Goal: Task Accomplishment & Management: Use online tool/utility

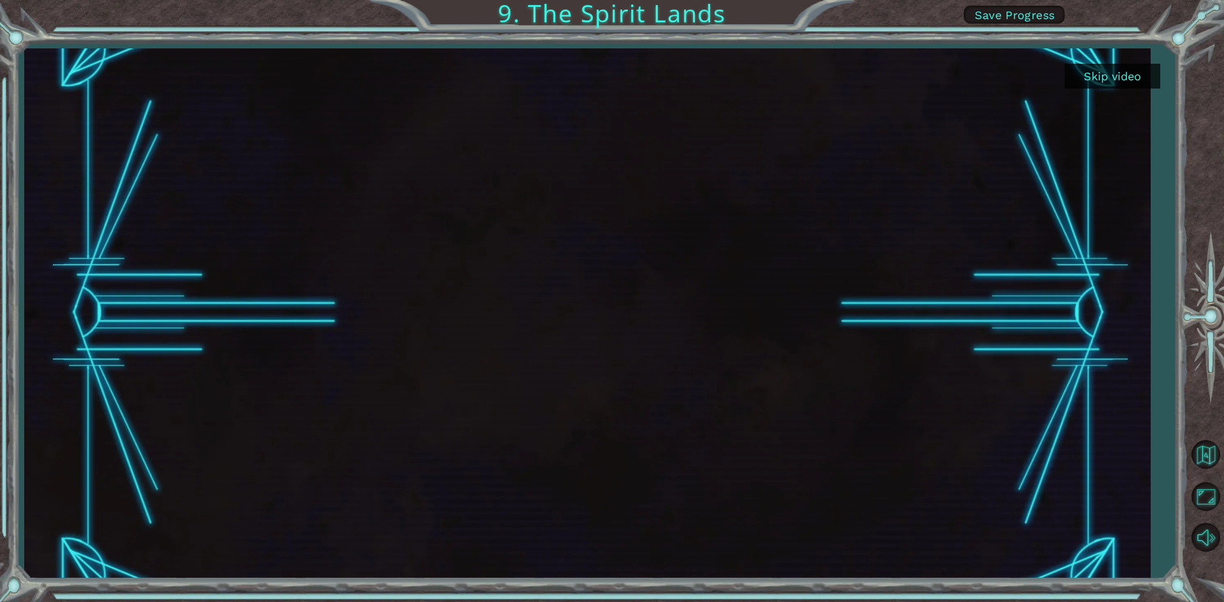
click at [1145, 68] on button "Skip video" at bounding box center [1112, 76] width 96 height 25
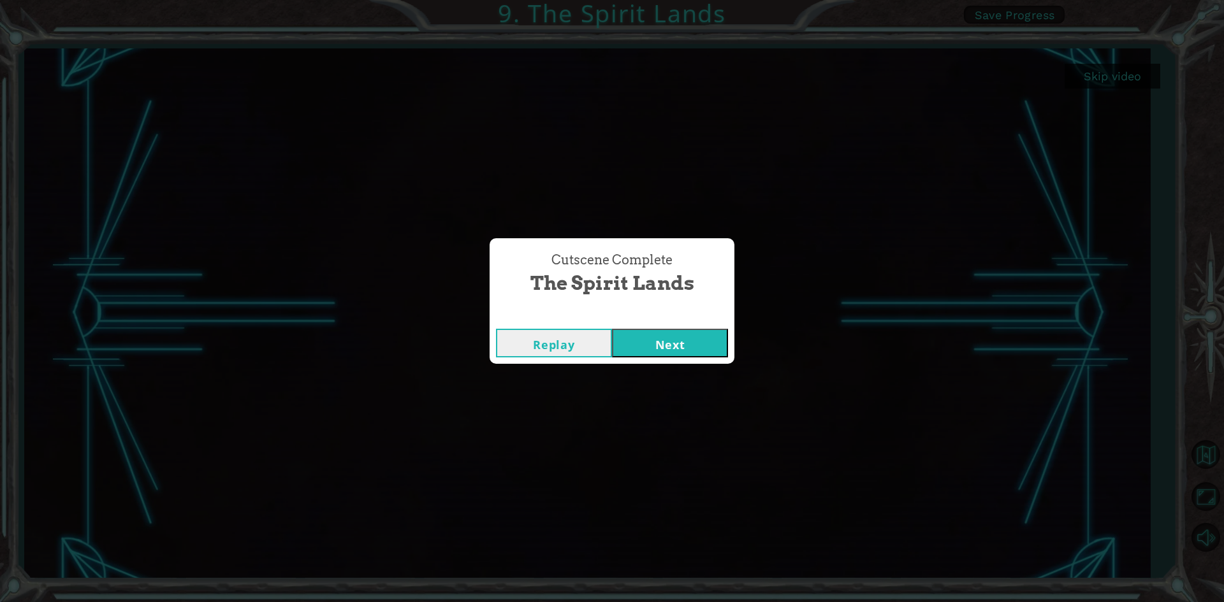
drag, startPoint x: 1076, startPoint y: 249, endPoint x: 687, endPoint y: 334, distance: 398.5
click at [688, 334] on button "Next" at bounding box center [670, 343] width 116 height 29
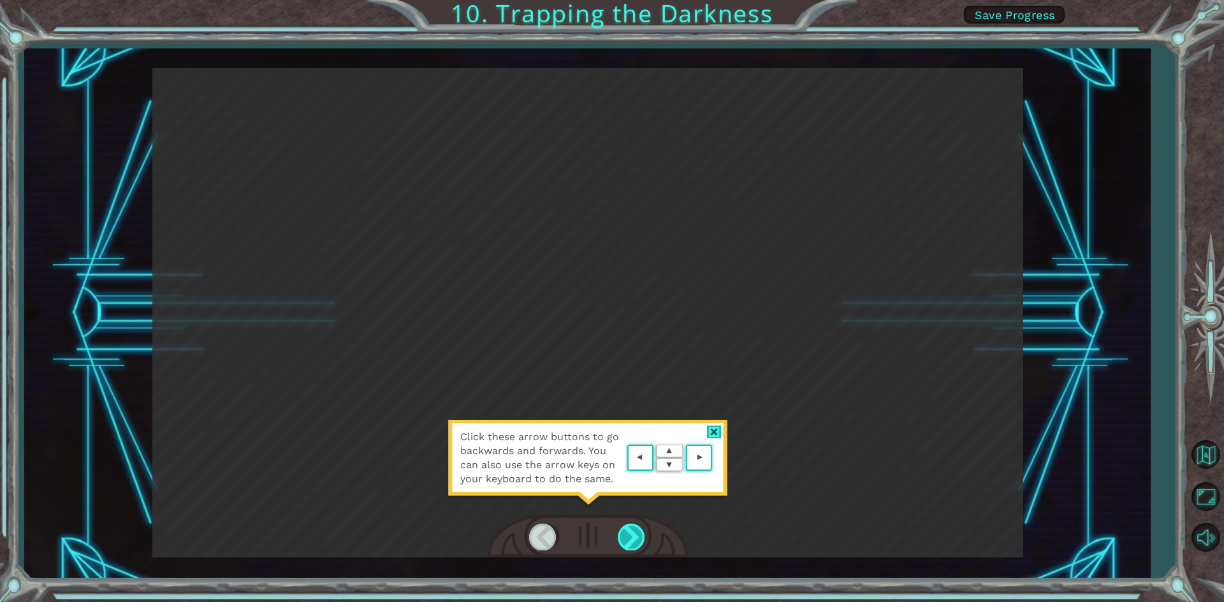
click at [633, 536] on div at bounding box center [632, 537] width 29 height 26
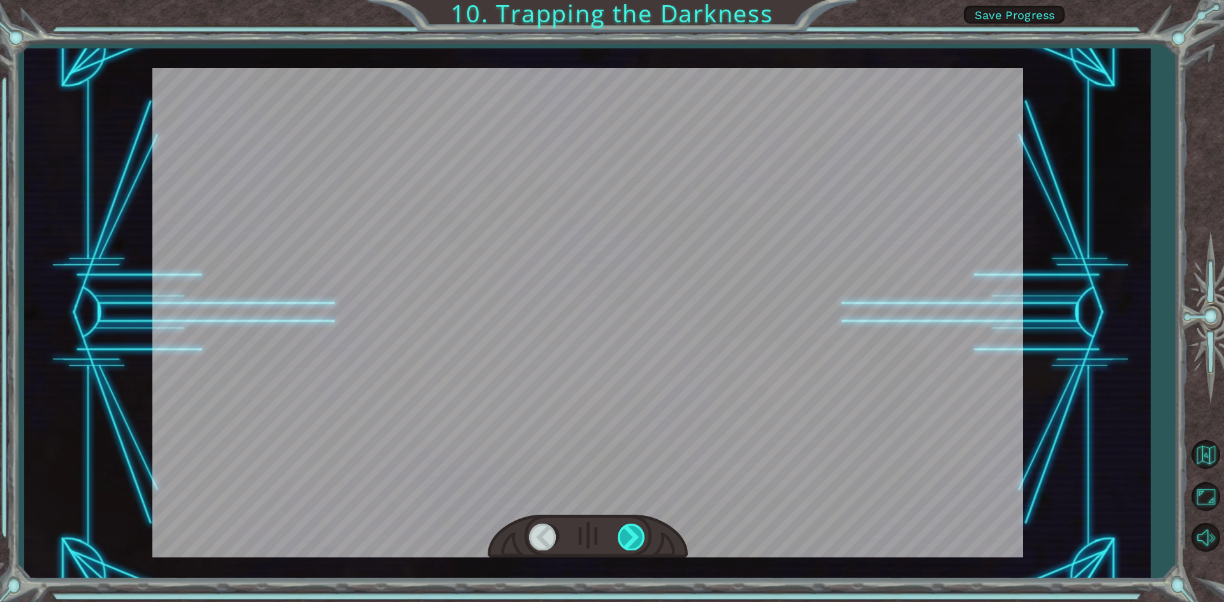
click at [633, 536] on div at bounding box center [632, 537] width 29 height 26
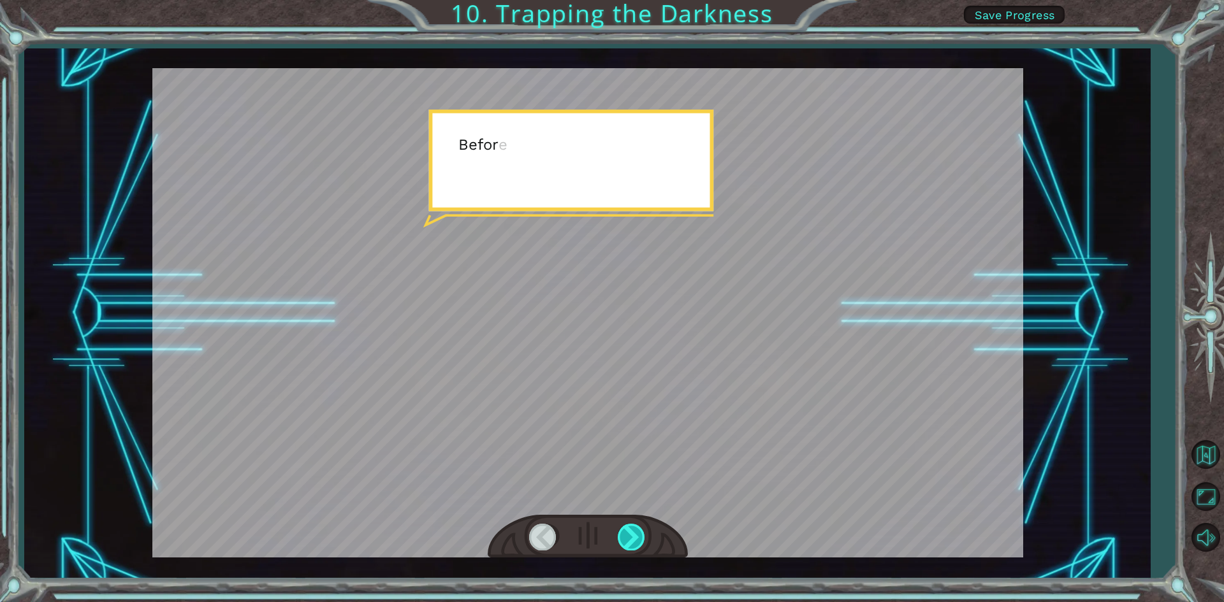
click at [633, 536] on div at bounding box center [632, 537] width 29 height 26
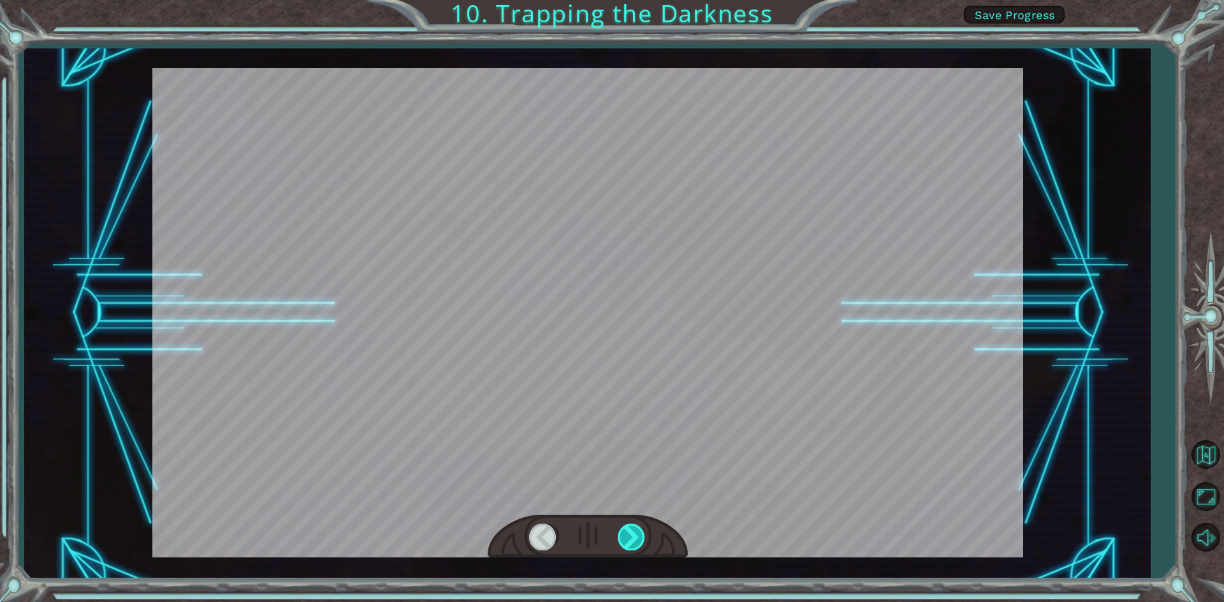
click at [633, 536] on div at bounding box center [632, 537] width 29 height 26
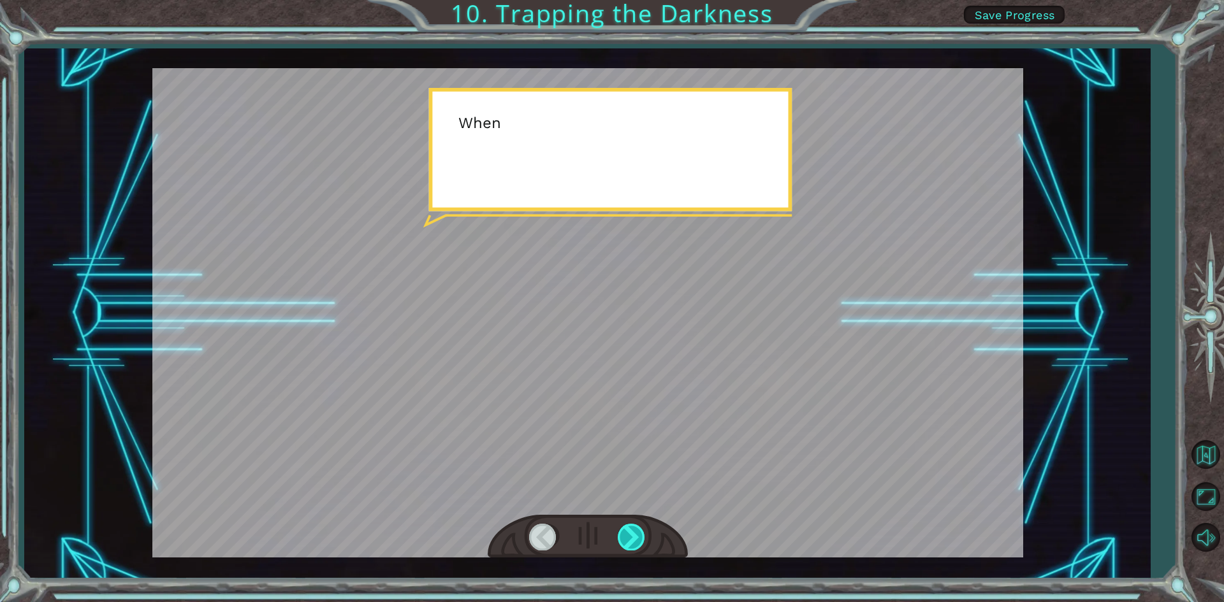
click at [633, 536] on div at bounding box center [632, 537] width 29 height 26
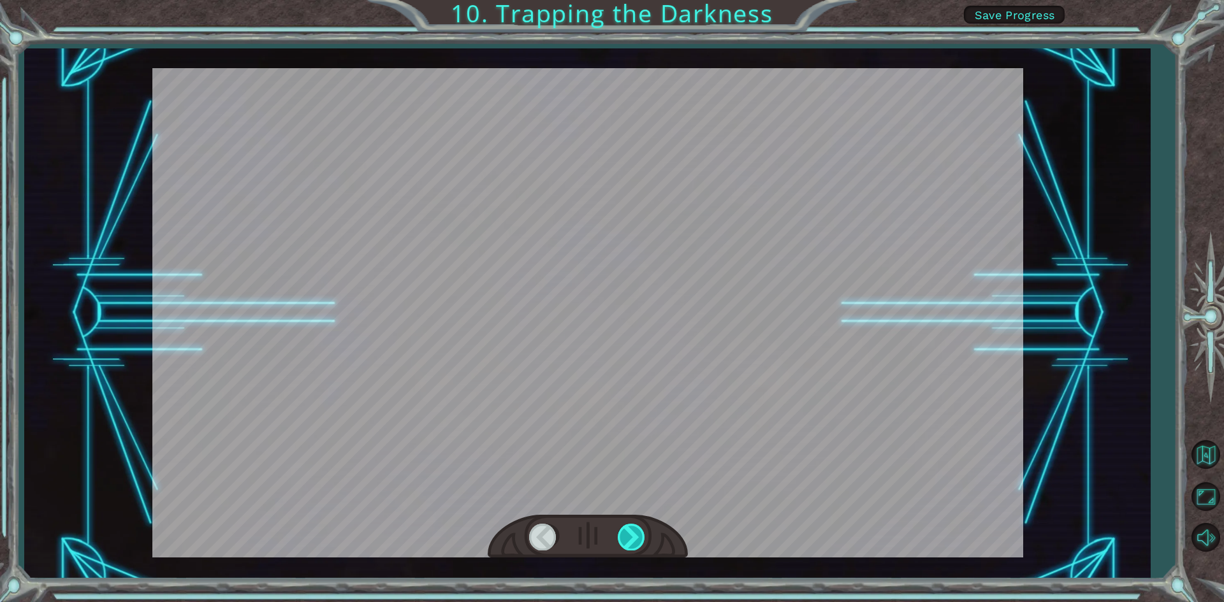
click at [633, 536] on div at bounding box center [632, 537] width 29 height 26
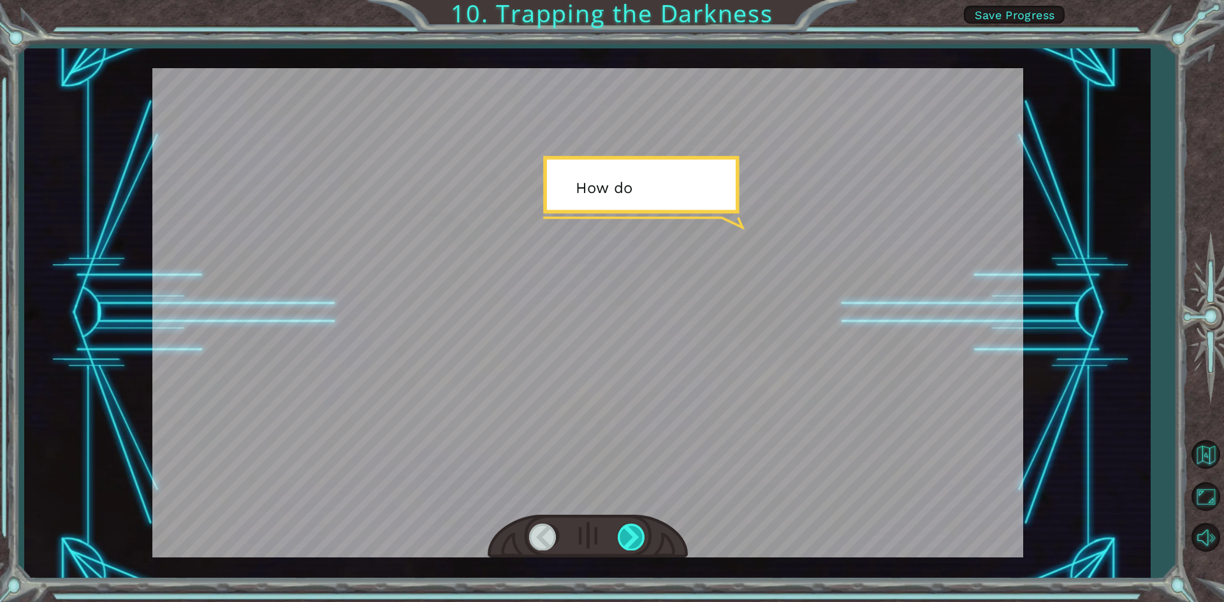
click at [633, 536] on div at bounding box center [632, 537] width 29 height 26
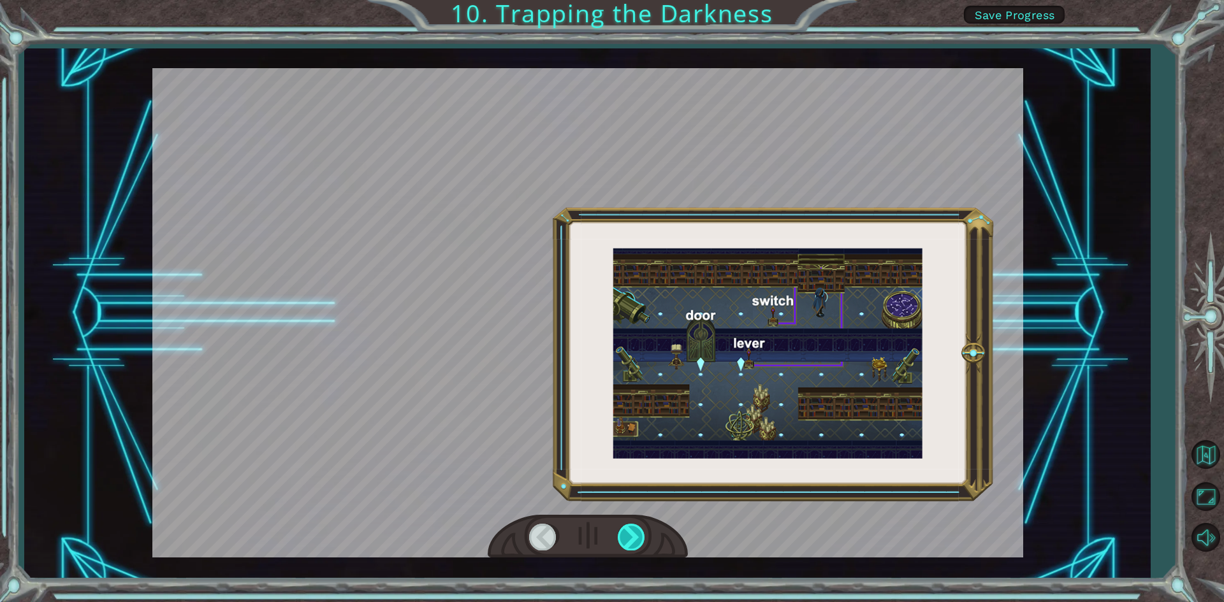
click at [633, 536] on div at bounding box center [632, 537] width 29 height 26
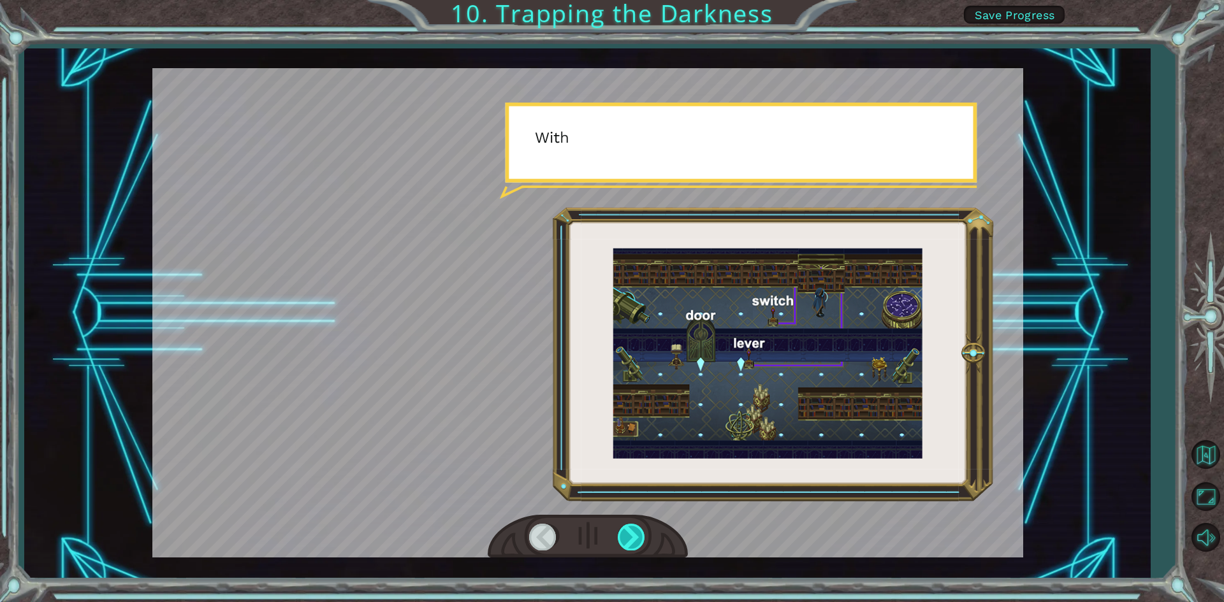
click at [633, 536] on div at bounding box center [632, 537] width 29 height 26
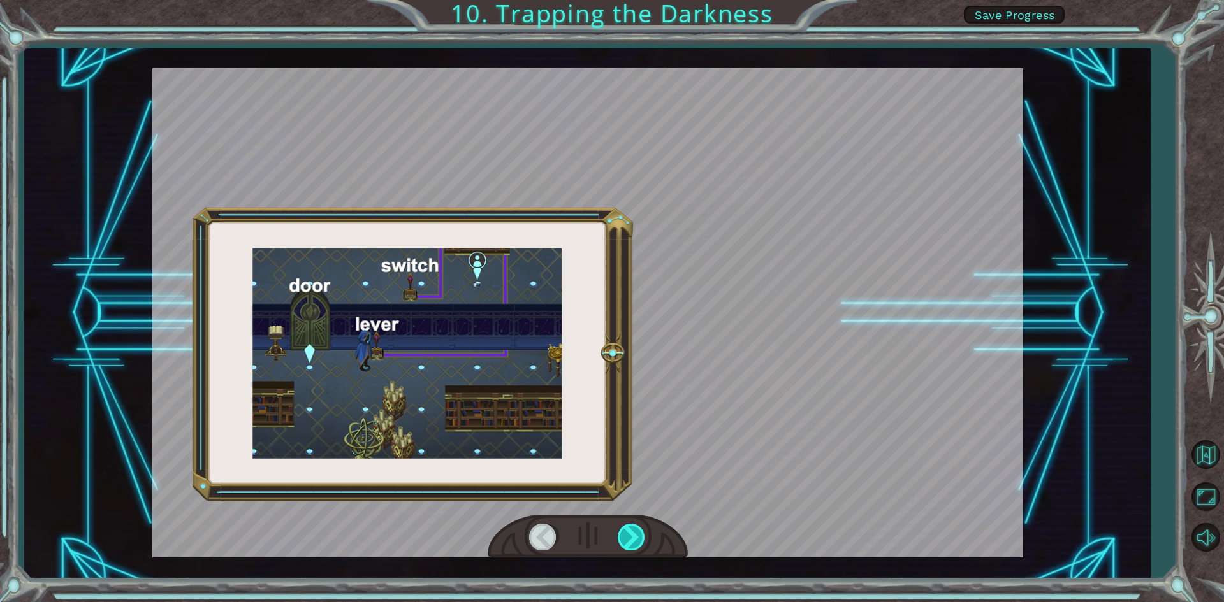
click at [633, 536] on div at bounding box center [632, 537] width 29 height 26
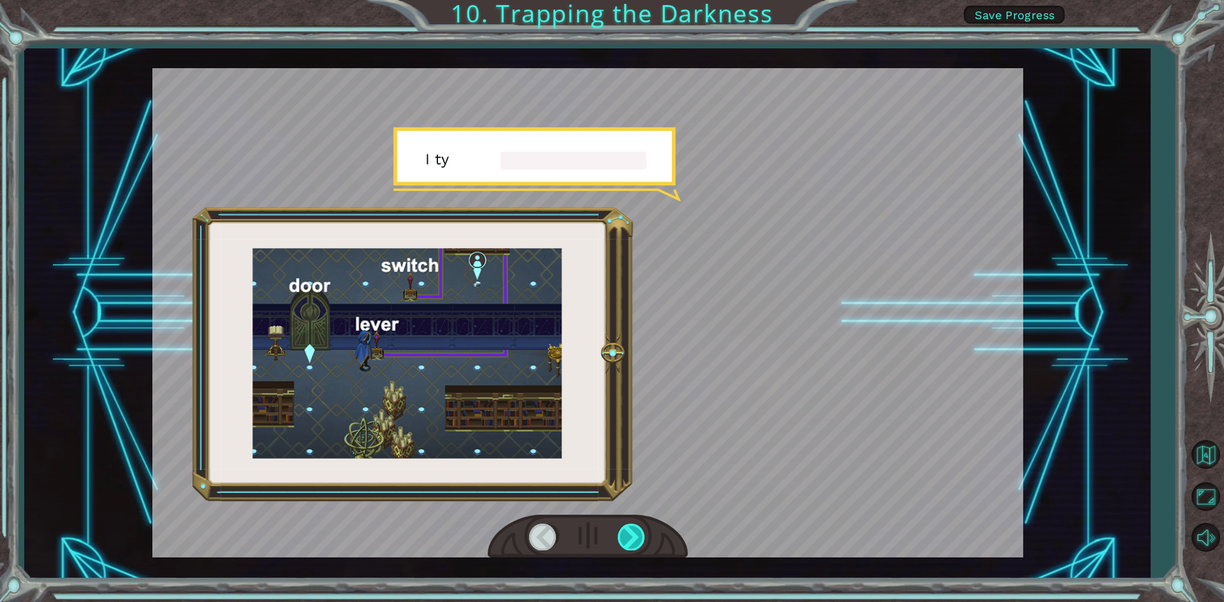
click at [633, 536] on div at bounding box center [632, 537] width 29 height 26
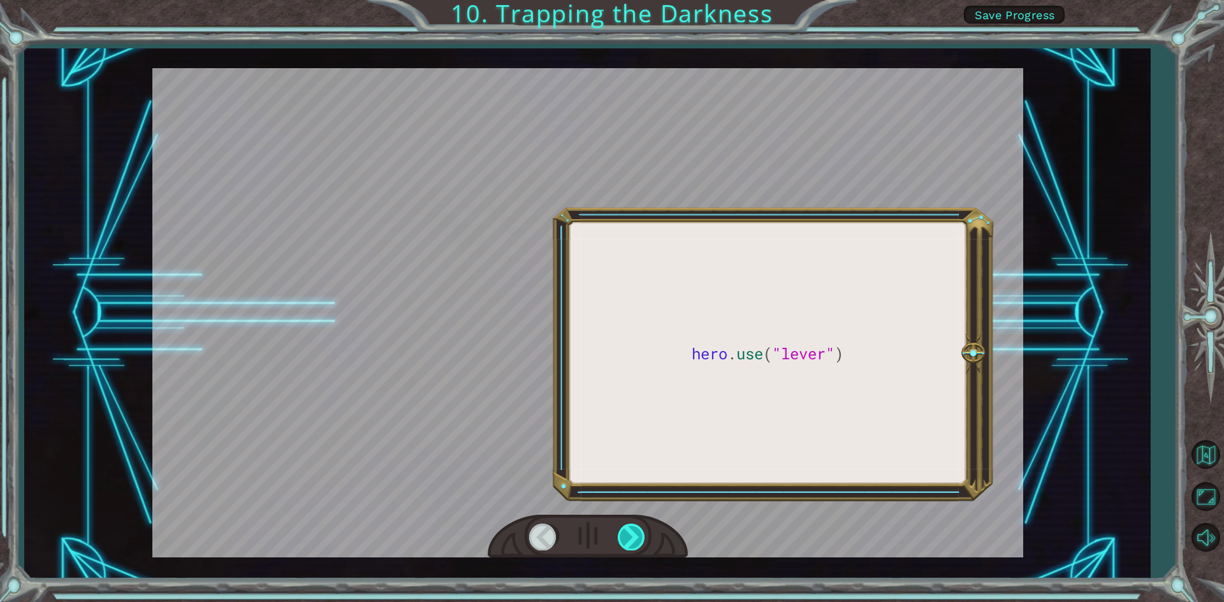
click at [633, 536] on div at bounding box center [632, 537] width 29 height 26
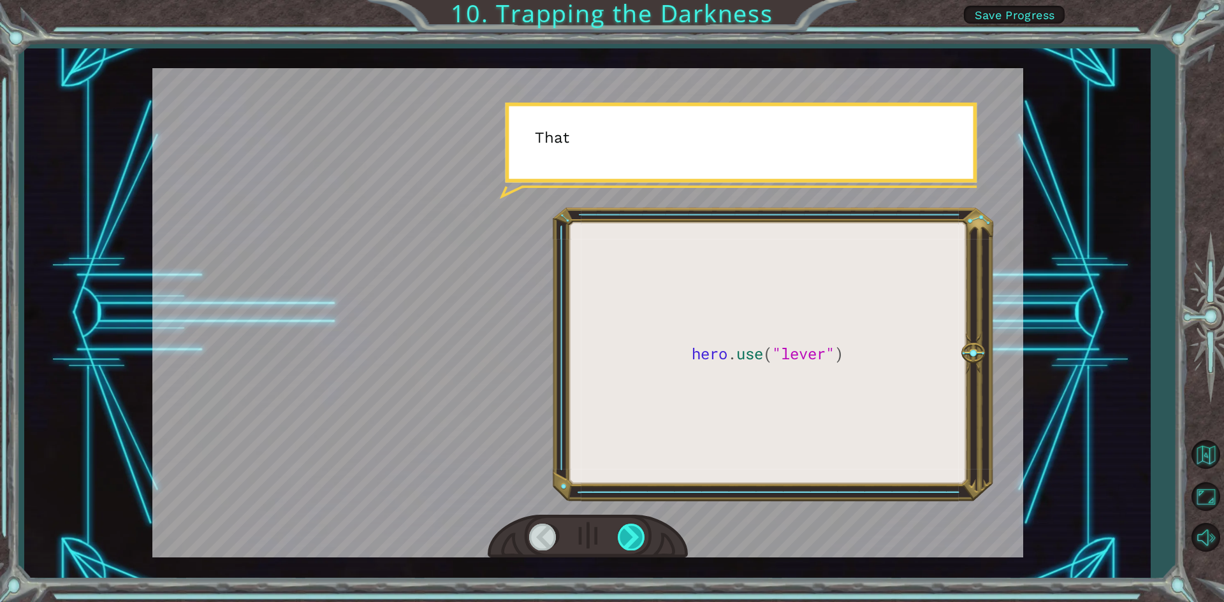
click at [633, 536] on div at bounding box center [632, 537] width 29 height 26
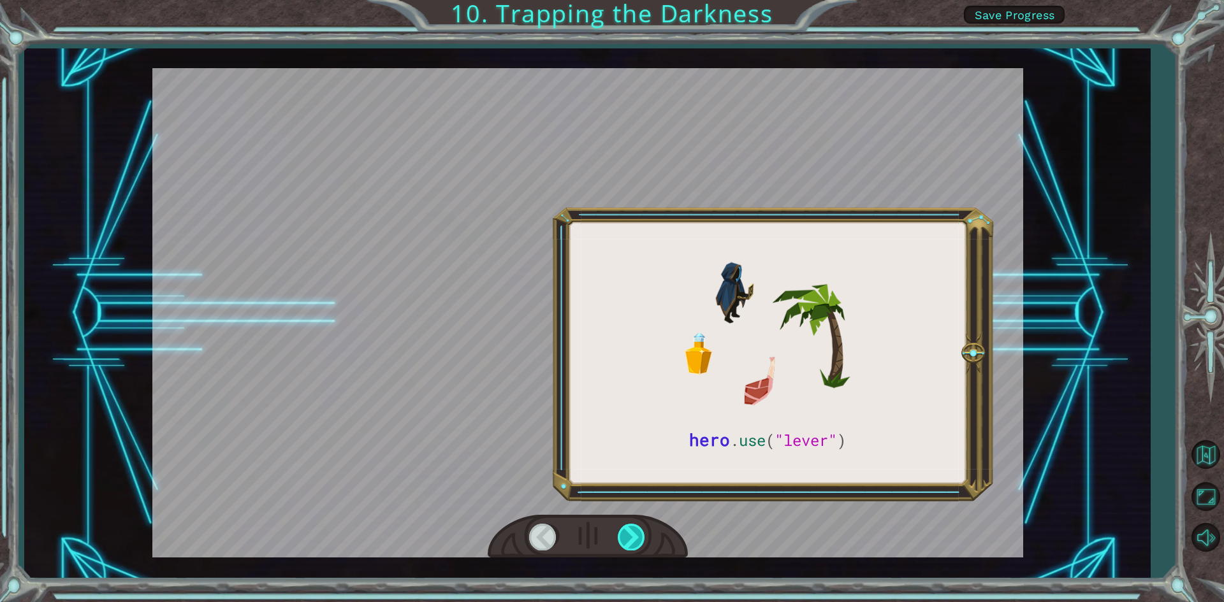
click at [633, 536] on div at bounding box center [632, 537] width 29 height 26
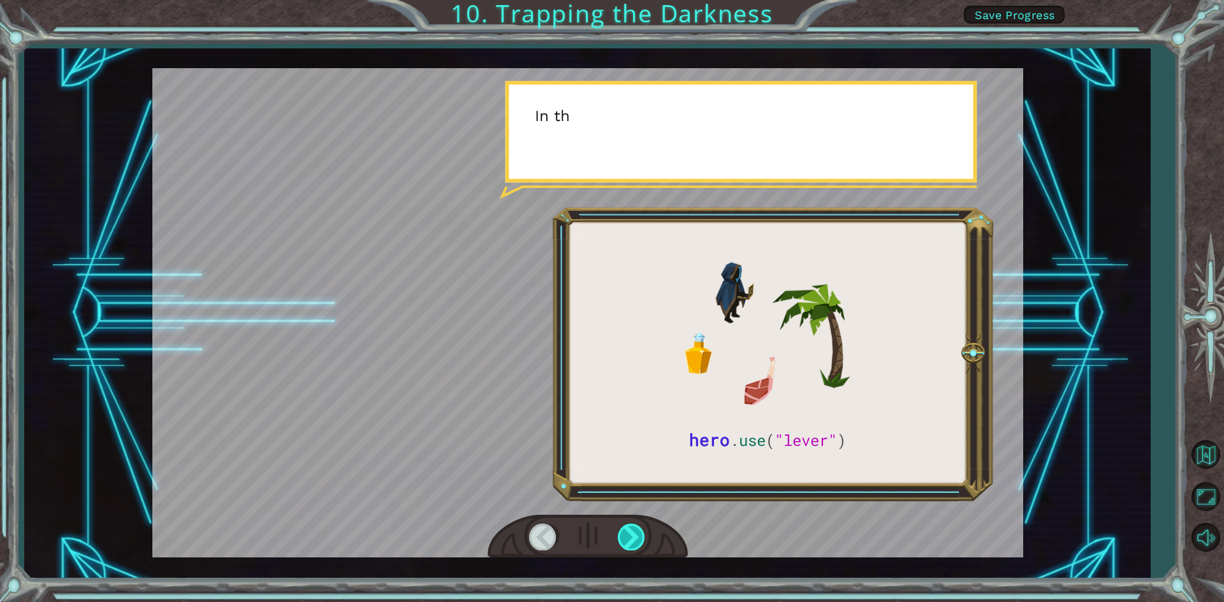
click at [633, 536] on div at bounding box center [632, 537] width 29 height 26
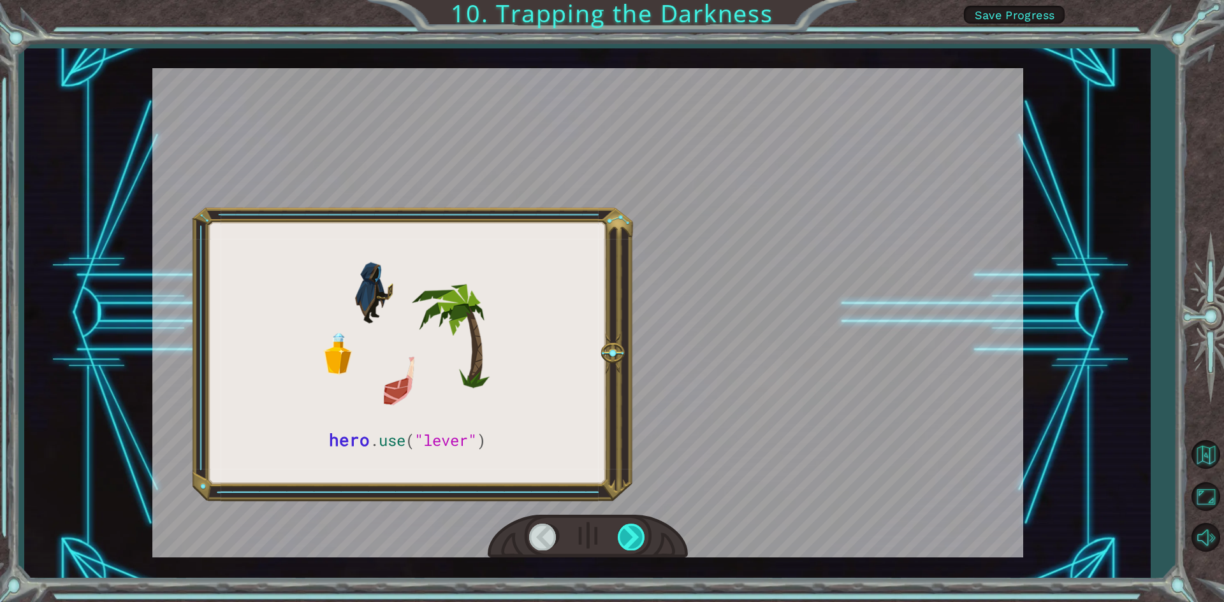
click at [633, 536] on div at bounding box center [632, 537] width 29 height 26
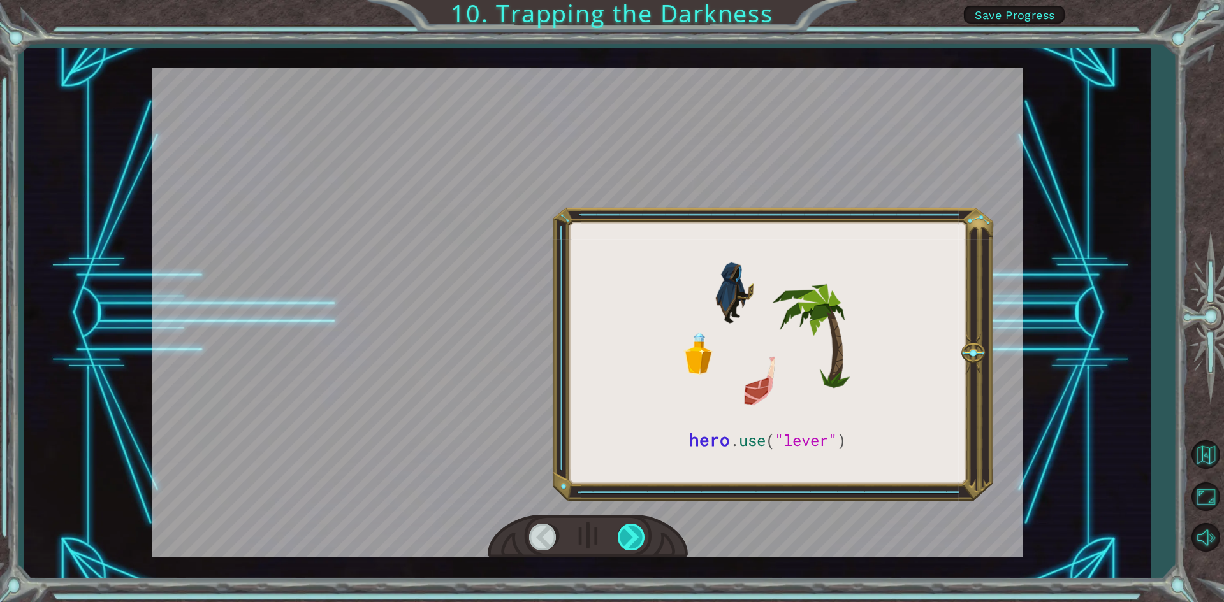
click at [633, 536] on div at bounding box center [632, 537] width 29 height 26
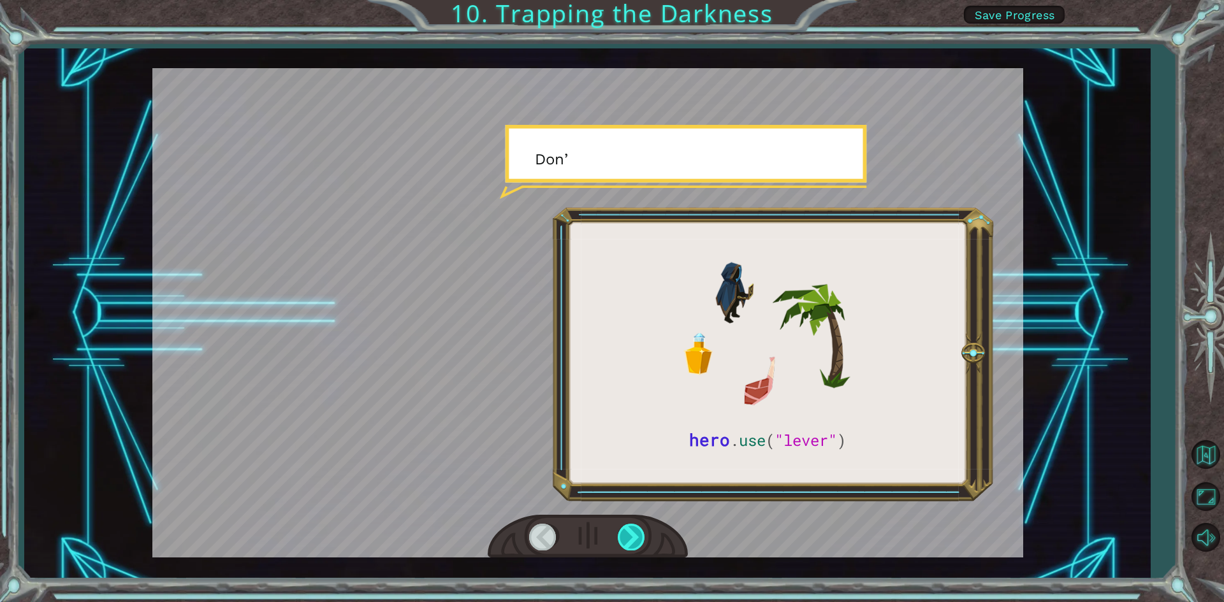
click at [633, 536] on div at bounding box center [632, 537] width 29 height 26
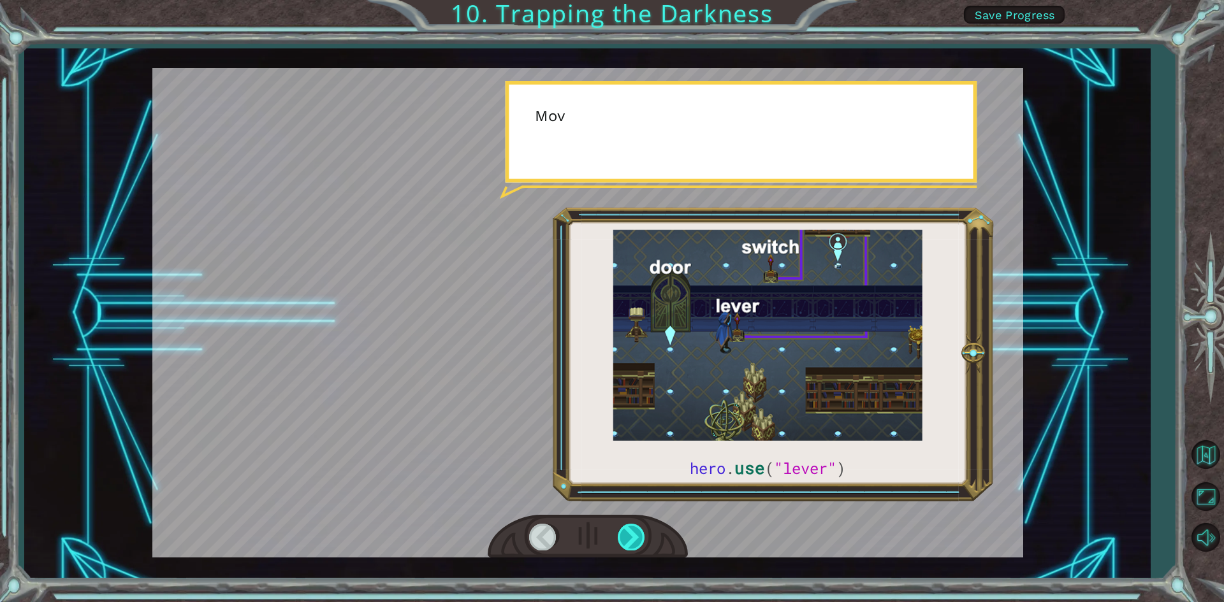
click at [633, 536] on div at bounding box center [632, 537] width 29 height 26
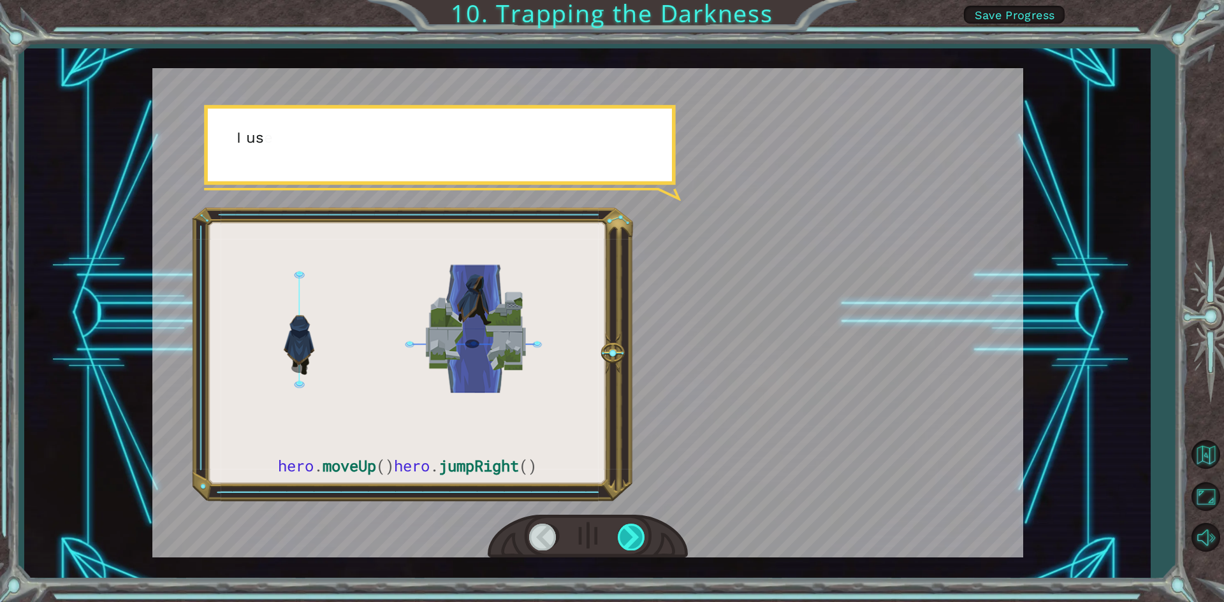
click at [633, 536] on div at bounding box center [632, 537] width 29 height 26
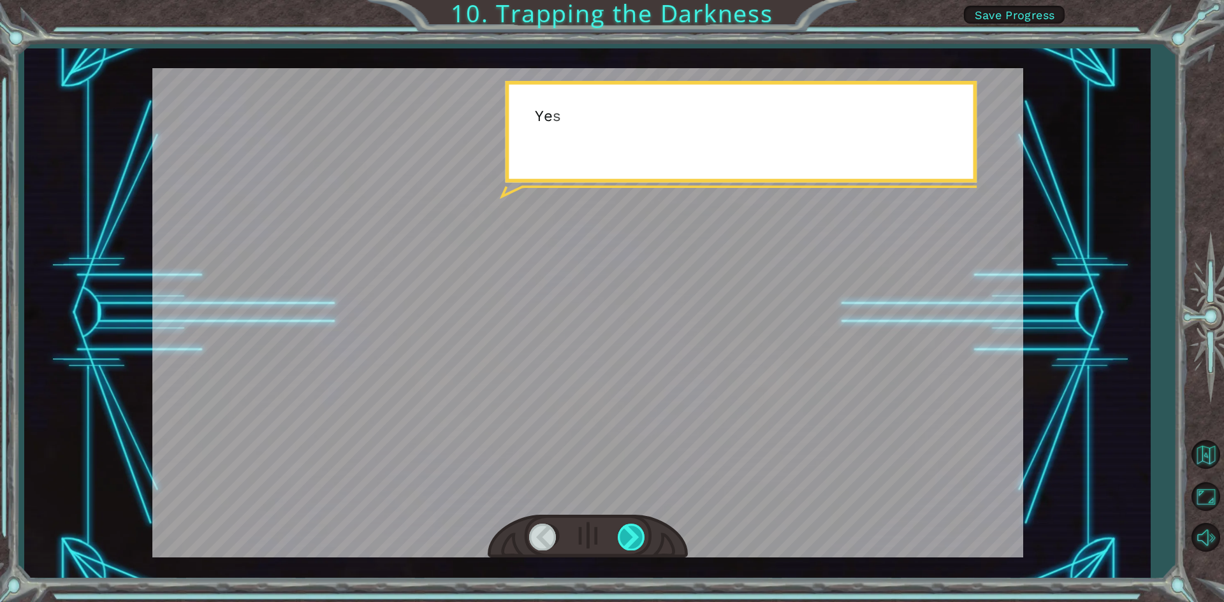
click at [633, 536] on div at bounding box center [632, 537] width 29 height 26
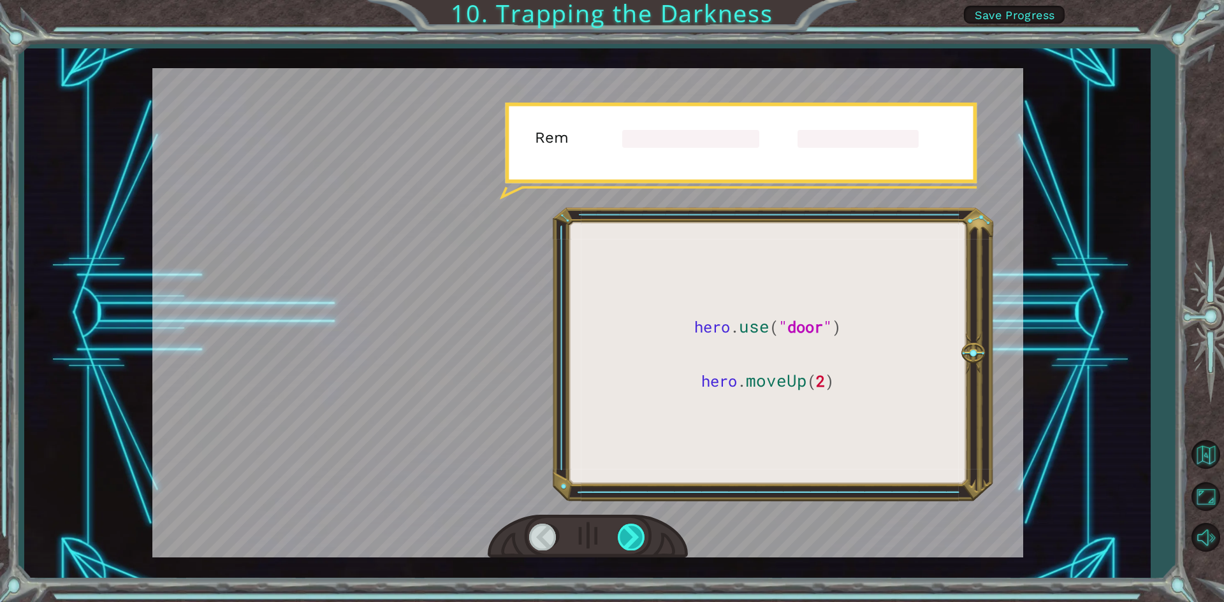
click at [633, 536] on div at bounding box center [632, 537] width 29 height 26
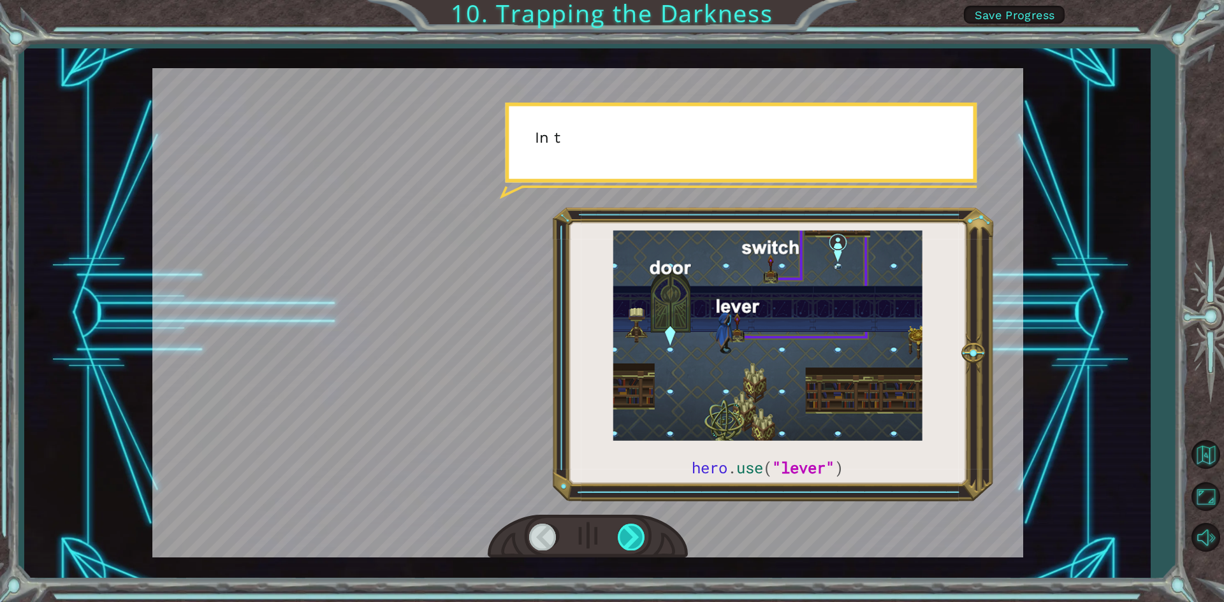
click at [633, 536] on div at bounding box center [632, 537] width 29 height 26
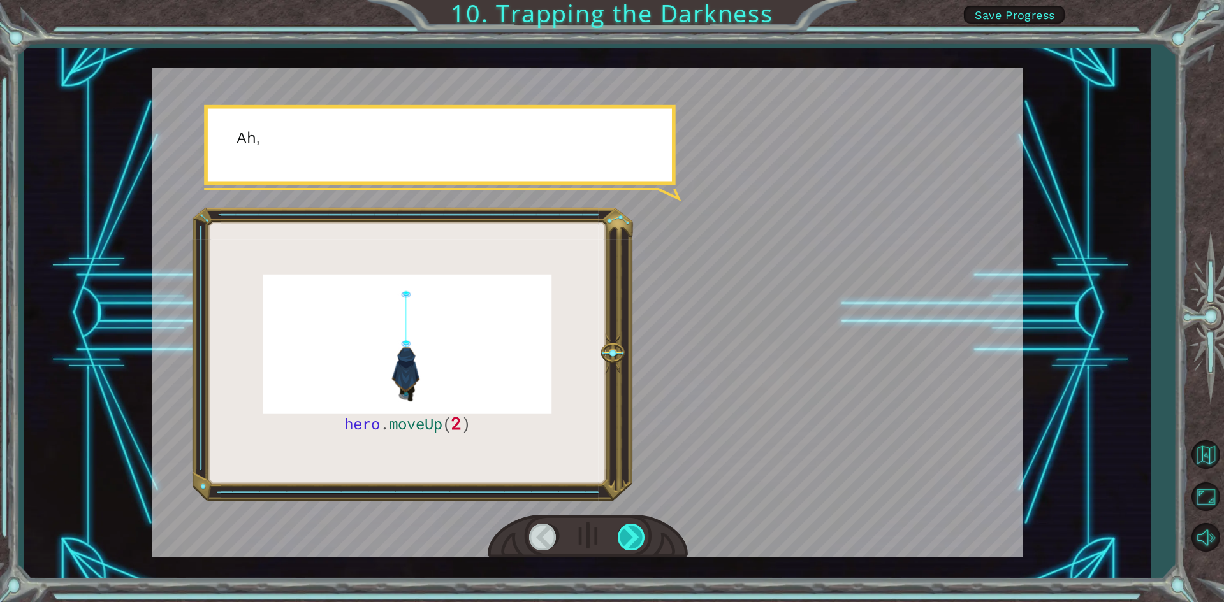
click at [633, 536] on div at bounding box center [632, 537] width 29 height 26
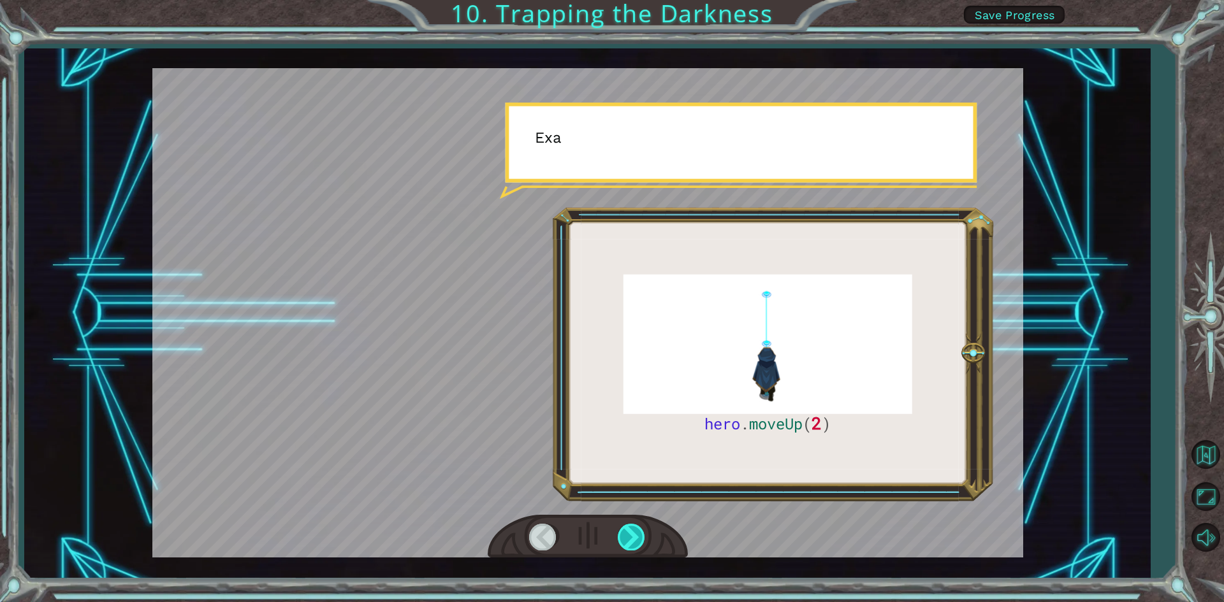
click at [633, 536] on div at bounding box center [632, 537] width 29 height 26
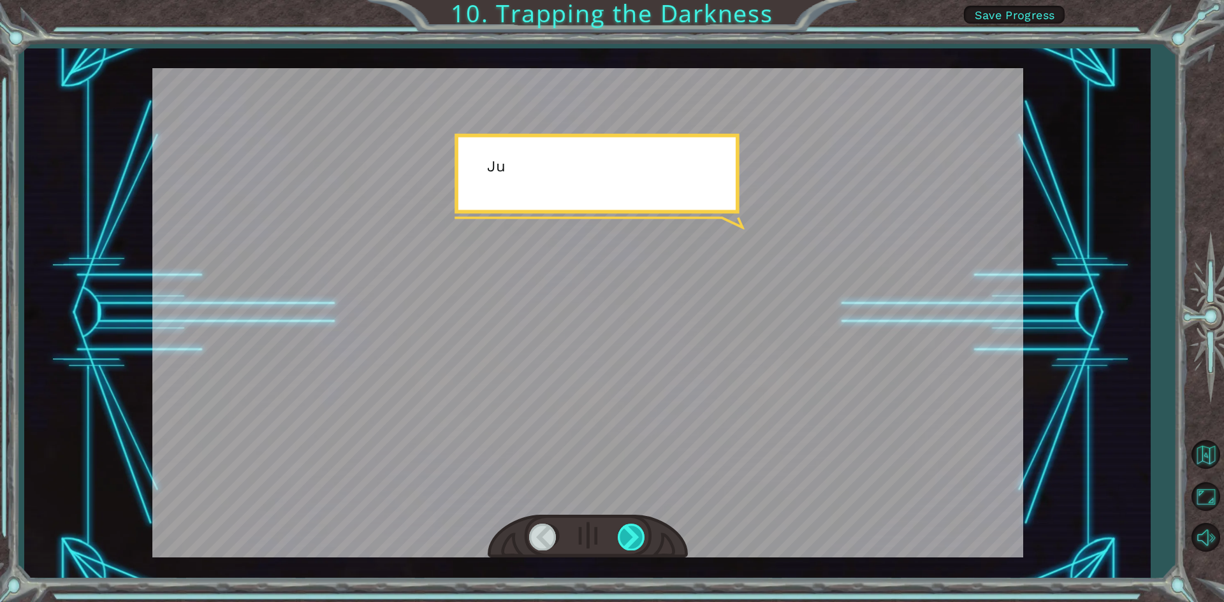
click at [633, 536] on div at bounding box center [632, 537] width 29 height 26
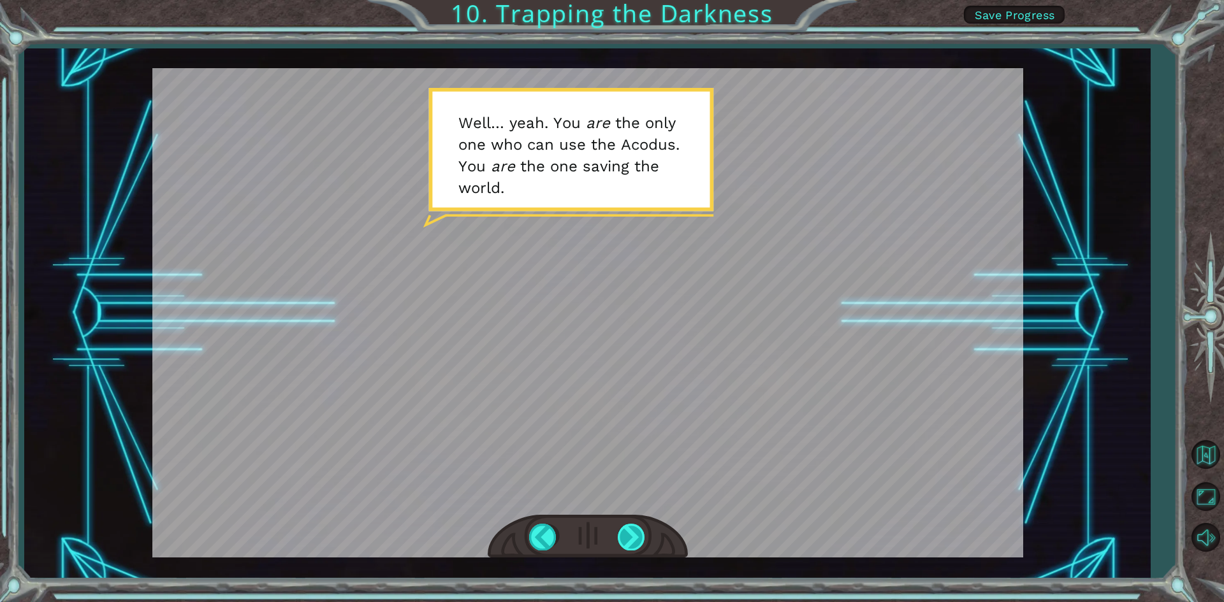
click at [633, 536] on div at bounding box center [632, 537] width 29 height 26
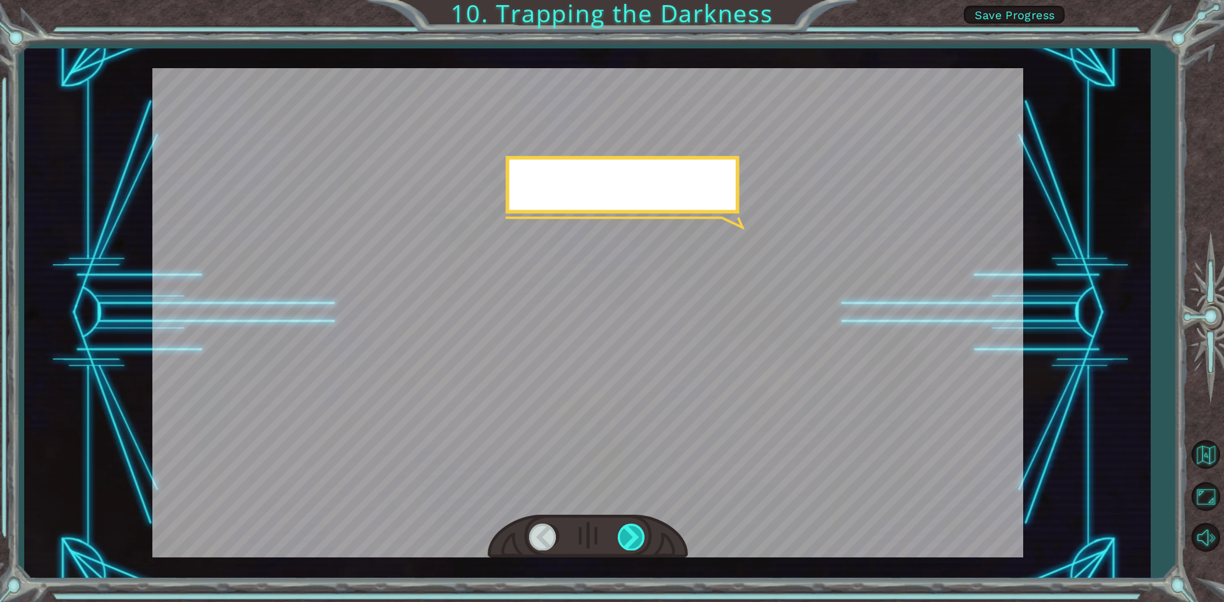
click at [633, 536] on div at bounding box center [632, 537] width 29 height 26
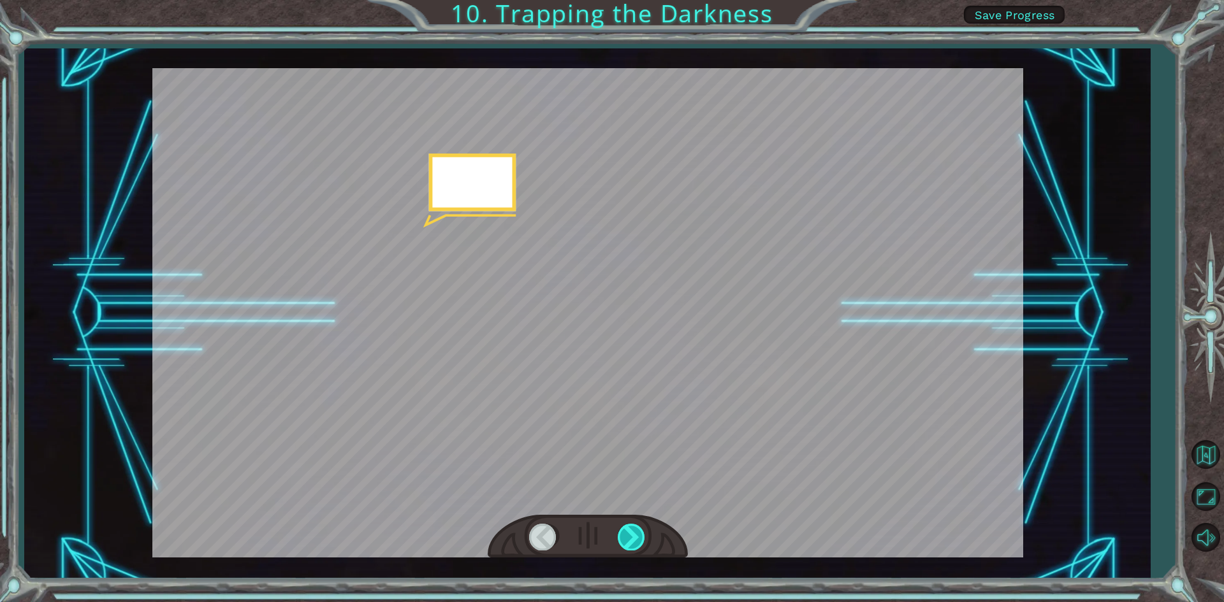
click at [633, 536] on div at bounding box center [632, 537] width 29 height 26
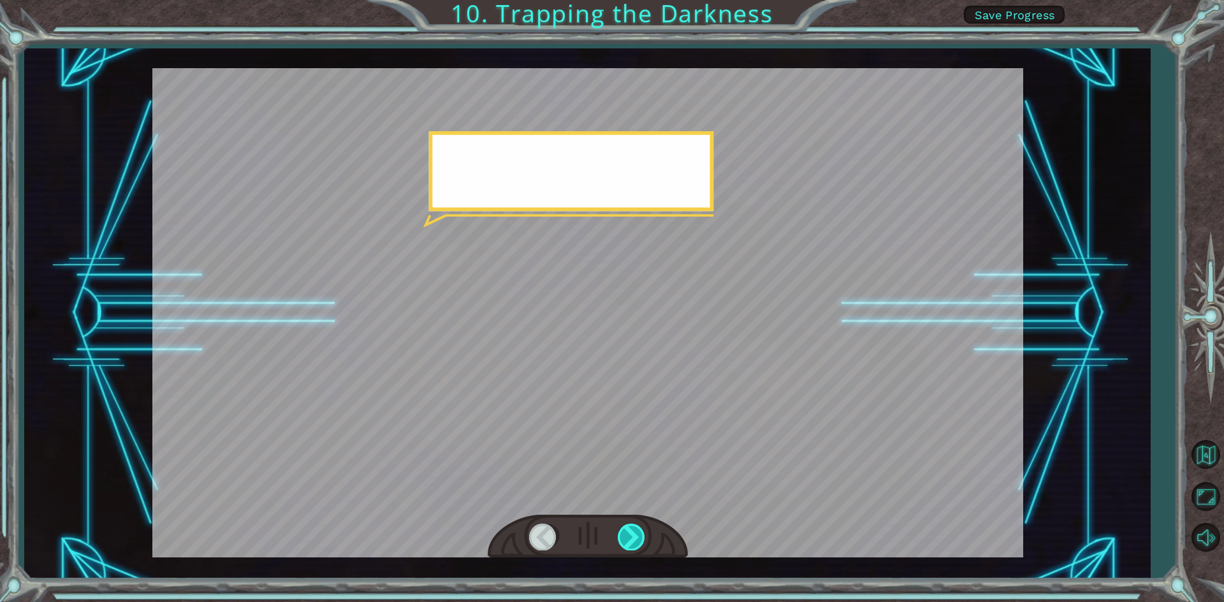
click at [633, 536] on div at bounding box center [632, 537] width 29 height 26
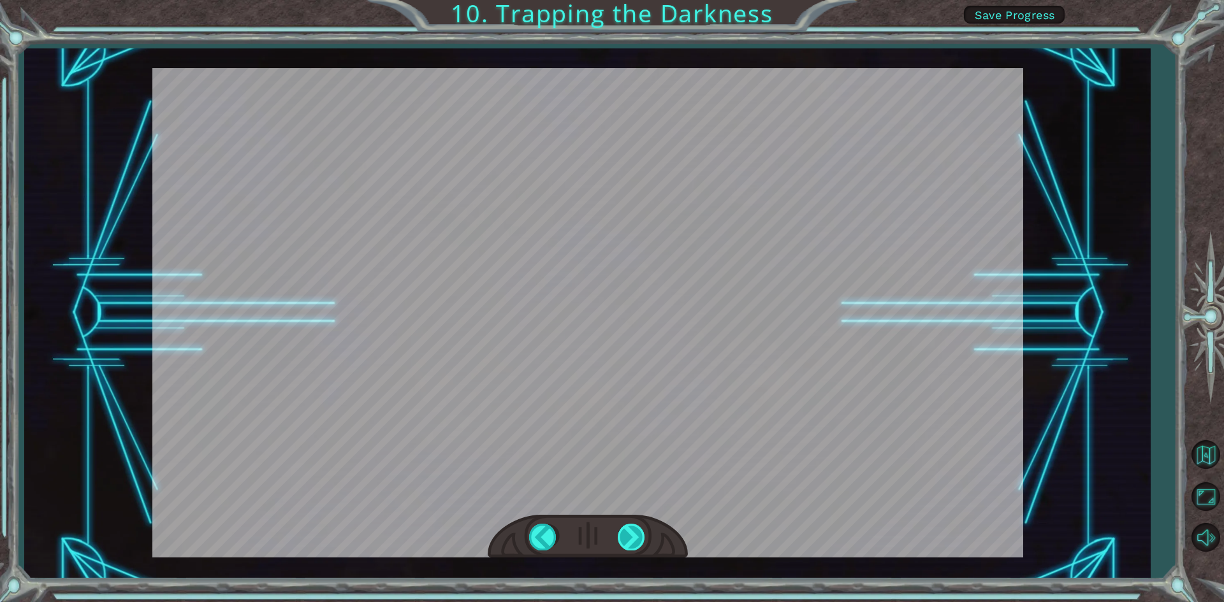
click at [633, 0] on div "hero . moveUp ( 2 ) B e f o r e w e c a n t r a p t h e D a r k n e s s w i t h…" at bounding box center [612, 0] width 1224 height 0
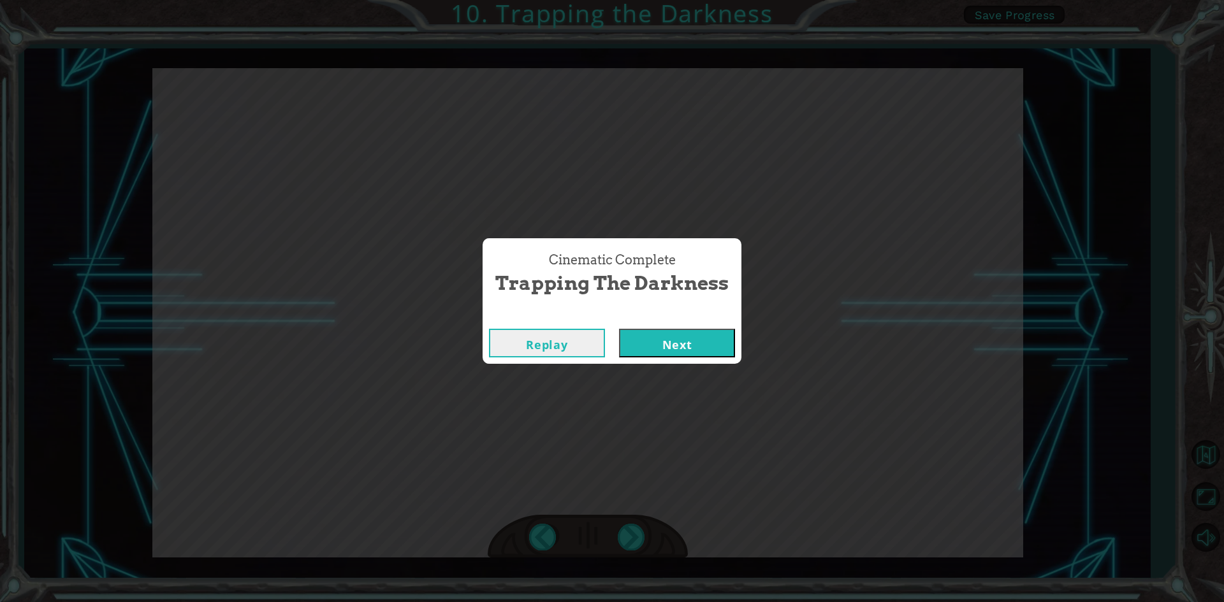
click at [684, 349] on button "Next" at bounding box center [677, 343] width 116 height 29
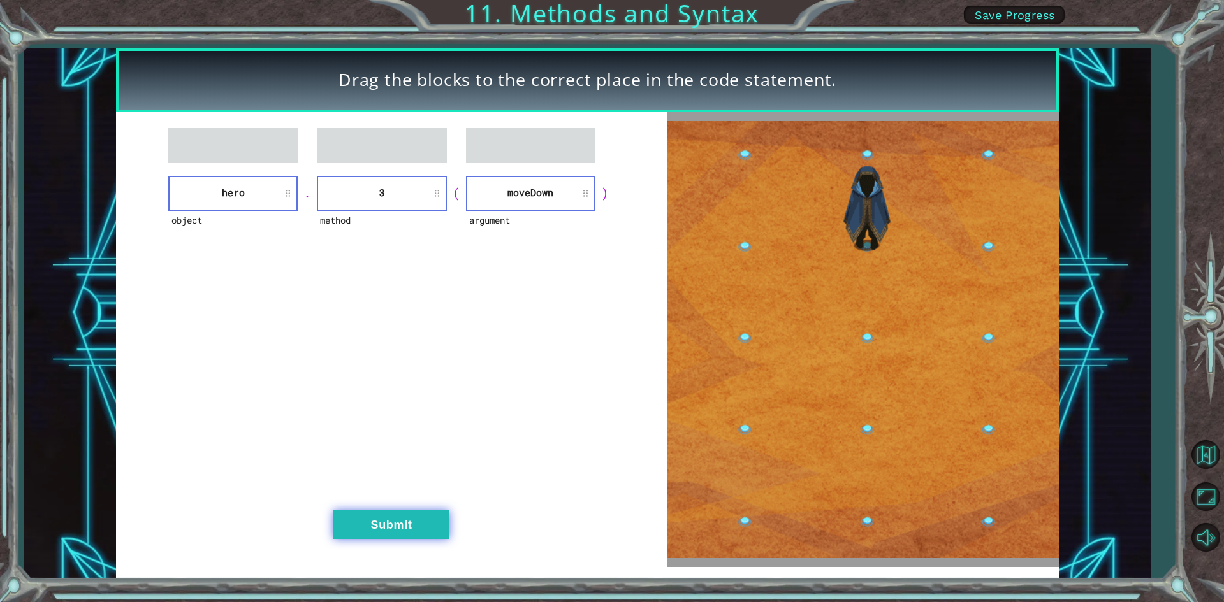
click at [402, 535] on button "Submit" at bounding box center [391, 524] width 116 height 29
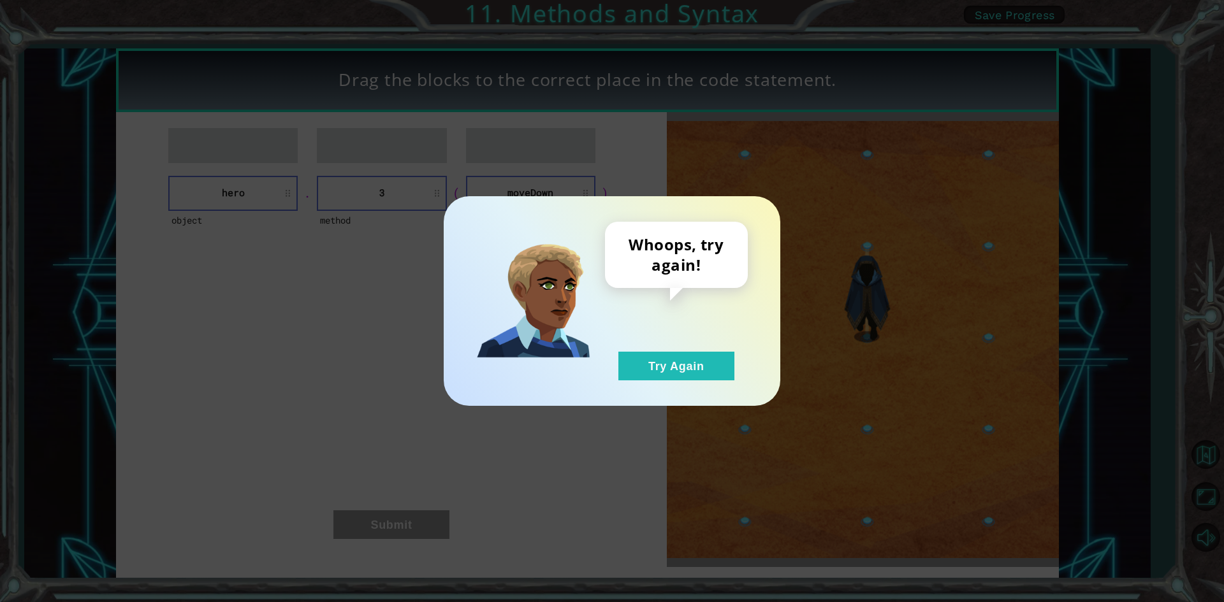
drag, startPoint x: 626, startPoint y: 377, endPoint x: 555, endPoint y: 342, distance: 78.7
click at [626, 377] on button "Try Again" at bounding box center [676, 366] width 116 height 29
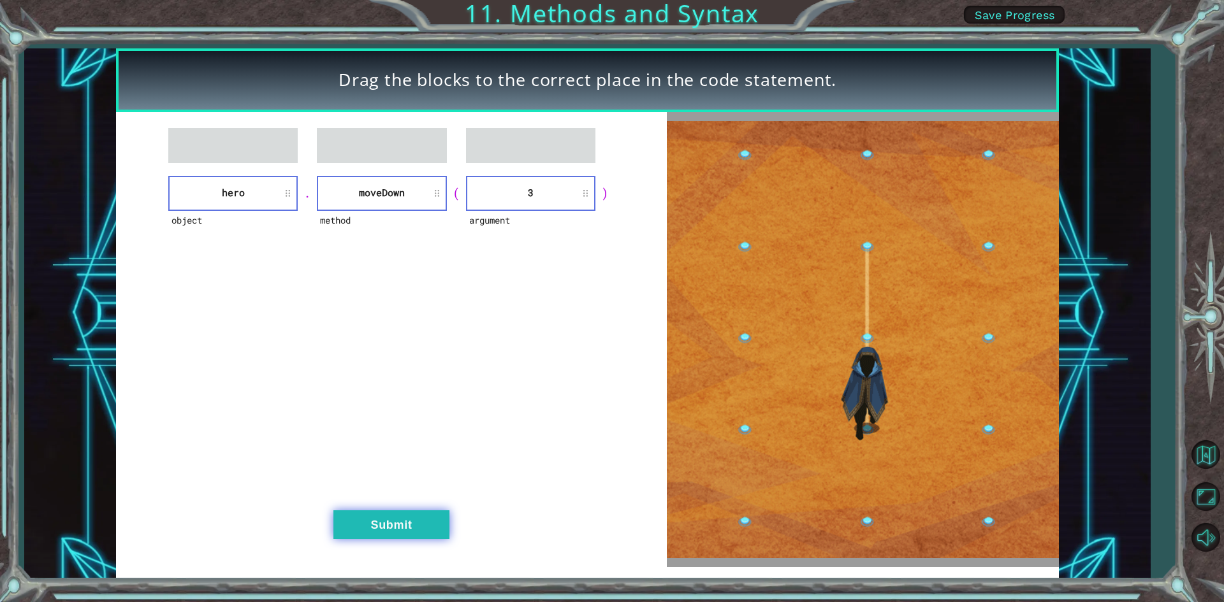
click at [419, 520] on button "Submit" at bounding box center [391, 524] width 116 height 29
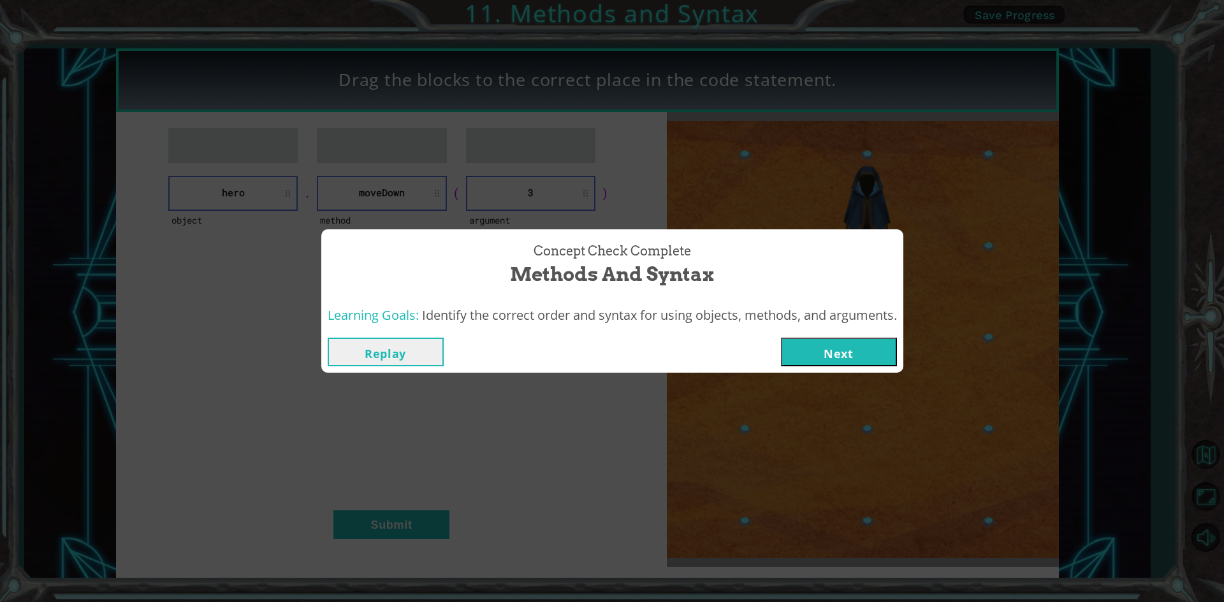
click at [810, 345] on button "Next" at bounding box center [839, 352] width 116 height 29
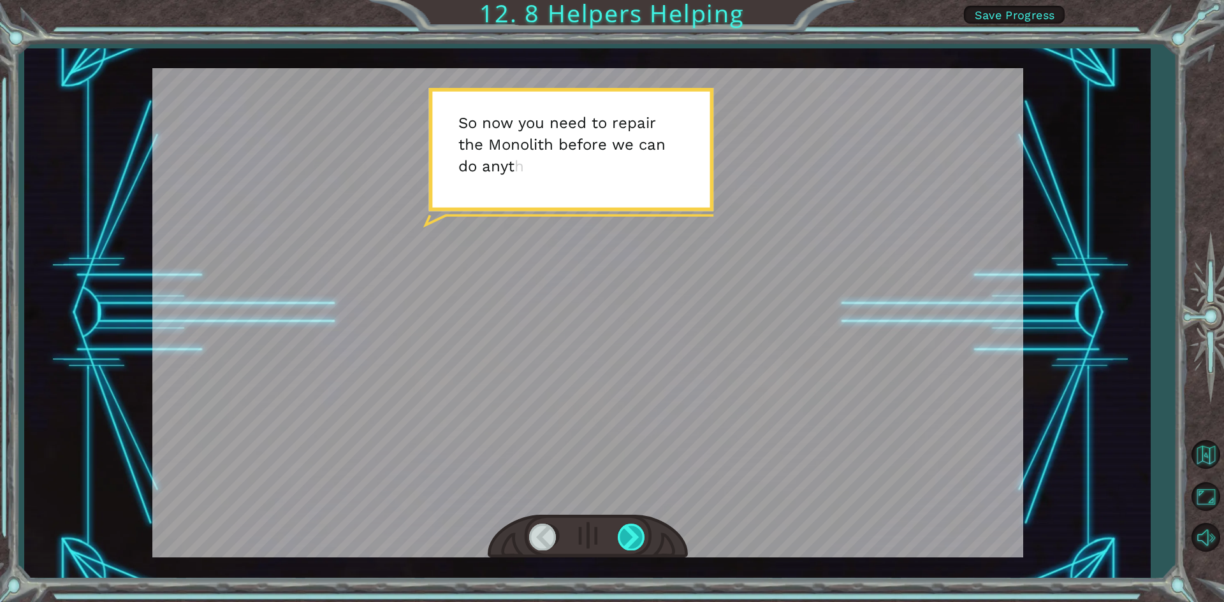
click at [633, 530] on div at bounding box center [632, 537] width 29 height 26
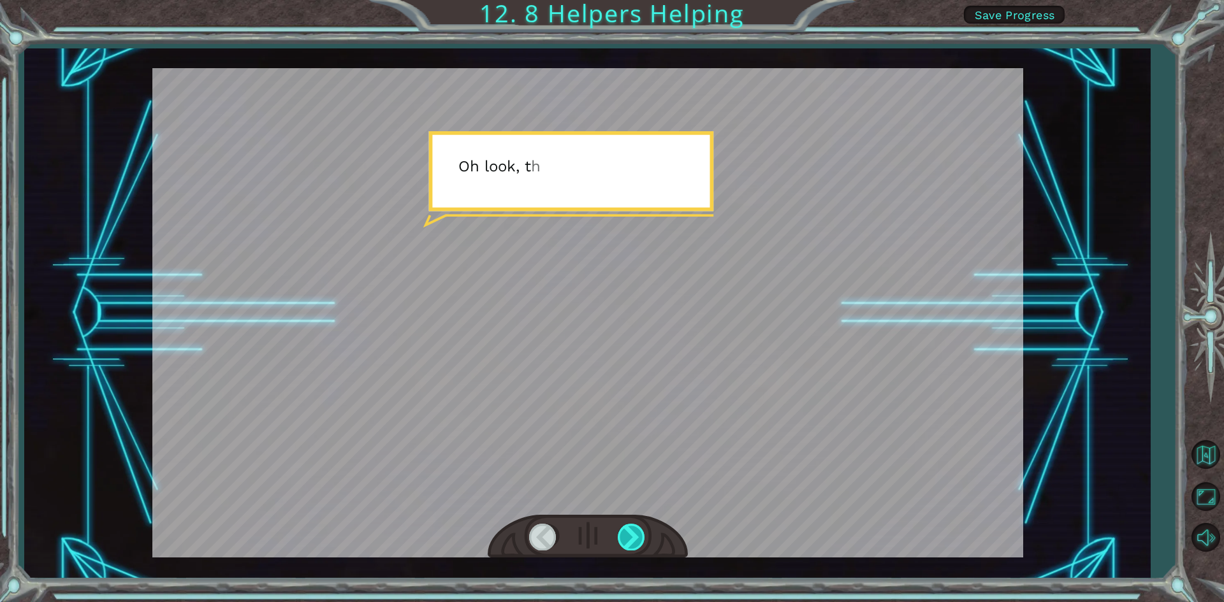
click at [633, 530] on div at bounding box center [632, 537] width 29 height 26
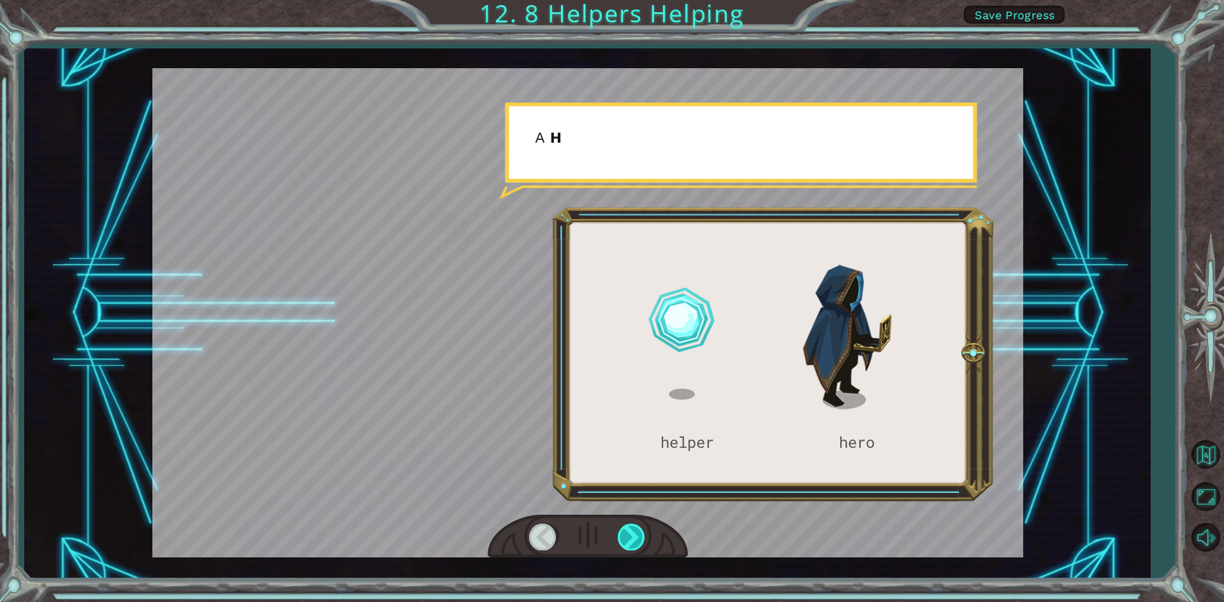
click at [633, 530] on div at bounding box center [632, 537] width 29 height 26
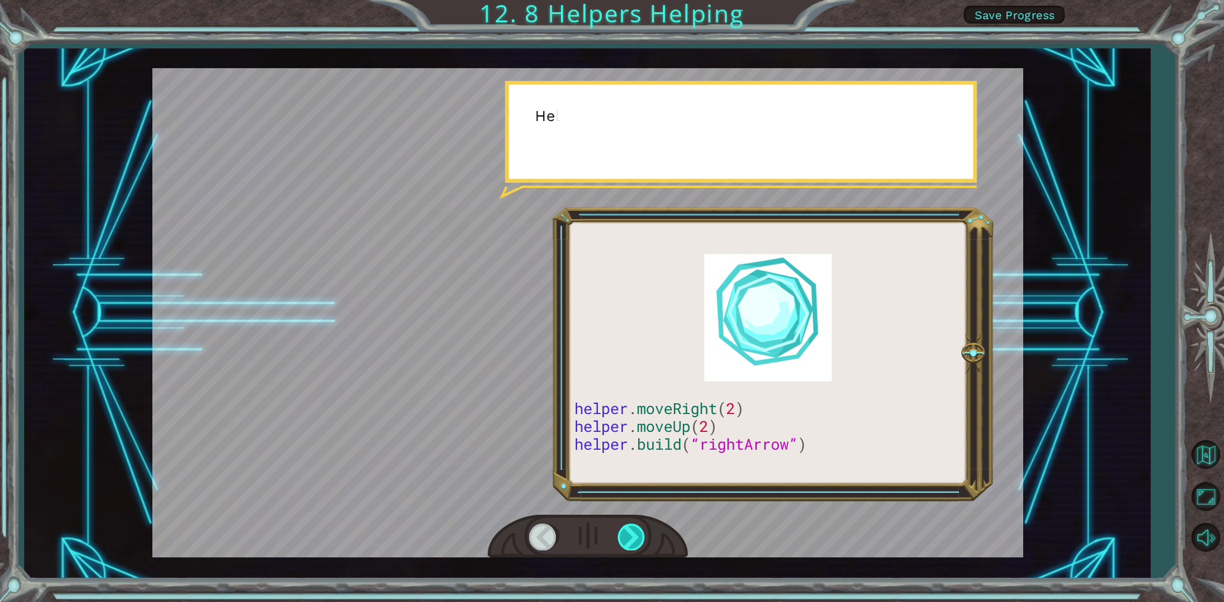
click at [633, 530] on div at bounding box center [632, 537] width 29 height 26
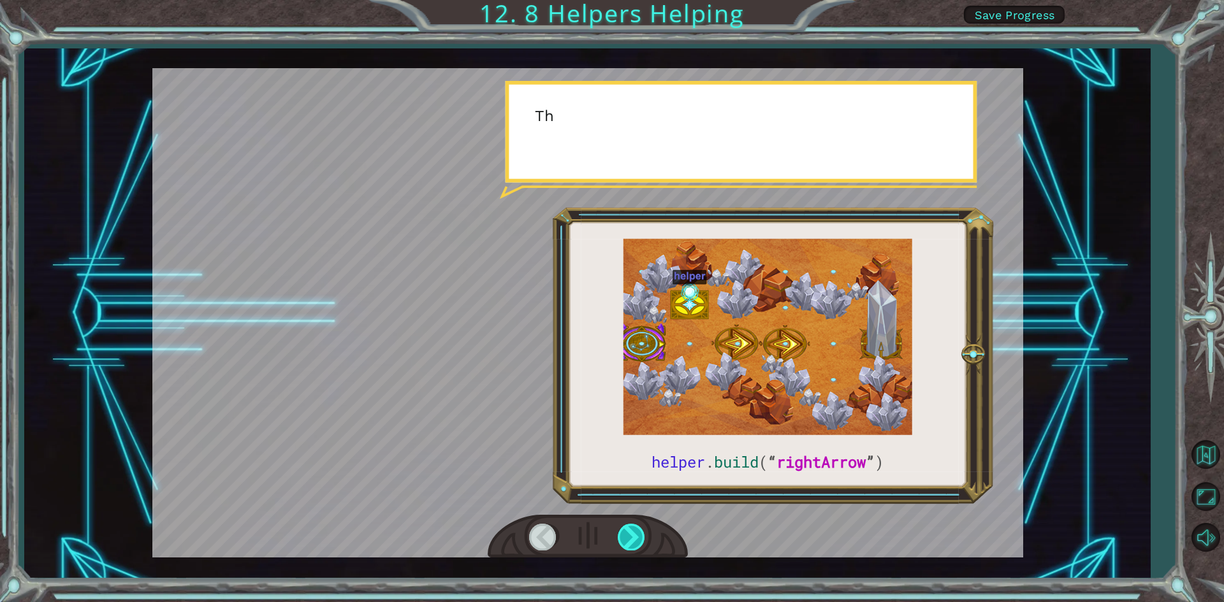
click at [633, 530] on div at bounding box center [632, 537] width 29 height 26
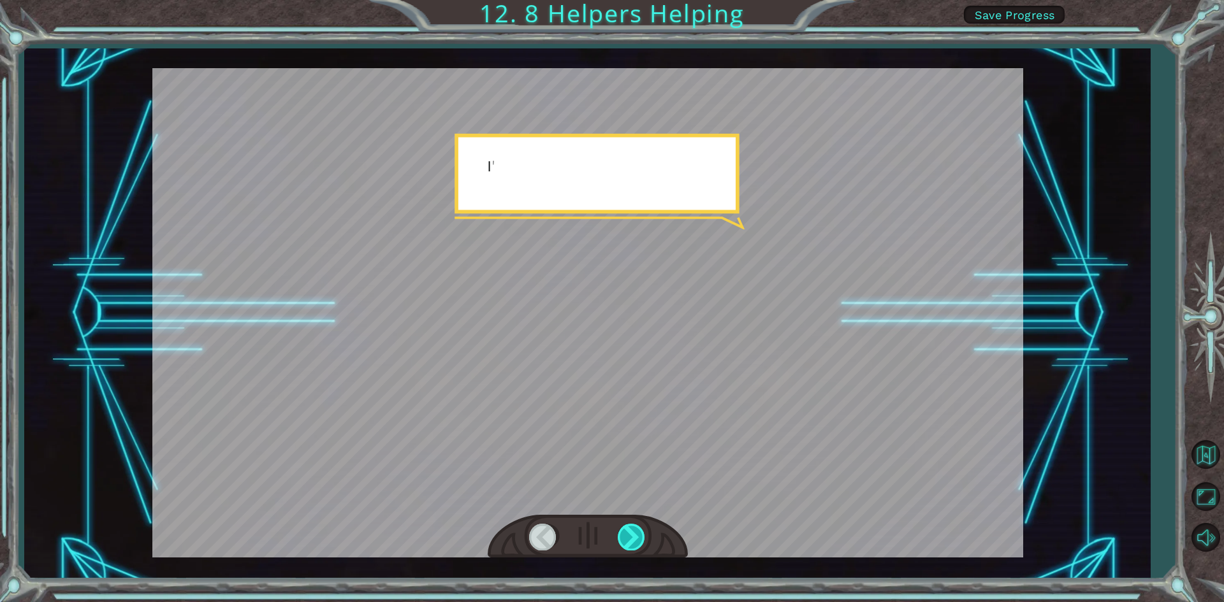
click at [633, 530] on div at bounding box center [632, 537] width 29 height 26
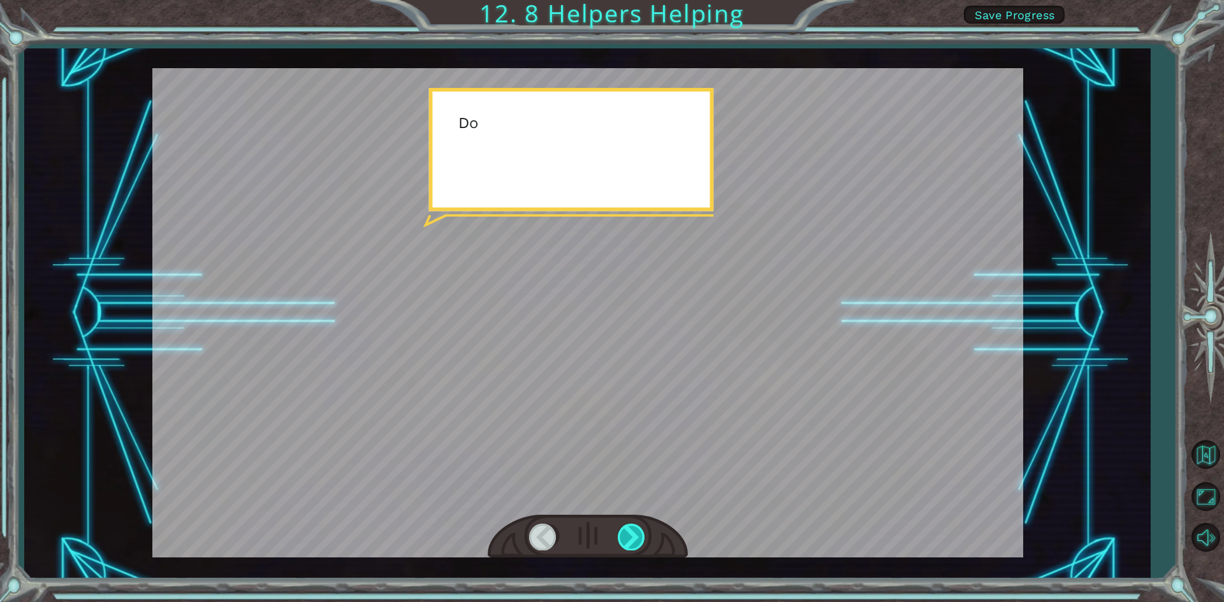
click at [633, 530] on div at bounding box center [632, 537] width 29 height 26
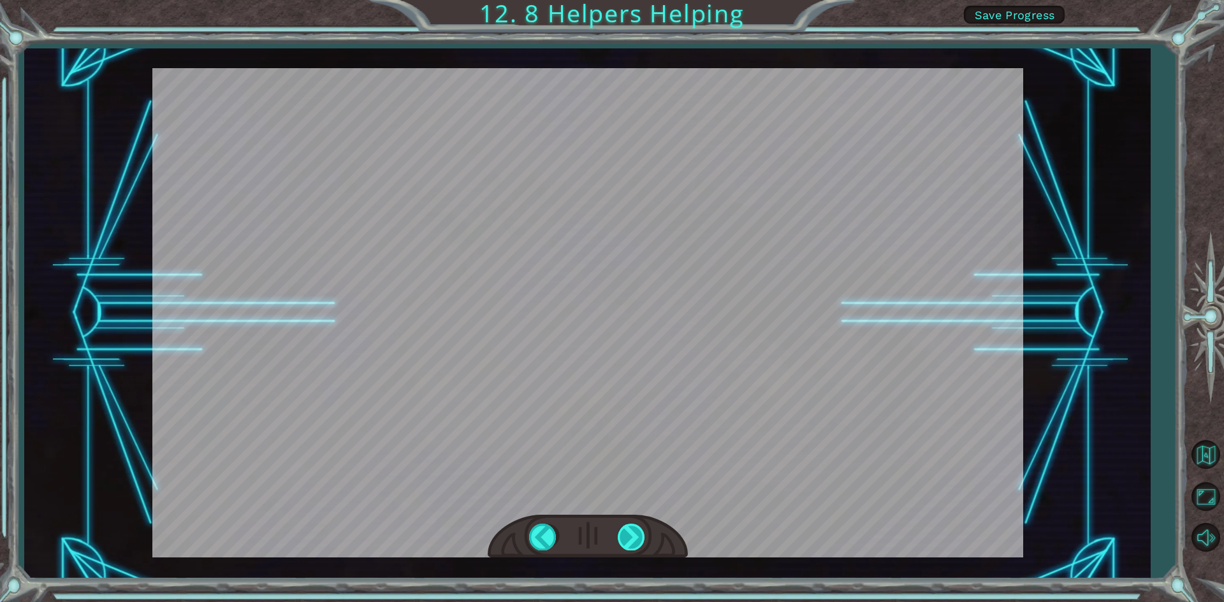
click at [633, 530] on div at bounding box center [632, 537] width 29 height 26
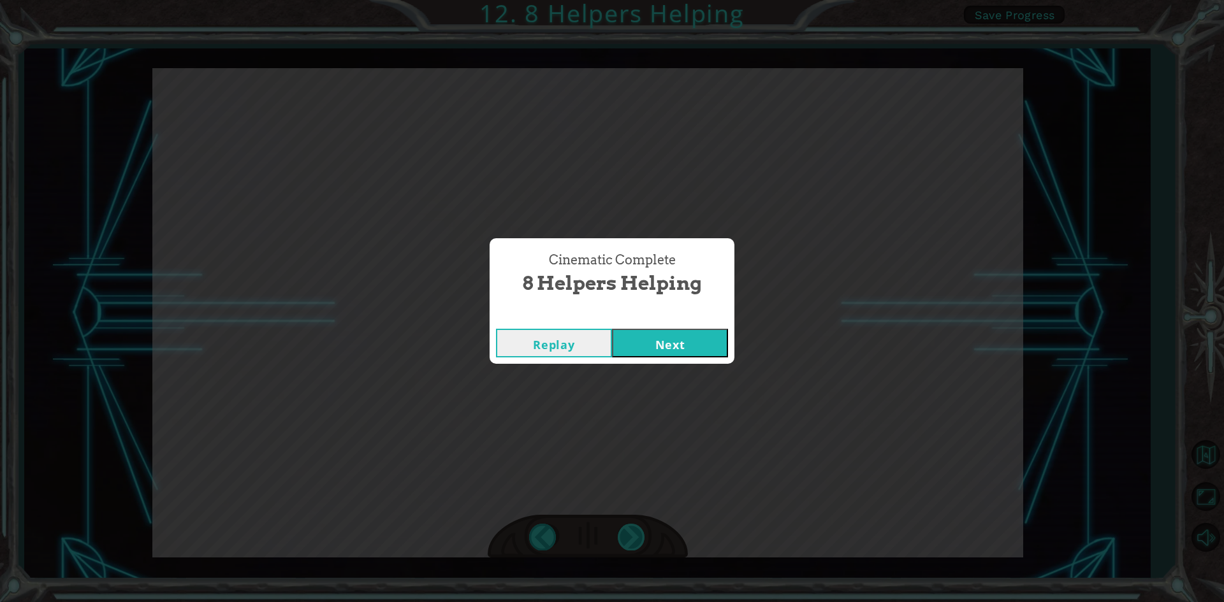
click at [633, 530] on div "Cinematic Complete 8 Helpers Helping Replay Next" at bounding box center [612, 301] width 1224 height 602
click at [676, 346] on button "Next" at bounding box center [670, 343] width 116 height 29
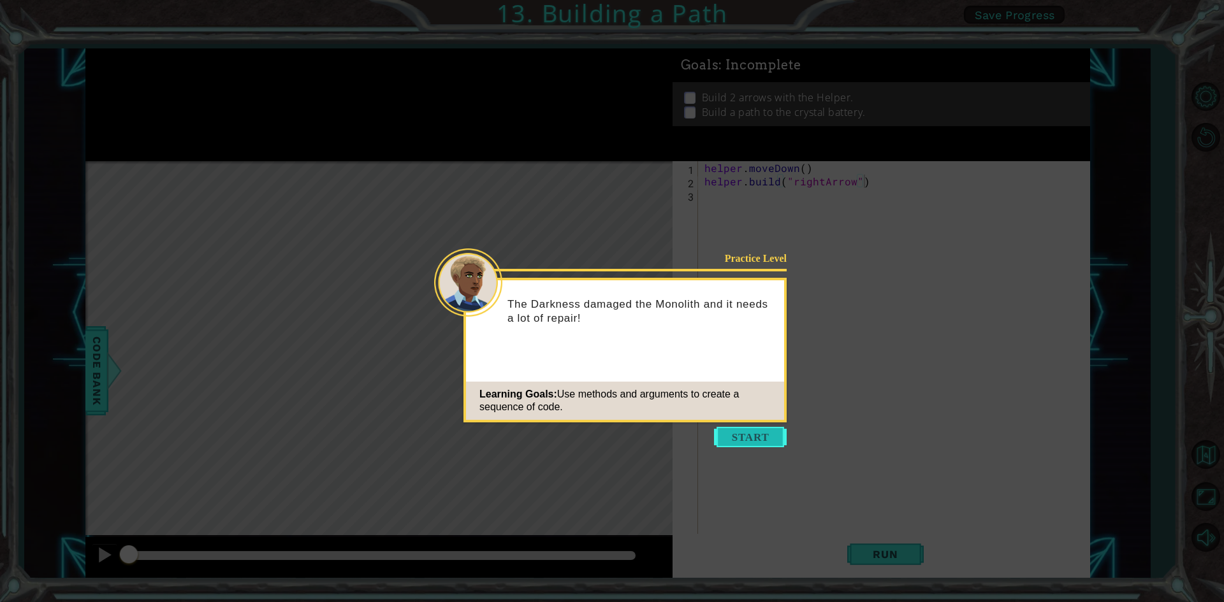
click at [753, 445] on button "Start" at bounding box center [750, 437] width 73 height 20
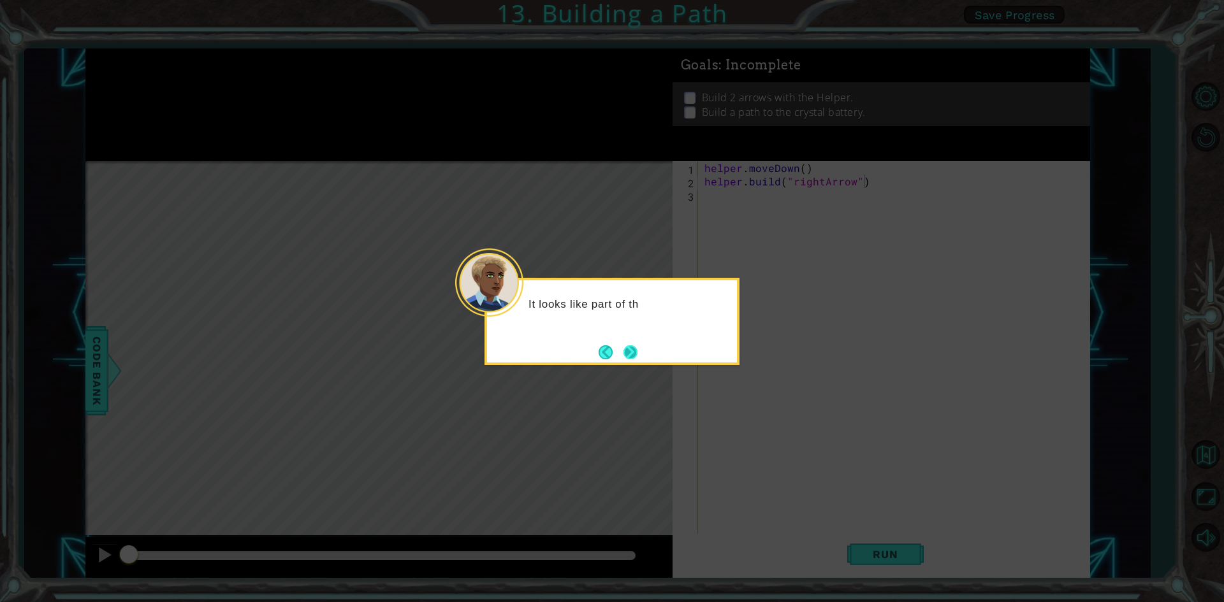
click at [630, 352] on button "Next" at bounding box center [630, 352] width 22 height 22
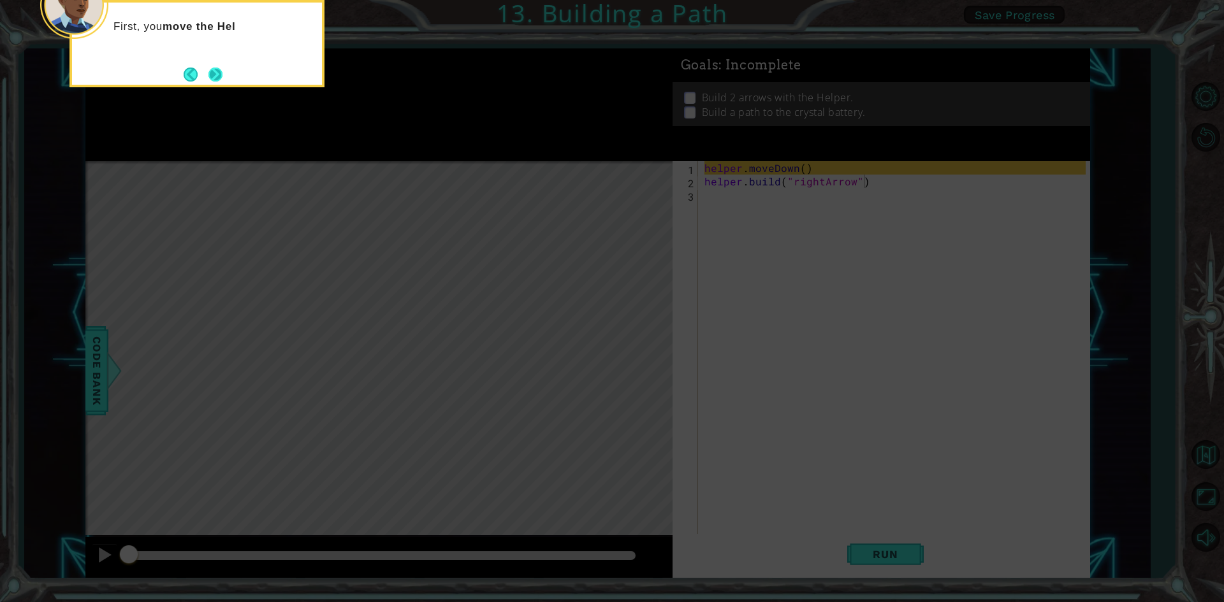
click at [222, 81] on button "Next" at bounding box center [215, 74] width 17 height 17
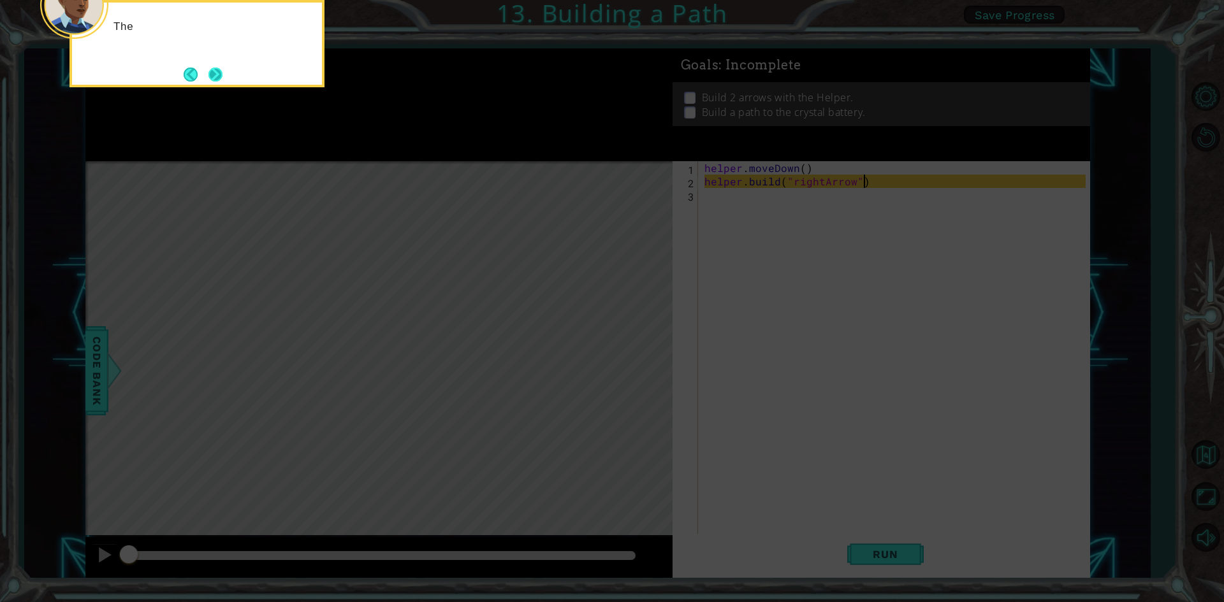
click at [214, 71] on button "Next" at bounding box center [215, 74] width 23 height 23
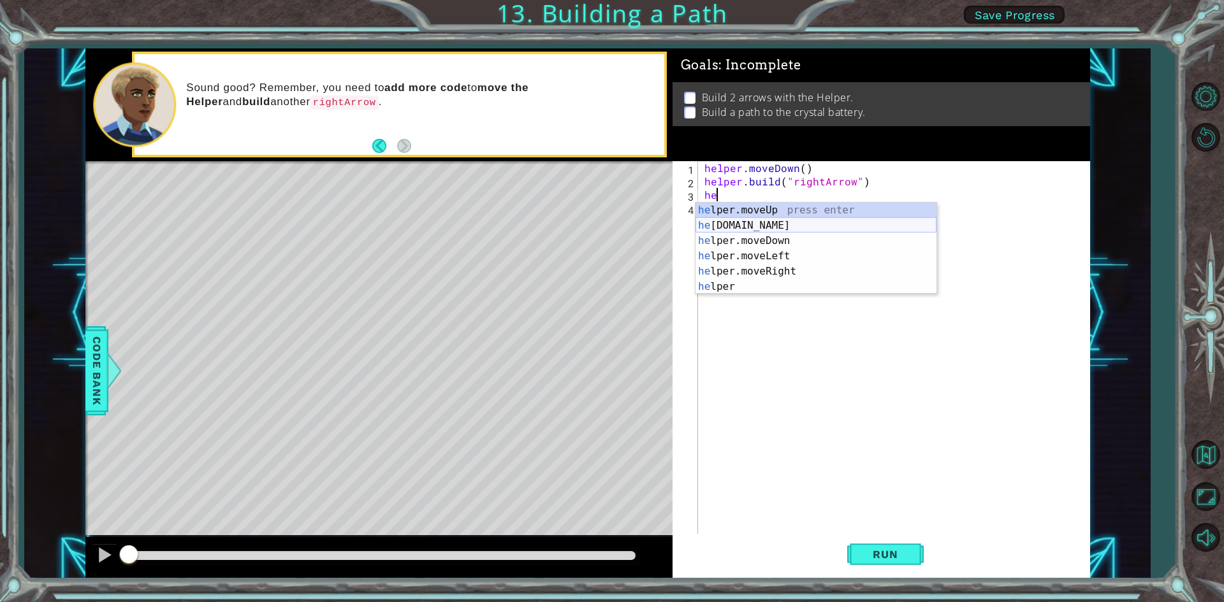
click at [792, 228] on div "he lper.moveUp press enter he [DOMAIN_NAME] press enter he lper.moveDown press …" at bounding box center [815, 264] width 241 height 122
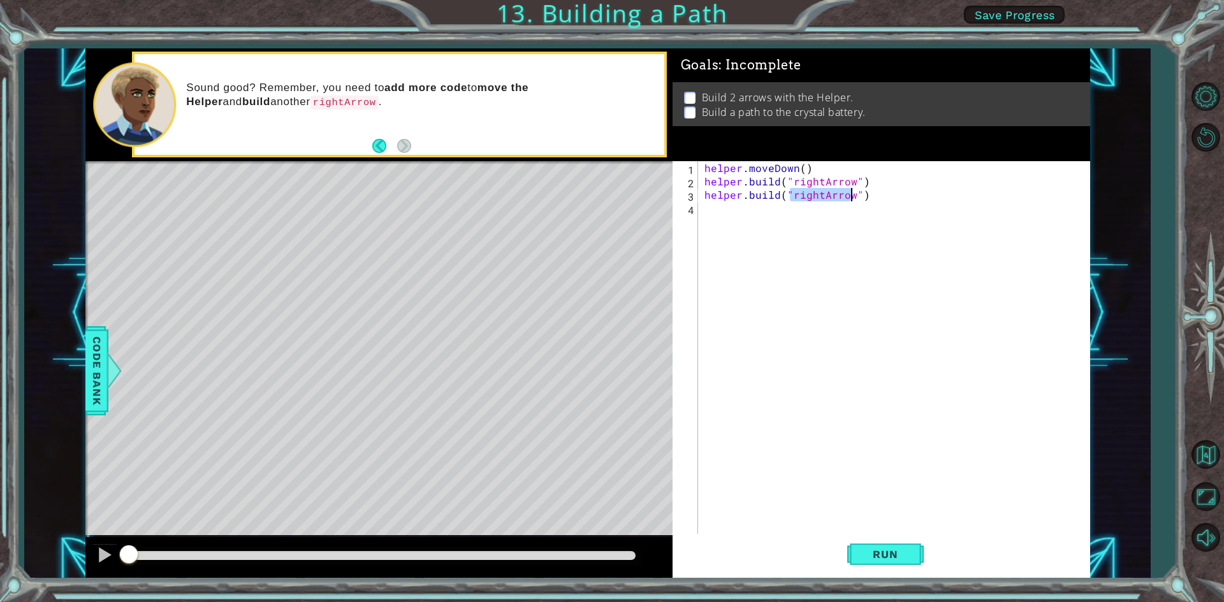
click at [869, 199] on div "helper . moveDown ( ) helper . build ( "rightArrow" ) helper . build ( "rightAr…" at bounding box center [897, 362] width 390 height 402
click at [873, 556] on span "Run" at bounding box center [885, 554] width 50 height 13
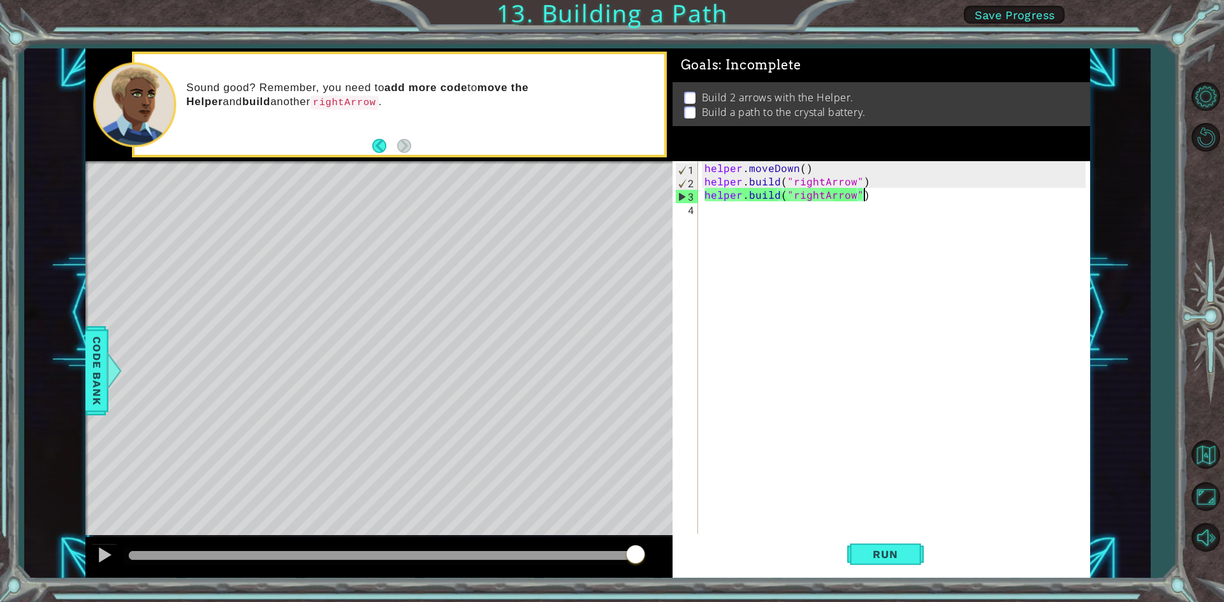
click at [679, 196] on div "3" at bounding box center [687, 196] width 22 height 13
click at [869, 199] on div "helper . moveDown ( ) helper . build ( "rightArrow" ) helper . build ( "rightAr…" at bounding box center [897, 362] width 390 height 402
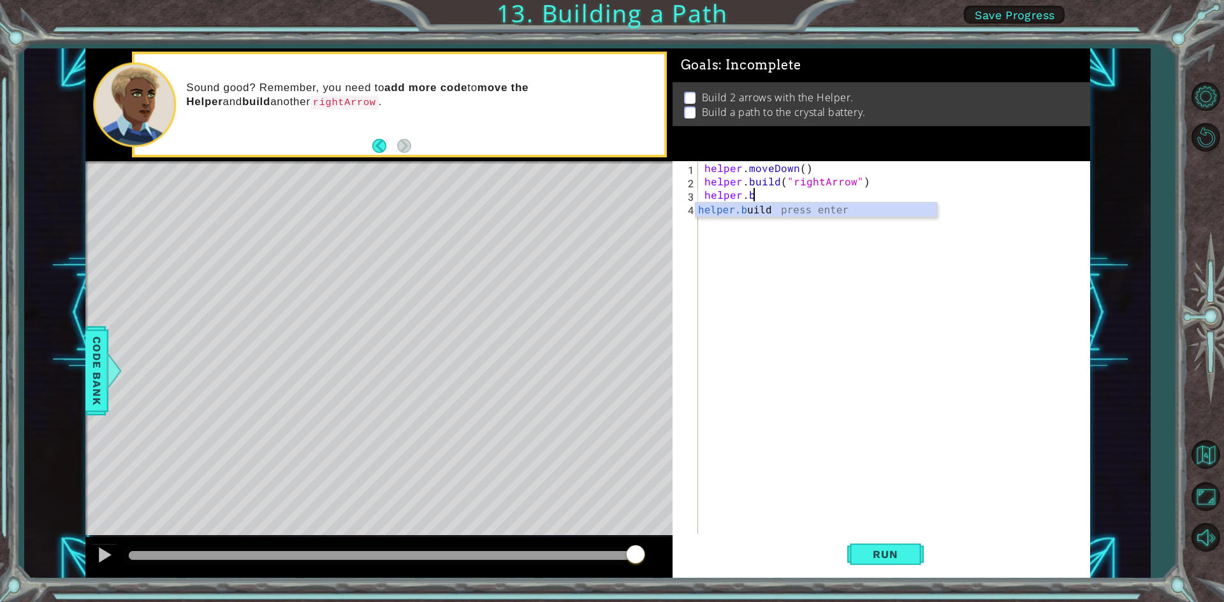
click at [370, 145] on div "Sound good? Remember, you need to add more code to move the Helper and build an…" at bounding box center [398, 104] width 529 height 101
click at [374, 145] on button "Back" at bounding box center [384, 146] width 25 height 14
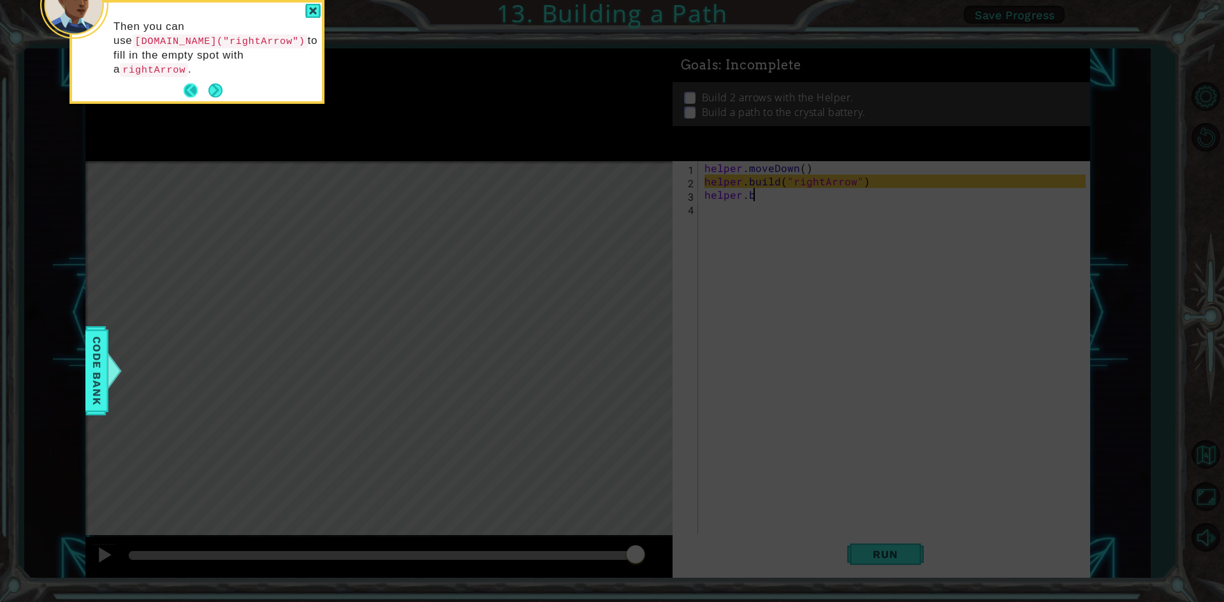
click at [191, 83] on button "Back" at bounding box center [196, 90] width 25 height 14
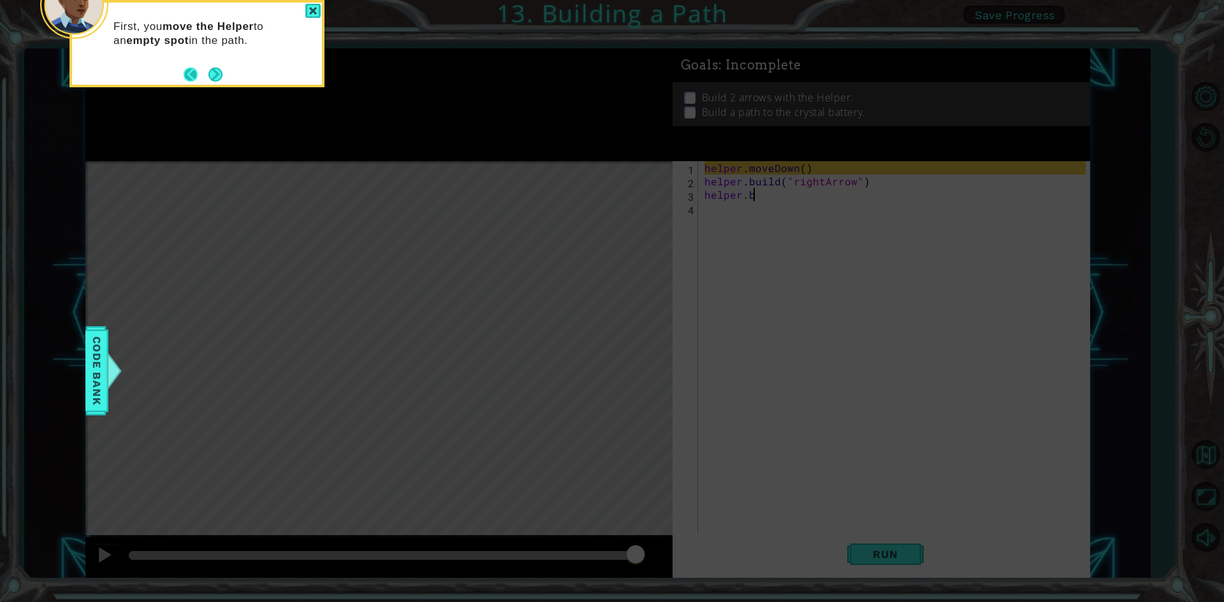
click at [191, 77] on button "Back" at bounding box center [196, 75] width 25 height 14
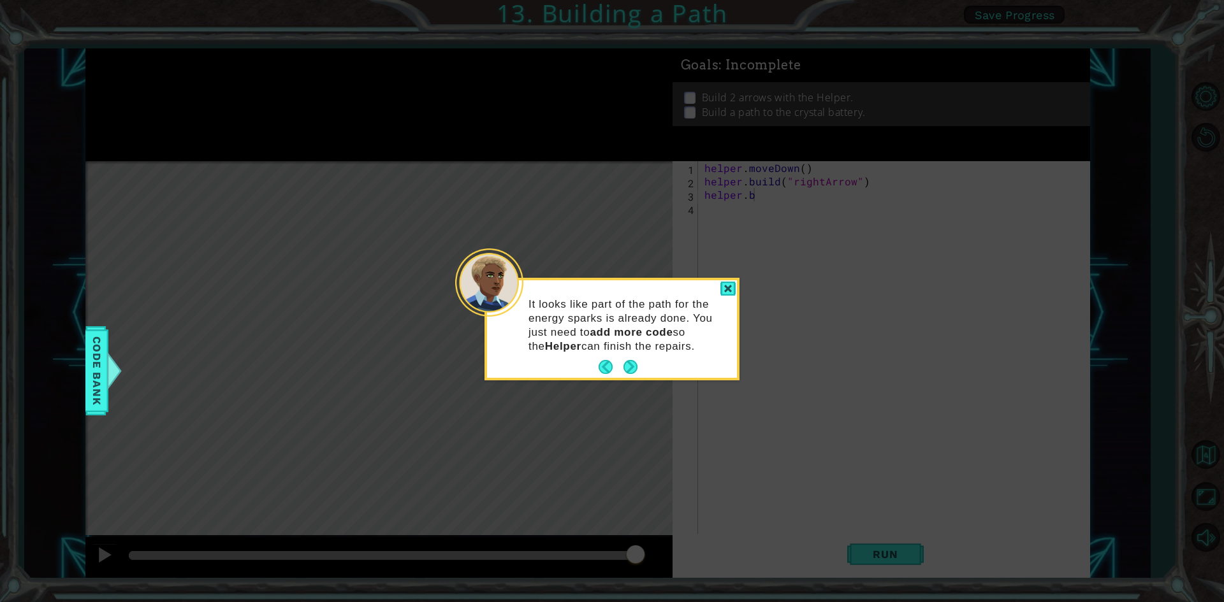
click at [191, 77] on icon at bounding box center [612, 301] width 1224 height 602
click at [628, 363] on button "Next" at bounding box center [630, 368] width 24 height 24
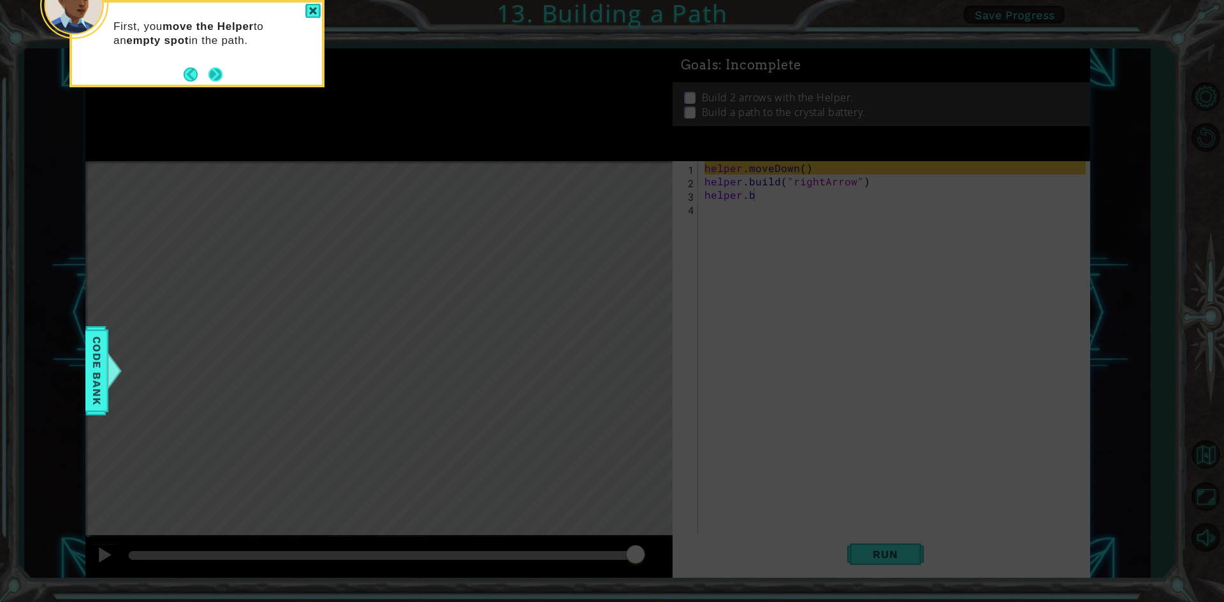
click at [211, 68] on button "Next" at bounding box center [215, 74] width 17 height 17
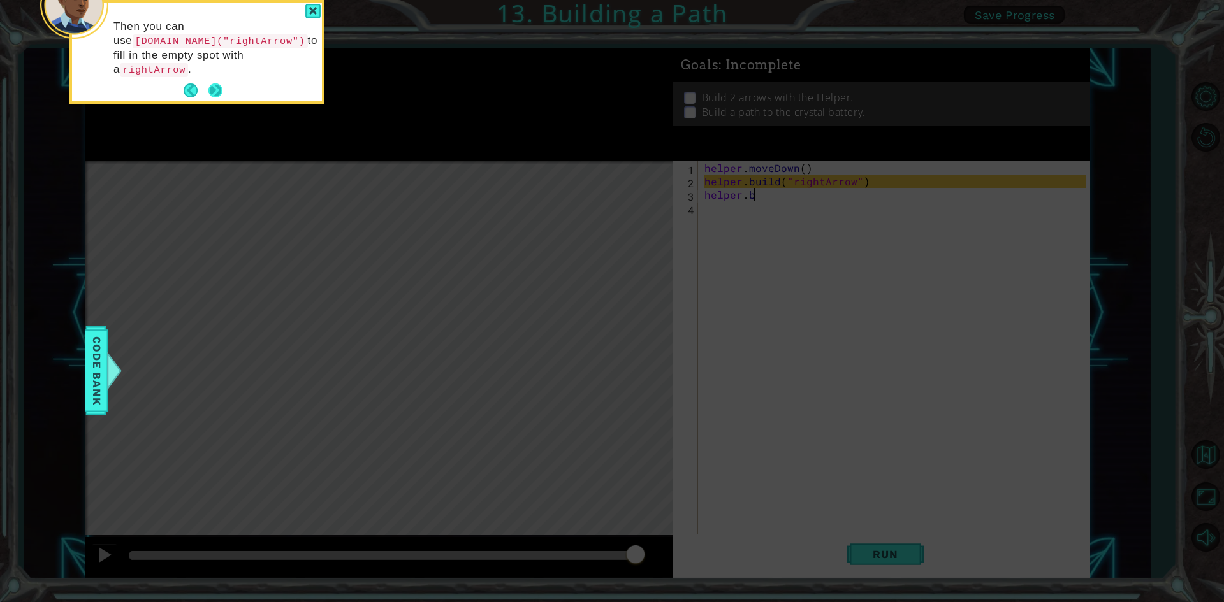
click at [210, 81] on button "Next" at bounding box center [215, 90] width 19 height 19
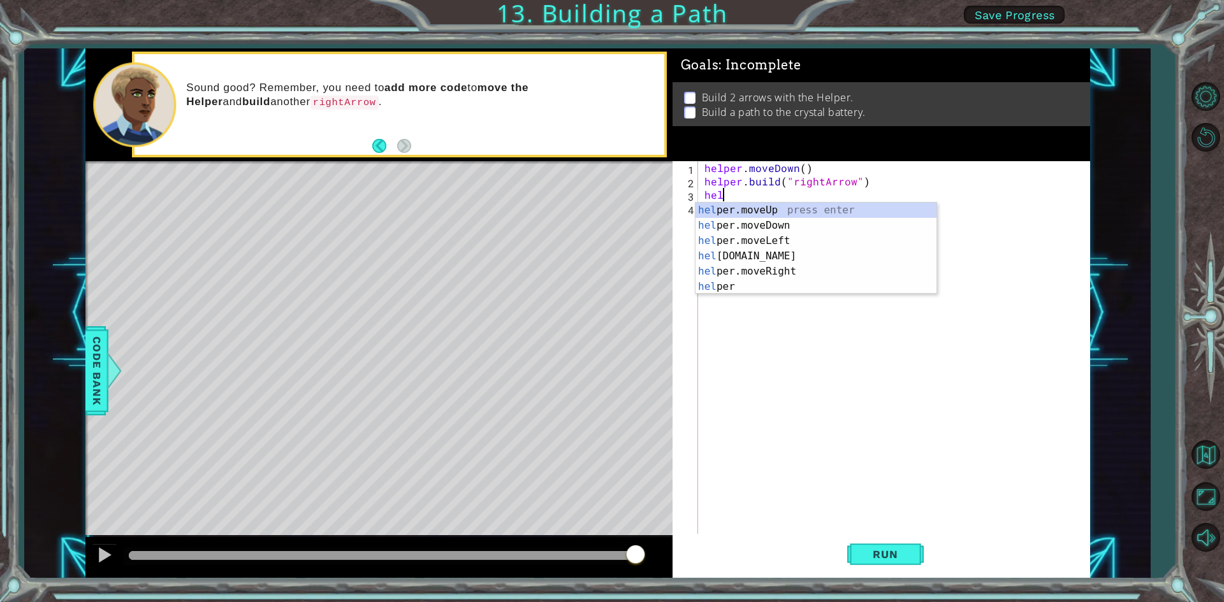
type textarea "h"
click at [825, 267] on div "he lpe r .moveUp press enter he lpe r .build press enter he lpe r .moveDown pre…" at bounding box center [815, 264] width 241 height 122
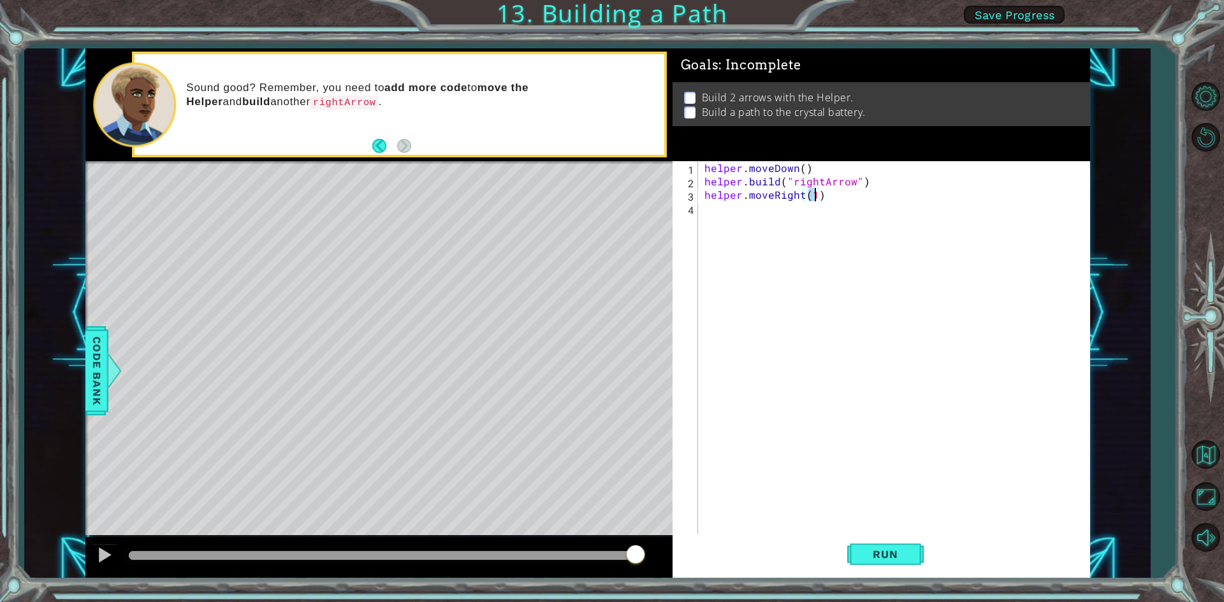
type textarea "helper.moveRight(3)"
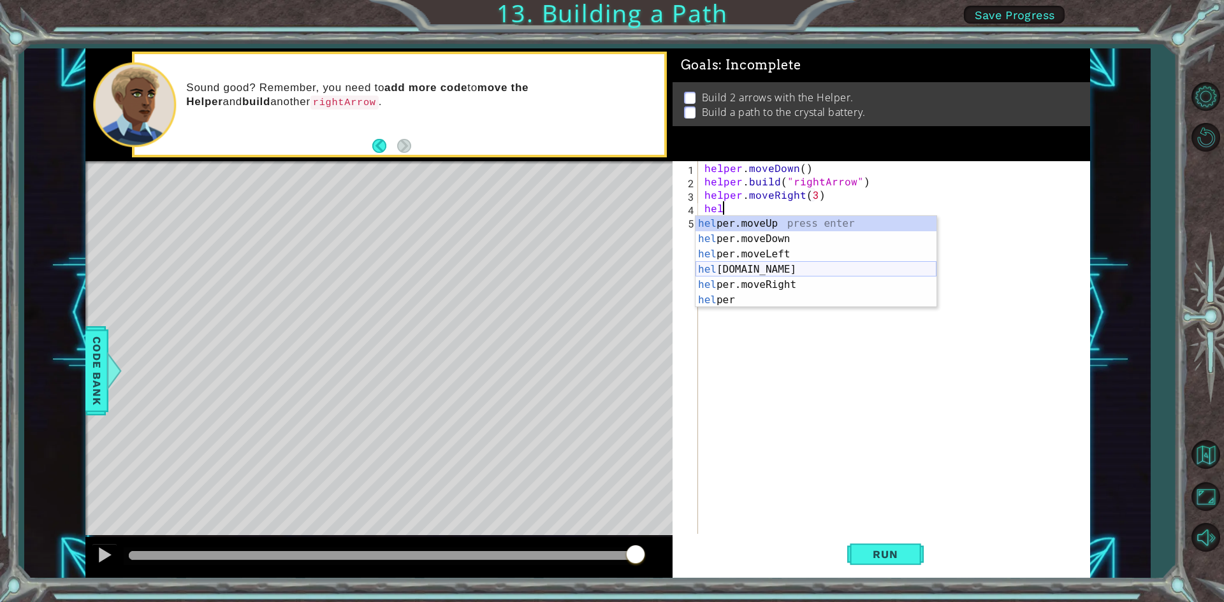
click at [768, 270] on div "hel per.moveUp press enter hel per.moveDown press enter hel per.moveLeft press …" at bounding box center [815, 277] width 241 height 122
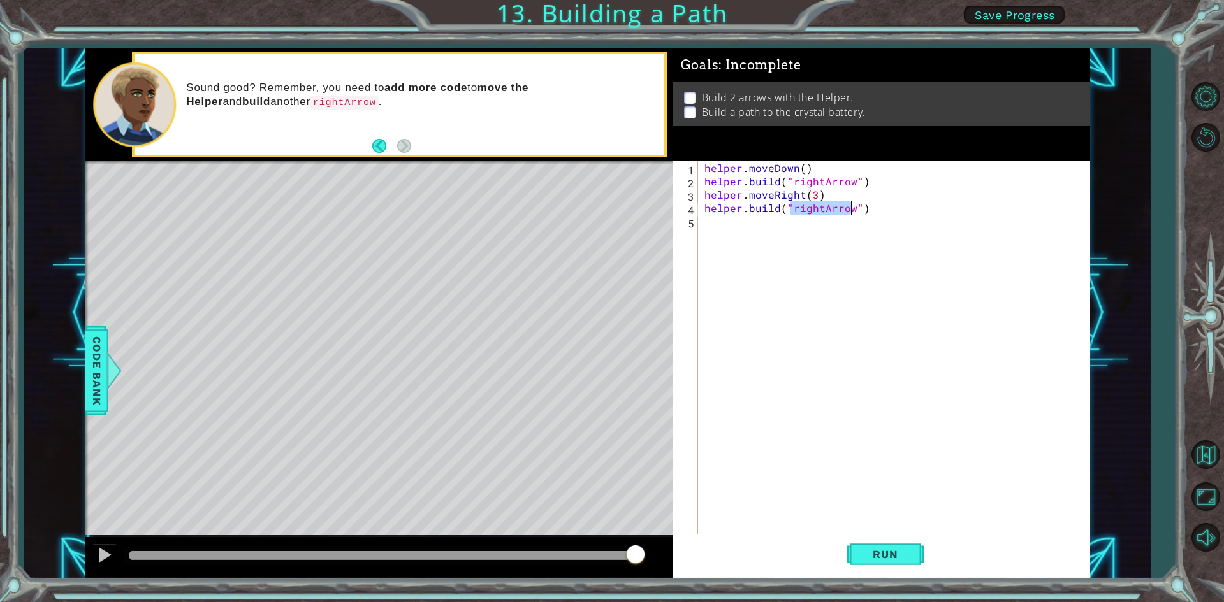
click at [804, 168] on div "helper . moveDown ( ) helper . build ( "rightArrow" ) helper . moveRight ( 3 ) …" at bounding box center [897, 362] width 390 height 402
type textarea "helper.moveDown(1)"
click at [906, 560] on span "Run" at bounding box center [885, 554] width 50 height 13
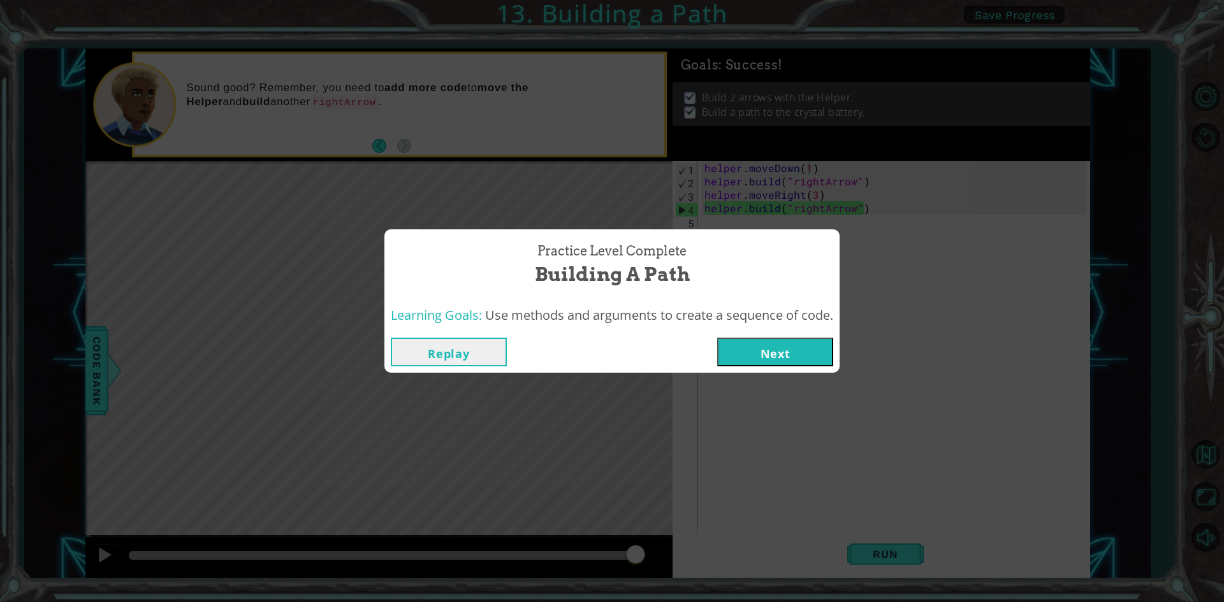
click at [782, 350] on button "Next" at bounding box center [775, 352] width 116 height 29
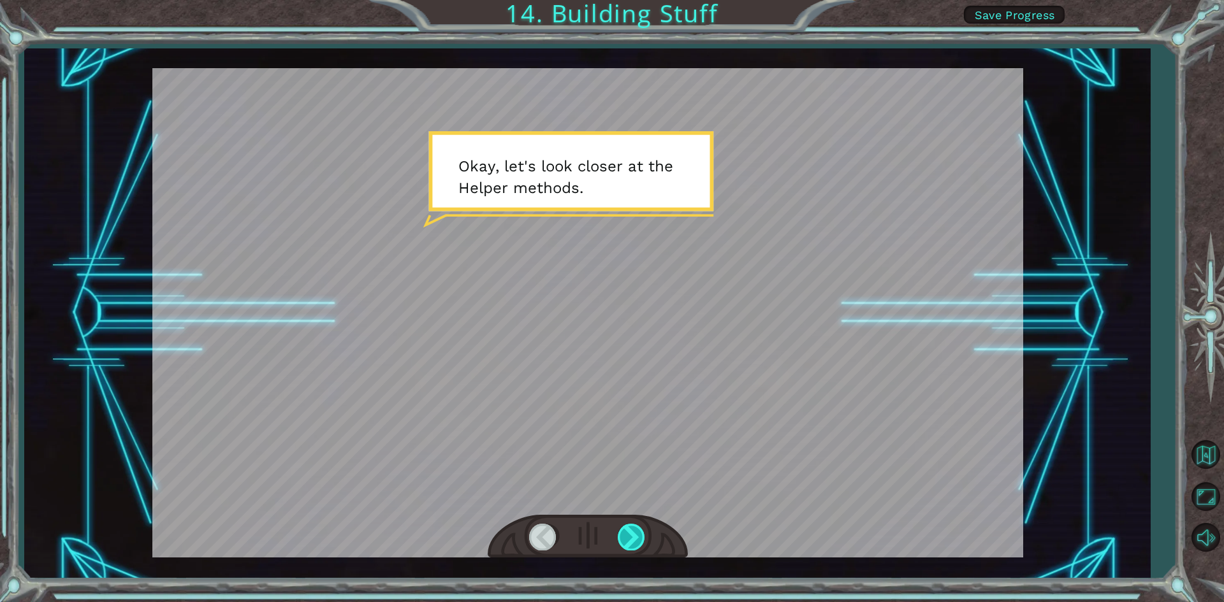
click at [627, 525] on div at bounding box center [632, 537] width 29 height 26
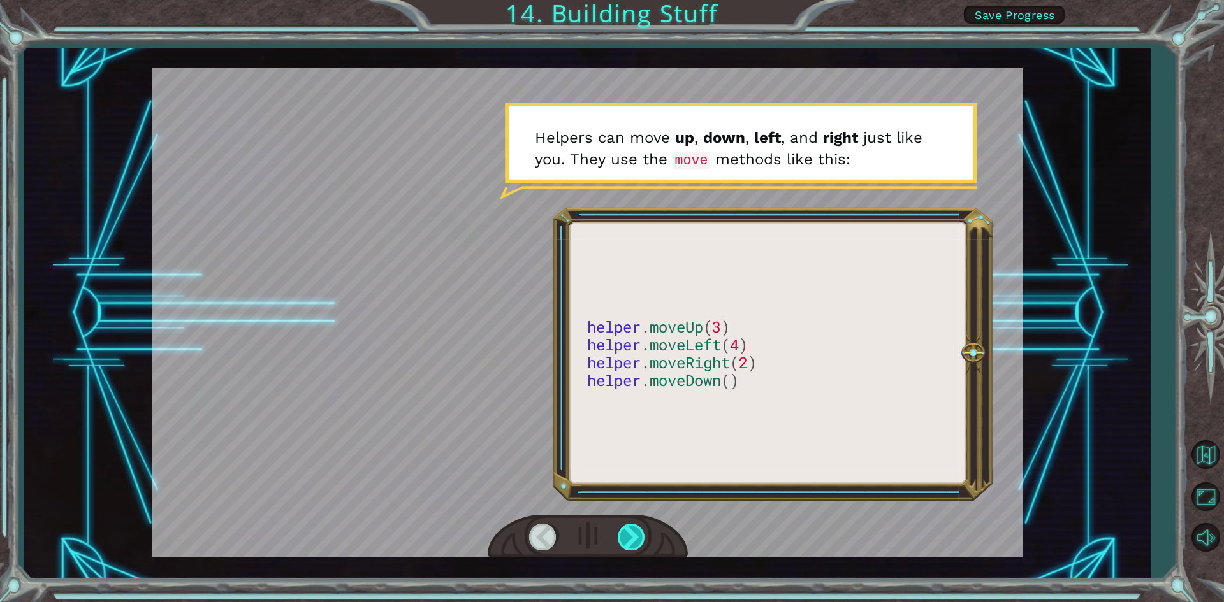
click at [624, 538] on div at bounding box center [632, 537] width 29 height 26
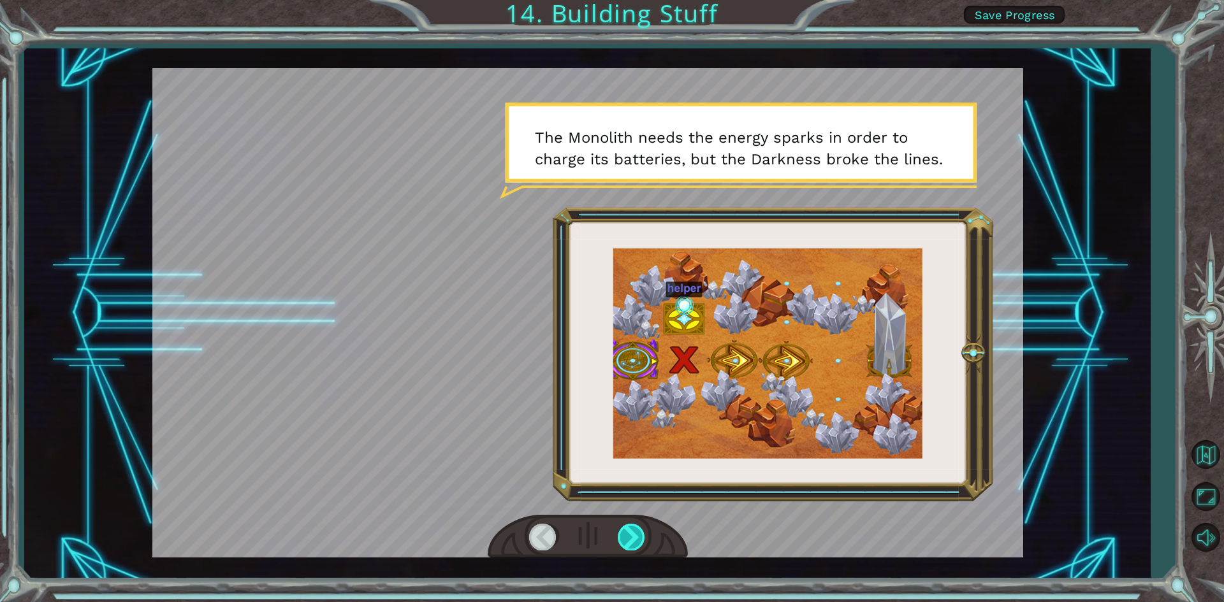
click at [624, 538] on div at bounding box center [632, 537] width 29 height 26
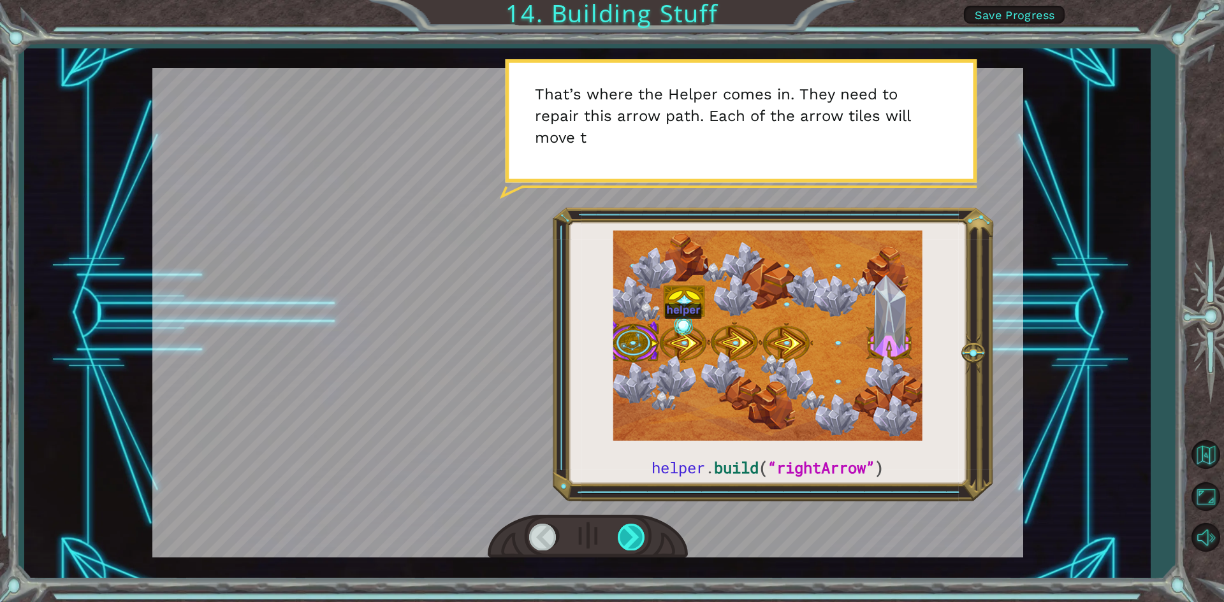
click at [624, 538] on div at bounding box center [632, 537] width 29 height 26
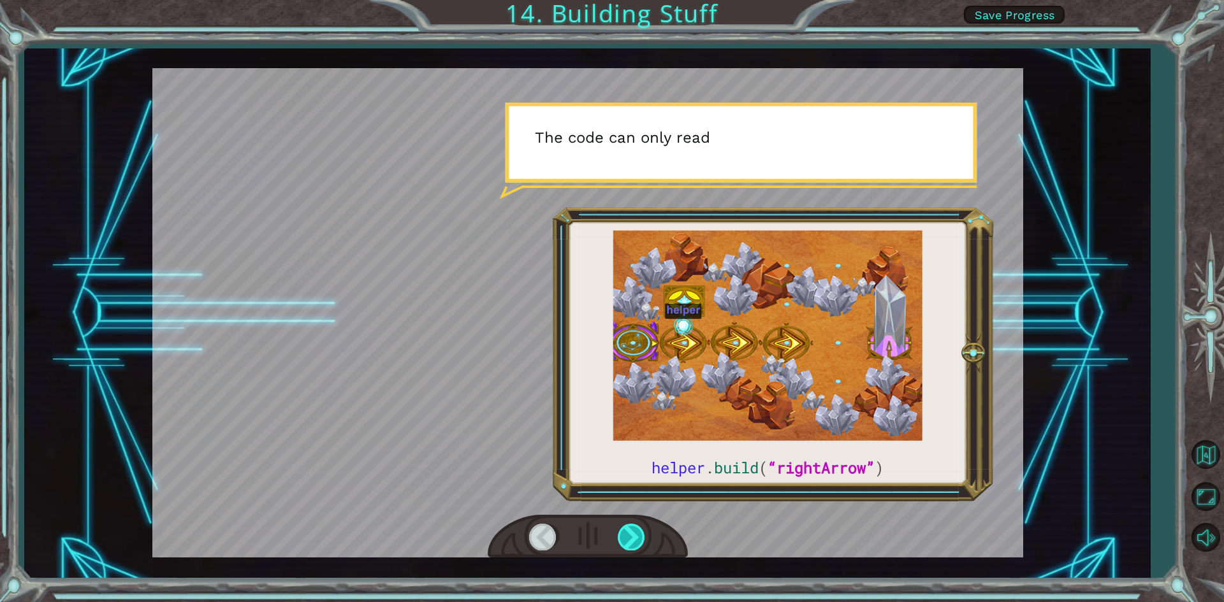
click at [624, 538] on div at bounding box center [632, 537] width 29 height 26
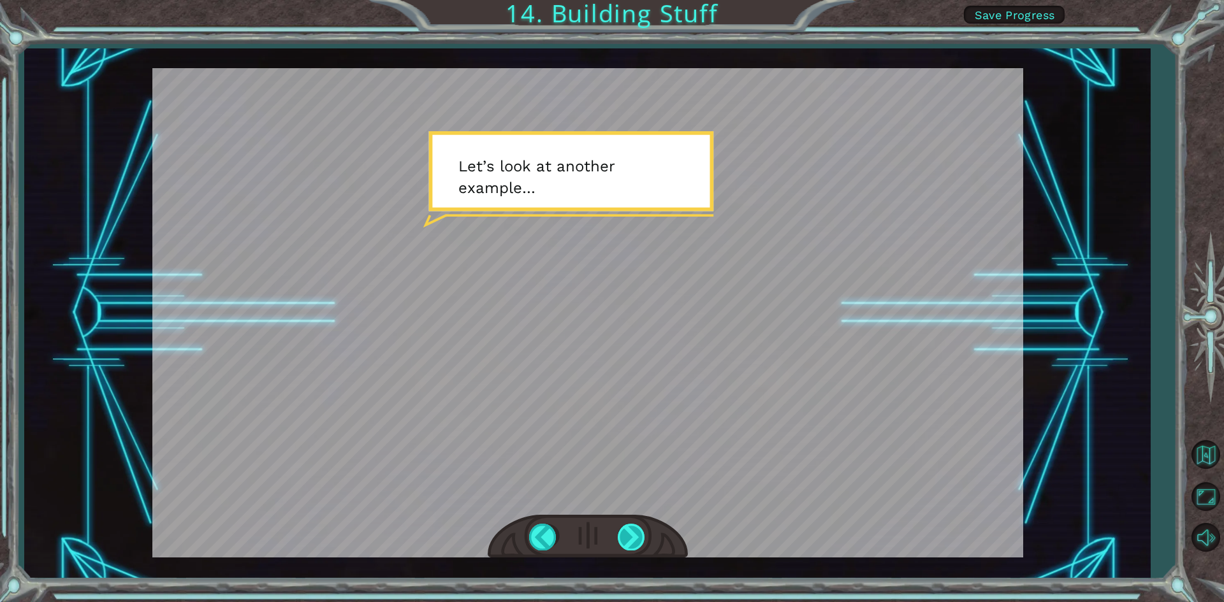
click at [624, 538] on div at bounding box center [632, 537] width 29 height 26
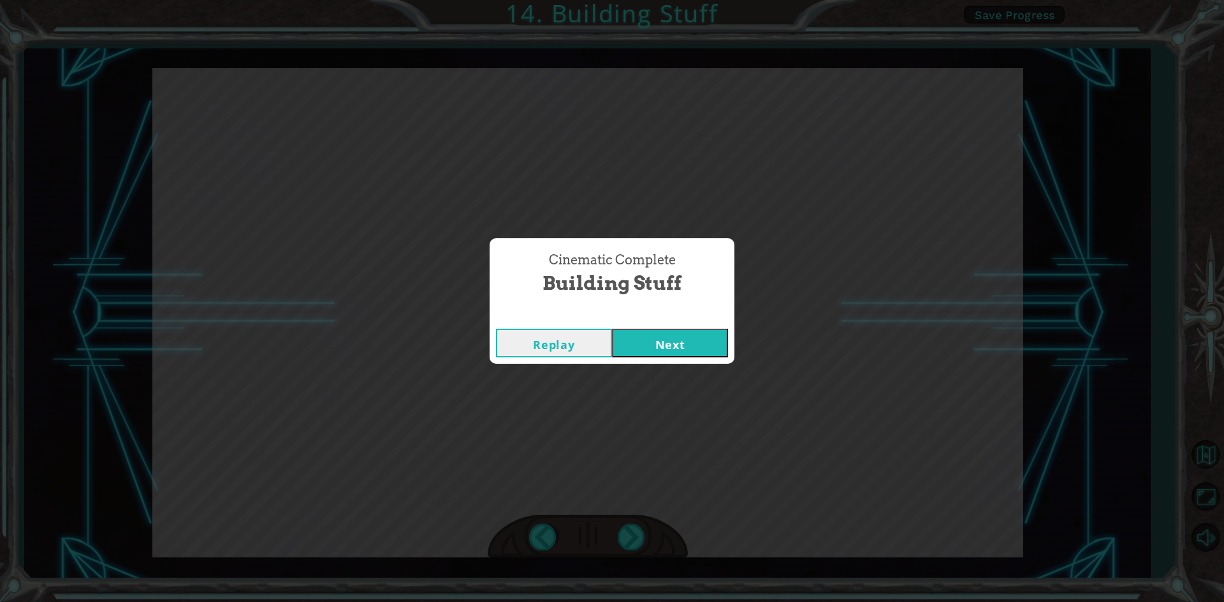
click at [711, 340] on button "Next" at bounding box center [670, 343] width 116 height 29
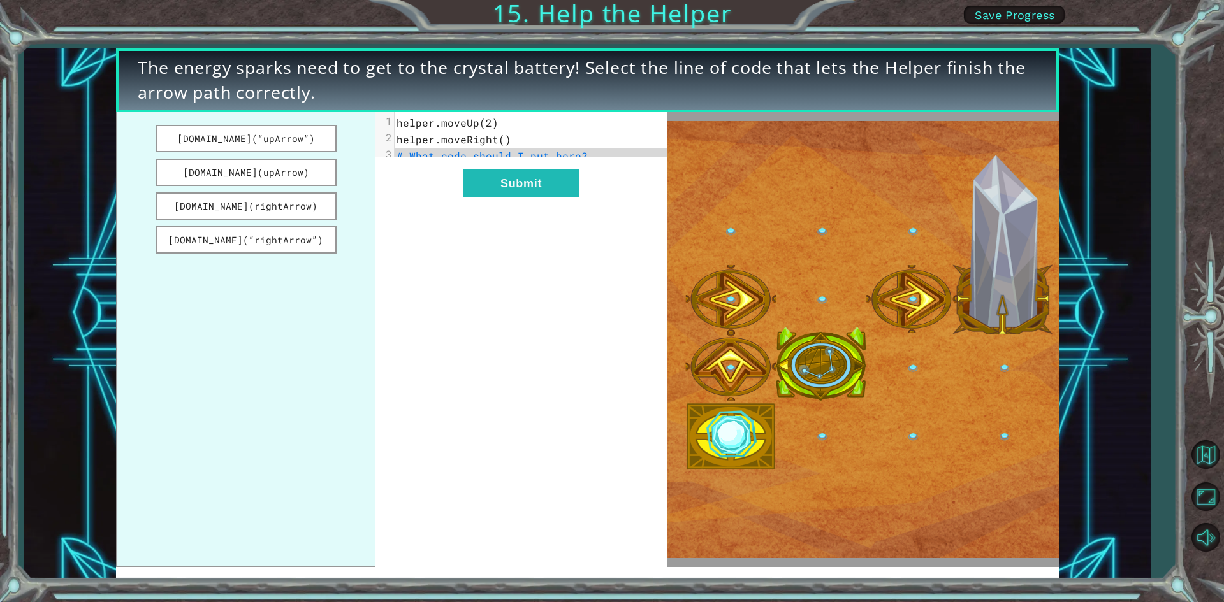
drag, startPoint x: 294, startPoint y: 143, endPoint x: 382, endPoint y: 148, distance: 87.5
click at [384, 148] on div "[DOMAIN_NAME](“upArrow”) [DOMAIN_NAME](upArrow) [DOMAIN_NAME](rightArrow) [DOMA…" at bounding box center [391, 339] width 550 height 455
click at [313, 142] on button "[DOMAIN_NAME](“upArrow”)" at bounding box center [246, 138] width 181 height 27
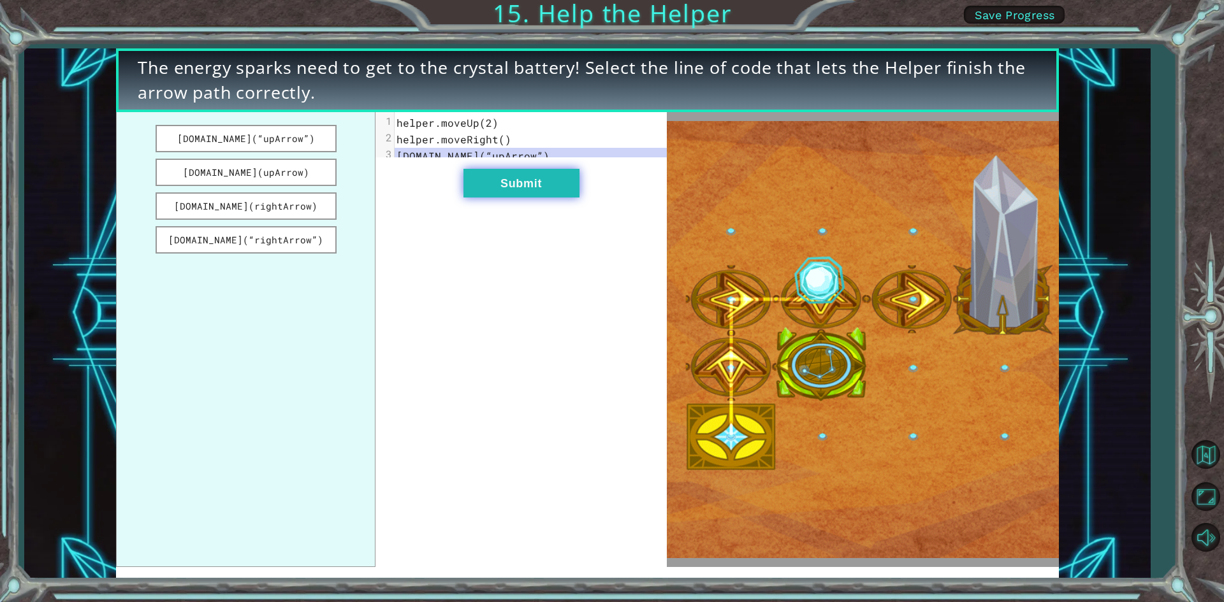
click at [534, 186] on button "Submit" at bounding box center [521, 183] width 116 height 29
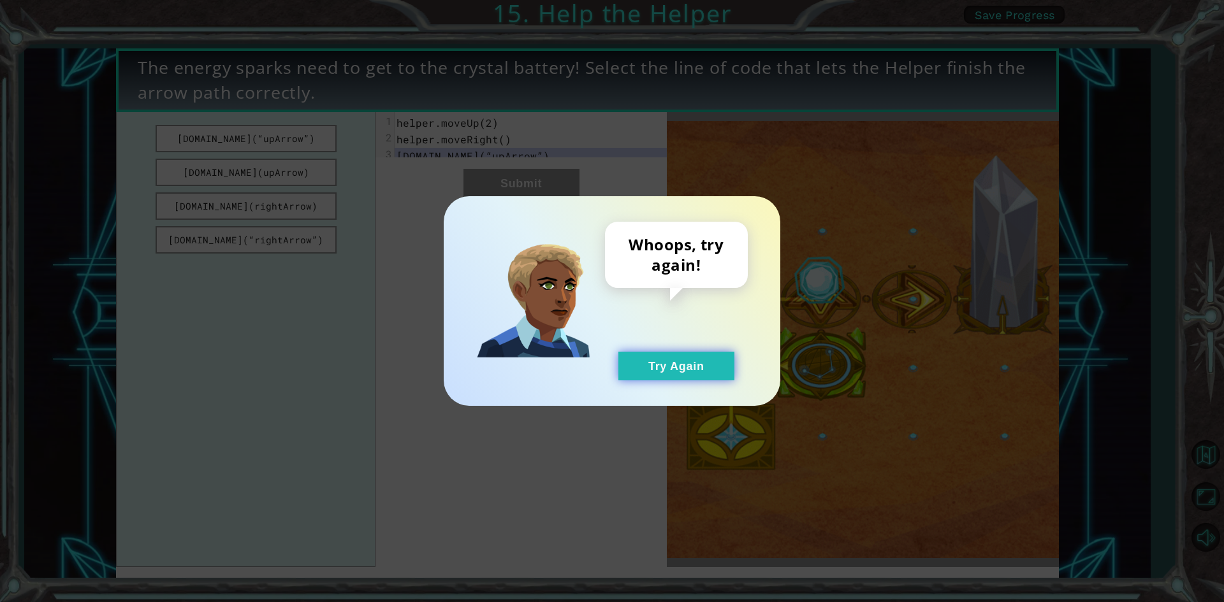
click at [720, 374] on button "Try Again" at bounding box center [676, 366] width 116 height 29
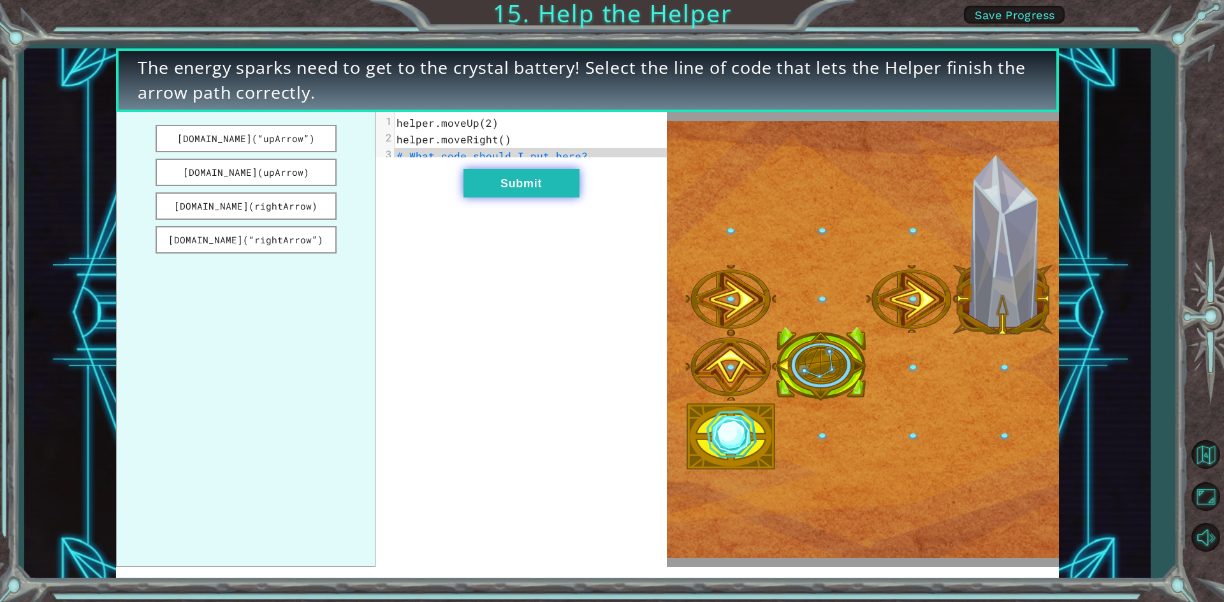
click at [487, 183] on button "Submit" at bounding box center [521, 183] width 116 height 29
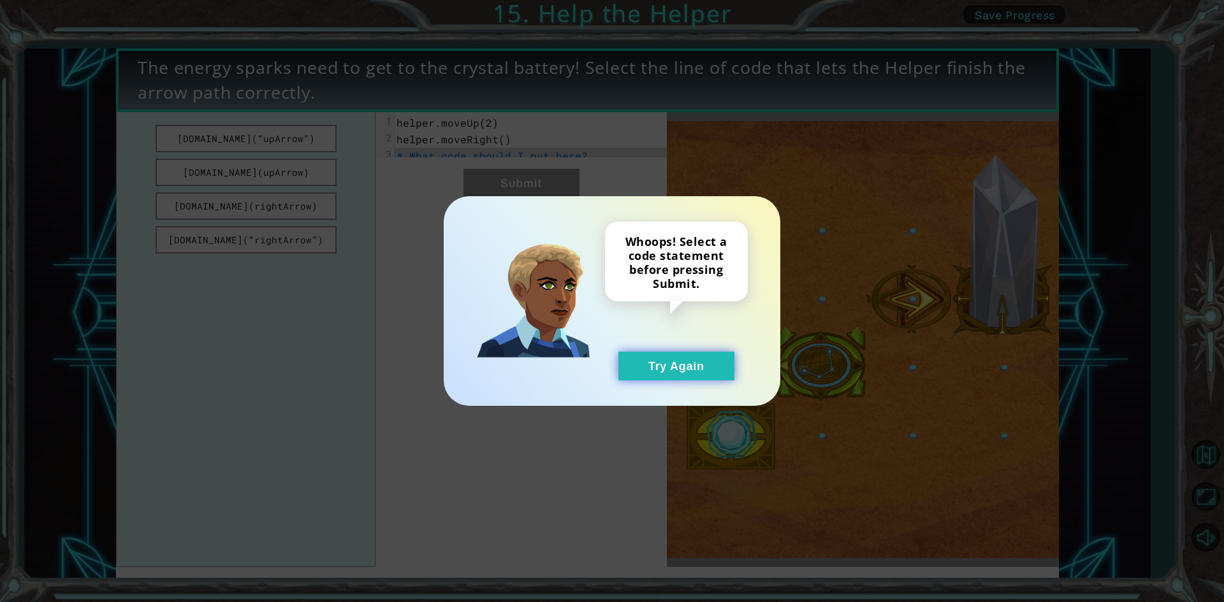
click at [648, 373] on button "Try Again" at bounding box center [676, 366] width 116 height 29
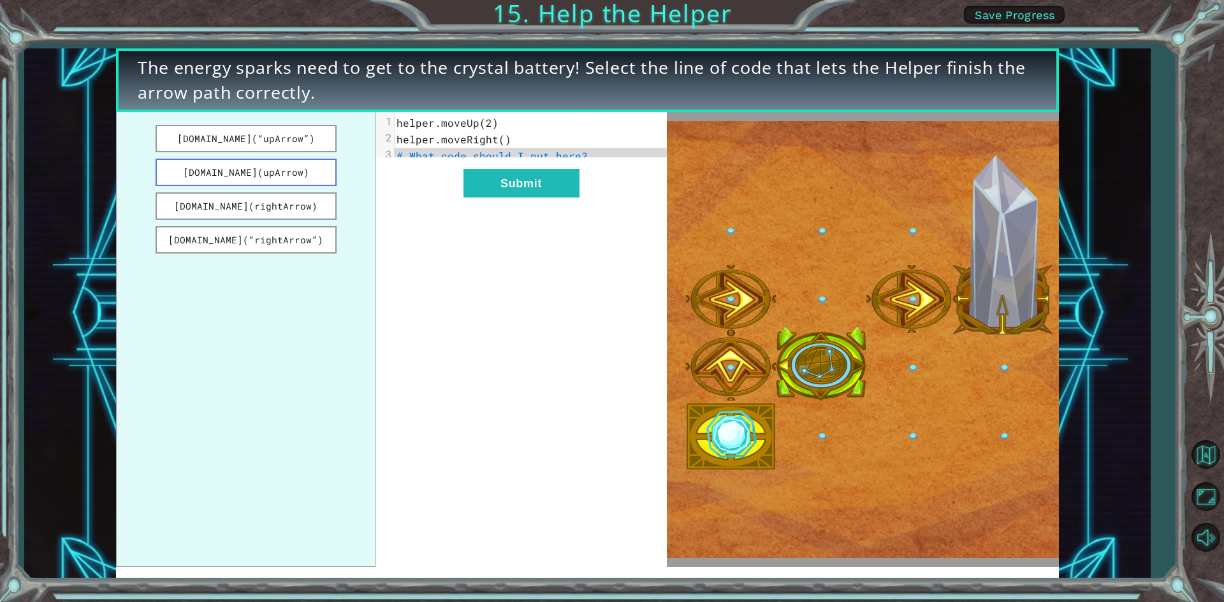
click at [285, 183] on button "[DOMAIN_NAME](upArrow)" at bounding box center [246, 172] width 181 height 27
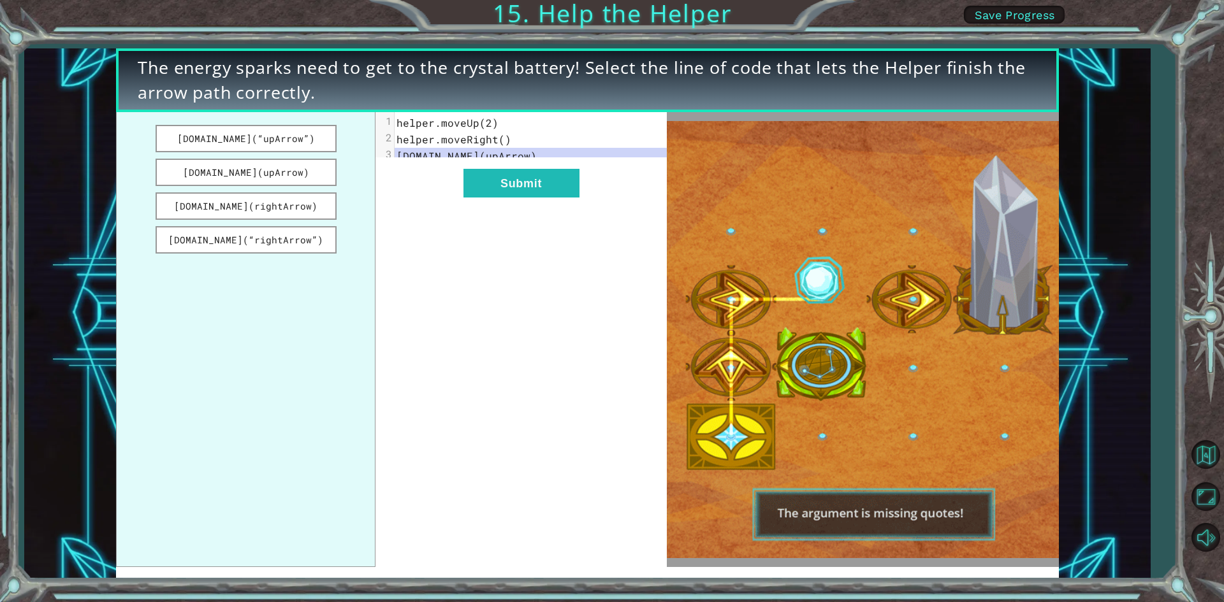
click at [554, 208] on div "xxxxxxxxxx 3 1 helper.moveUp(2) 2 helper.moveRight() 3 [DOMAIN_NAME](upArrow) S…" at bounding box center [520, 339] width 291 height 455
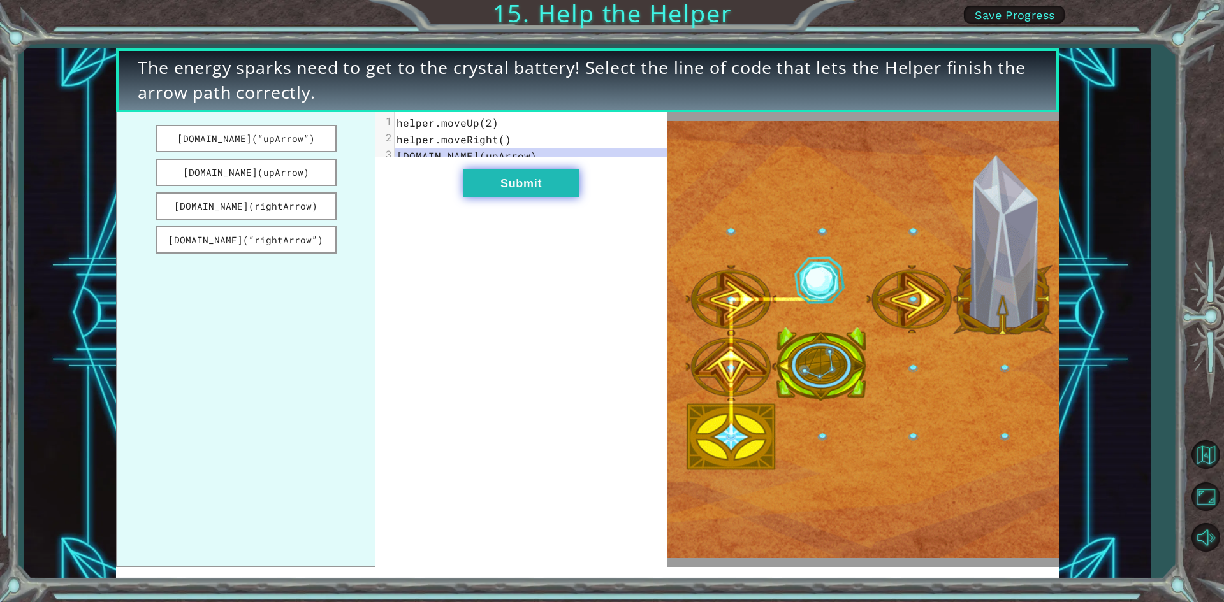
click at [550, 198] on button "Submit" at bounding box center [521, 183] width 116 height 29
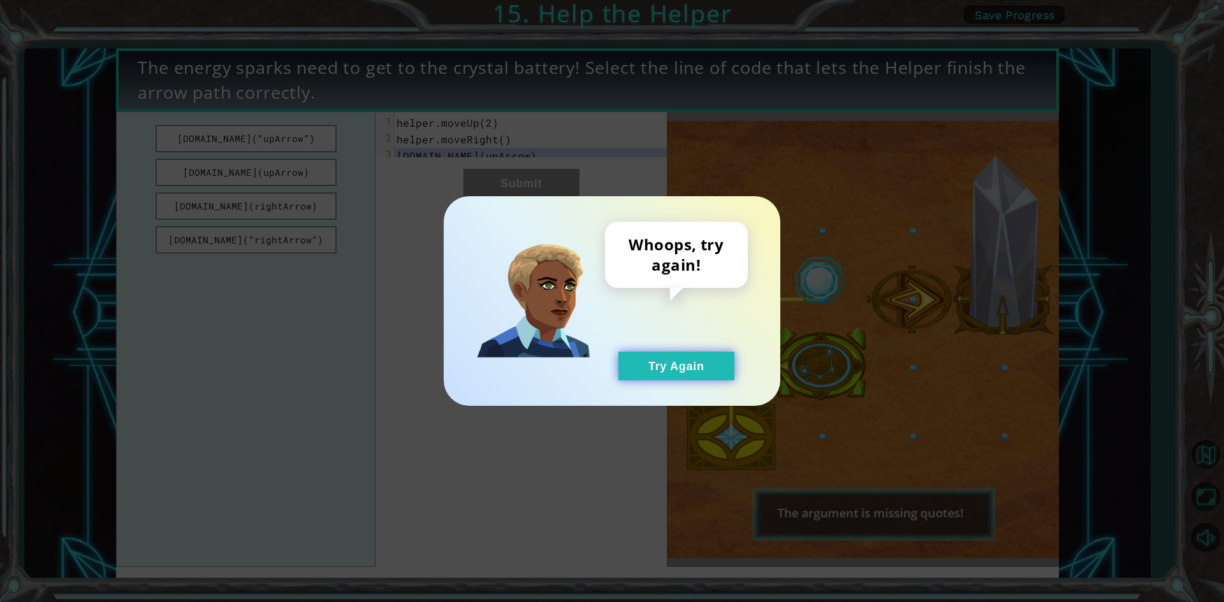
click at [682, 369] on button "Try Again" at bounding box center [676, 366] width 116 height 29
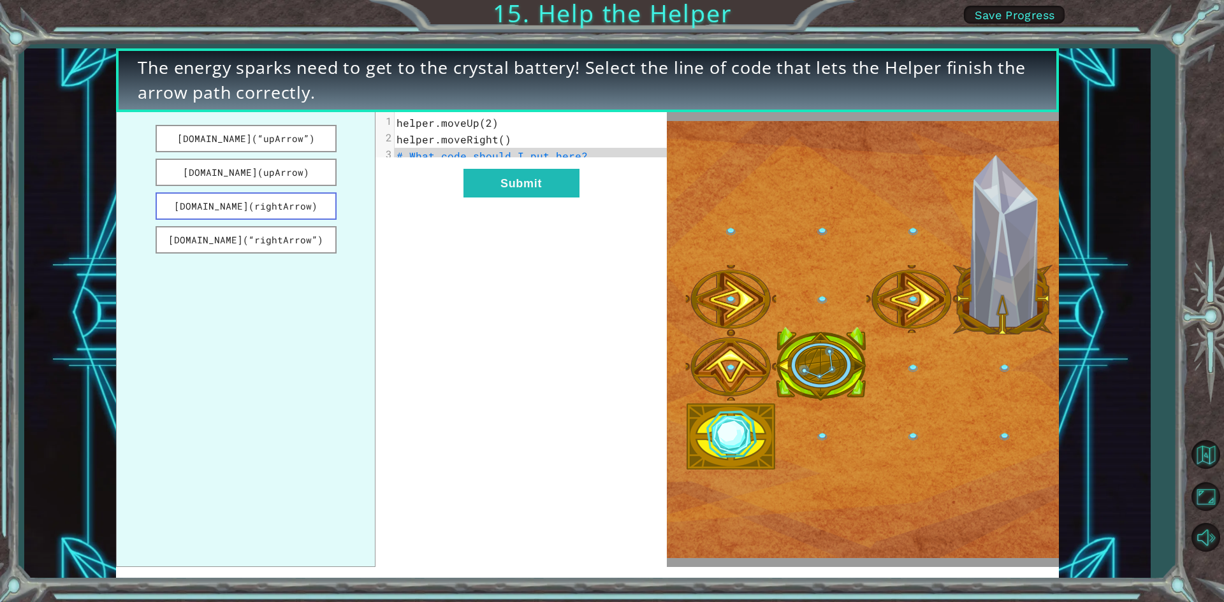
click at [259, 212] on button "[DOMAIN_NAME](rightArrow)" at bounding box center [246, 205] width 181 height 27
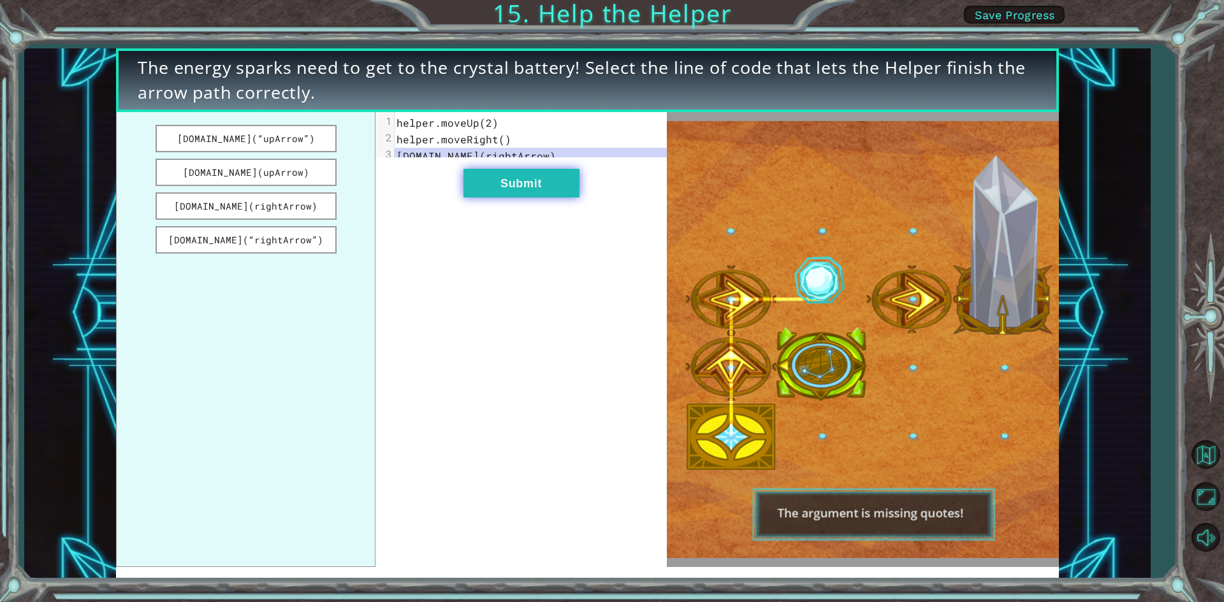
click at [539, 198] on button "Submit" at bounding box center [521, 183] width 116 height 29
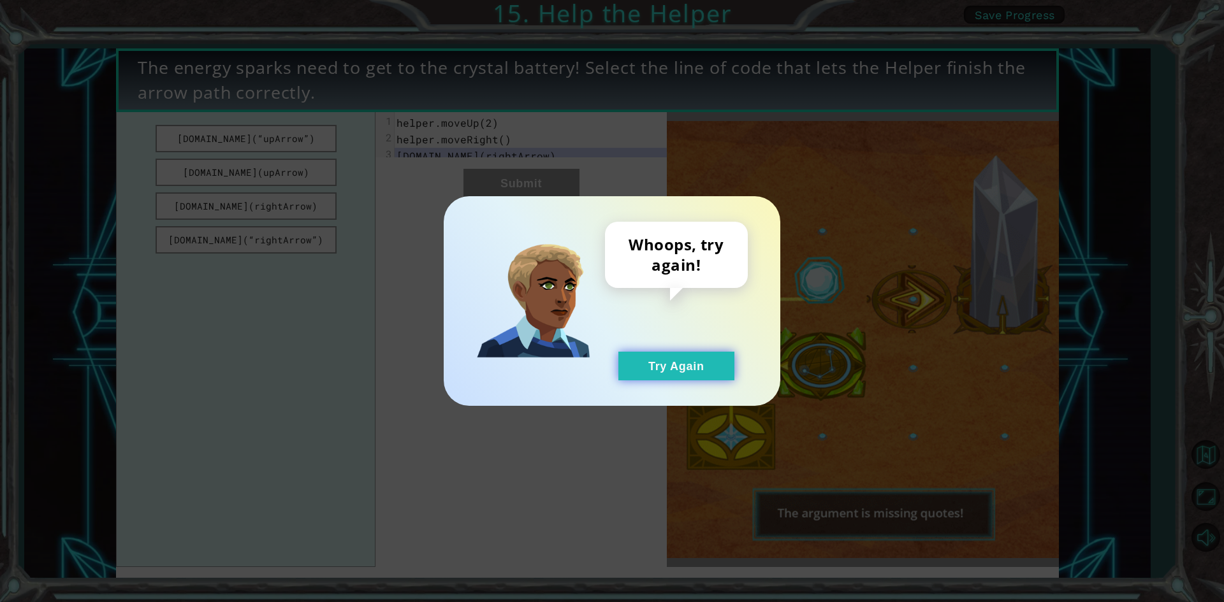
click at [681, 368] on button "Try Again" at bounding box center [676, 366] width 116 height 29
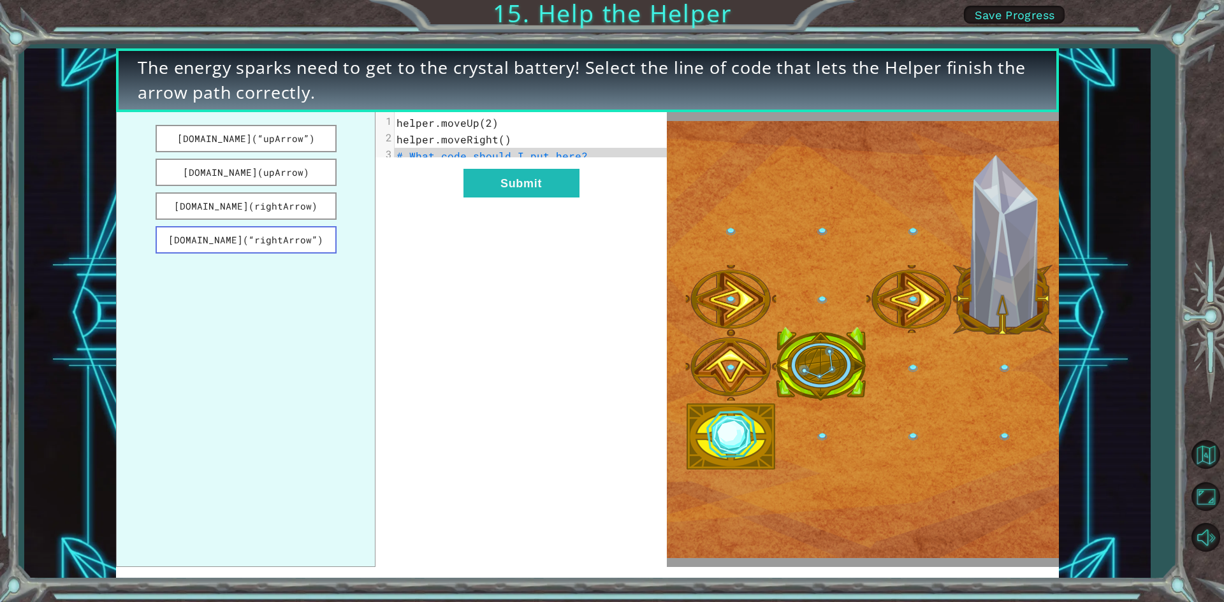
click at [272, 244] on button "[DOMAIN_NAME](“rightArrow”)" at bounding box center [246, 239] width 181 height 27
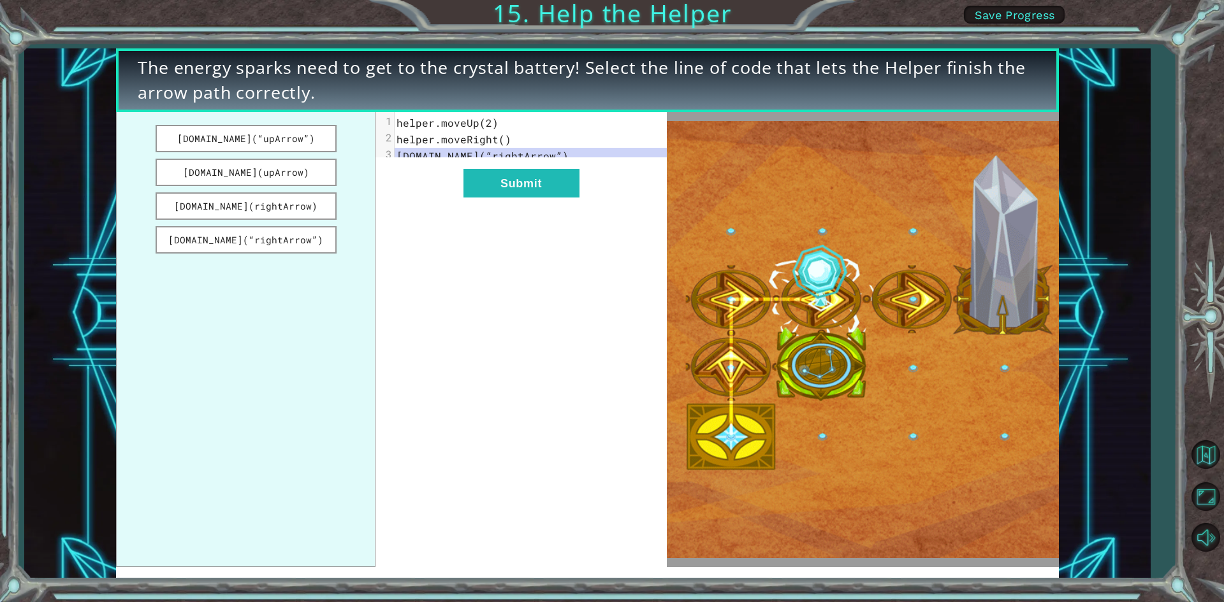
click at [273, 225] on ul "[DOMAIN_NAME](“upArrow”) [DOMAIN_NAME](upArrow) [DOMAIN_NAME](rightArrow) [DOMA…" at bounding box center [245, 339] width 259 height 455
click at [274, 213] on button "[DOMAIN_NAME](rightArrow)" at bounding box center [246, 205] width 181 height 27
click at [276, 173] on button "[DOMAIN_NAME](upArrow)" at bounding box center [246, 172] width 181 height 27
click at [286, 141] on button "[DOMAIN_NAME](“upArrow”)" at bounding box center [246, 138] width 181 height 27
click at [488, 190] on button "Submit" at bounding box center [521, 183] width 116 height 29
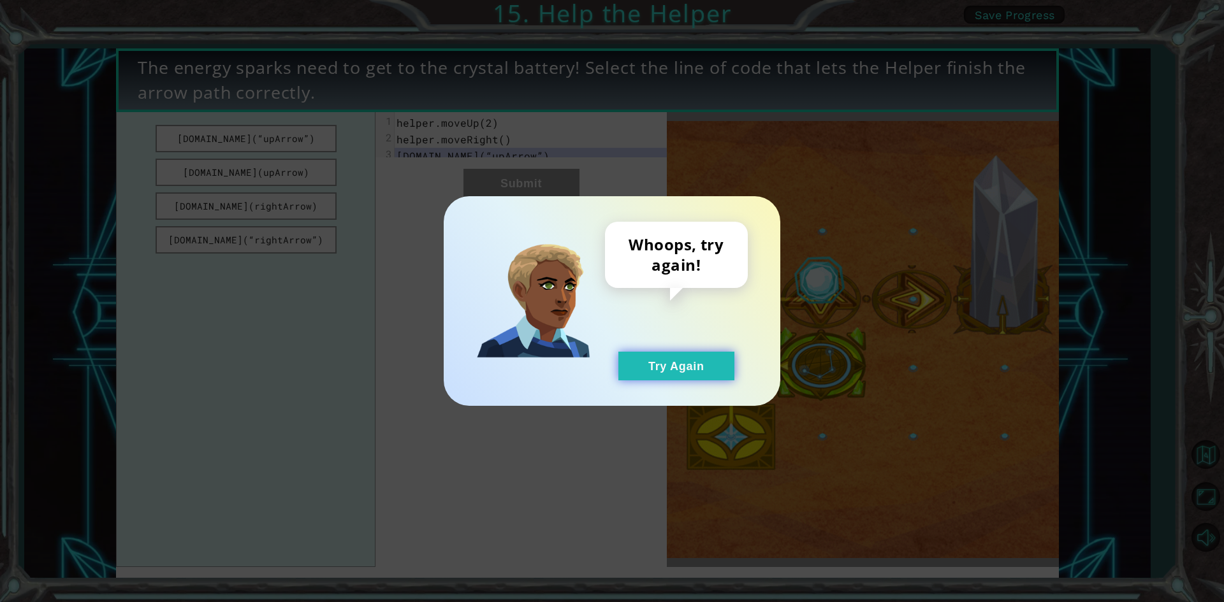
click at [660, 371] on button "Try Again" at bounding box center [676, 366] width 116 height 29
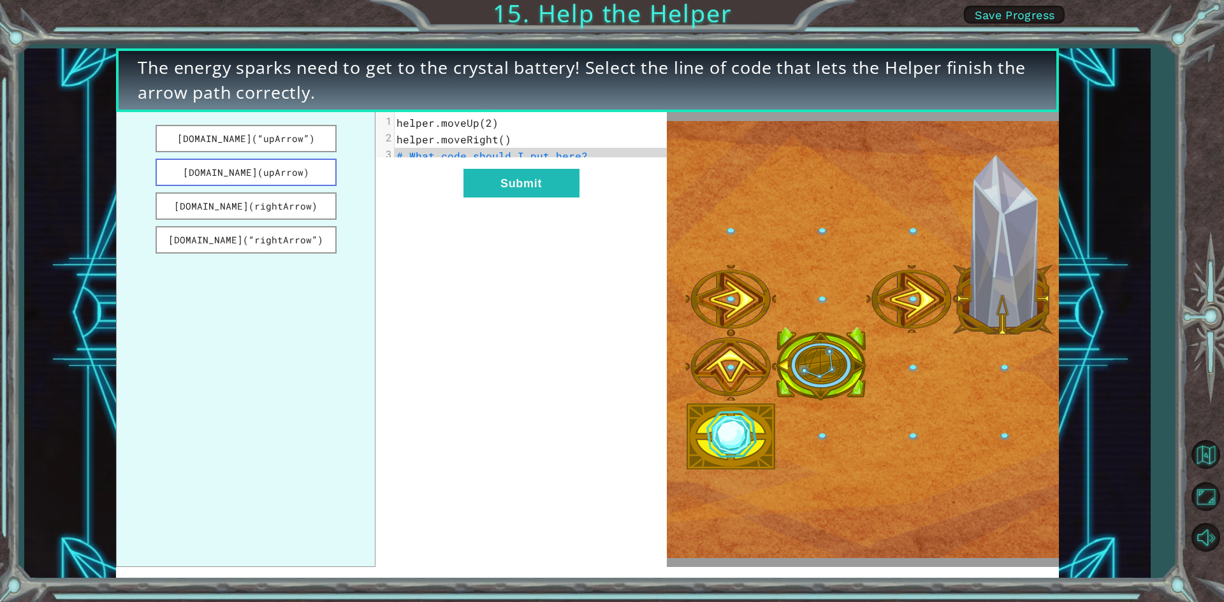
click at [264, 180] on button "[DOMAIN_NAME](upArrow)" at bounding box center [246, 172] width 181 height 27
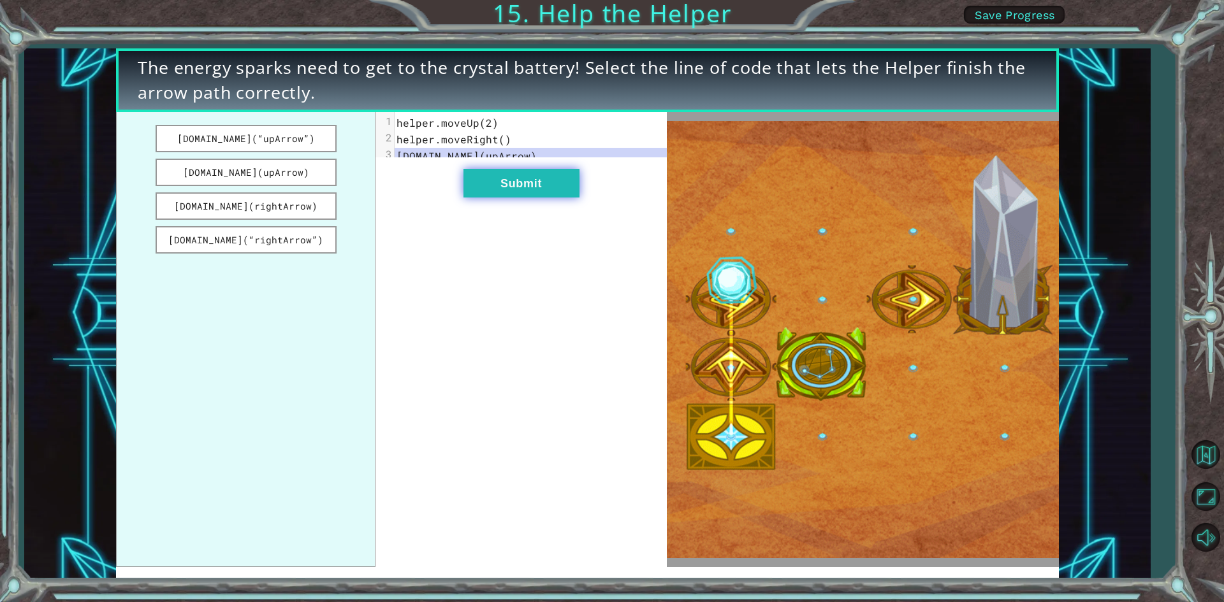
click at [476, 197] on button "Submit" at bounding box center [521, 183] width 116 height 29
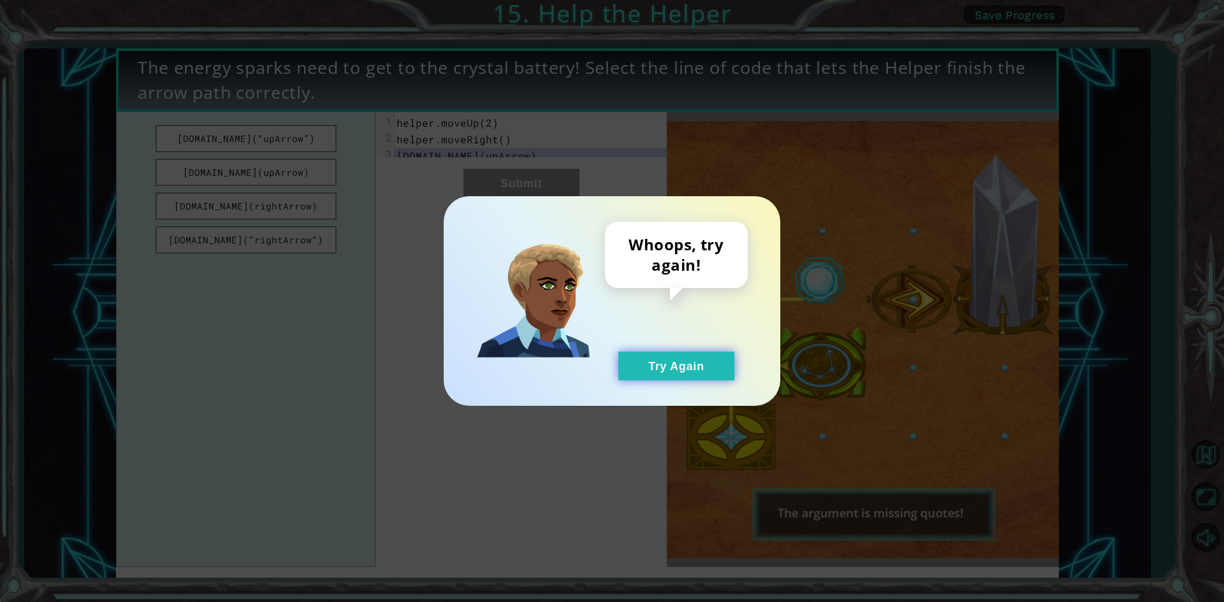
click at [658, 375] on button "Try Again" at bounding box center [676, 366] width 116 height 29
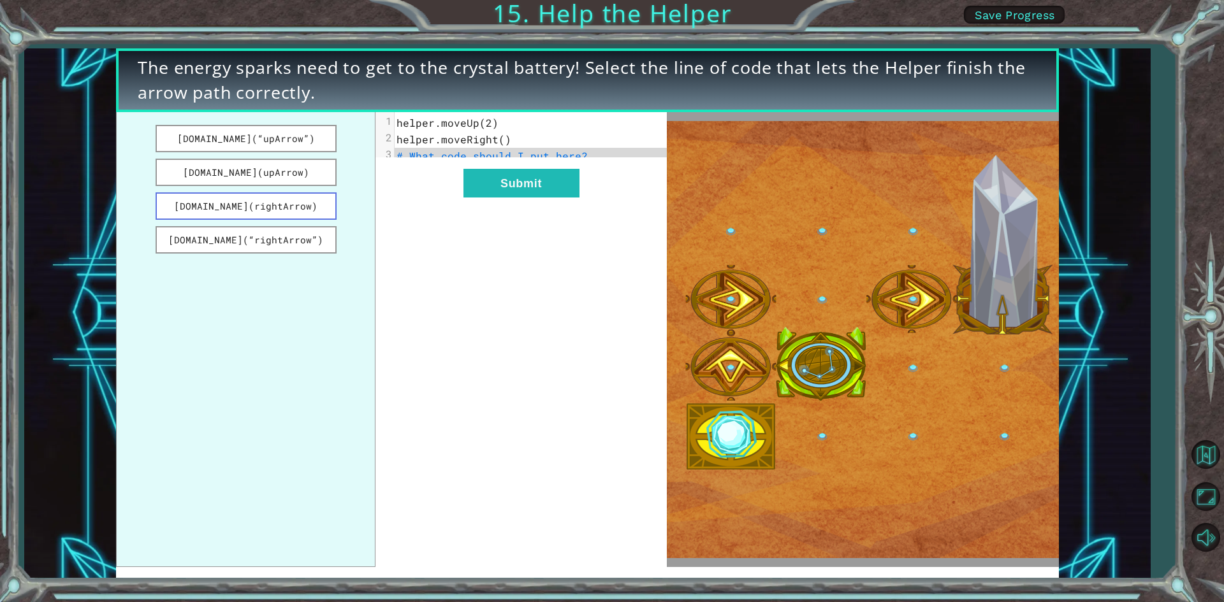
click at [208, 205] on button "[DOMAIN_NAME](rightArrow)" at bounding box center [246, 205] width 181 height 27
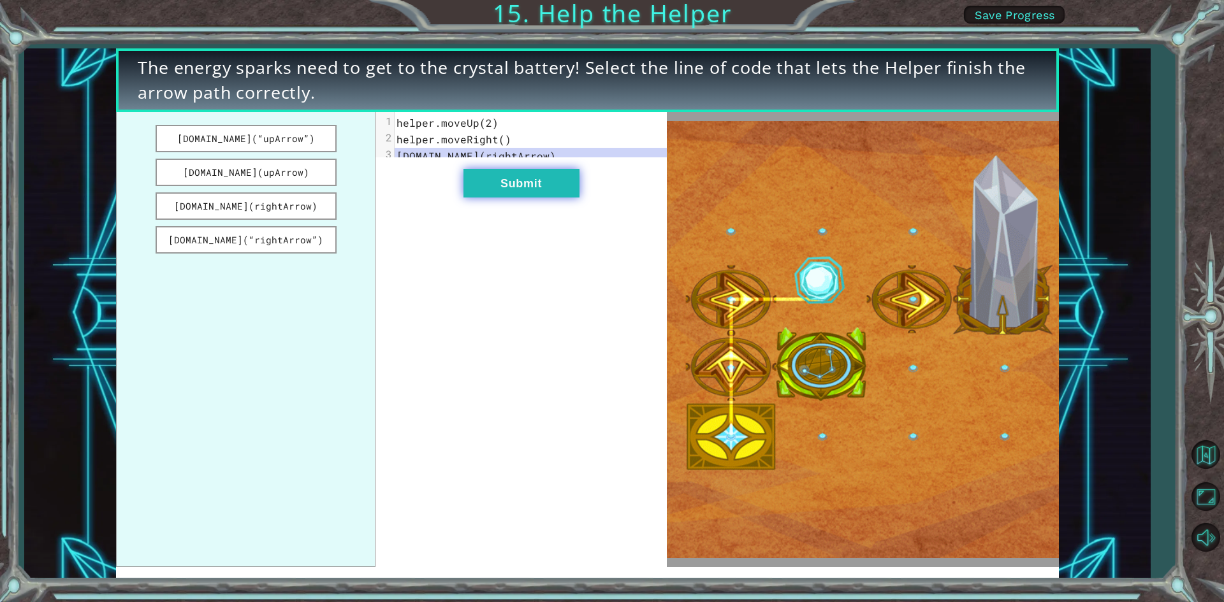
click at [524, 198] on button "Submit" at bounding box center [521, 183] width 116 height 29
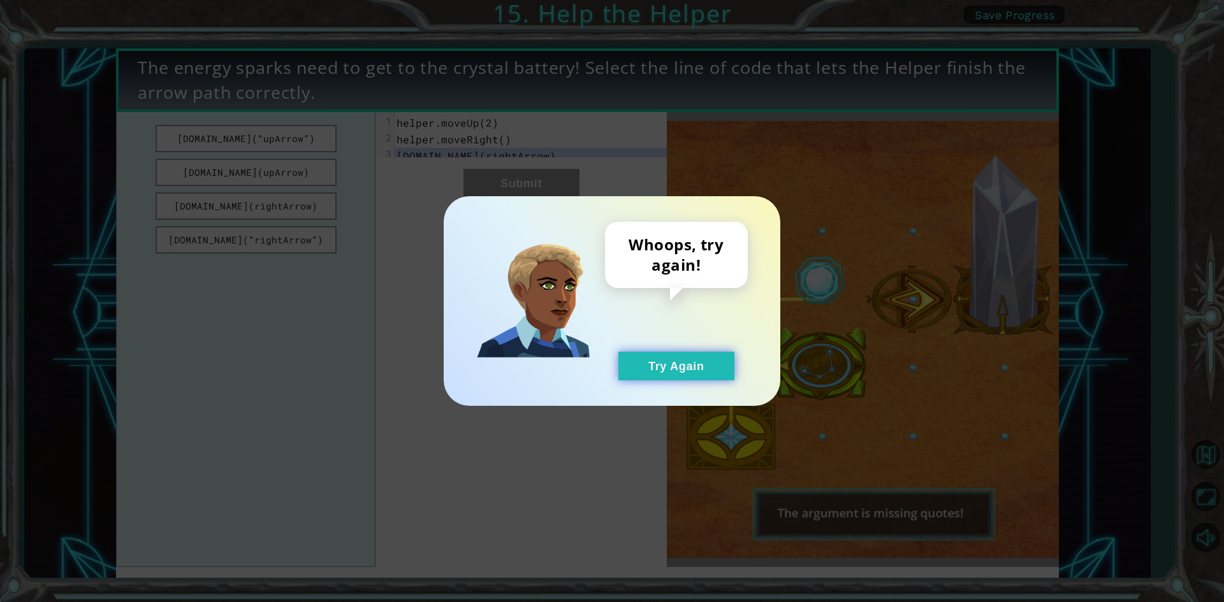
click at [655, 362] on button "Try Again" at bounding box center [676, 366] width 116 height 29
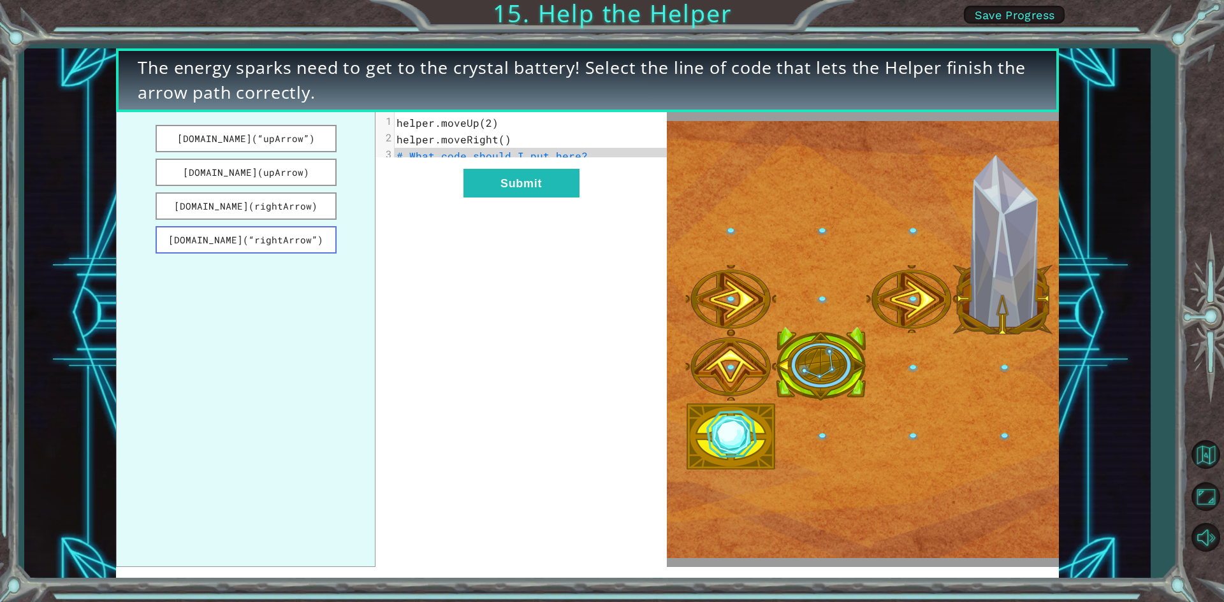
click at [285, 237] on button "[DOMAIN_NAME](“rightArrow”)" at bounding box center [246, 239] width 181 height 27
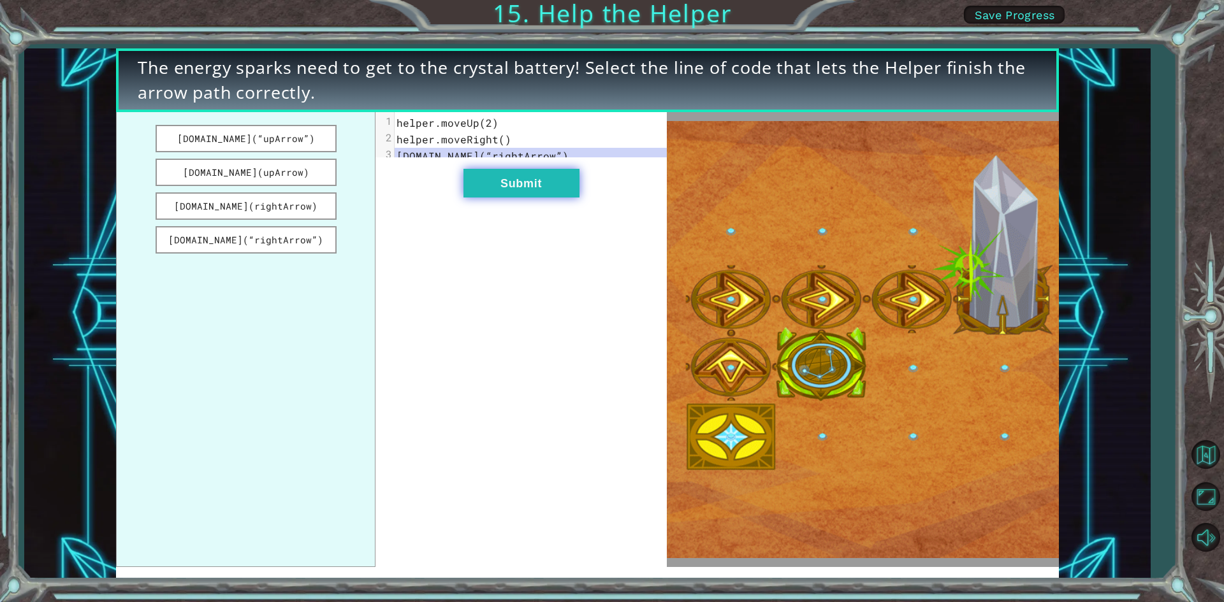
click at [551, 198] on button "Submit" at bounding box center [521, 183] width 116 height 29
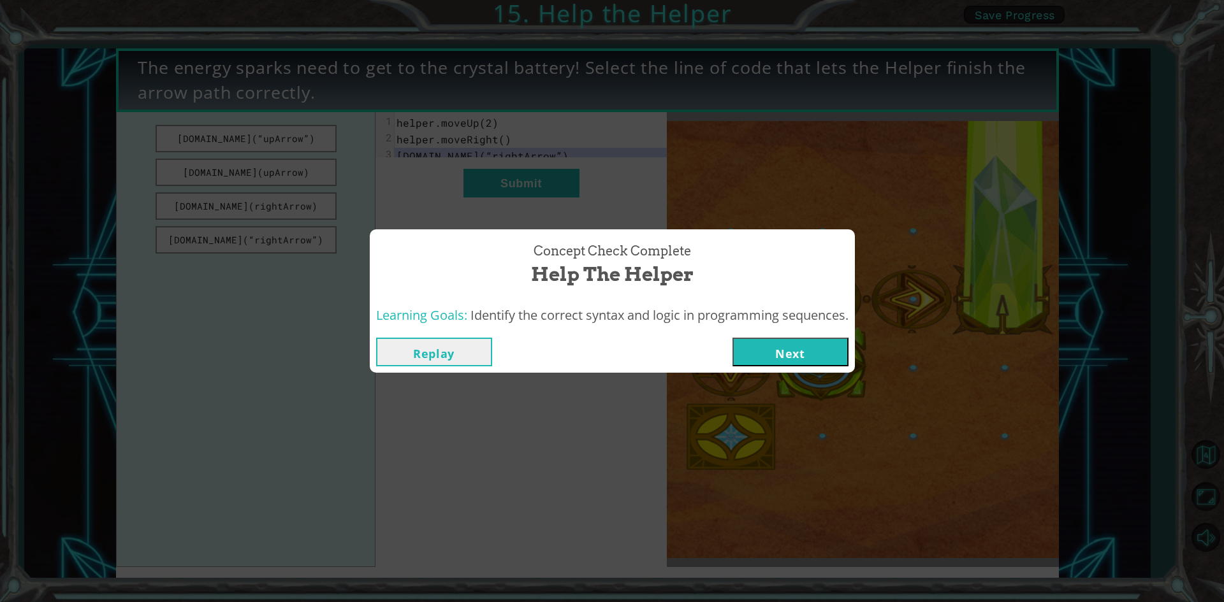
click at [455, 342] on button "Replay" at bounding box center [434, 352] width 116 height 29
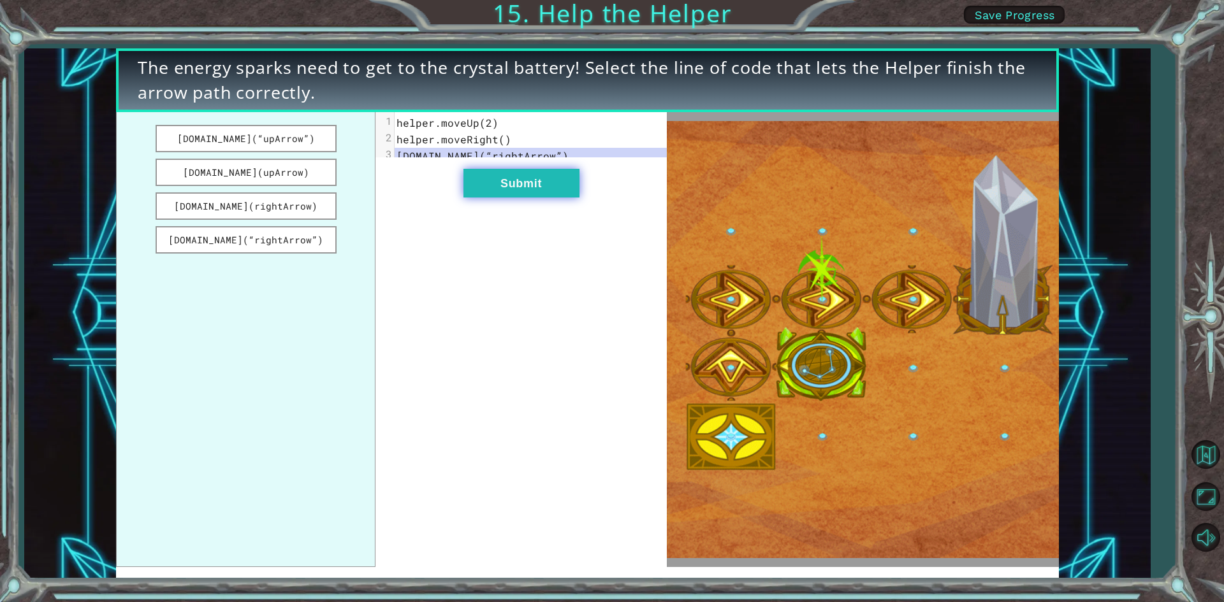
click at [517, 184] on button "Submit" at bounding box center [521, 183] width 116 height 29
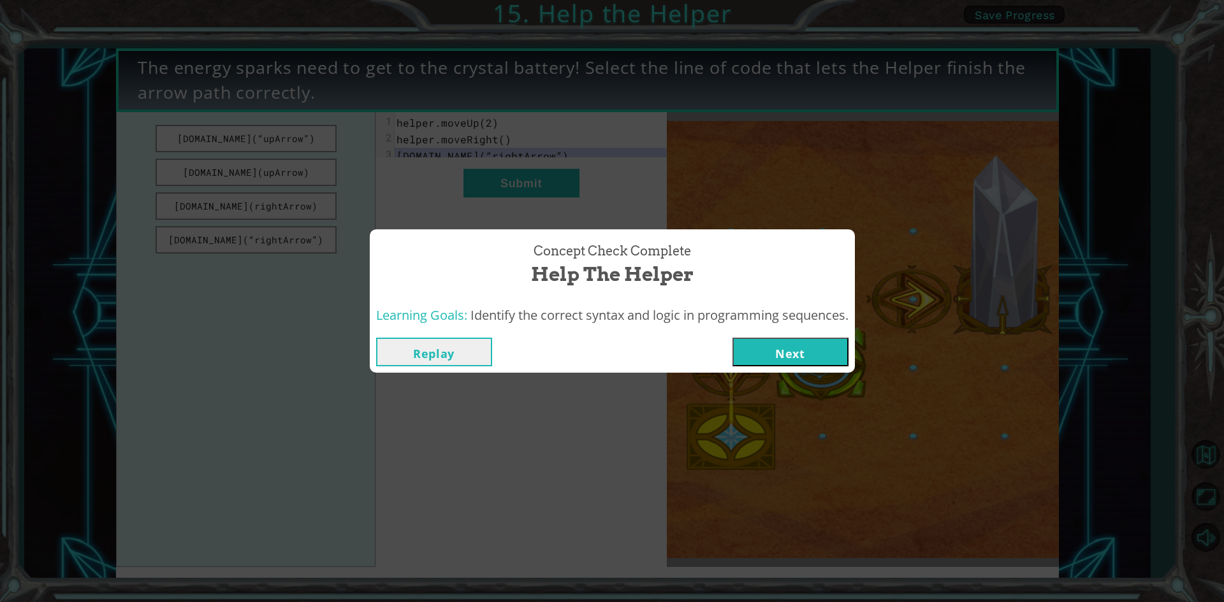
click at [792, 358] on button "Next" at bounding box center [790, 352] width 116 height 29
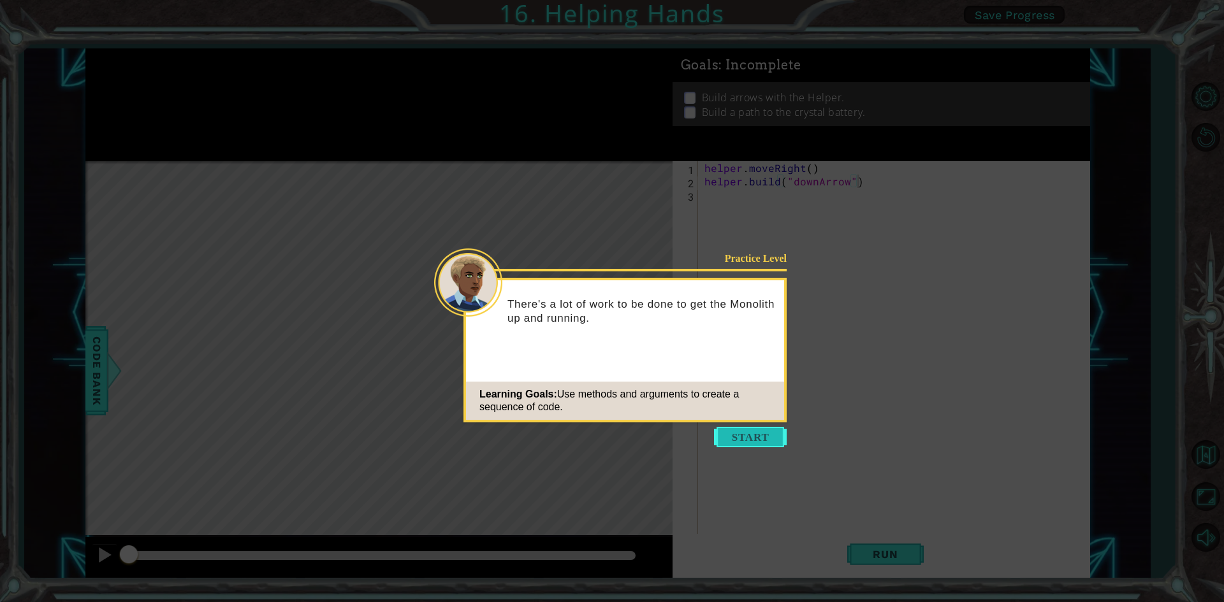
click at [747, 440] on button "Start" at bounding box center [750, 437] width 73 height 20
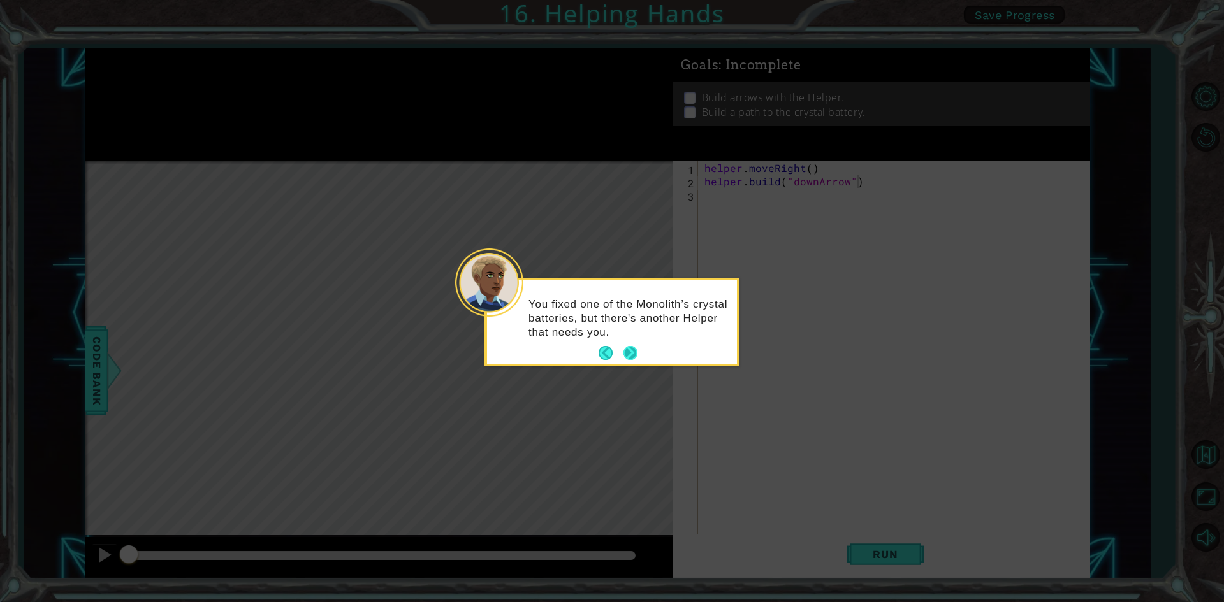
click at [631, 353] on button "Next" at bounding box center [630, 353] width 22 height 22
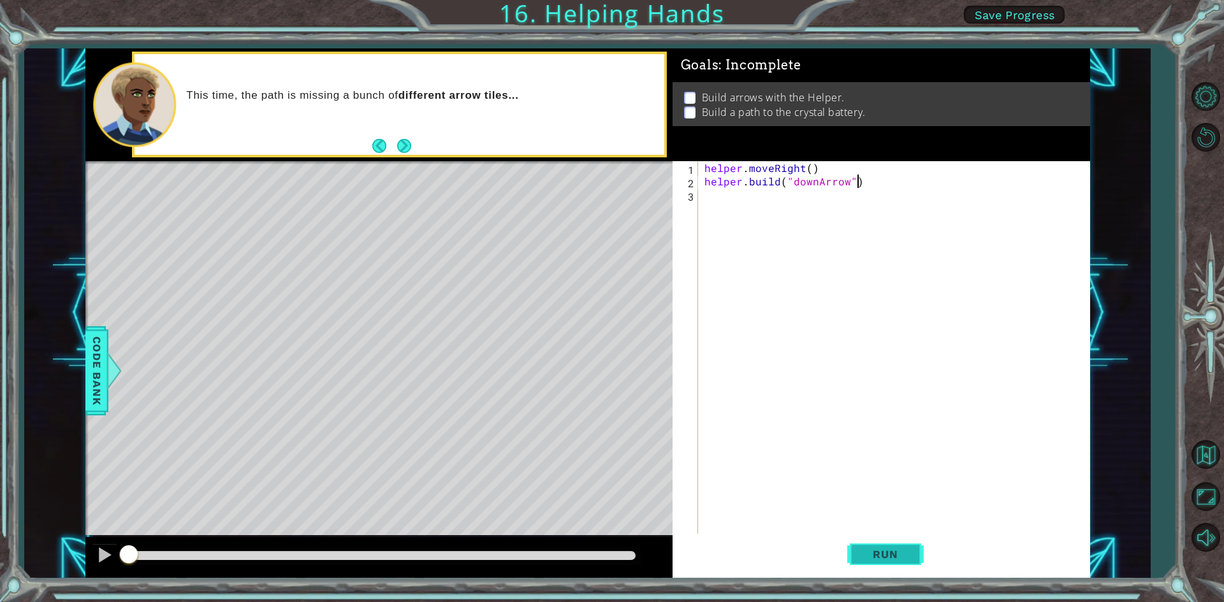
click at [875, 560] on span "Run" at bounding box center [885, 554] width 50 height 13
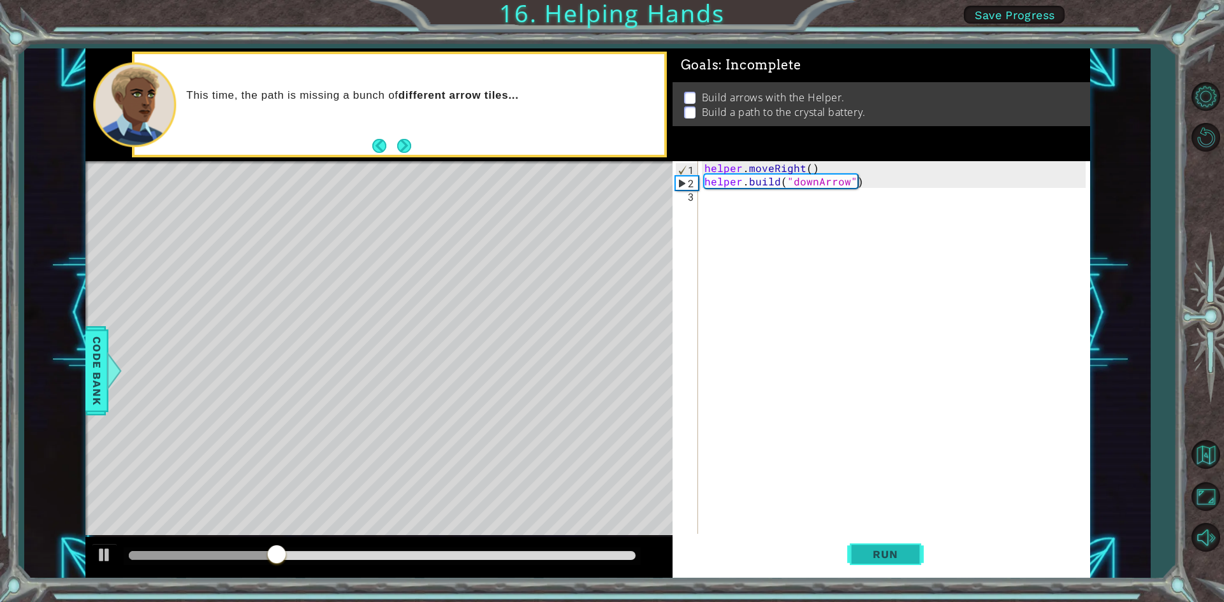
click at [863, 552] on span "Run" at bounding box center [885, 554] width 50 height 13
click at [126, 553] on div at bounding box center [382, 556] width 517 height 18
click at [96, 553] on div at bounding box center [104, 555] width 17 height 17
click at [907, 191] on div "helper . moveRight ( ) helper . build ( "downArrow" )" at bounding box center [897, 362] width 390 height 402
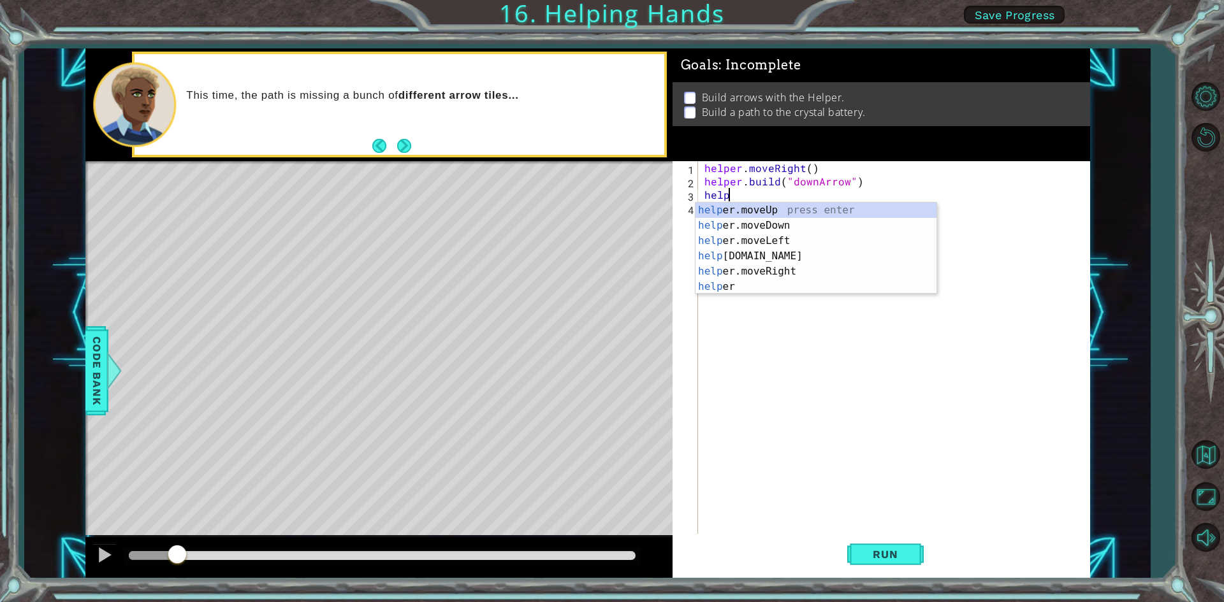
scroll to position [0, 1]
click at [797, 282] on div "helper press enter helper .moveUp press enter helper .moveDown press enter help…" at bounding box center [815, 264] width 241 height 122
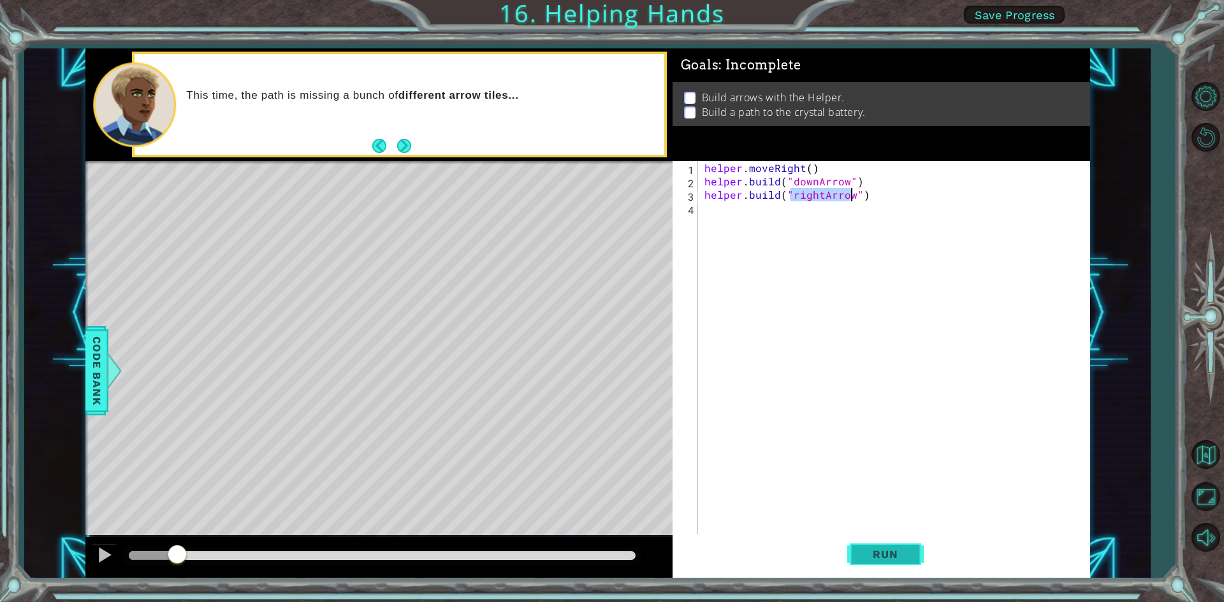
type textarea "[DOMAIN_NAME]("rightArrow")"
click at [906, 551] on span "Run" at bounding box center [885, 554] width 50 height 13
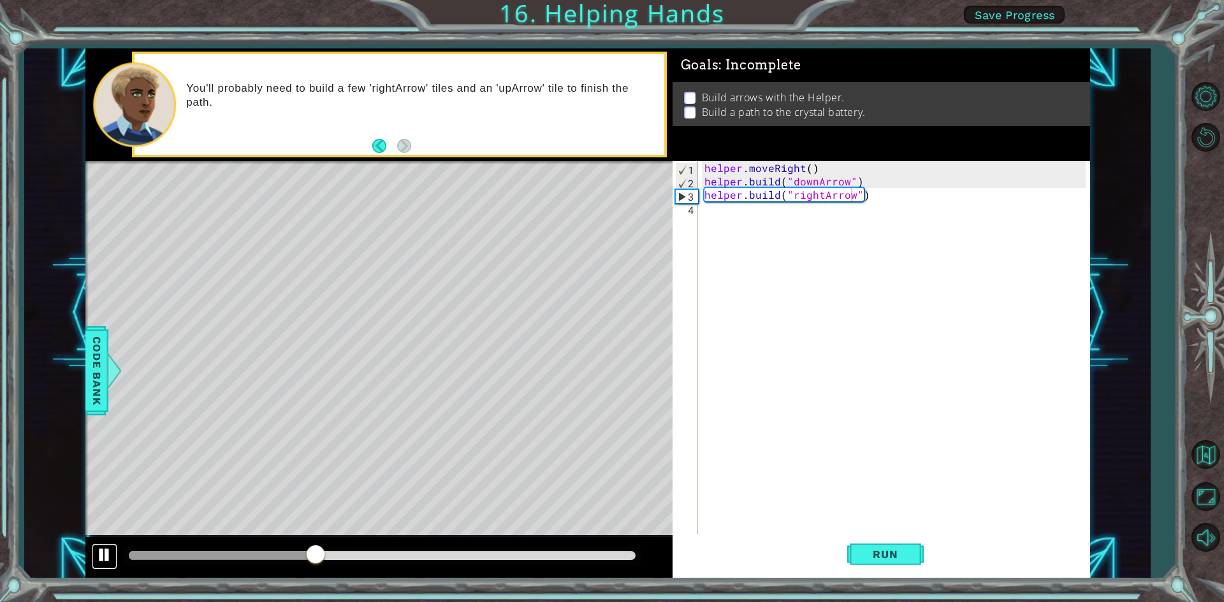
click at [106, 556] on div at bounding box center [104, 555] width 17 height 17
click at [881, 194] on div "helper . moveRight ( ) helper . build ( "downArrow" ) helper . build ( "rightAr…" at bounding box center [897, 362] width 390 height 402
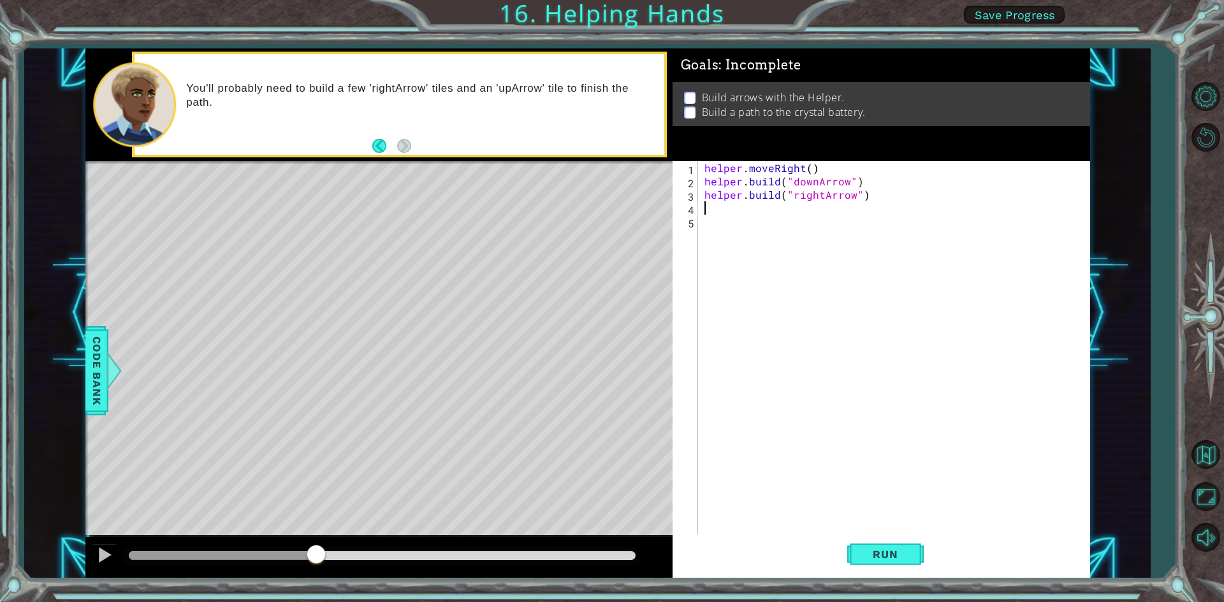
scroll to position [0, 0]
click at [700, 194] on div "1 2 3 4 5 helper . moveRight ( ) helper . build ( "downArrow" ) helper . build …" at bounding box center [878, 348] width 413 height 375
click at [706, 194] on div "helper . moveRight ( ) helper . build ( "downArrow" ) helper . build ( "rightAr…" at bounding box center [897, 362] width 390 height 402
type textarea "[DOMAIN_NAME]("rightArrow")"
click at [723, 196] on div "helper . moveRight ( ) helper . build ( "downArrow" ) helper . build ( "rightAr…" at bounding box center [897, 362] width 390 height 402
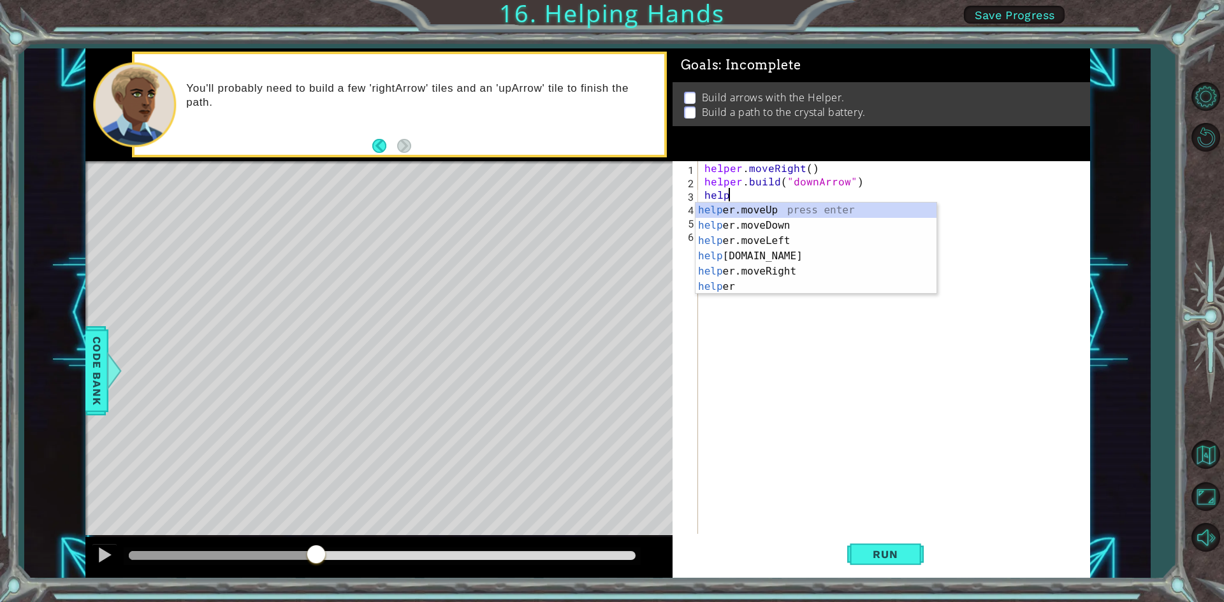
scroll to position [0, 1]
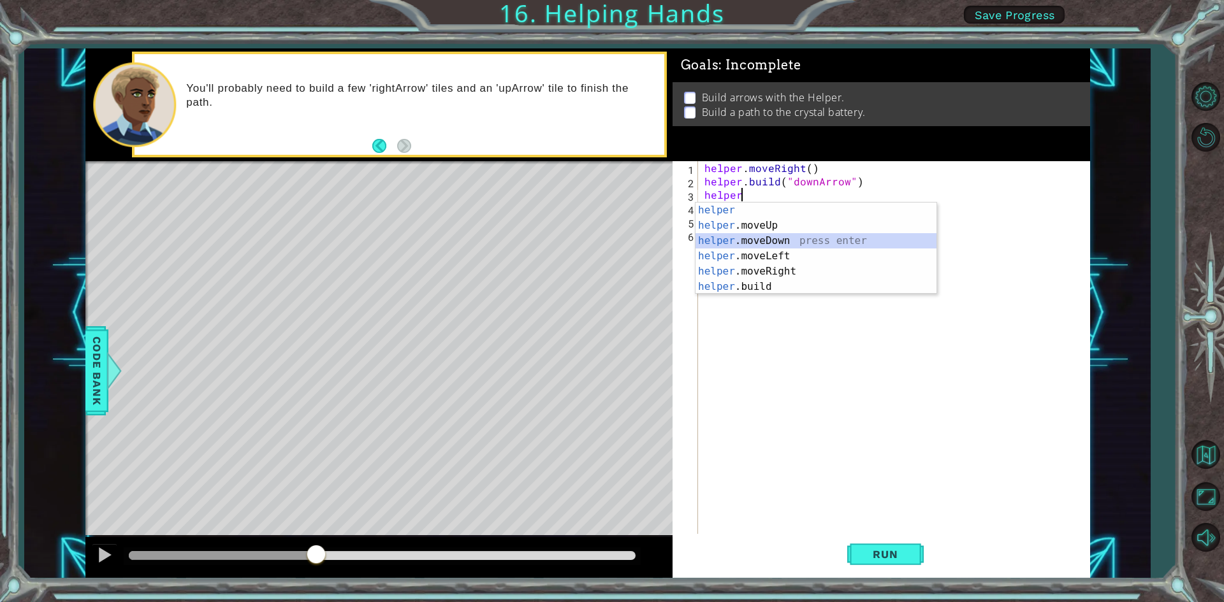
click at [793, 240] on div "helper press enter helper .moveUp press enter helper .moveDown press enter help…" at bounding box center [815, 264] width 241 height 122
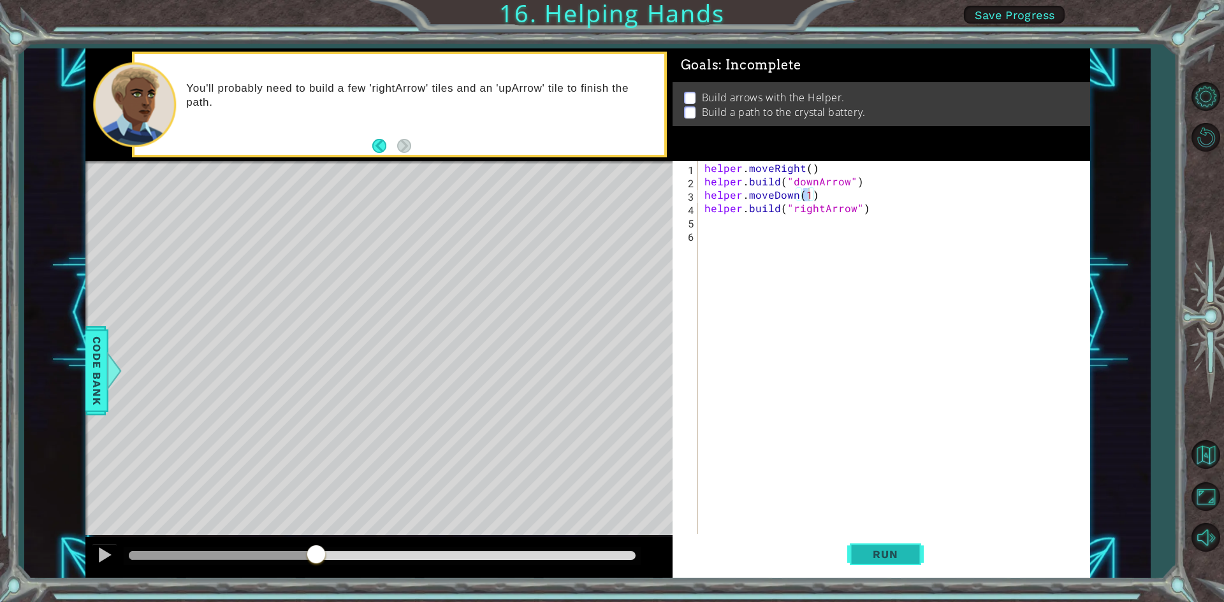
click at [886, 554] on span "Run" at bounding box center [885, 554] width 50 height 13
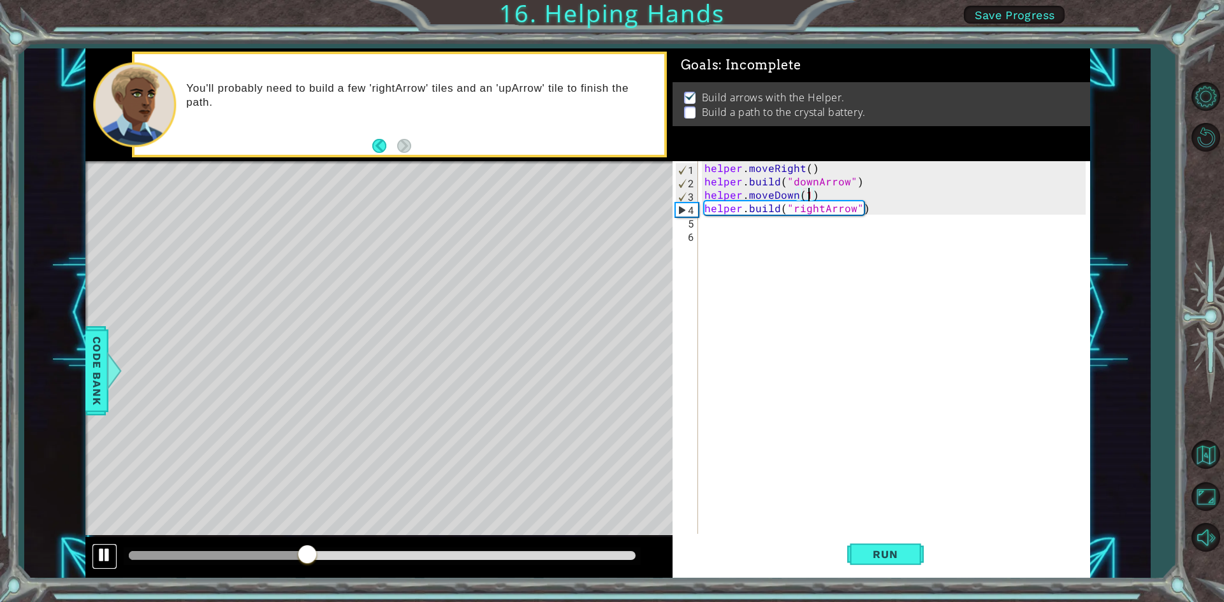
click at [109, 558] on div at bounding box center [104, 555] width 17 height 17
click at [885, 211] on div "helper . moveRight ( ) helper . build ( "downArrow" ) helper . moveDown ( 1 ) h…" at bounding box center [897, 362] width 390 height 402
type textarea "[DOMAIN_NAME]("rightArrow")"
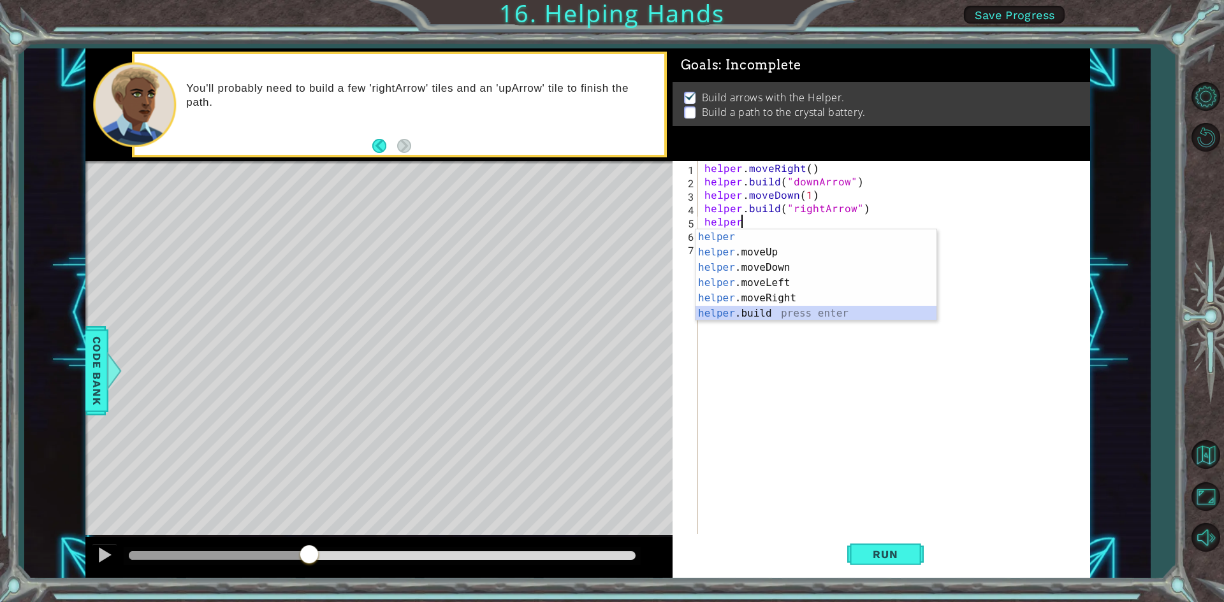
click at [798, 310] on div "helper press enter helper .moveUp press enter helper .moveDown press enter help…" at bounding box center [815, 290] width 241 height 122
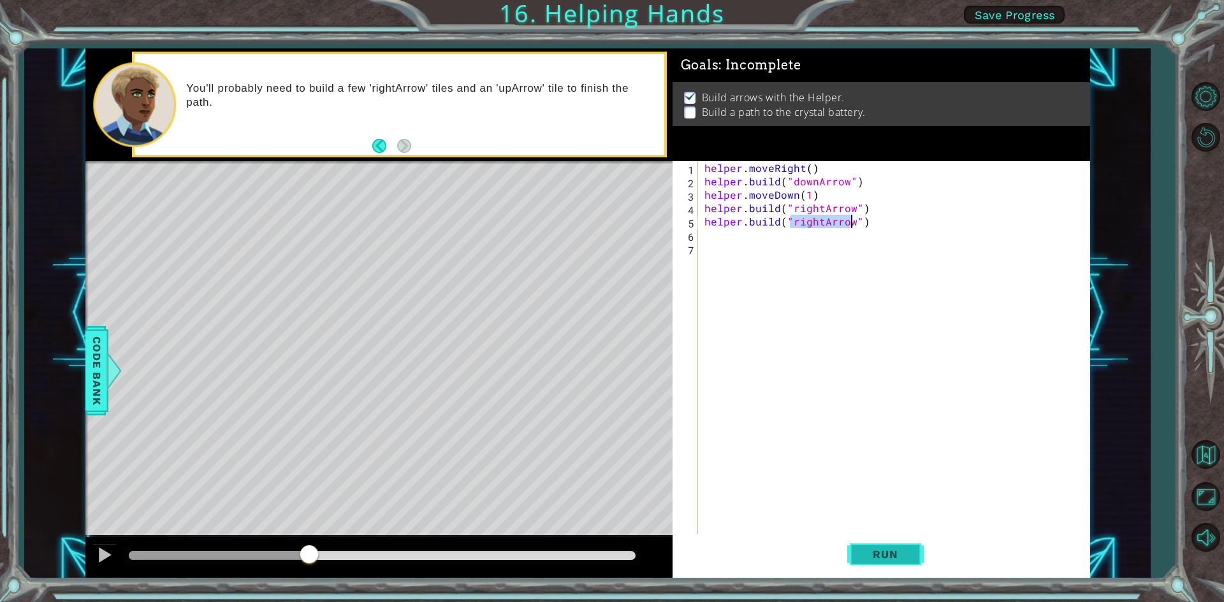
type textarea "[DOMAIN_NAME]("rightArrow")"
click at [895, 549] on span "Run" at bounding box center [885, 554] width 50 height 13
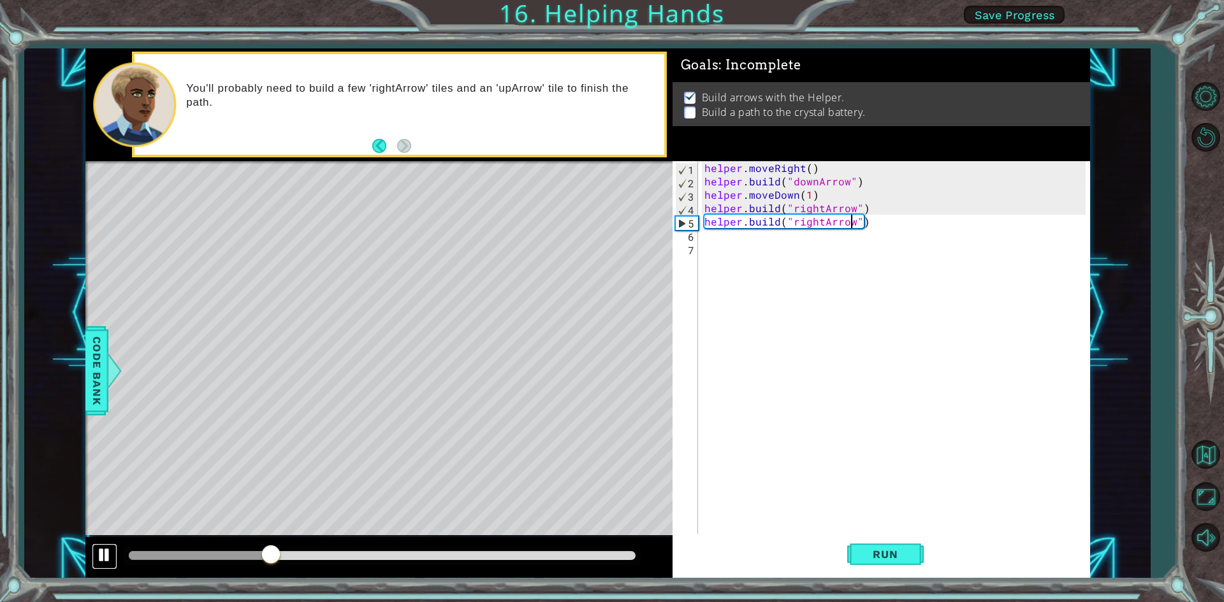
click at [112, 550] on div at bounding box center [104, 555] width 17 height 17
click at [883, 221] on div "helper . moveRight ( ) helper . build ( "downArrow" ) helper . moveDown ( 1 ) h…" at bounding box center [897, 362] width 390 height 402
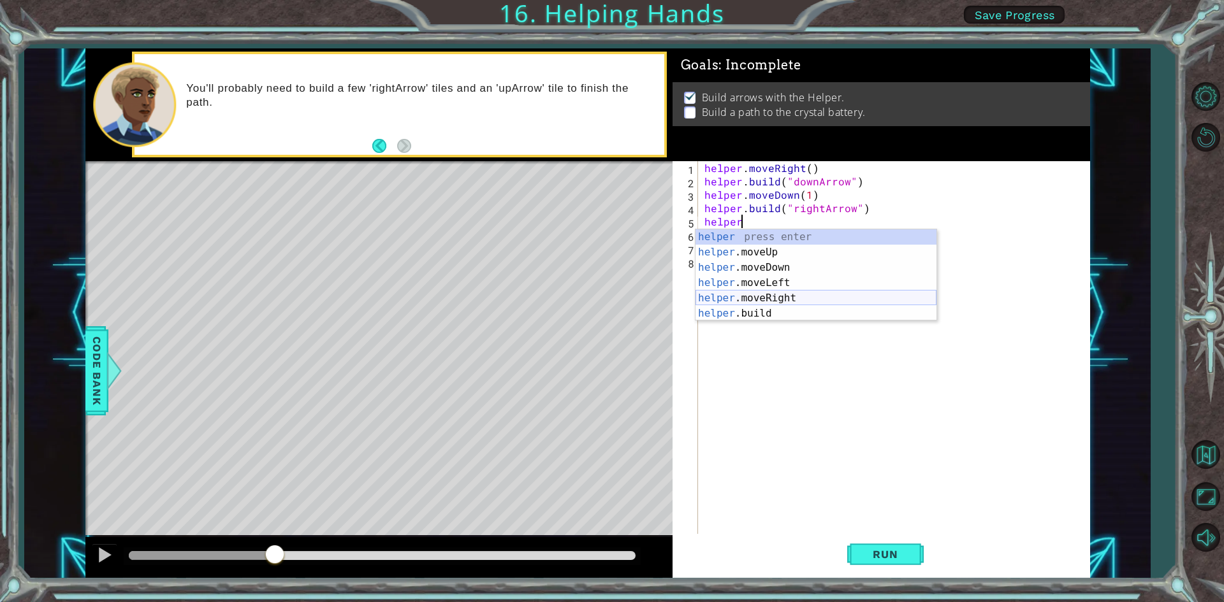
click at [794, 299] on div "helper press enter helper .moveUp press enter helper .moveDown press enter help…" at bounding box center [815, 290] width 241 height 122
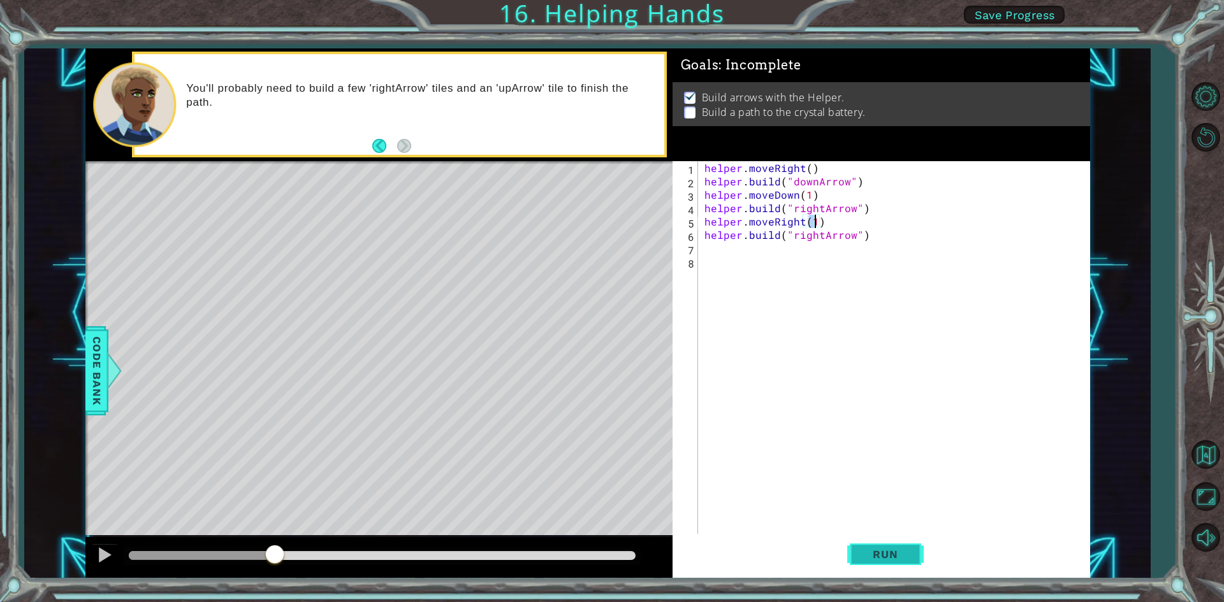
click at [893, 553] on span "Run" at bounding box center [885, 554] width 50 height 13
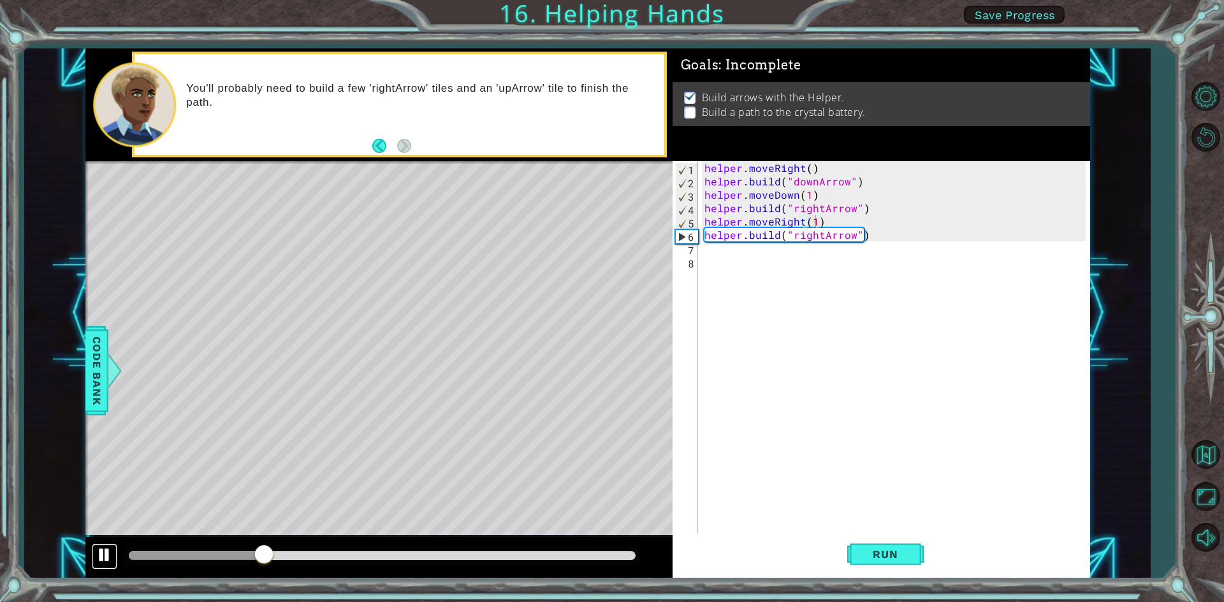
click at [113, 558] on button at bounding box center [104, 557] width 25 height 26
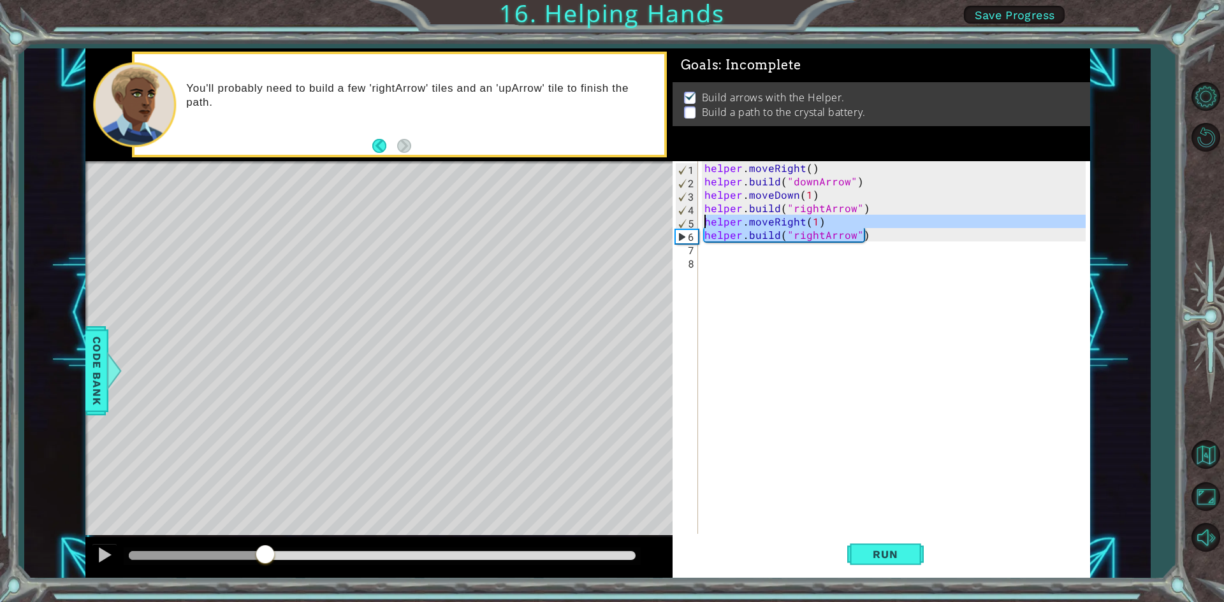
drag, startPoint x: 878, startPoint y: 235, endPoint x: 706, endPoint y: 225, distance: 172.4
click at [706, 225] on div "helper . moveRight ( ) helper . build ( "downArrow" ) helper . moveDown ( 1 ) h…" at bounding box center [897, 362] width 390 height 402
click at [916, 234] on div "helper . moveRight ( ) helper . build ( "downArrow" ) helper . moveDown ( 1 ) h…" at bounding box center [894, 348] width 384 height 375
type textarea "[DOMAIN_NAME]("rightArrow")"
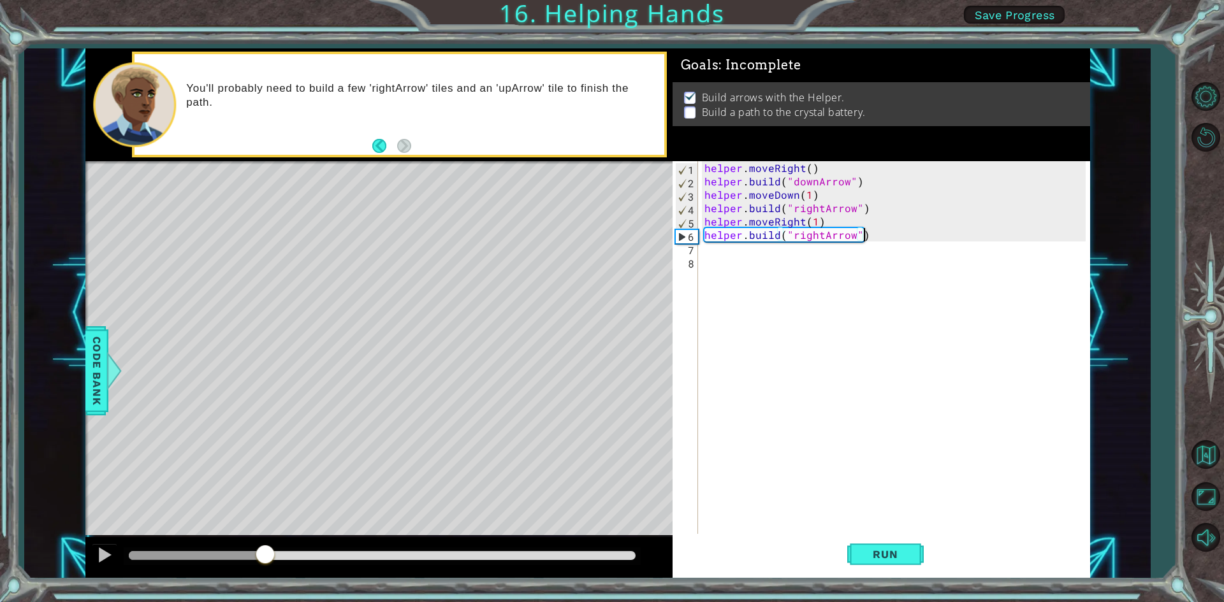
scroll to position [0, 0]
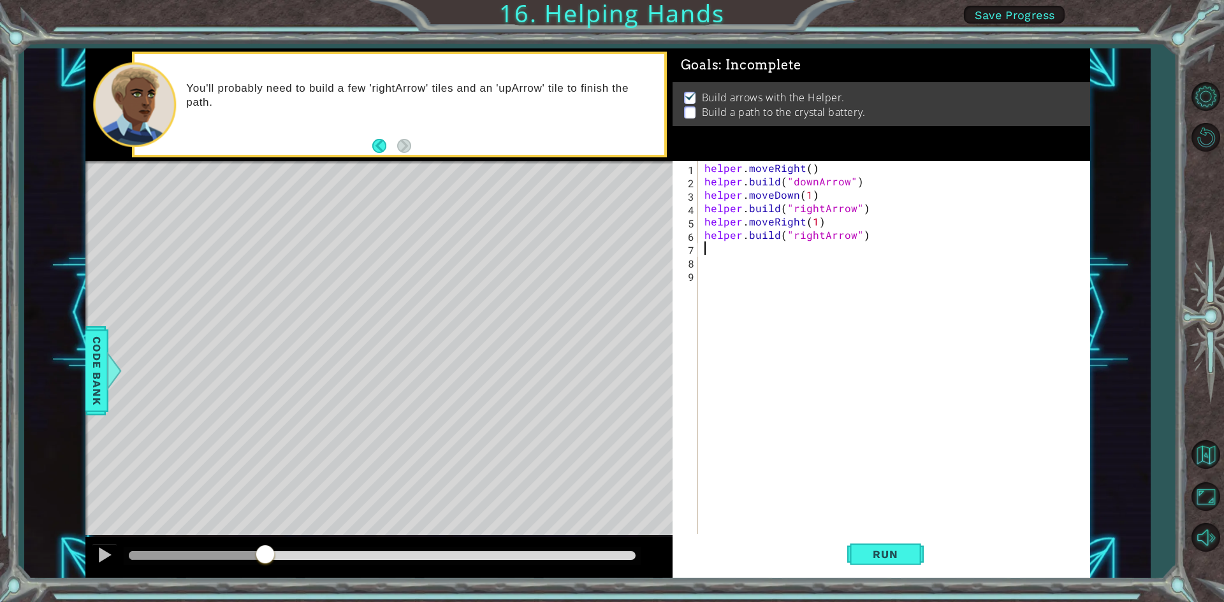
paste textarea "[DOMAIN_NAME]("rightArrow")"
click at [888, 553] on span "Run" at bounding box center [885, 554] width 50 height 13
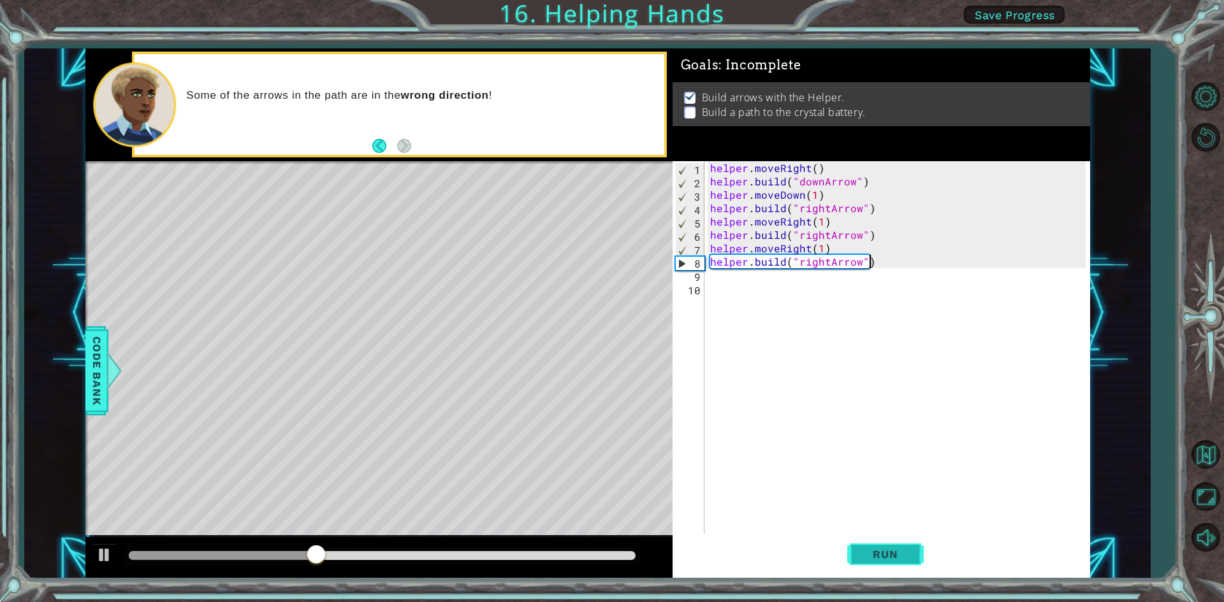
click at [888, 550] on span "Run" at bounding box center [885, 554] width 50 height 13
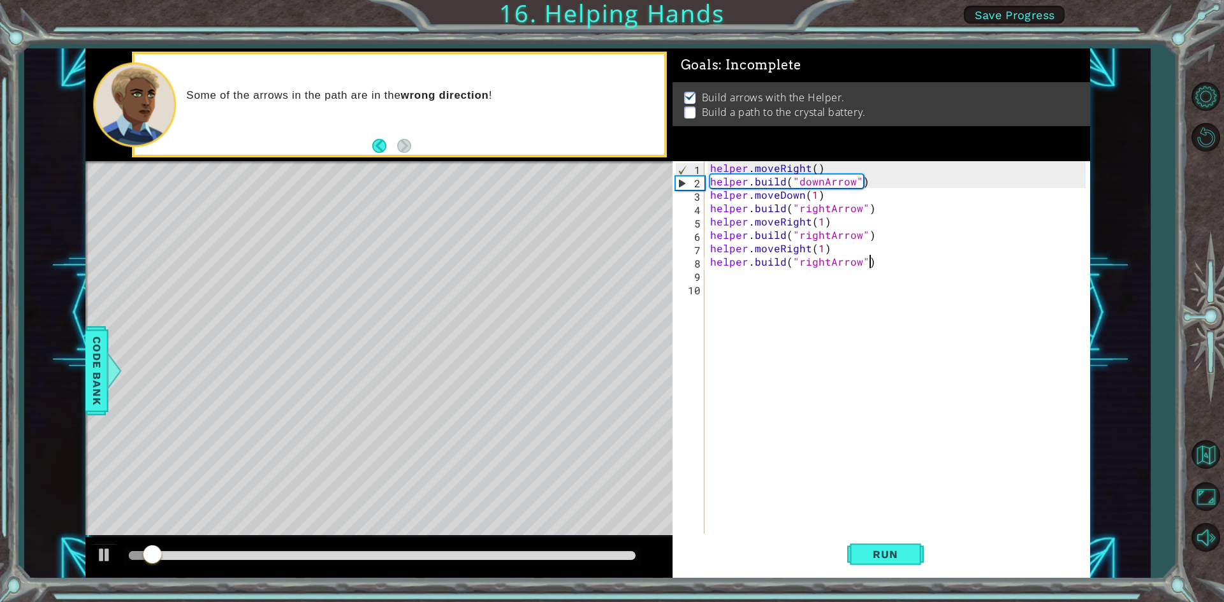
click at [858, 264] on div "helper . moveRight ( ) helper . build ( "downArrow" ) helper . moveDown ( 1 ) h…" at bounding box center [899, 362] width 384 height 402
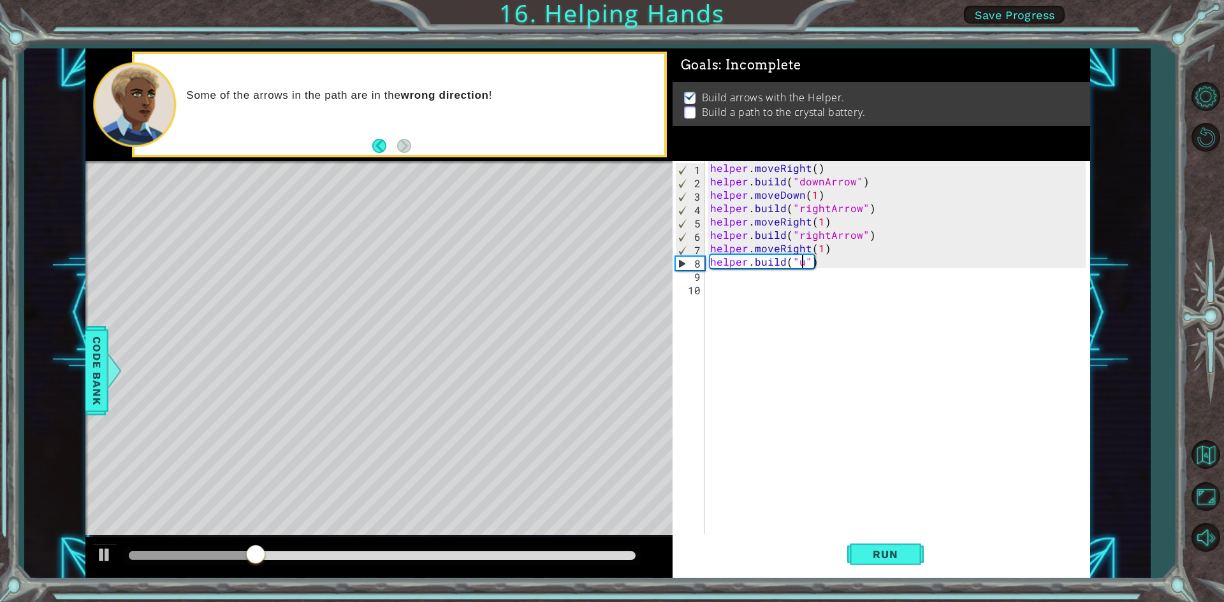
scroll to position [0, 6]
click at [874, 289] on div "" rightArrow" press enter " downArrow" press enter" at bounding box center [901, 300] width 241 height 61
click at [872, 561] on span "Run" at bounding box center [885, 554] width 50 height 13
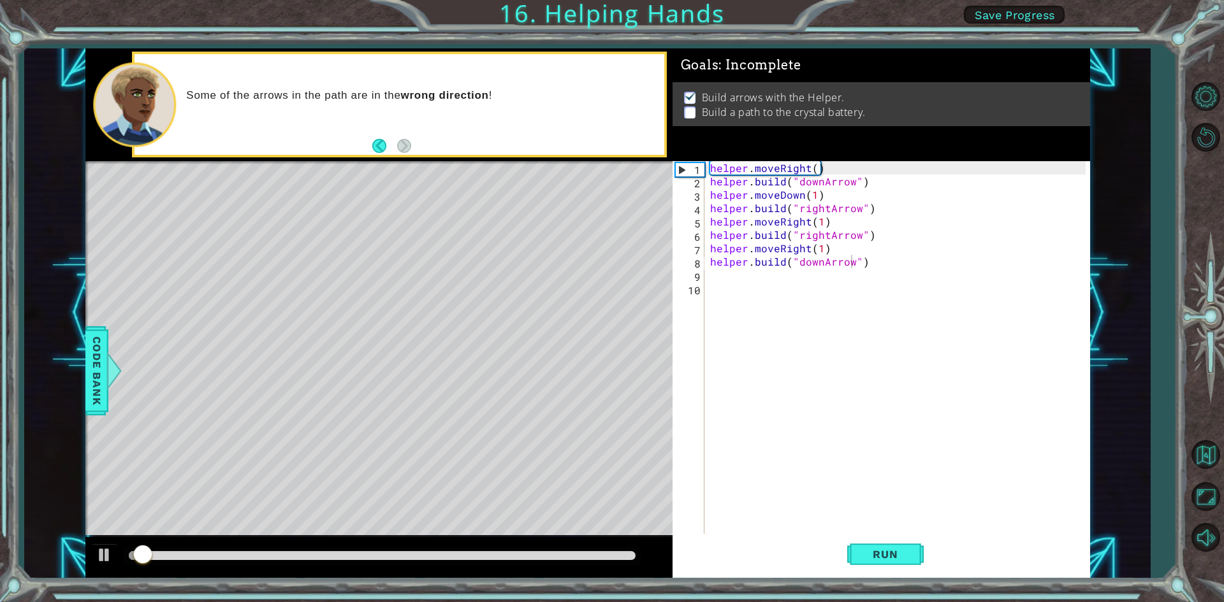
drag, startPoint x: 370, startPoint y: 549, endPoint x: 393, endPoint y: 549, distance: 22.9
click at [393, 549] on div at bounding box center [382, 556] width 517 height 18
drag, startPoint x: 397, startPoint y: 549, endPoint x: 409, endPoint y: 552, distance: 11.8
click at [400, 550] on div at bounding box center [382, 556] width 517 height 18
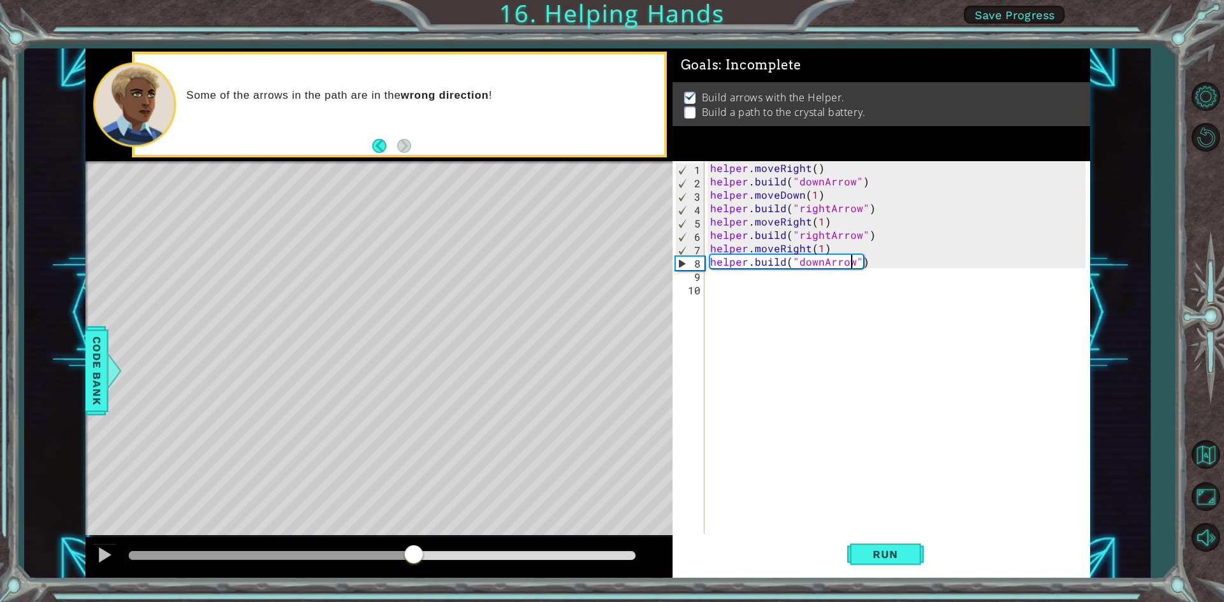
drag, startPoint x: 412, startPoint y: 553, endPoint x: 421, endPoint y: 553, distance: 8.9
click at [414, 553] on div at bounding box center [382, 555] width 507 height 9
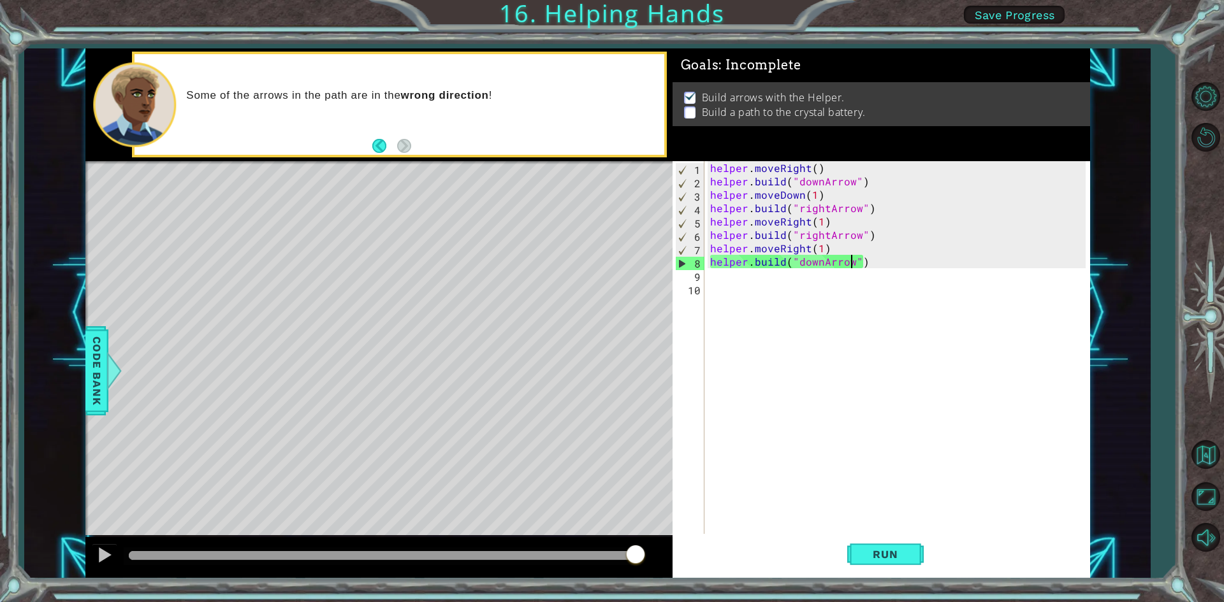
drag, startPoint x: 456, startPoint y: 553, endPoint x: 737, endPoint y: 509, distance: 284.4
click at [737, 509] on div "1 ההההההההההההההההההההההההההההההההההההההההההההההההההההההההההההההההההההההההההההה…" at bounding box center [587, 313] width 1004 height 530
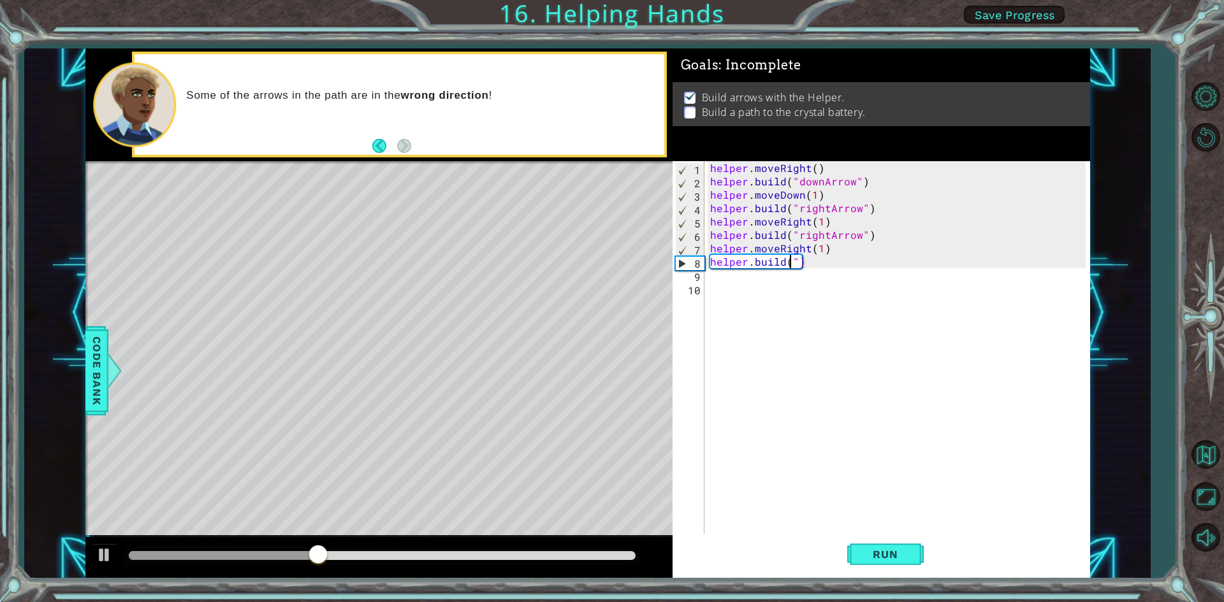
scroll to position [0, 5]
click at [840, 266] on div "helper . moveRight ( ) helper . build ( "downArrow" ) helper . moveDown ( 1 ) h…" at bounding box center [899, 362] width 384 height 402
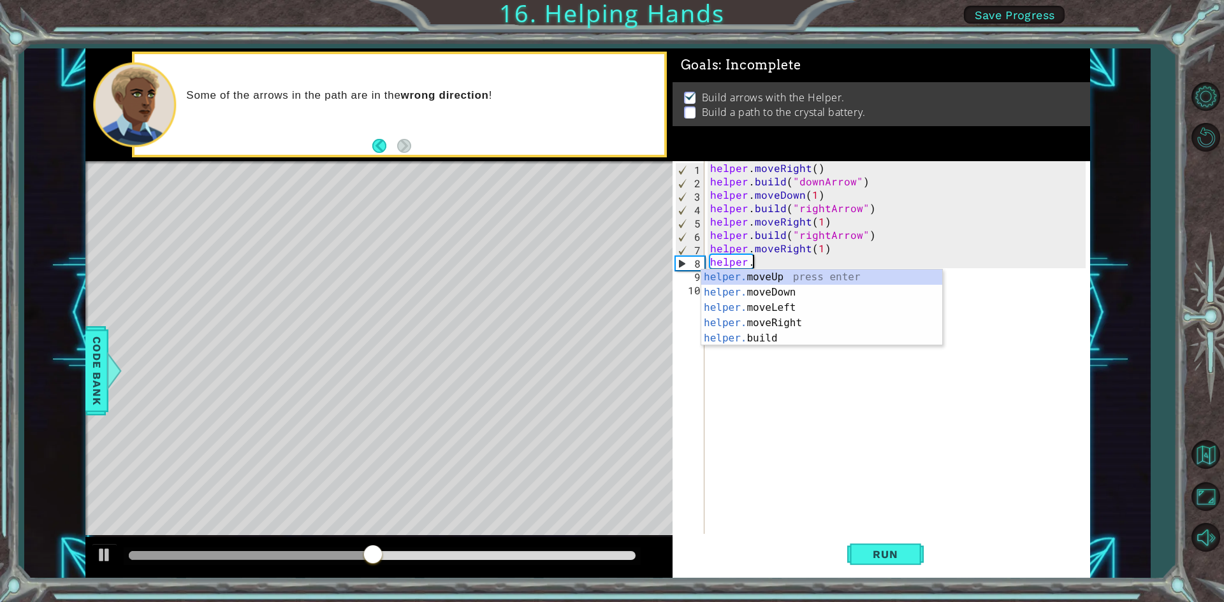
scroll to position [0, 2]
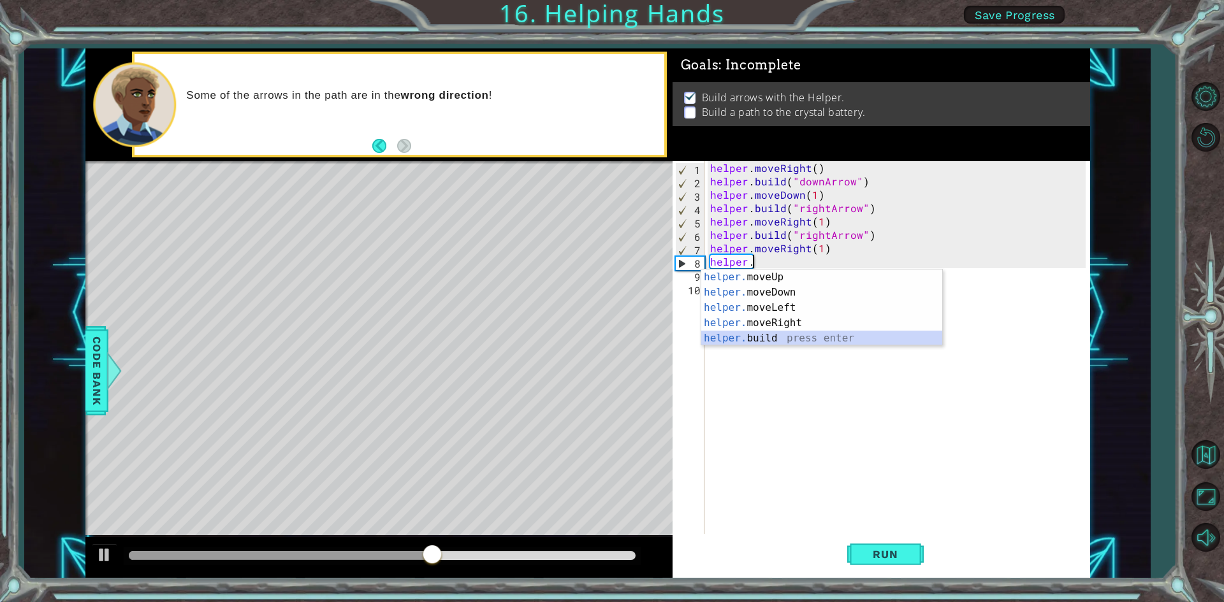
click at [781, 336] on div "helper. moveUp press enter helper. moveDown press enter helper. moveLeft press …" at bounding box center [821, 323] width 241 height 107
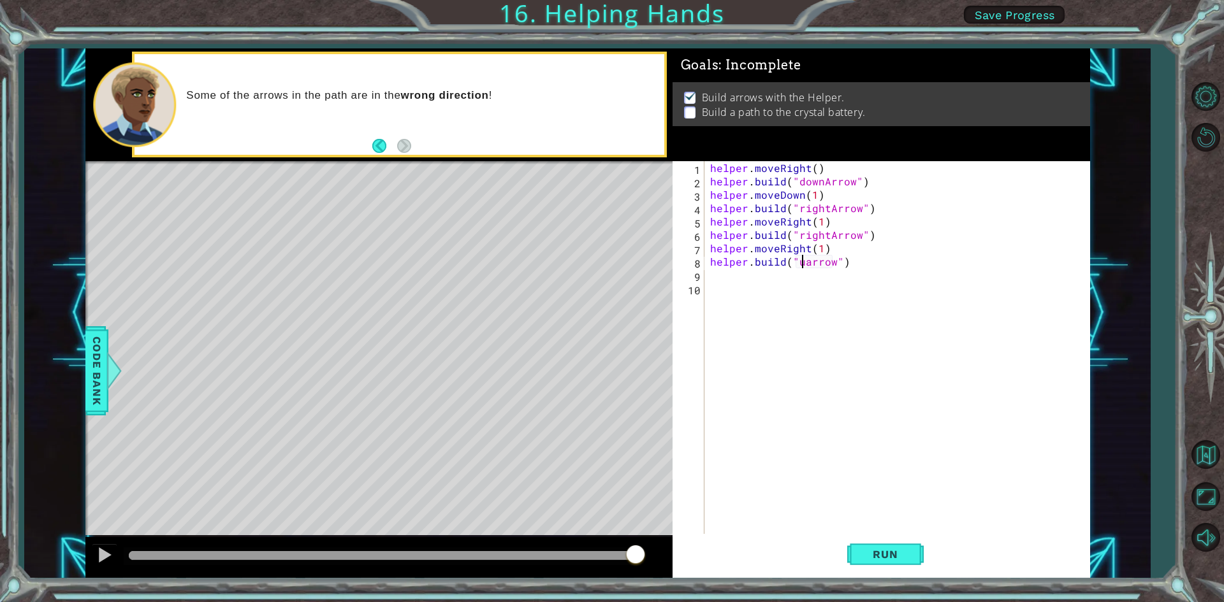
scroll to position [0, 6]
type textarea "[DOMAIN_NAME]("upAarrow")"
click at [870, 551] on span "Run" at bounding box center [885, 554] width 50 height 13
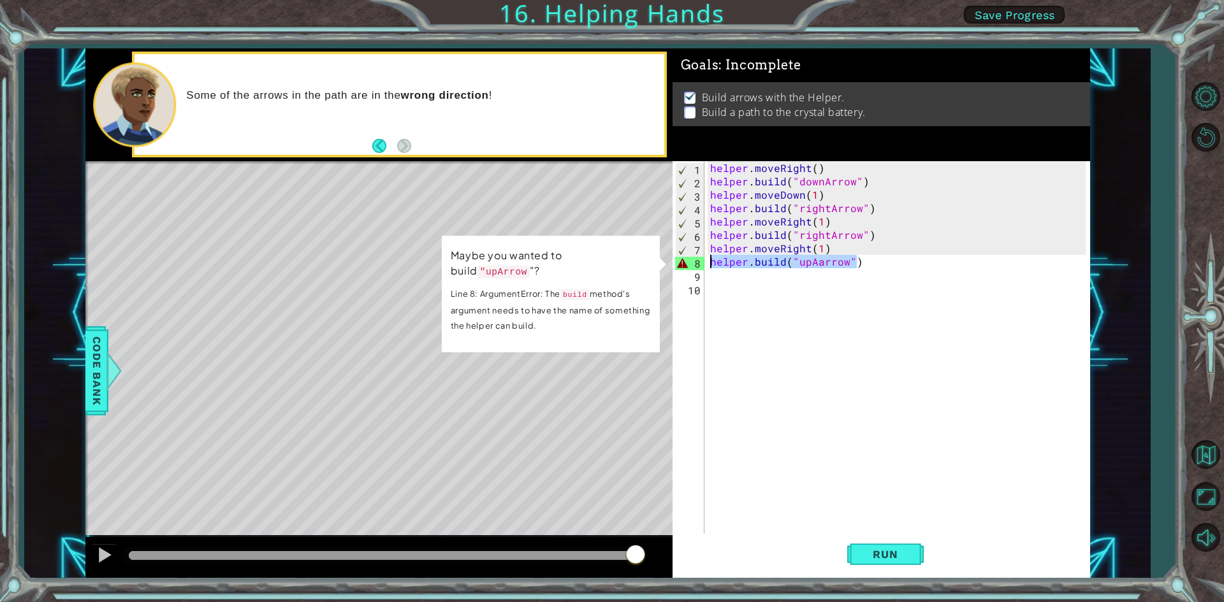
drag, startPoint x: 855, startPoint y: 260, endPoint x: 708, endPoint y: 261, distance: 147.2
click at [708, 261] on div "helper . moveRight ( ) helper . build ( "downArrow" ) helper . moveDown ( 1 ) h…" at bounding box center [899, 362] width 384 height 402
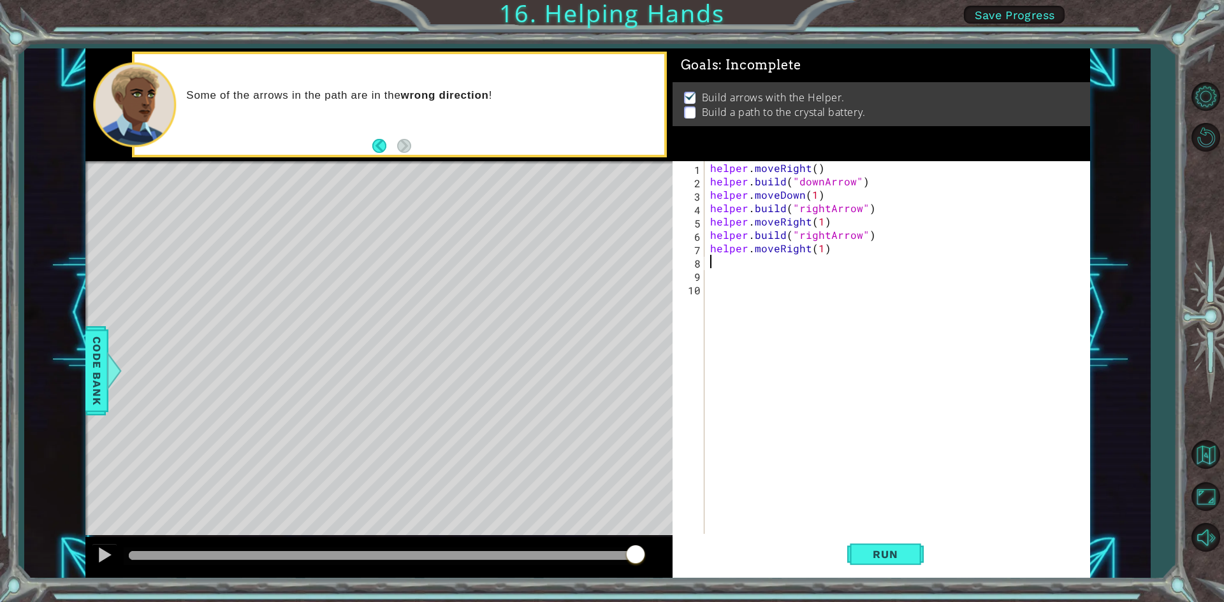
scroll to position [0, 0]
click at [866, 549] on span "Run" at bounding box center [885, 554] width 50 height 13
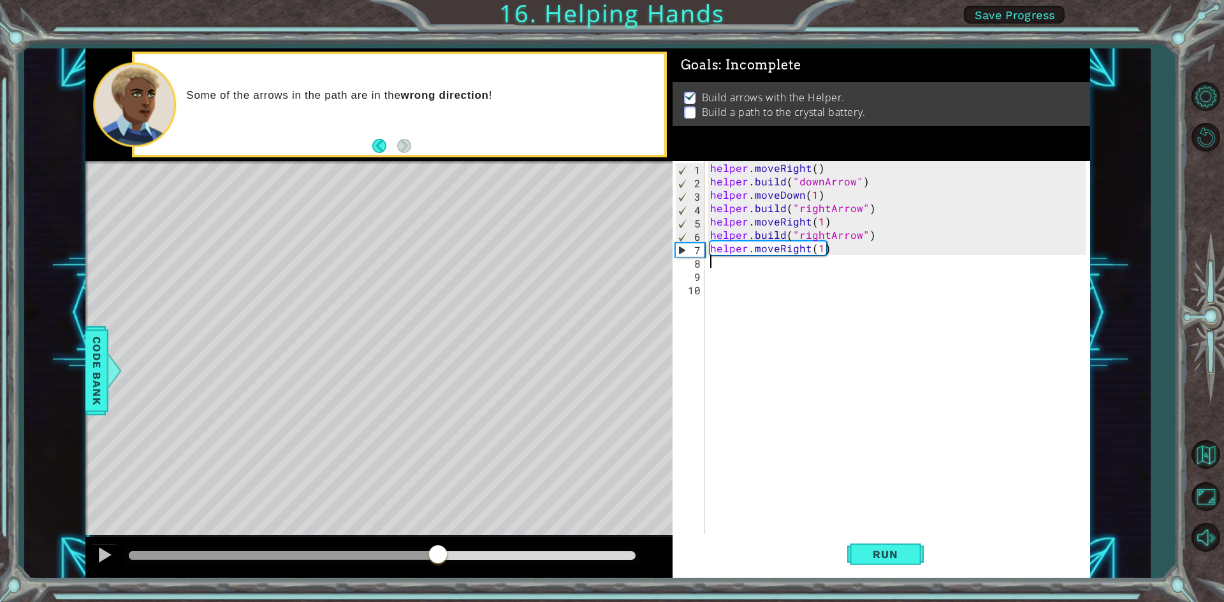
click at [426, 532] on div "methods helper moveUp() moveDown() moveLeft() moveRight() build(item) tools for…" at bounding box center [587, 313] width 1004 height 530
click at [844, 246] on div "helper . moveRight ( ) helper . build ( "downArrow" ) helper . moveDown ( 1 ) h…" at bounding box center [899, 362] width 384 height 402
type textarea "helper.moveRight(1)"
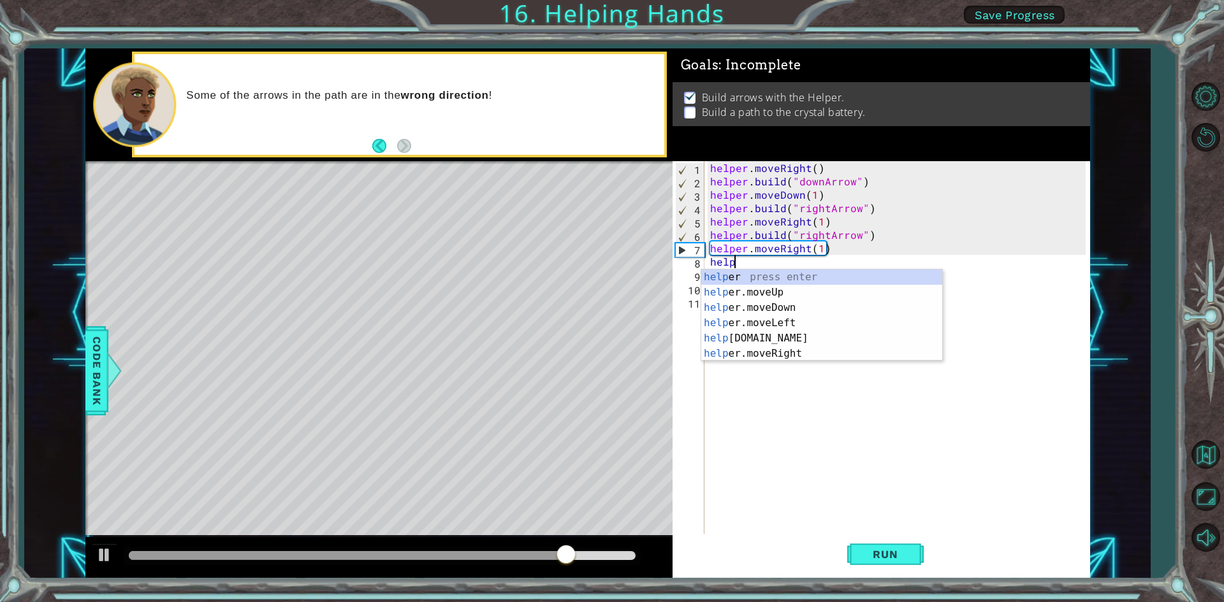
scroll to position [0, 1]
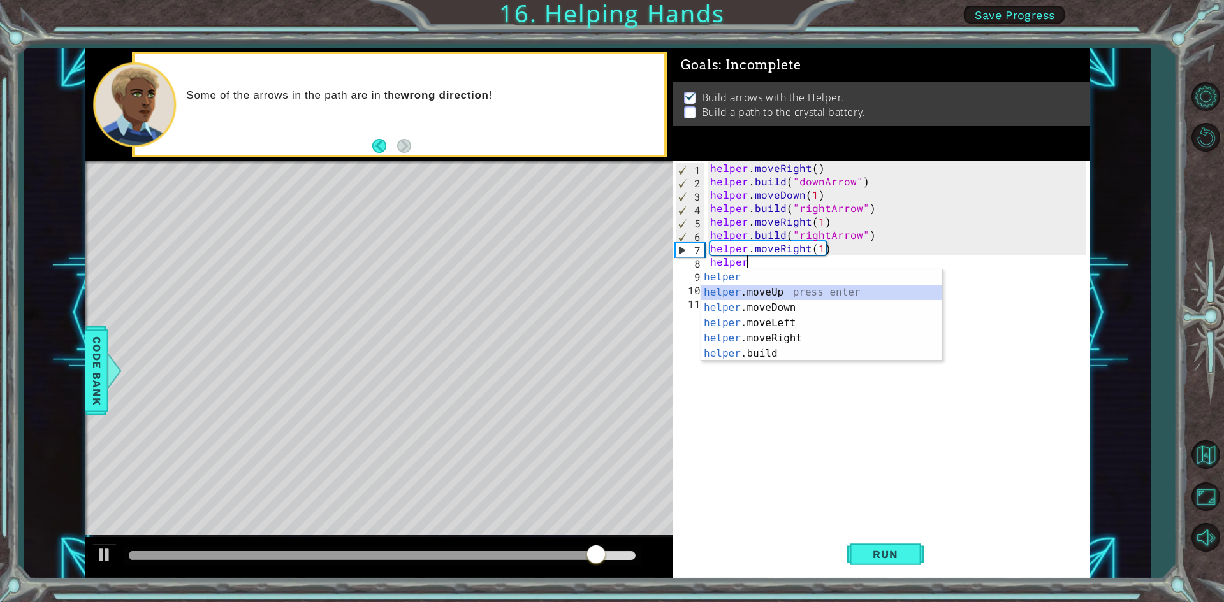
click at [802, 291] on div "helper press enter helper .moveUp press enter helper .moveDown press enter help…" at bounding box center [821, 331] width 241 height 122
type textarea "helper.moveUp(1)"
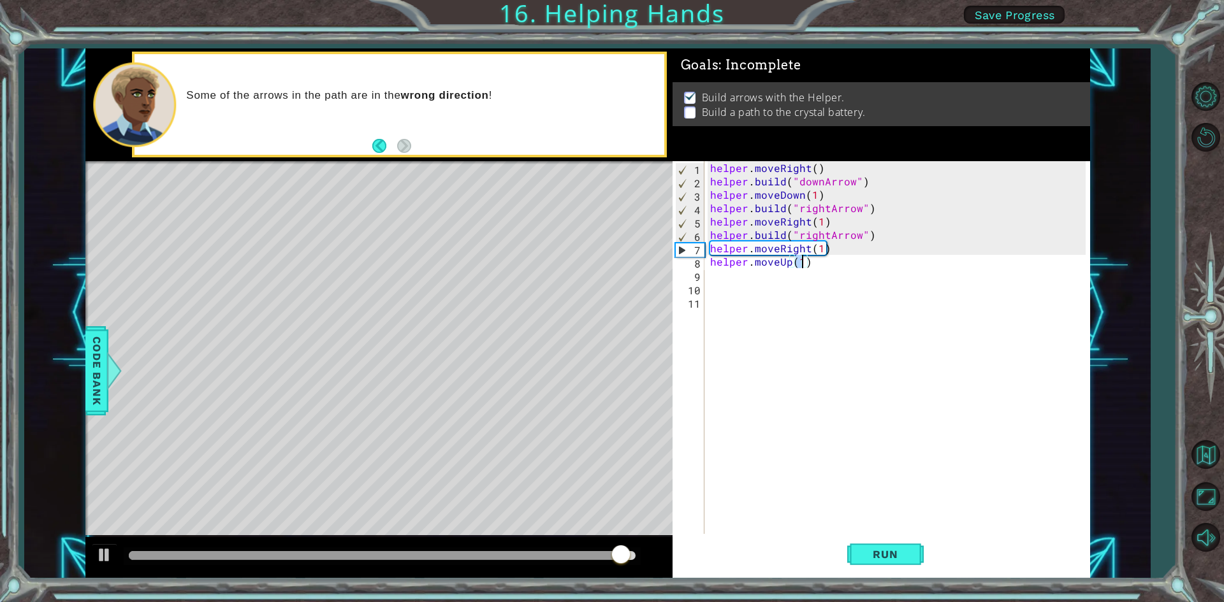
click at [821, 262] on div "helper . moveRight ( ) helper . build ( "downArrow" ) helper . moveDown ( 1 ) h…" at bounding box center [899, 362] width 384 height 402
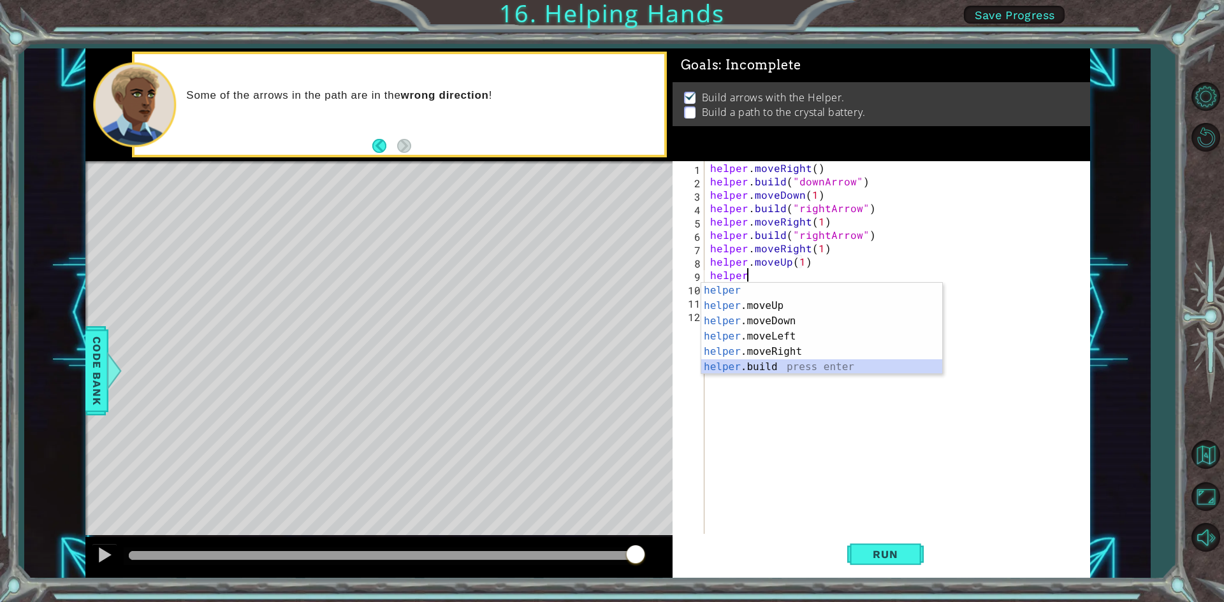
click at [807, 367] on div "helper press enter helper .moveUp press enter helper .moveDown press enter help…" at bounding box center [821, 344] width 241 height 122
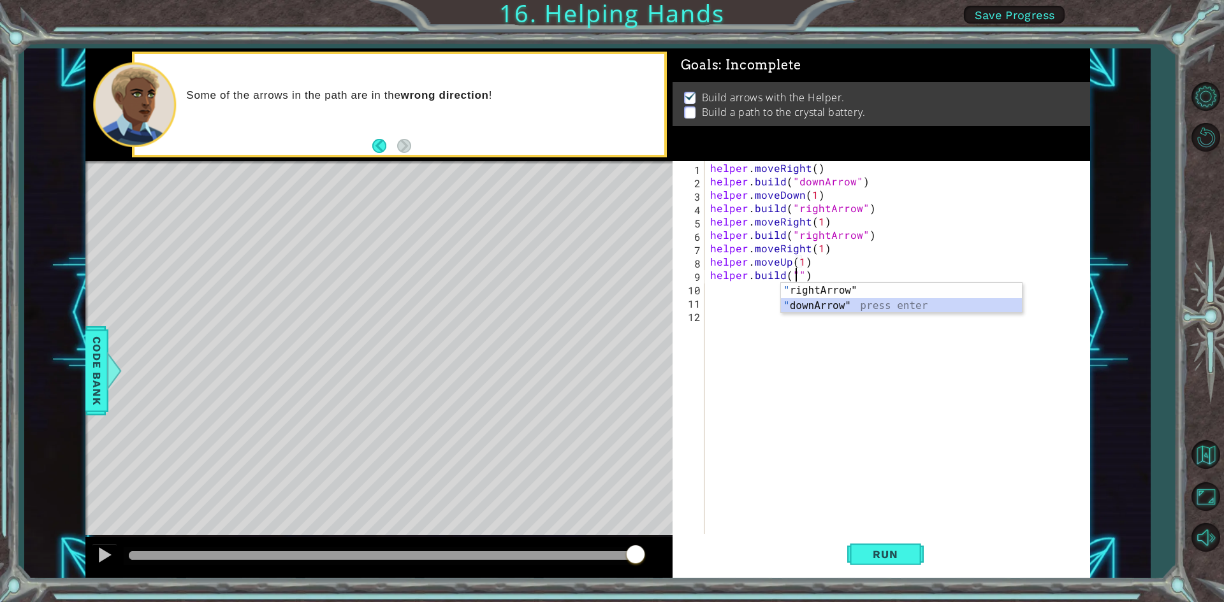
click at [823, 302] on div "" rightArrow" press enter " downArrow" press enter" at bounding box center [901, 313] width 241 height 61
click at [860, 553] on span "Run" at bounding box center [885, 554] width 50 height 13
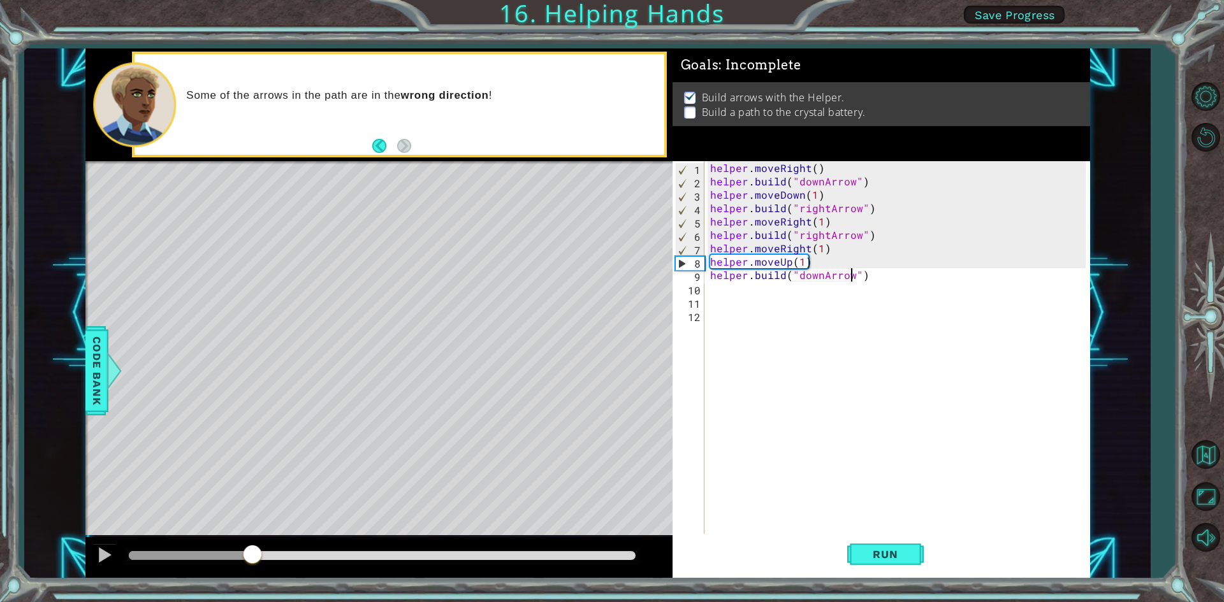
click at [254, 489] on div "methods helper moveUp() moveDown() moveLeft() moveRight() build(item) tools for…" at bounding box center [587, 313] width 1004 height 530
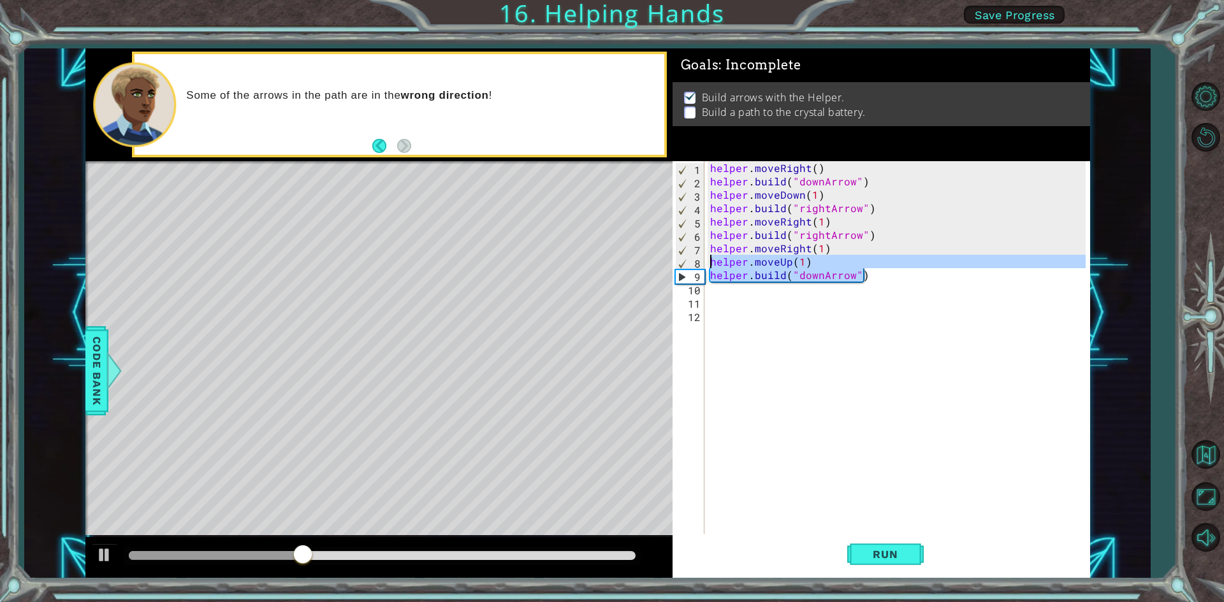
drag, startPoint x: 868, startPoint y: 277, endPoint x: 710, endPoint y: 265, distance: 158.5
click at [710, 265] on div "helper . moveRight ( ) helper . build ( "downArrow" ) helper . moveDown ( 1 ) h…" at bounding box center [899, 362] width 384 height 402
type textarea "helper.moveUp(1) [DOMAIN_NAME]("downArrow")"
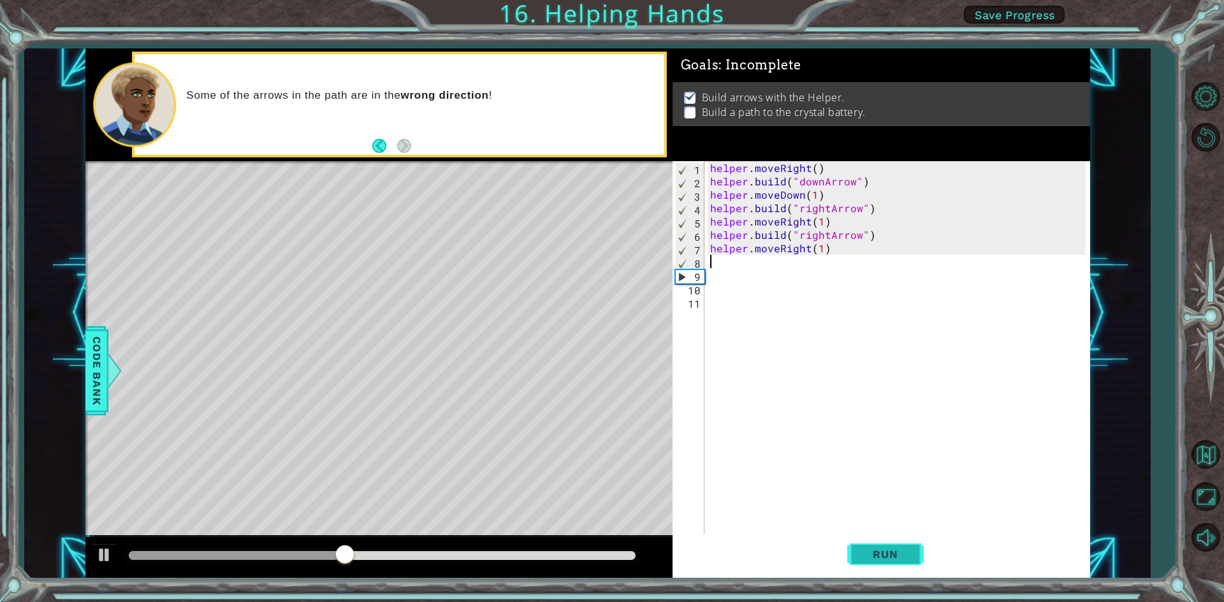
click at [875, 557] on span "Run" at bounding box center [885, 554] width 50 height 13
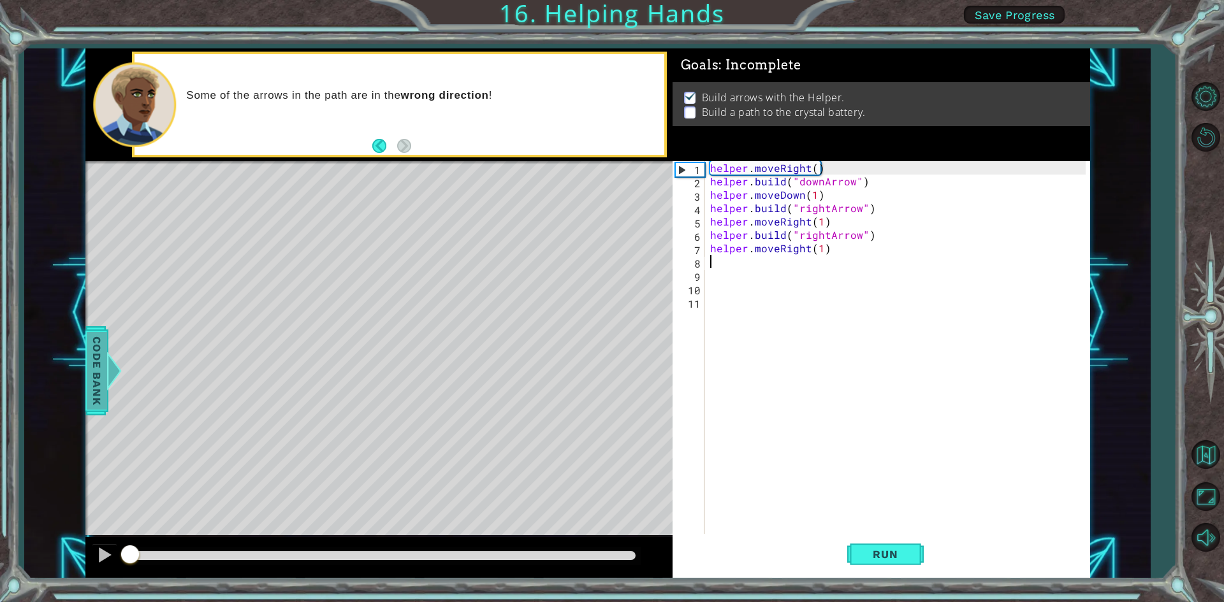
click at [112, 408] on div "methods helper moveUp() moveDown() moveLeft() moveRight() build(item) tools for…" at bounding box center [587, 313] width 1004 height 530
click at [108, 393] on div "Code Bank" at bounding box center [96, 370] width 23 height 89
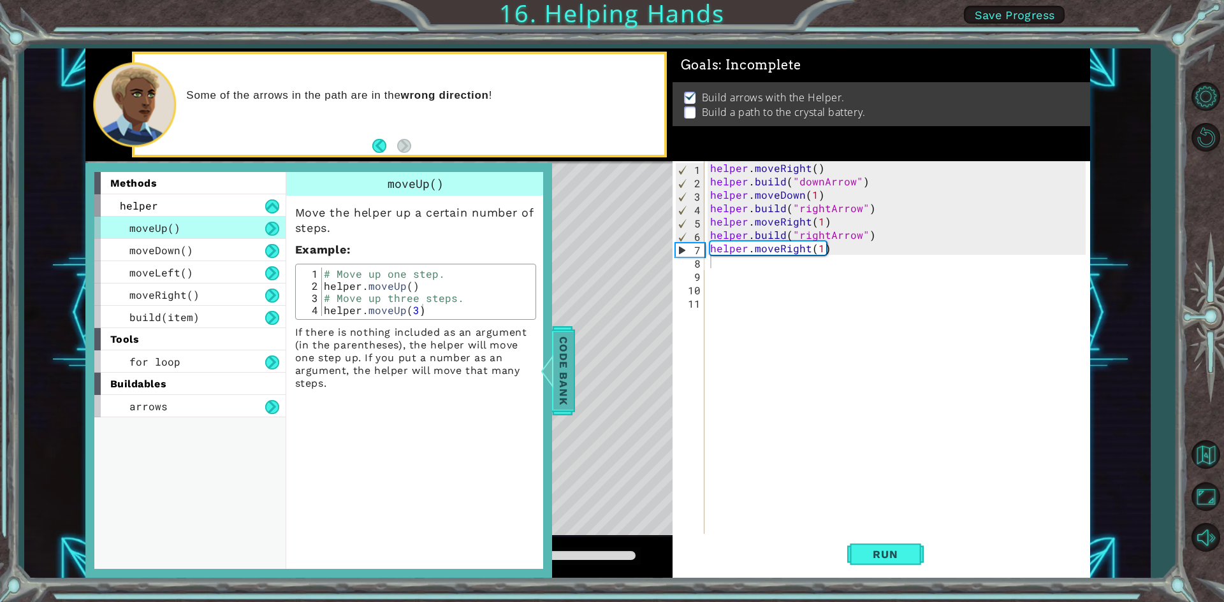
click at [574, 359] on div "Code Bank" at bounding box center [563, 370] width 23 height 89
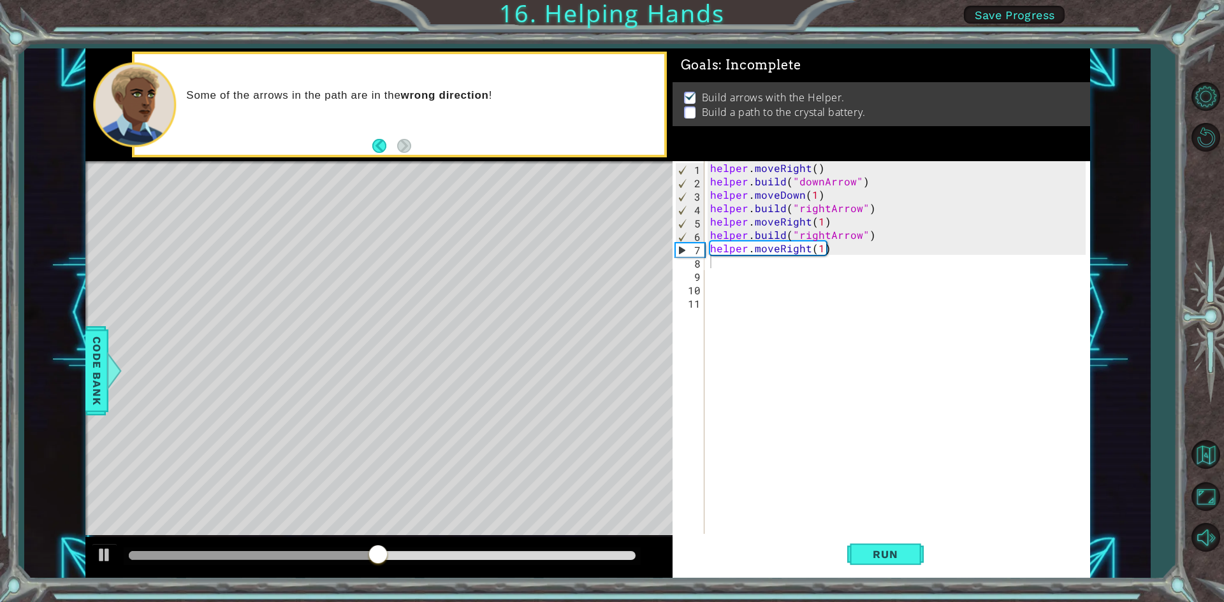
type textarea "helper.moveRight(1)"
click at [842, 252] on div "helper . moveRight ( ) helper . build ( "downArrow" ) helper . moveDown ( 1 ) h…" at bounding box center [899, 362] width 384 height 402
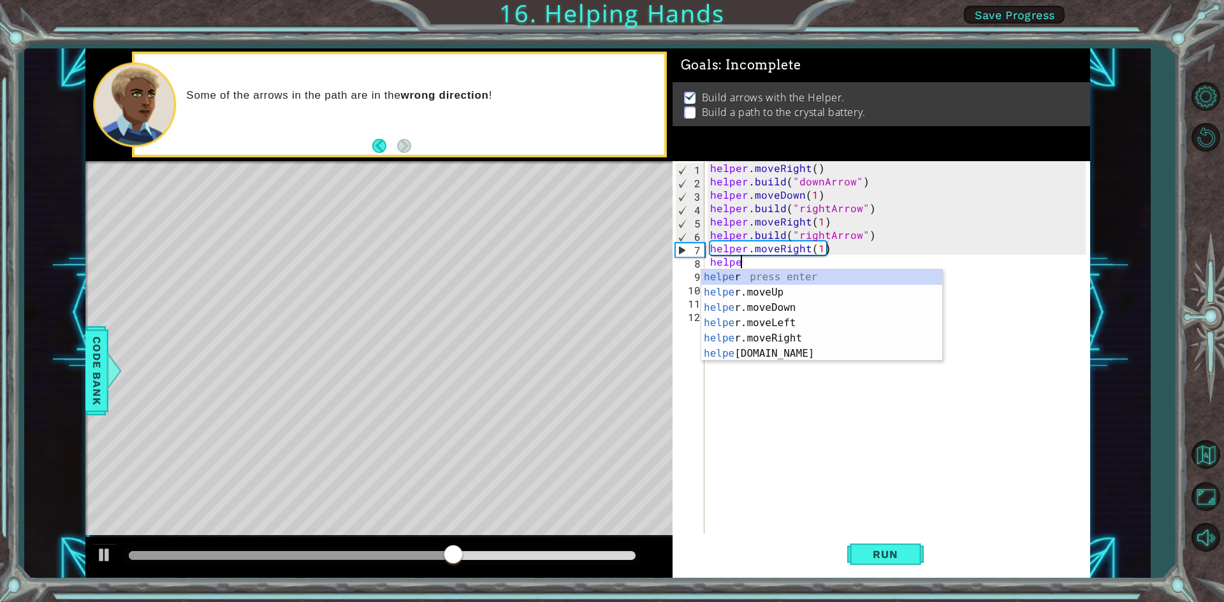
scroll to position [0, 1]
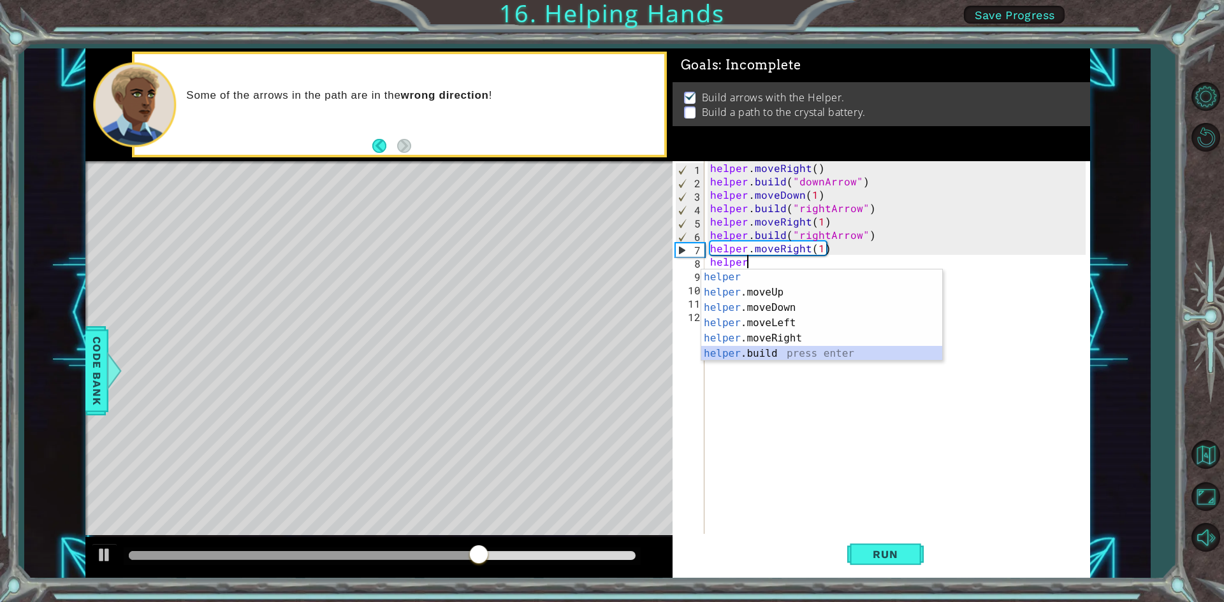
click at [820, 356] on div "helper press enter helper .moveUp press enter helper .moveDown press enter help…" at bounding box center [821, 331] width 241 height 122
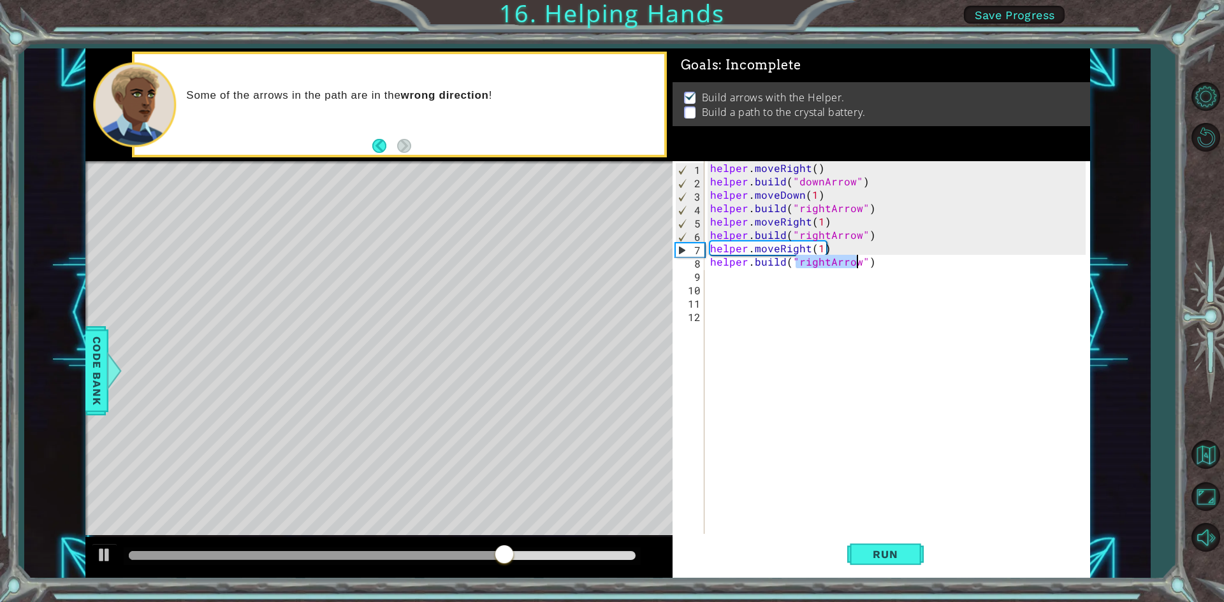
type textarea "[DOMAIN_NAME]("")"
drag, startPoint x: 820, startPoint y: 264, endPoint x: 688, endPoint y: 257, distance: 132.1
click at [688, 257] on div "[DOMAIN_NAME]("") 1 2 3 4 5 6 7 8 9 10 11 12 helper . moveRight ( ) helper . bu…" at bounding box center [878, 348] width 413 height 375
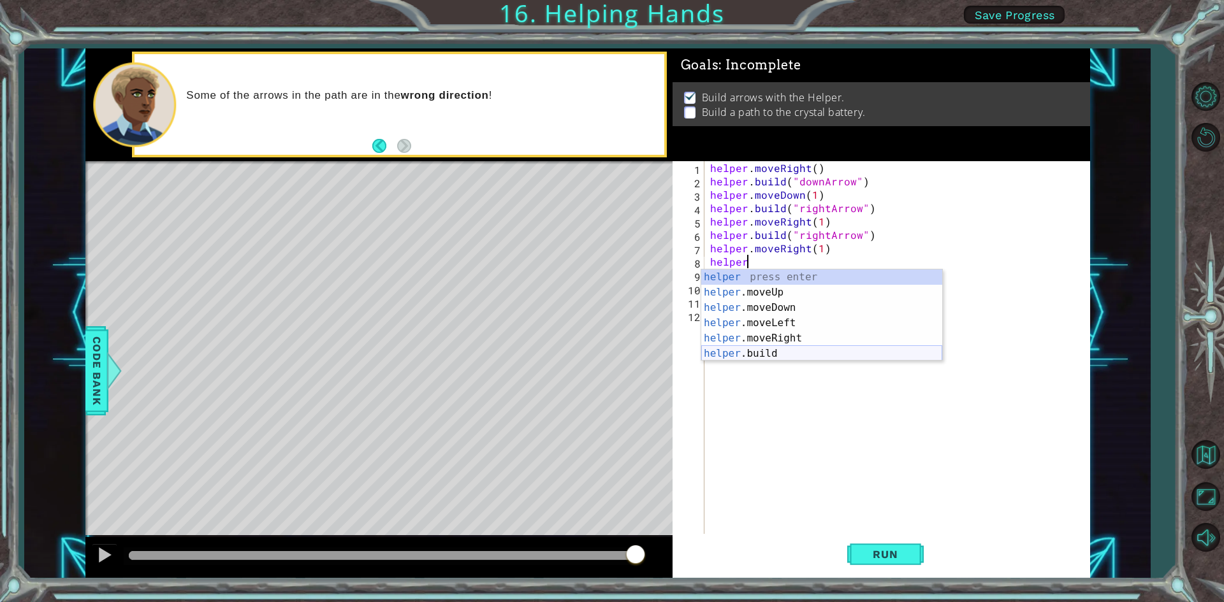
click at [841, 357] on div "helper press enter helper .moveUp press enter helper .moveDown press enter help…" at bounding box center [821, 331] width 241 height 122
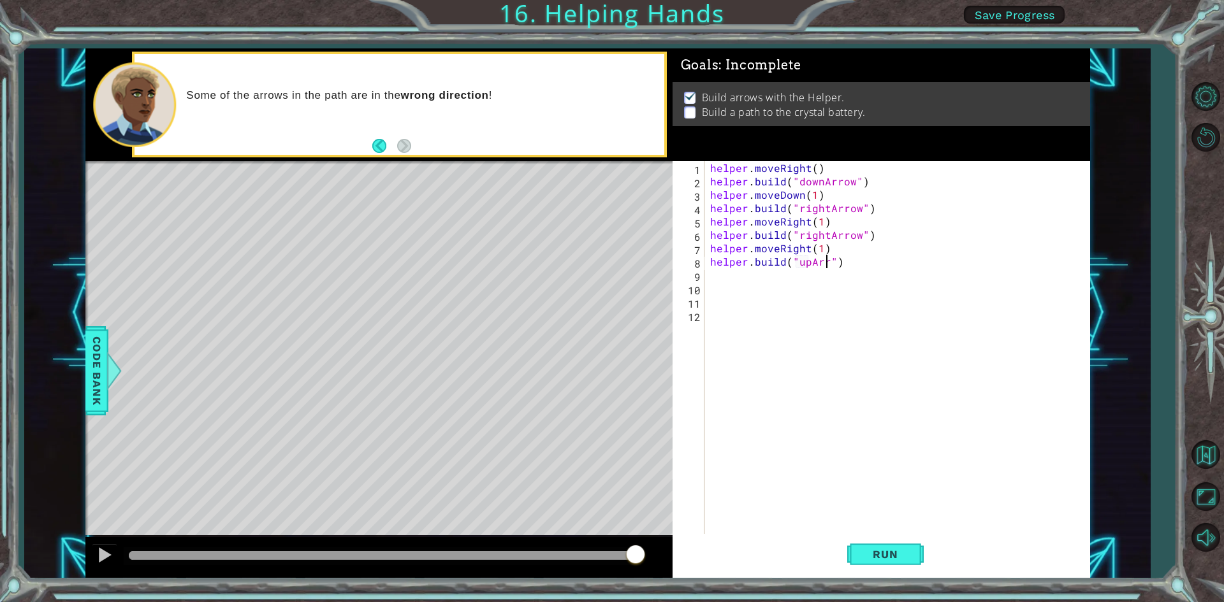
scroll to position [0, 8]
type textarea "[DOMAIN_NAME]("upArrow")"
click at [895, 568] on button "Run" at bounding box center [885, 554] width 76 height 41
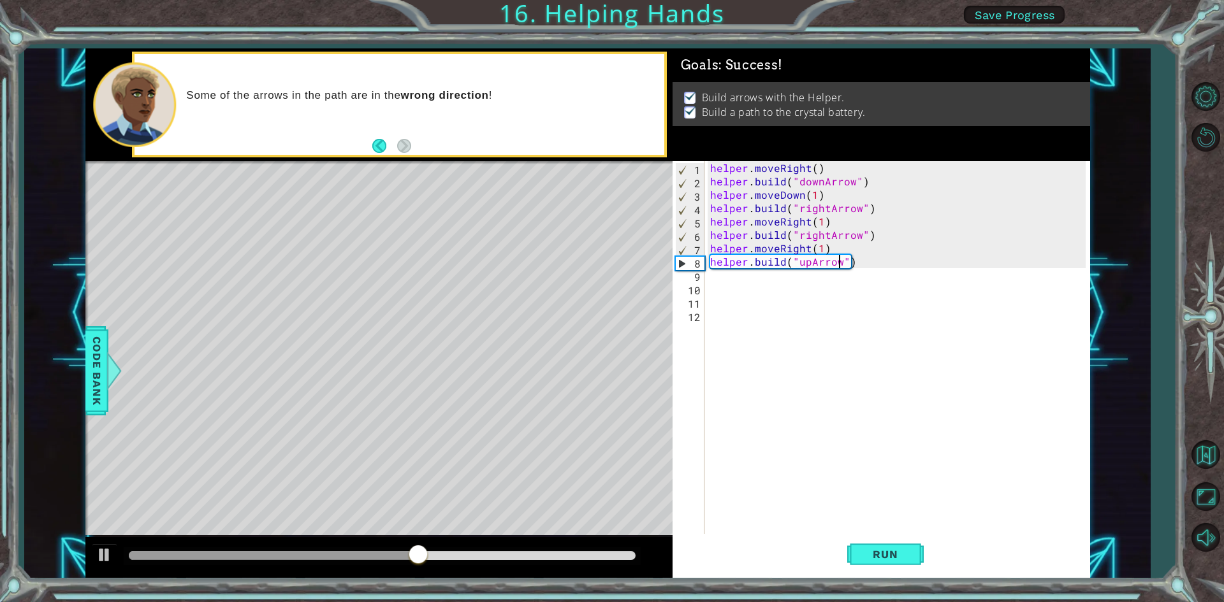
click at [867, 259] on div "helper . moveRight ( ) helper . build ( "downArrow" ) helper . moveDown ( 1 ) h…" at bounding box center [899, 362] width 384 height 402
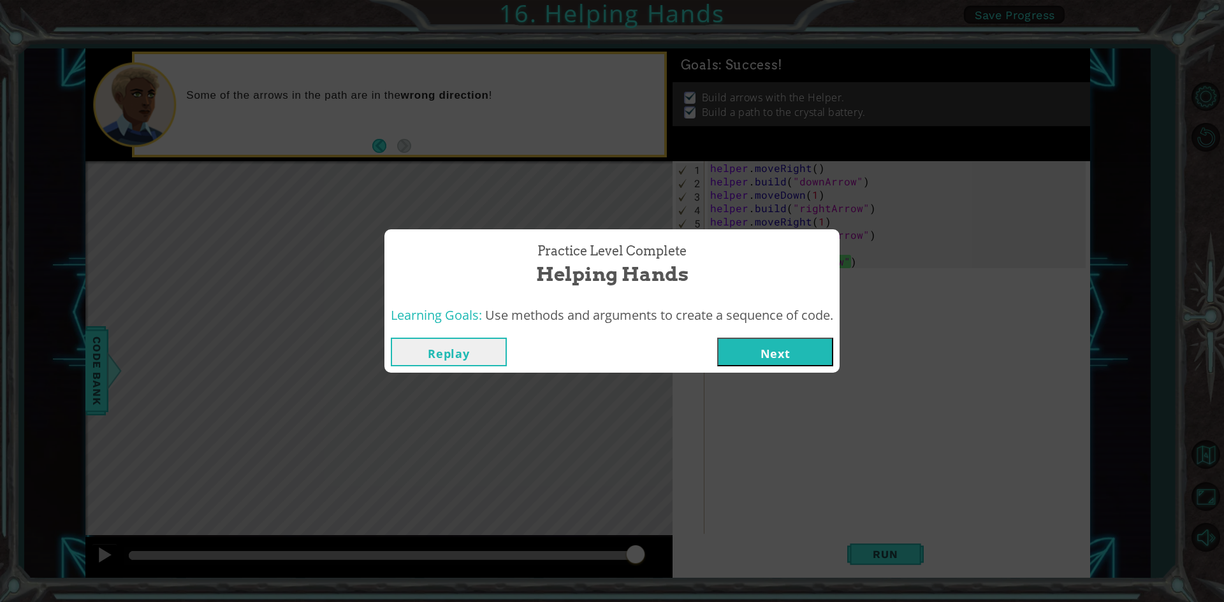
click at [483, 361] on button "Replay" at bounding box center [449, 352] width 116 height 29
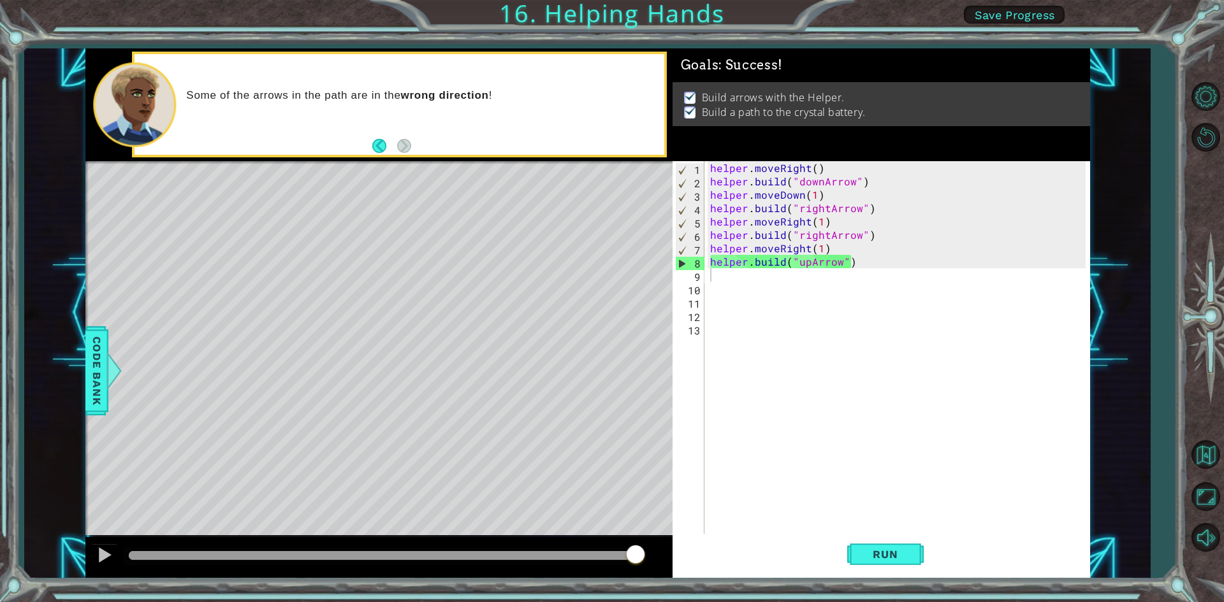
drag, startPoint x: 639, startPoint y: 558, endPoint x: 735, endPoint y: 570, distance: 97.5
click at [728, 570] on body "1 ההההההההההההההההההההההההההההההההההההההההההההההההההההההההההההההההההההההההההההה…" at bounding box center [612, 301] width 1224 height 602
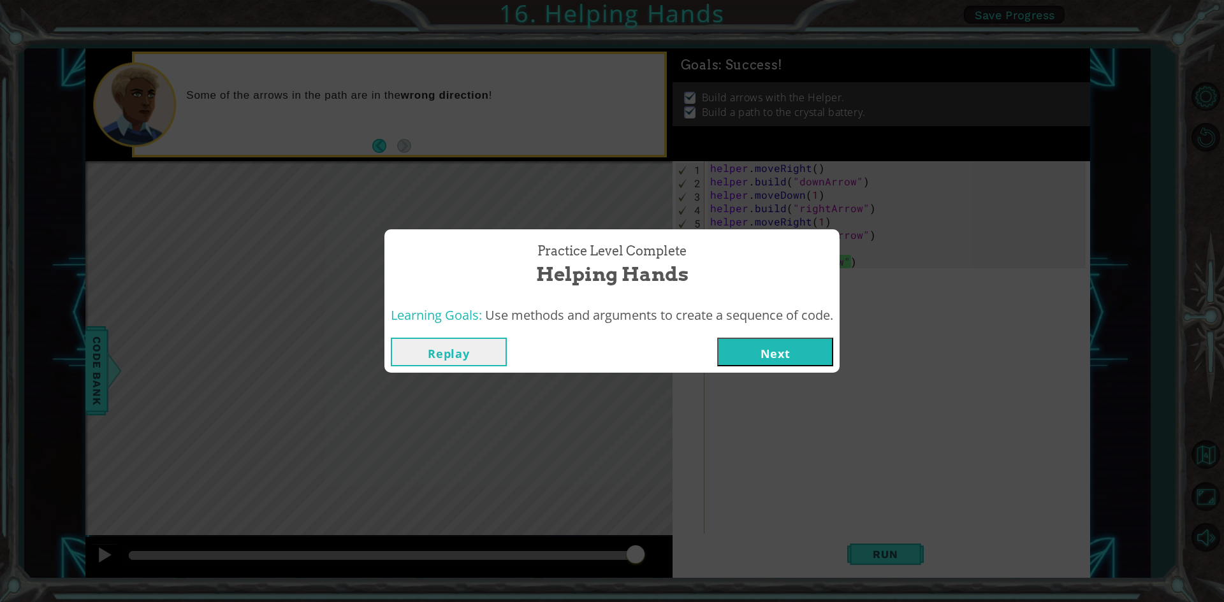
click at [782, 340] on button "Next" at bounding box center [775, 352] width 116 height 29
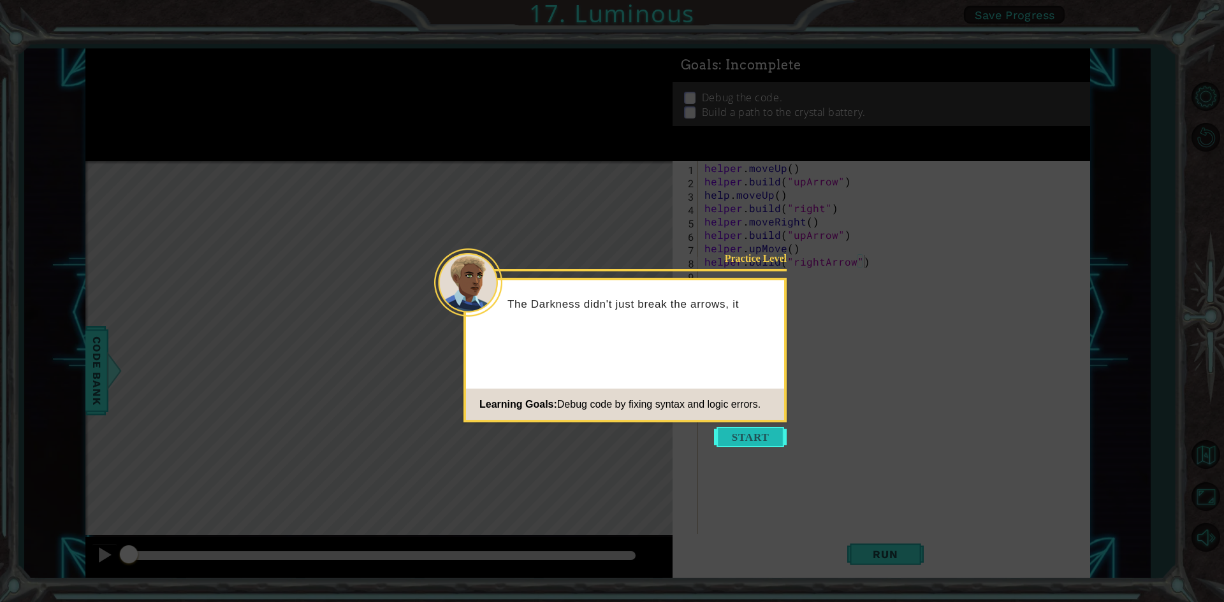
click at [772, 433] on button "Start" at bounding box center [750, 437] width 73 height 20
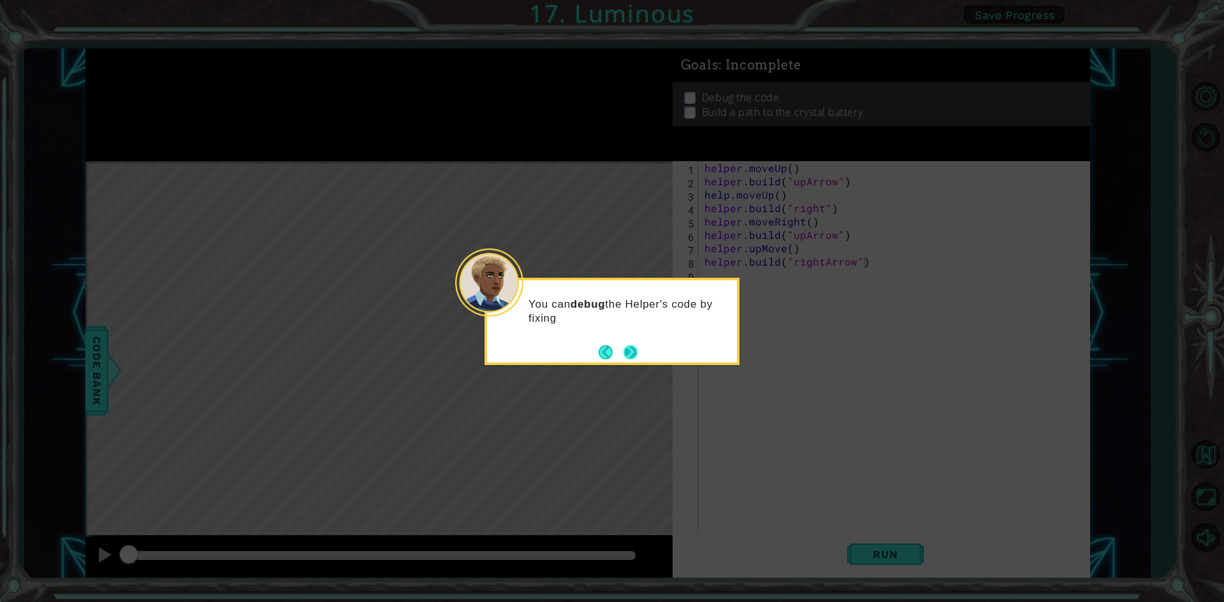
click at [637, 350] on button "Next" at bounding box center [631, 352] width 24 height 24
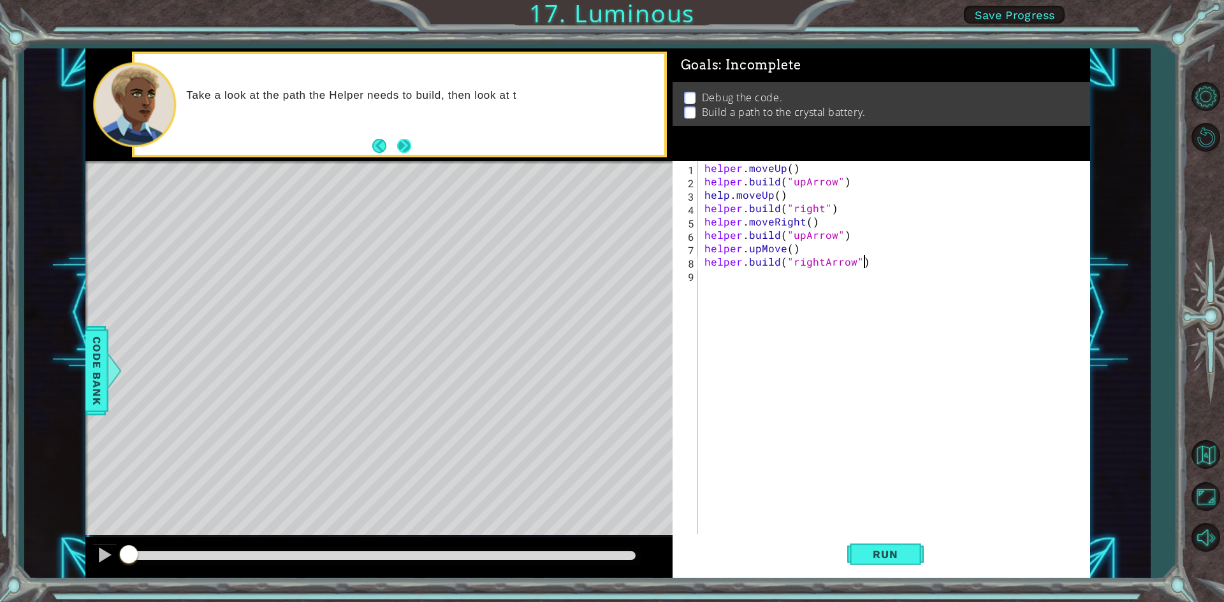
click at [399, 143] on button "Next" at bounding box center [404, 145] width 21 height 21
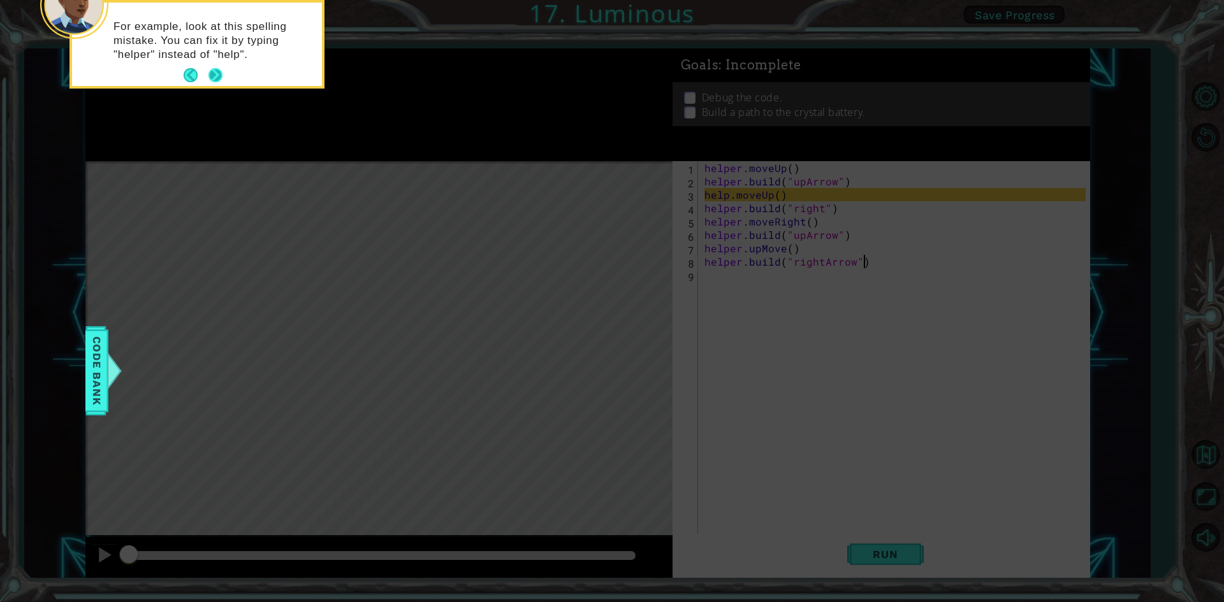
click at [215, 75] on button "Next" at bounding box center [215, 75] width 15 height 15
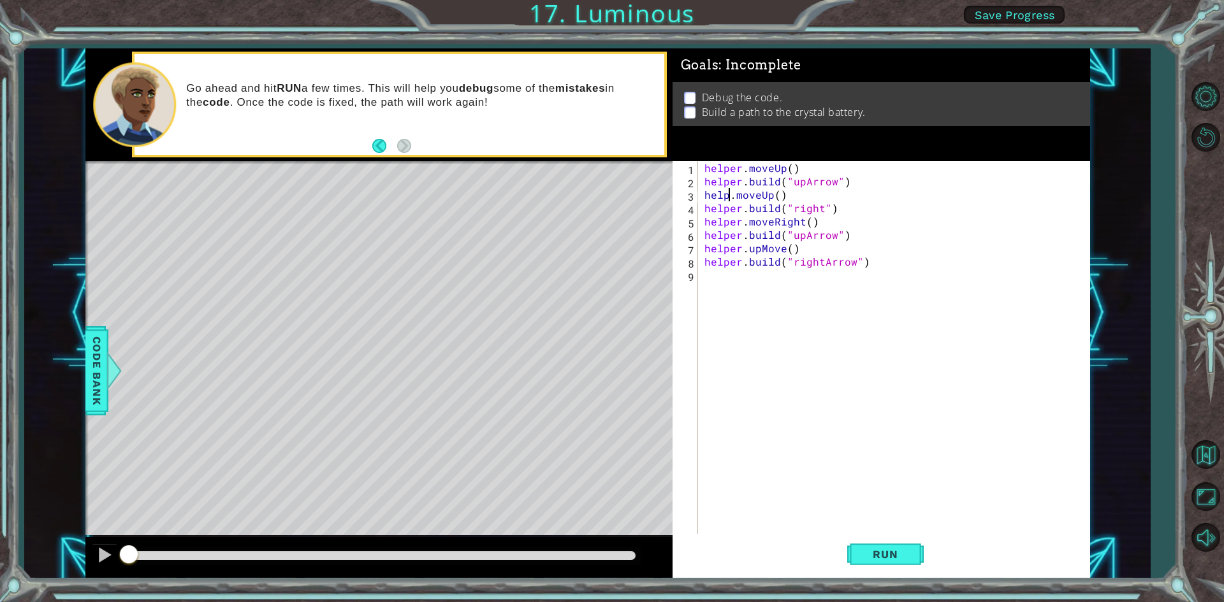
click at [726, 196] on div "helper . moveUp ( ) helper . build ( "upArrow" ) help . moveUp ( ) helper . bui…" at bounding box center [897, 362] width 390 height 402
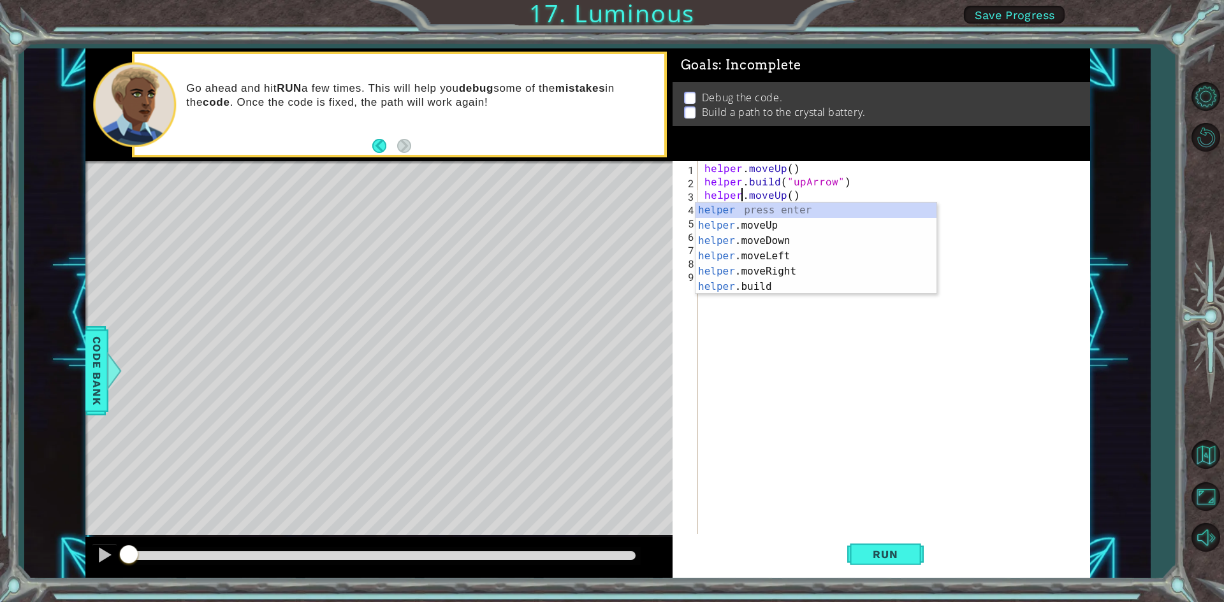
scroll to position [0, 2]
click at [741, 212] on div "helper press enter helper .moveUp press enter helper .moveDown press enter help…" at bounding box center [815, 264] width 241 height 122
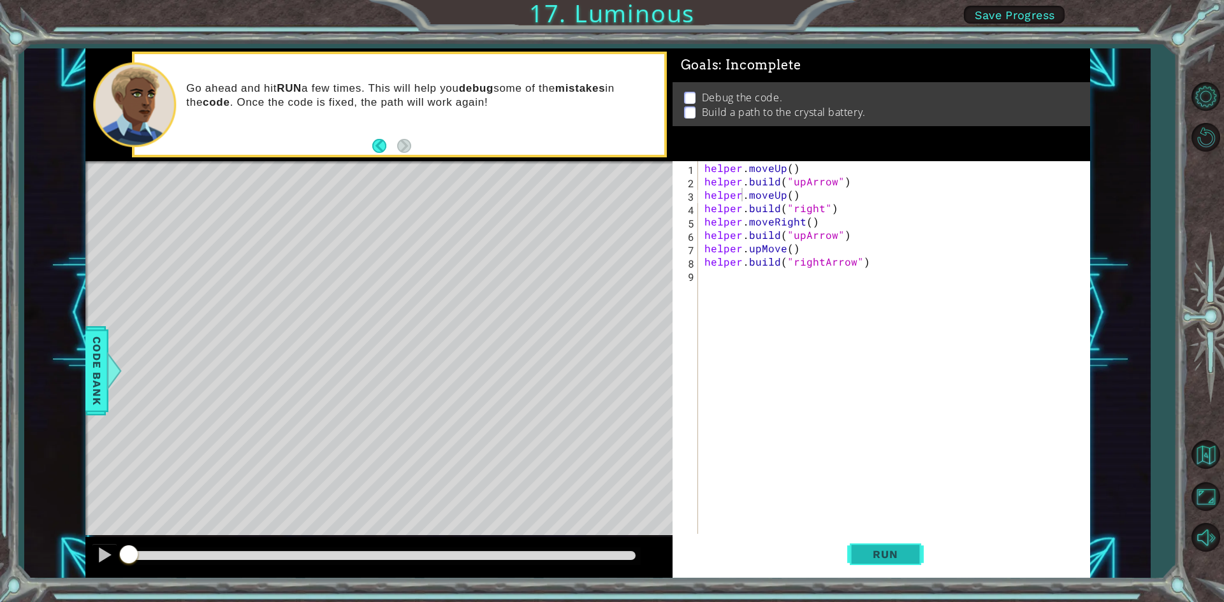
click at [911, 547] on button "Run" at bounding box center [885, 554] width 76 height 41
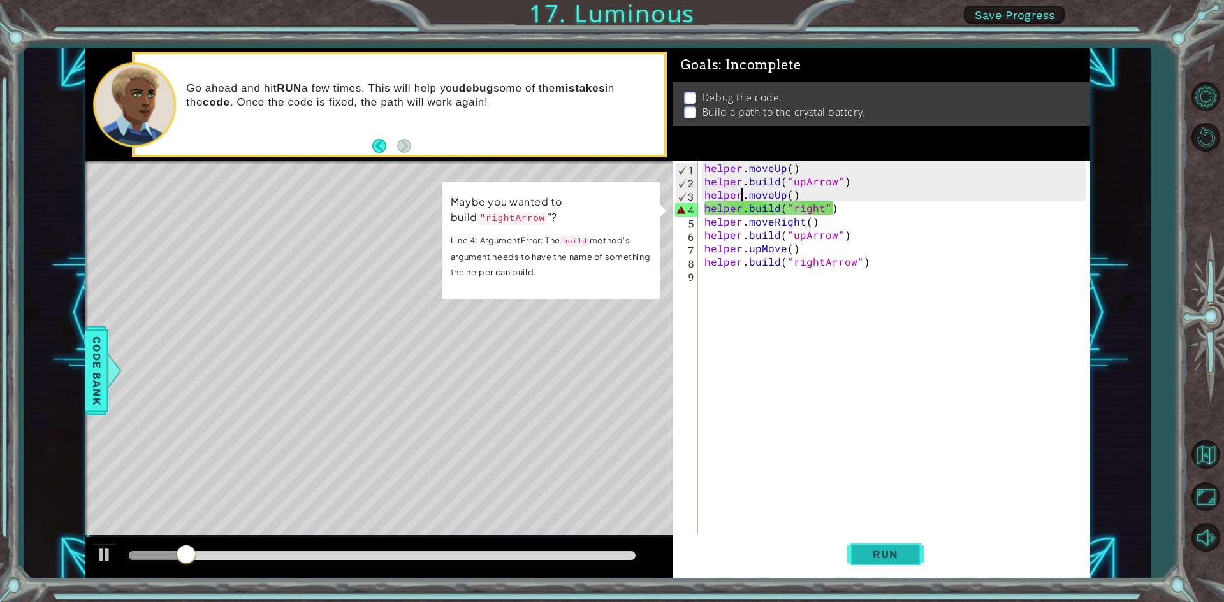
click at [895, 546] on button "Run" at bounding box center [885, 554] width 76 height 41
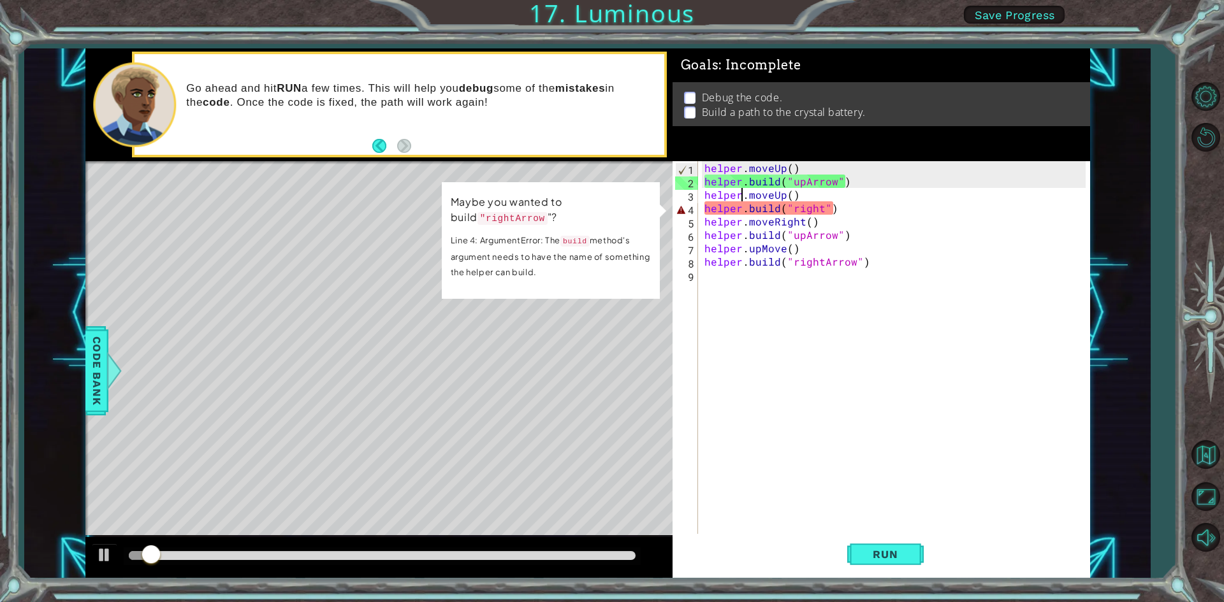
click at [791, 211] on div "helper . moveUp ( ) helper . build ( "upArrow" ) helper . moveUp ( ) helper . b…" at bounding box center [897, 362] width 390 height 402
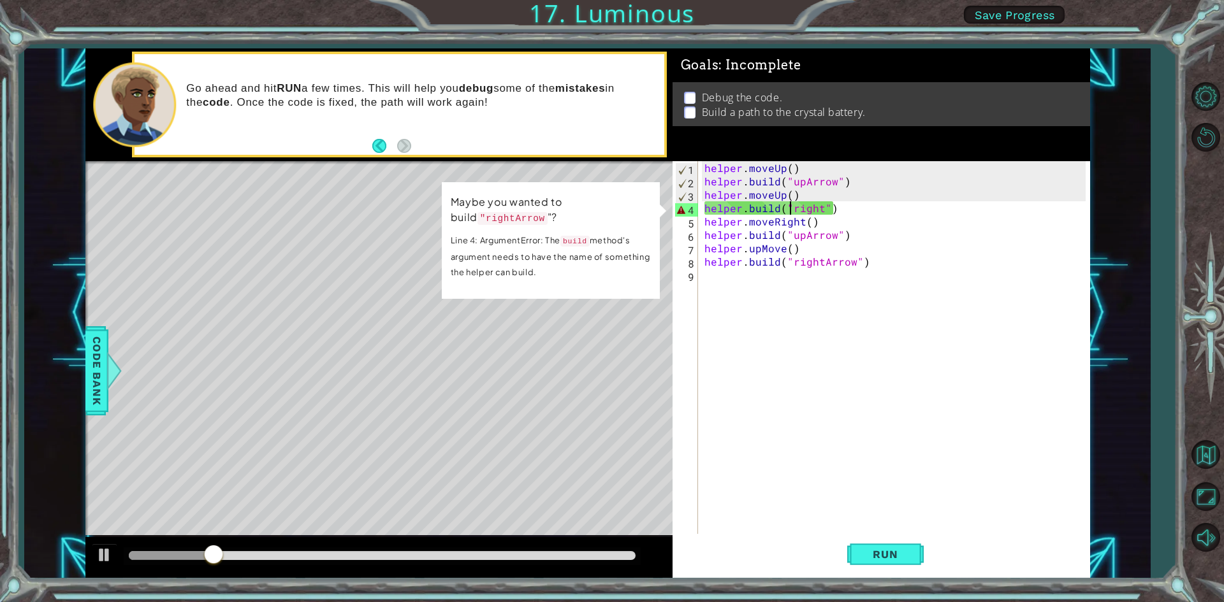
click at [821, 209] on div "helper . moveUp ( ) helper . build ( "upArrow" ) helper . moveUp ( ) helper . b…" at bounding box center [897, 362] width 390 height 402
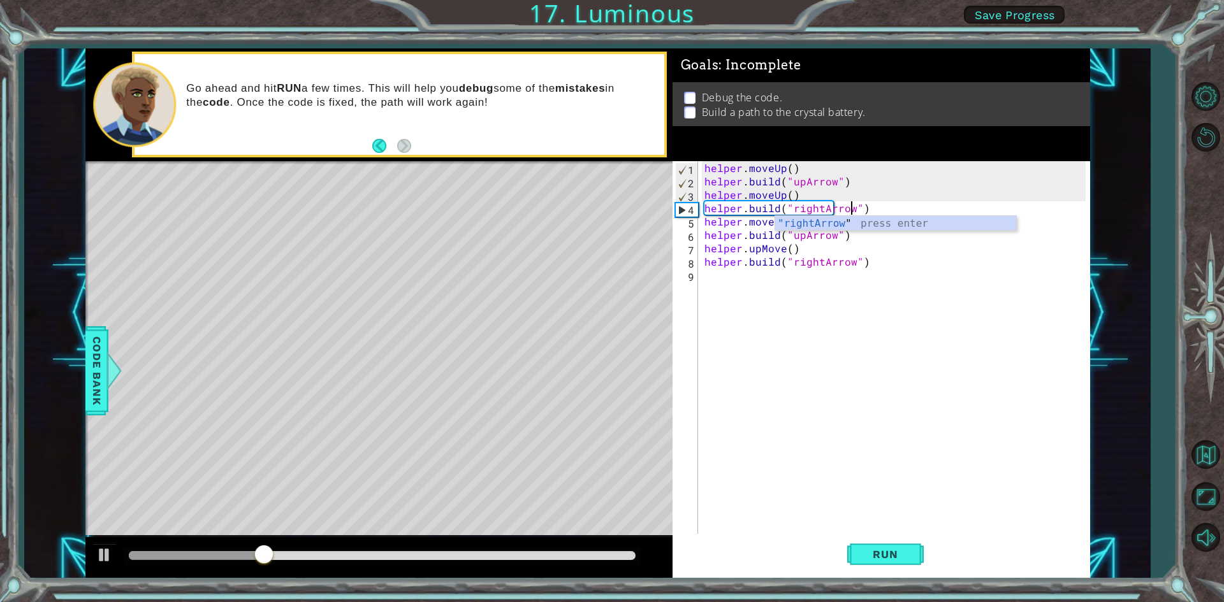
scroll to position [0, 9]
click at [861, 219] on div ""rightArrow " press enter" at bounding box center [895, 239] width 241 height 46
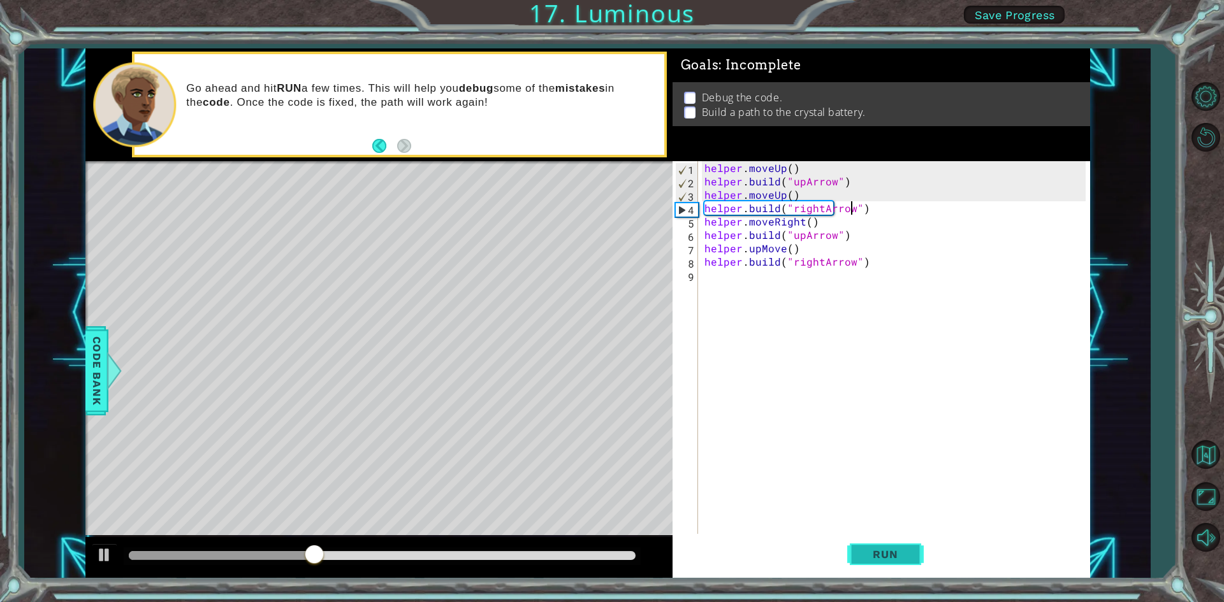
click at [888, 550] on span "Run" at bounding box center [885, 554] width 50 height 13
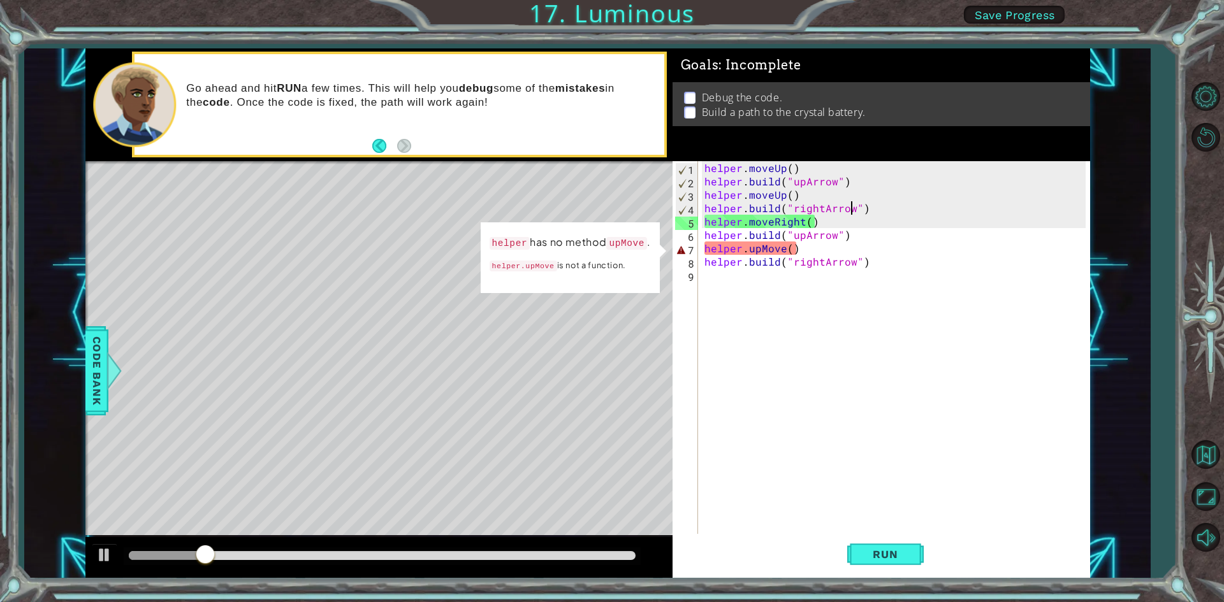
click at [742, 250] on div "helper . moveUp ( ) helper . build ( "upArrow" ) helper . moveUp ( ) helper . b…" at bounding box center [897, 362] width 390 height 402
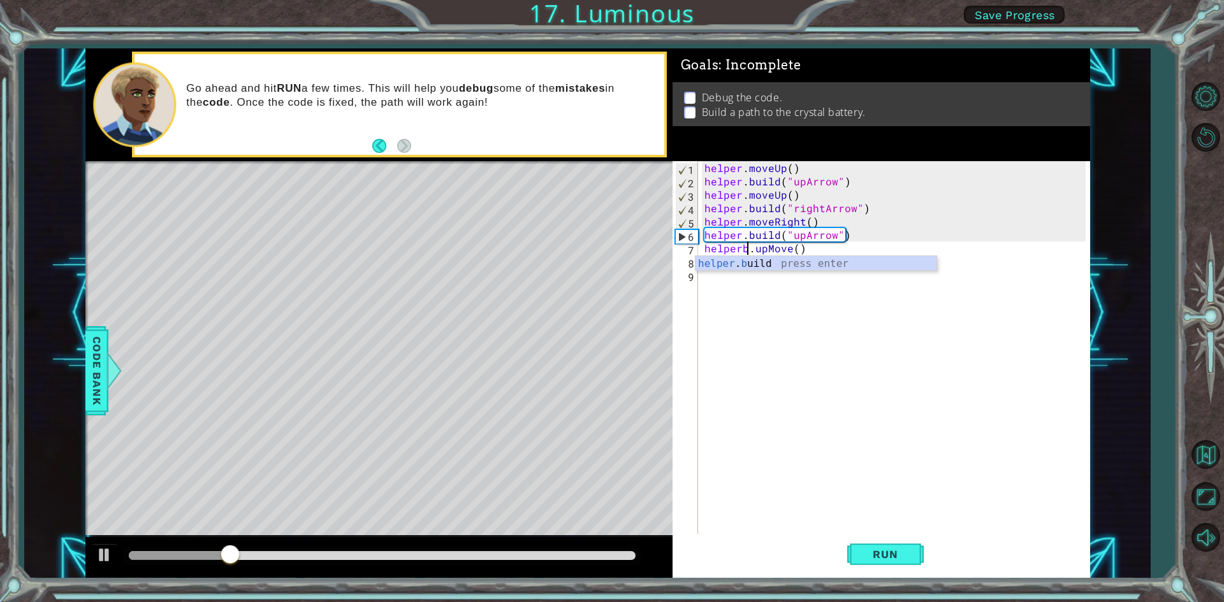
scroll to position [0, 3]
click at [813, 264] on div "helper . b uild press enter" at bounding box center [815, 279] width 241 height 46
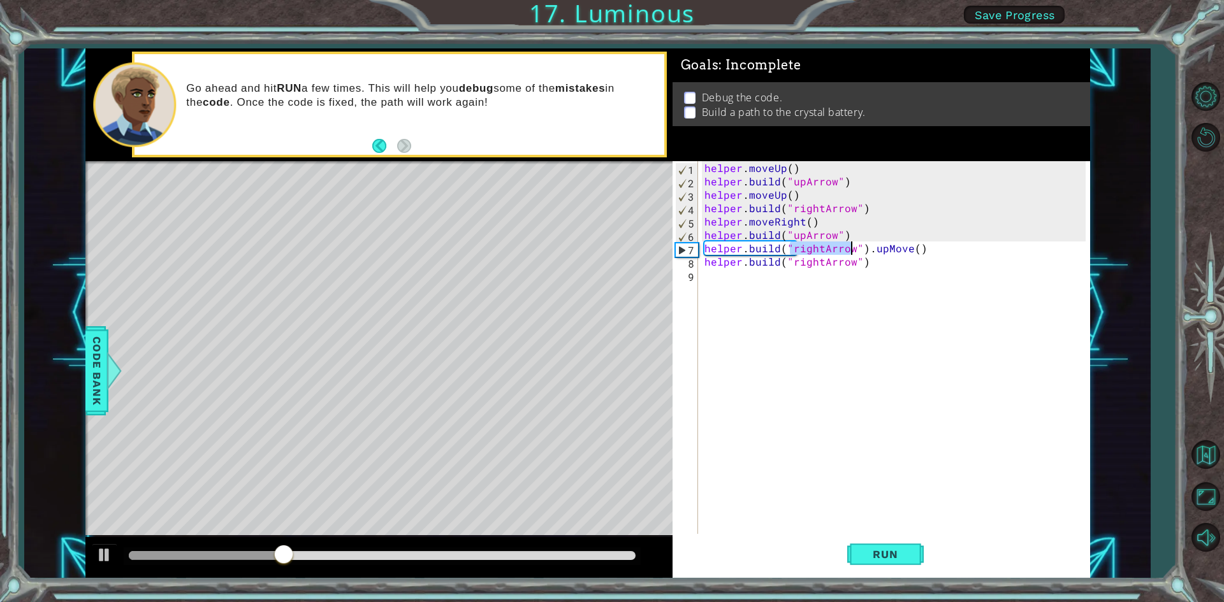
click at [860, 249] on div "helper . moveUp ( ) helper . build ( "upArrow" ) helper . moveUp ( ) helper . b…" at bounding box center [897, 362] width 390 height 402
click at [862, 249] on div "helper . moveUp ( ) helper . build ( "upArrow" ) helper . moveUp ( ) helper . b…" at bounding box center [897, 362] width 390 height 402
click at [781, 249] on div "helper . moveUp ( ) helper . build ( "upArrow" ) helper . moveUp ( ) helper . b…" at bounding box center [897, 362] width 390 height 402
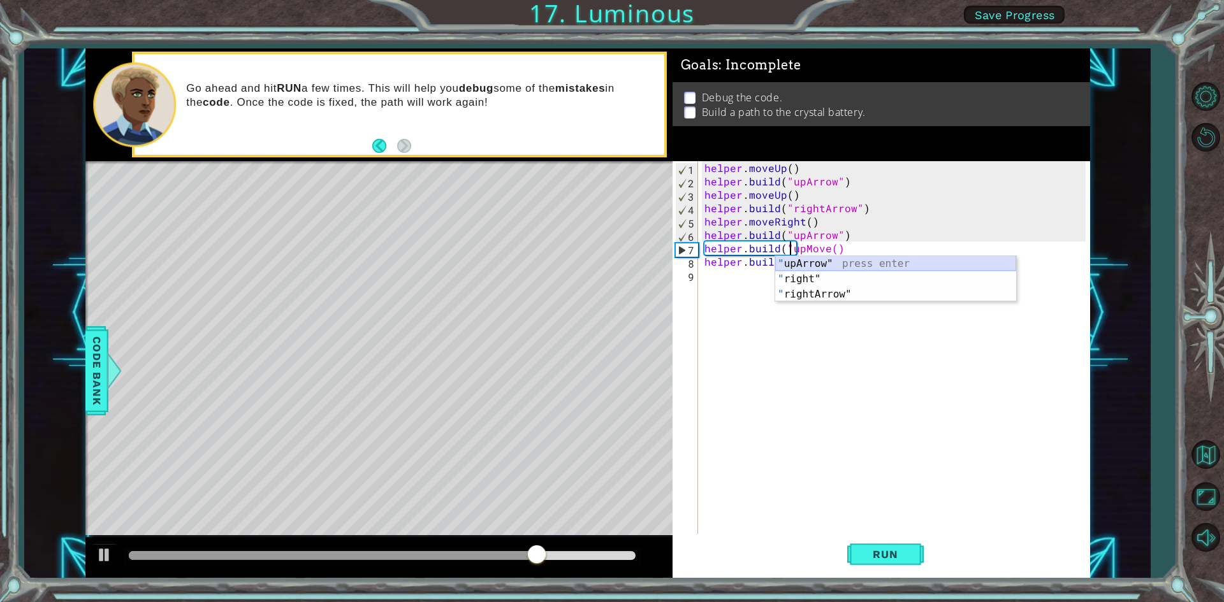
click at [823, 265] on div "" upArrow" press enter " right" press enter " rightArrow" press enter" at bounding box center [895, 294] width 241 height 76
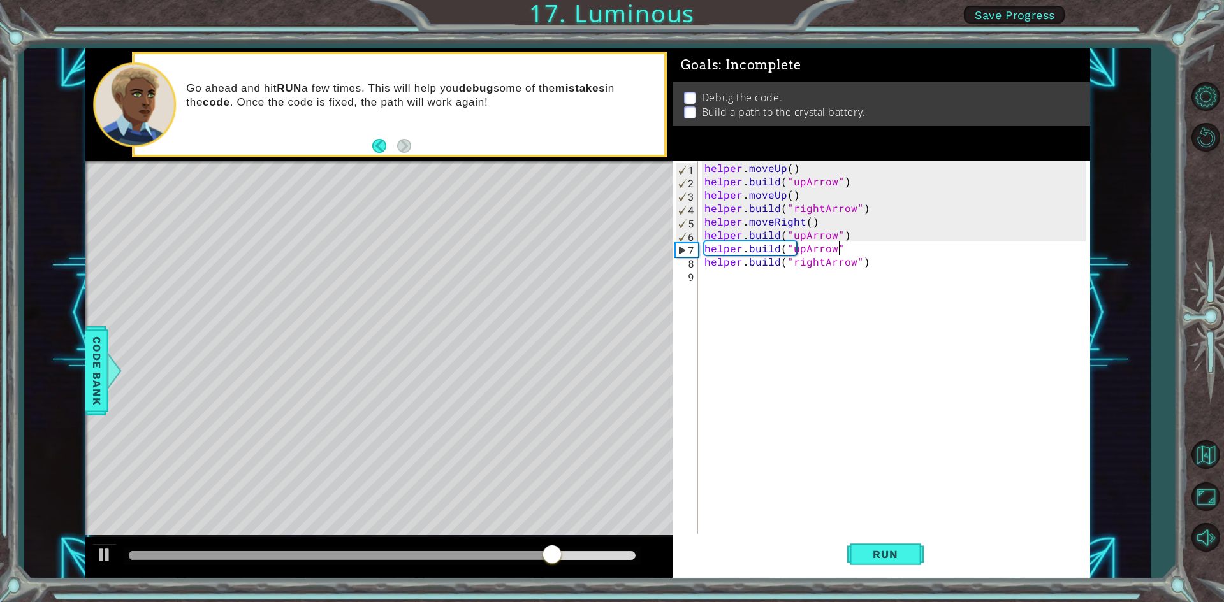
click at [923, 257] on div "helper . moveUp ( ) helper . build ( "upArrow" ) helper . moveUp ( ) helper . b…" at bounding box center [897, 362] width 390 height 402
type textarea "[DOMAIN_NAME]("rightArrow")"
click at [909, 376] on div "helper . moveUp ( ) helper . build ( "upArrow" ) helper . moveUp ( ) helper . b…" at bounding box center [897, 362] width 390 height 402
click at [877, 554] on span "Run" at bounding box center [885, 554] width 50 height 13
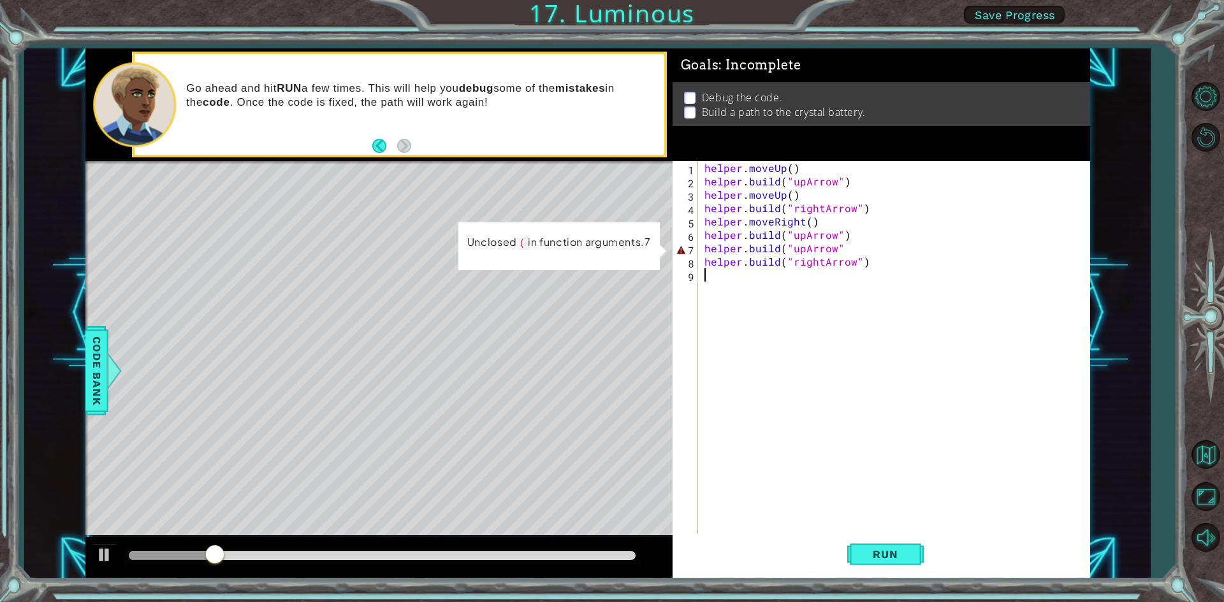
click at [842, 249] on div "helper . moveUp ( ) helper . build ( "upArrow" ) helper . moveUp ( ) helper . b…" at bounding box center [897, 362] width 390 height 402
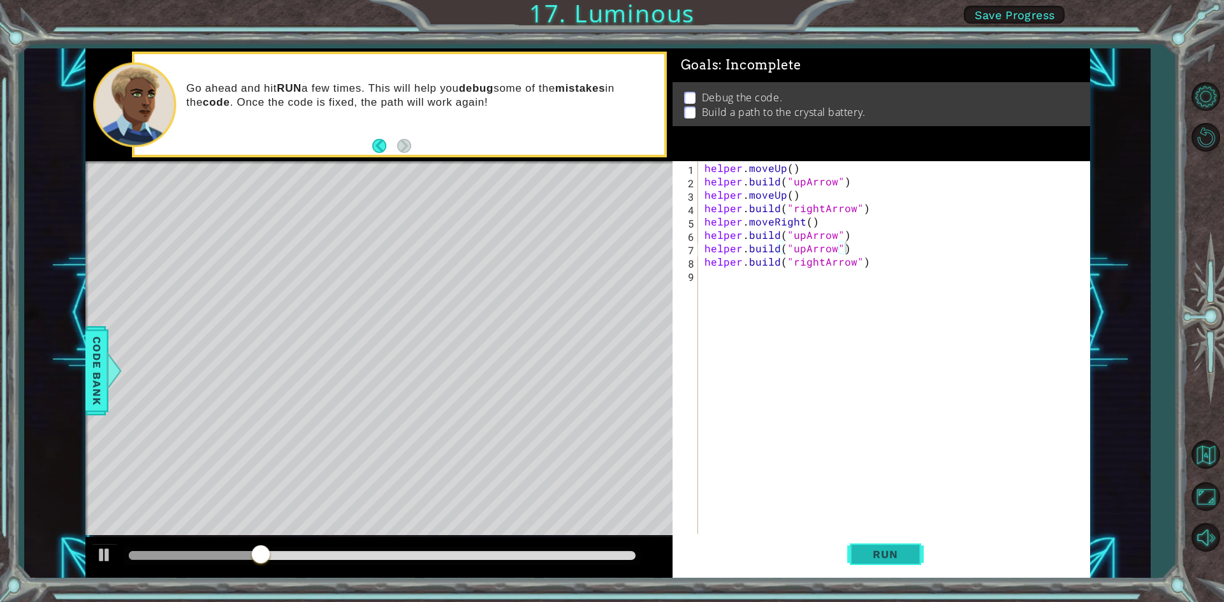
click at [899, 561] on button "Run" at bounding box center [885, 554] width 76 height 41
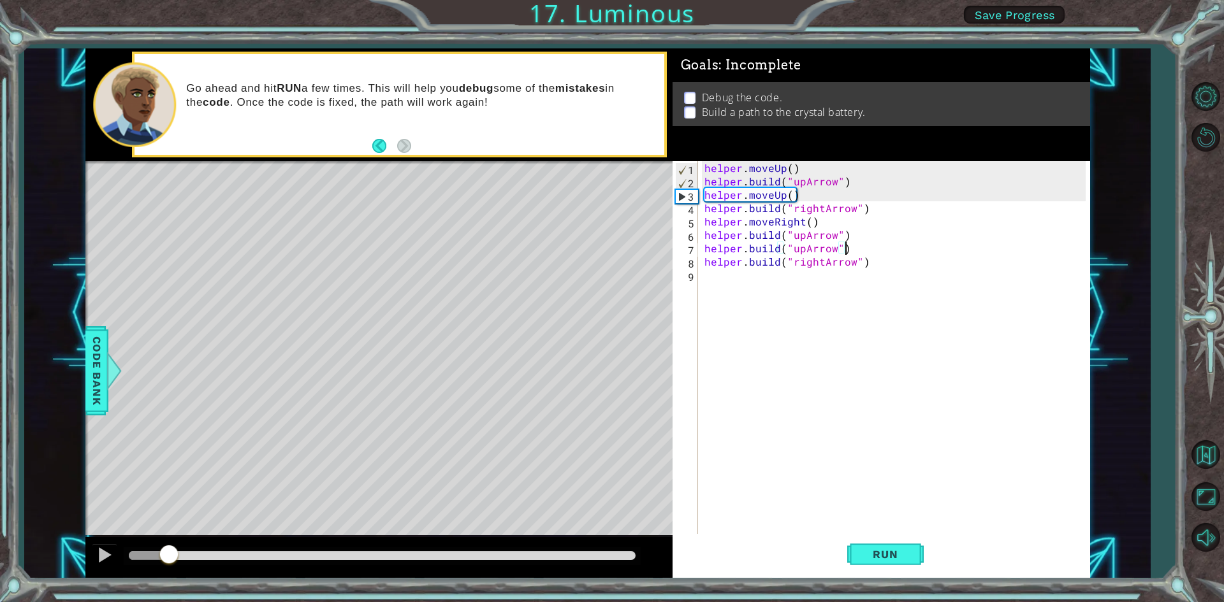
drag, startPoint x: 496, startPoint y: 556, endPoint x: 213, endPoint y: 501, distance: 288.3
click at [172, 527] on div "methods helper moveUp() moveDown() moveLeft() moveRight() build(item) tools for…" at bounding box center [587, 313] width 1004 height 530
click at [814, 266] on div "helper . moveUp ( ) helper . build ( "upArrow" ) helper . moveUp ( ) helper . b…" at bounding box center [897, 362] width 390 height 402
click at [818, 264] on div "helper . moveUp ( ) helper . build ( "upArrow" ) helper . moveUp ( ) helper . b…" at bounding box center [897, 362] width 390 height 402
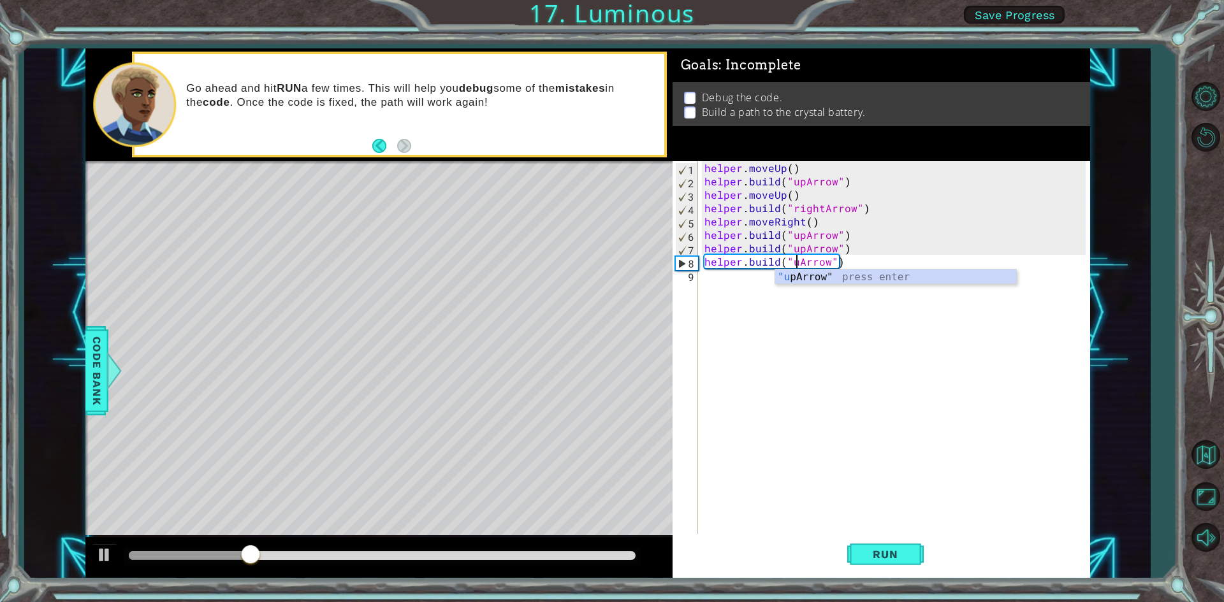
scroll to position [0, 6]
type textarea "[DOMAIN_NAME]("upArrow")"
click at [961, 280] on div ""up Arrow" press enter" at bounding box center [895, 293] width 241 height 46
click at [862, 265] on div "helper . moveUp ( ) helper . build ( "upArrow" ) helper . moveUp ( ) helper . b…" at bounding box center [897, 362] width 390 height 402
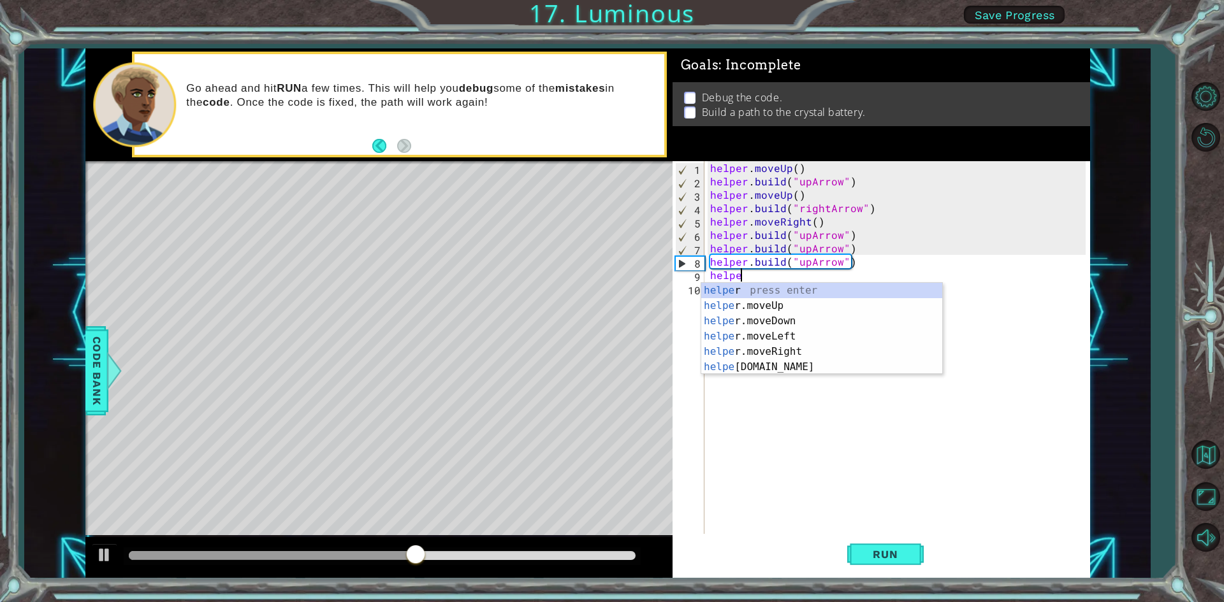
scroll to position [0, 1]
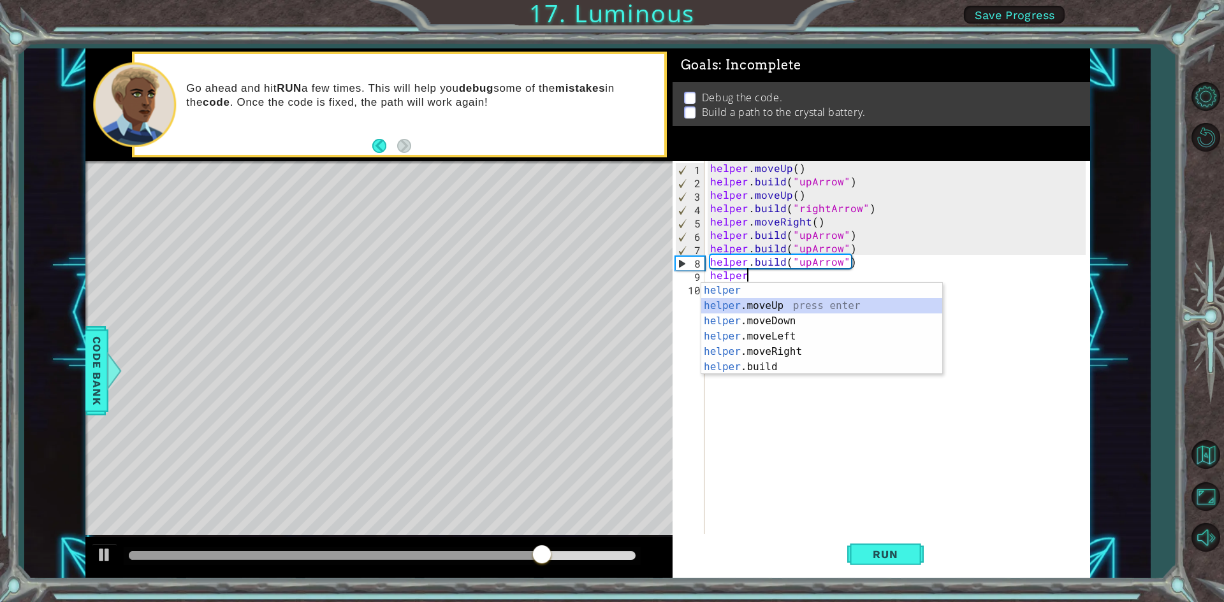
click at [795, 307] on div "helper press enter helper .moveUp press enter helper .moveDown press enter help…" at bounding box center [821, 344] width 241 height 122
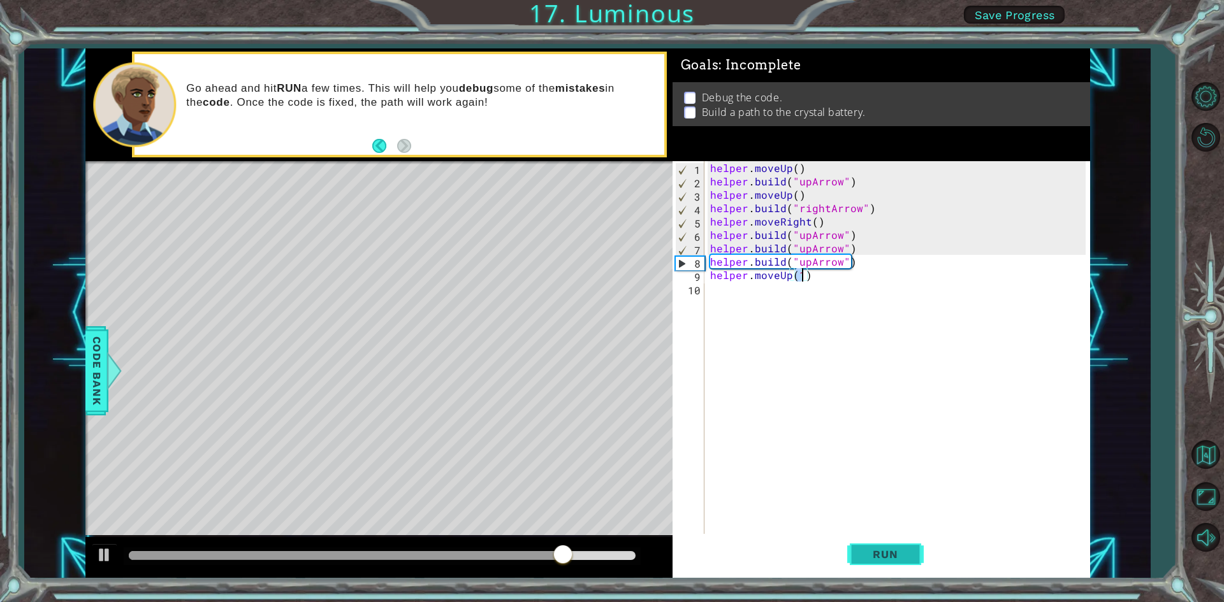
click at [876, 554] on span "Run" at bounding box center [885, 554] width 50 height 13
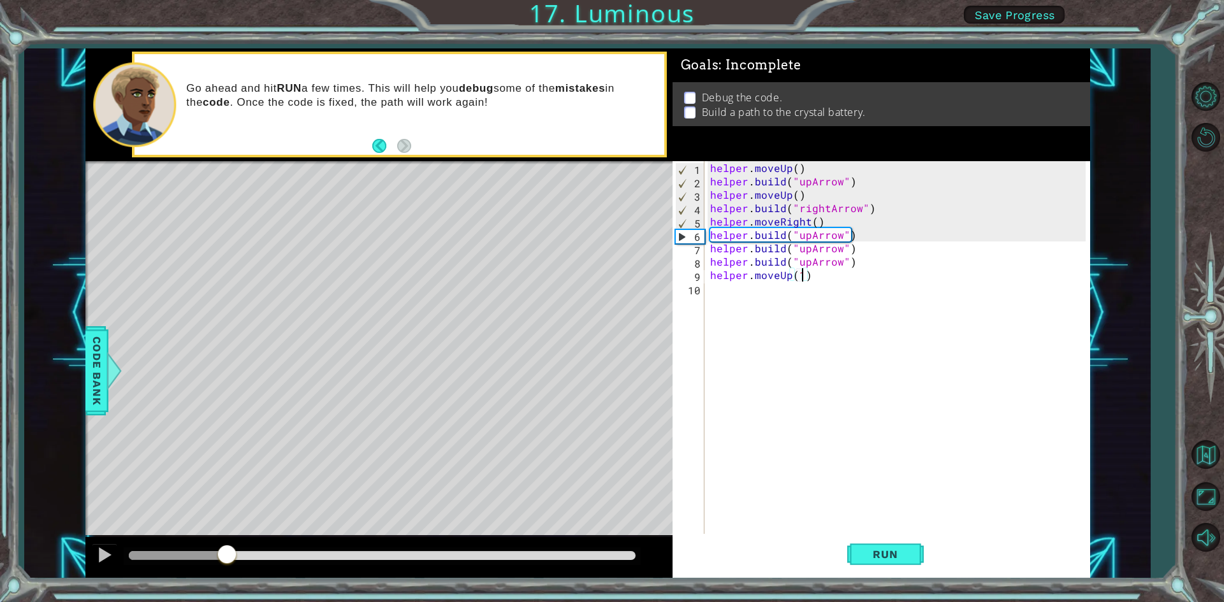
drag, startPoint x: 369, startPoint y: 547, endPoint x: 226, endPoint y: 572, distance: 145.0
click at [226, 572] on div at bounding box center [378, 557] width 587 height 41
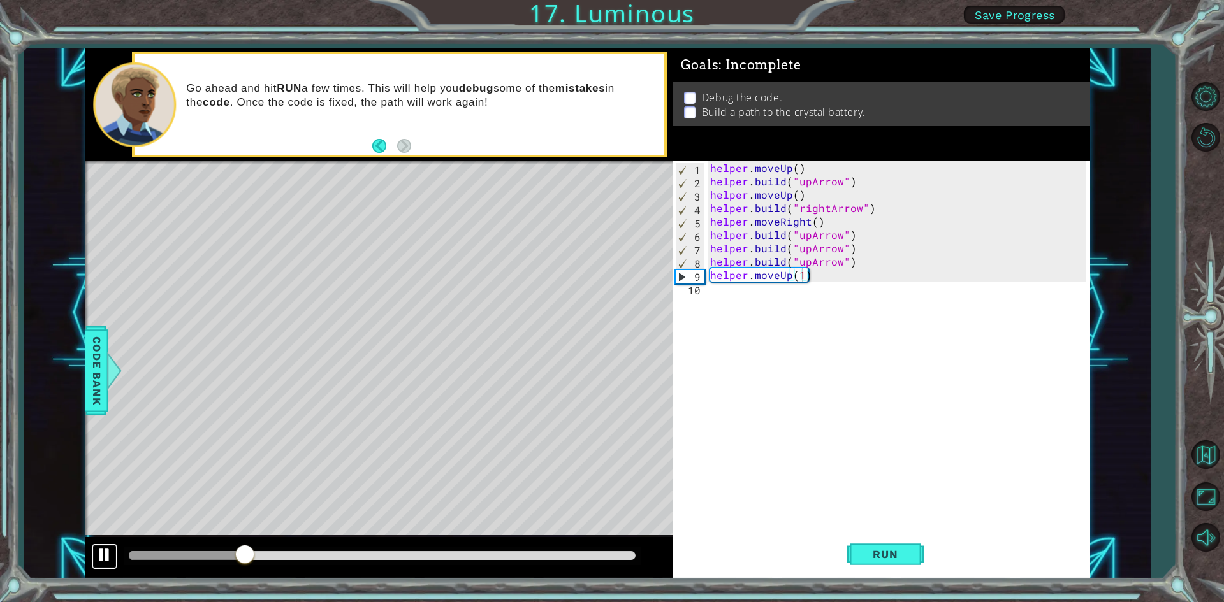
click at [96, 553] on div at bounding box center [104, 555] width 17 height 17
click at [806, 235] on div "helper . moveUp ( ) helper . build ( "upArrow" ) helper . moveUp ( ) helper . b…" at bounding box center [899, 362] width 384 height 402
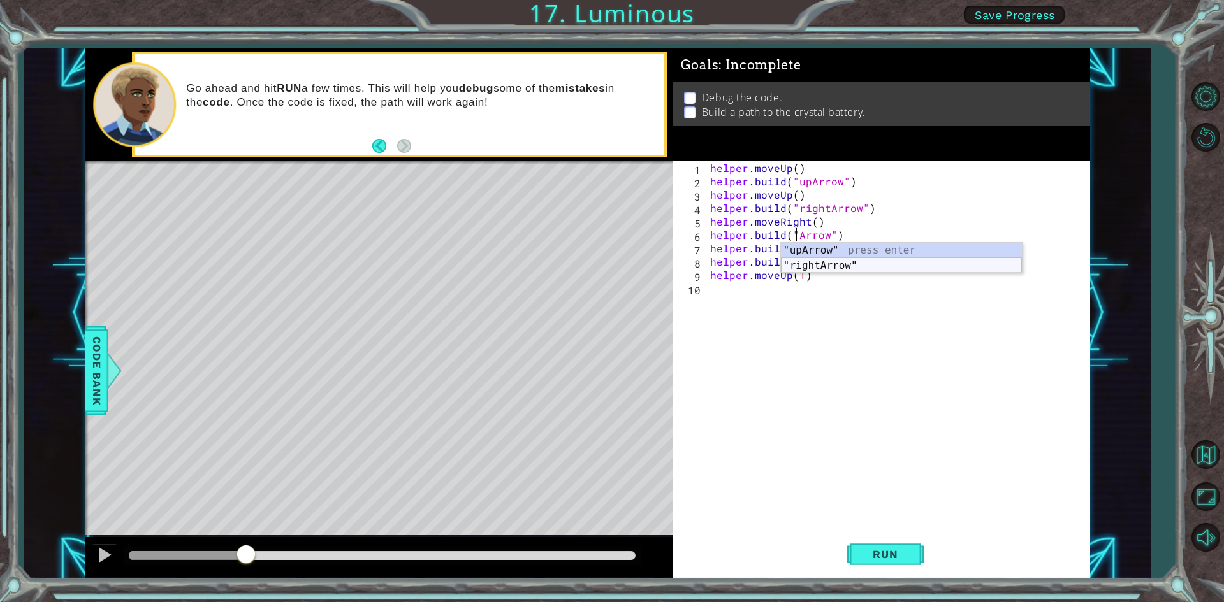
click at [831, 262] on div "" upArrow" press enter " rightArrow" press enter" at bounding box center [901, 273] width 241 height 61
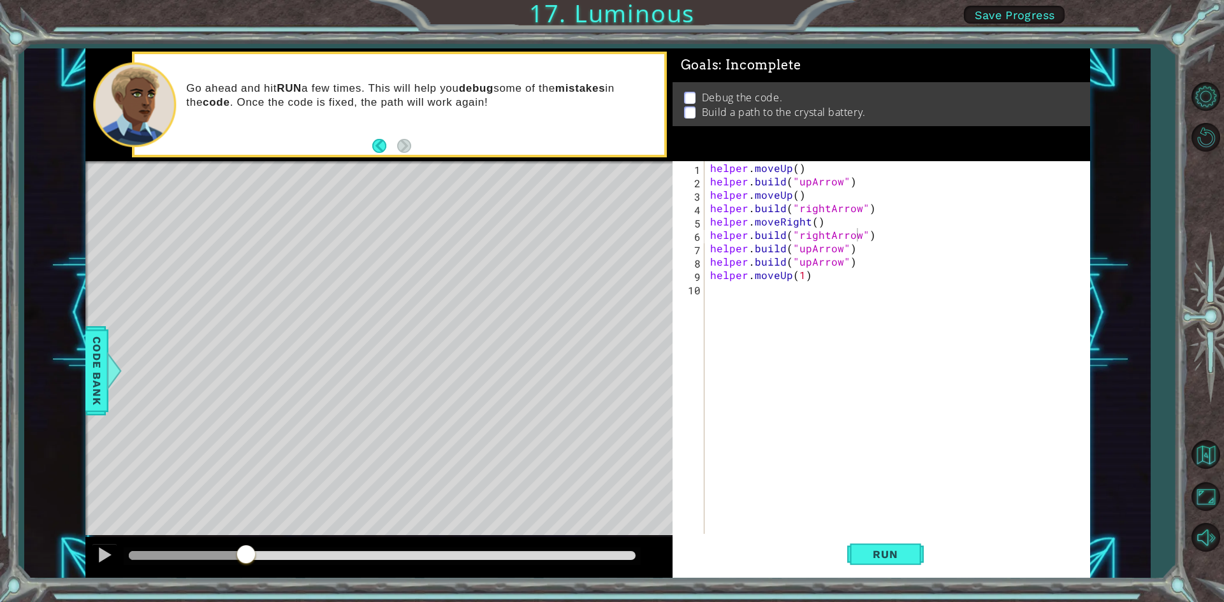
drag, startPoint x: 922, startPoint y: 555, endPoint x: 643, endPoint y: 539, distance: 279.0
click at [918, 555] on button "Run" at bounding box center [885, 554] width 76 height 41
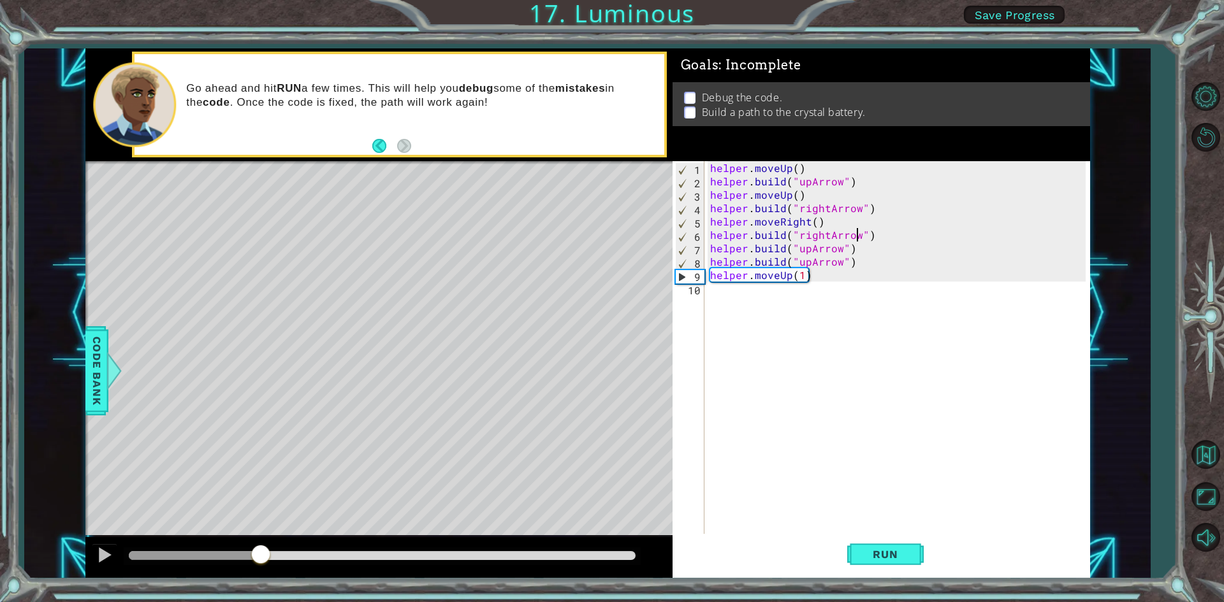
drag, startPoint x: 251, startPoint y: 554, endPoint x: 236, endPoint y: 549, distance: 16.1
click at [236, 551] on div at bounding box center [382, 555] width 507 height 9
drag, startPoint x: 101, startPoint y: 554, endPoint x: 152, endPoint y: 532, distance: 56.0
click at [100, 554] on div at bounding box center [104, 555] width 17 height 17
click at [790, 278] on div "helper . moveUp ( ) helper . build ( "upArrow" ) helper . moveUp ( ) helper . b…" at bounding box center [899, 362] width 384 height 402
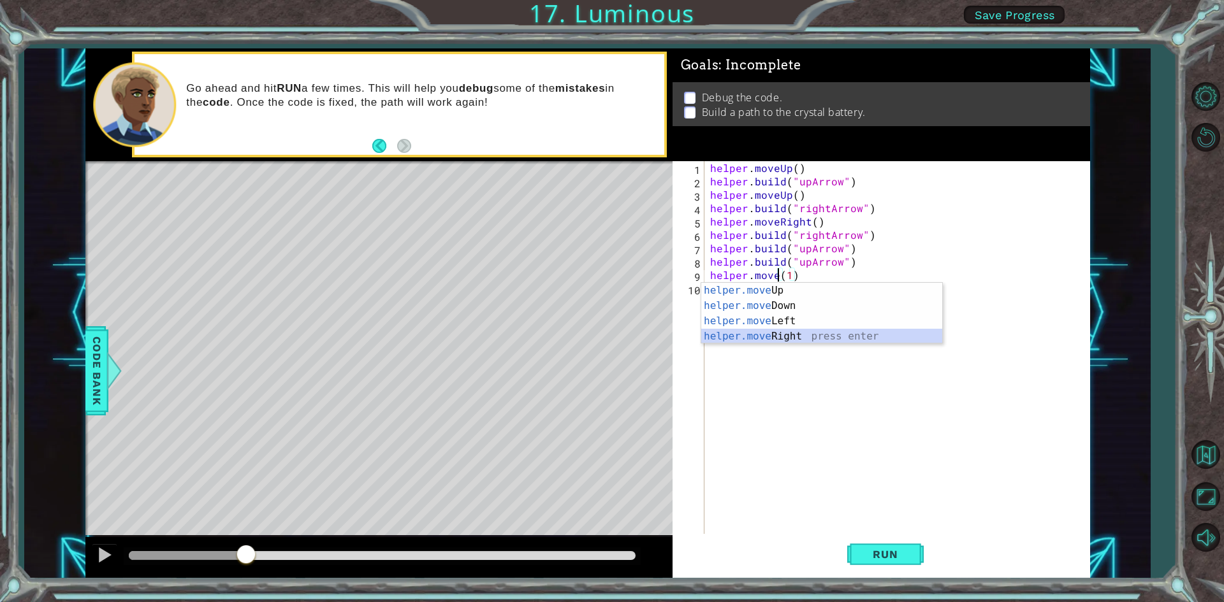
click at [790, 339] on div "helper.move Up press enter helper.move Down press enter helper.move Left press …" at bounding box center [821, 329] width 241 height 92
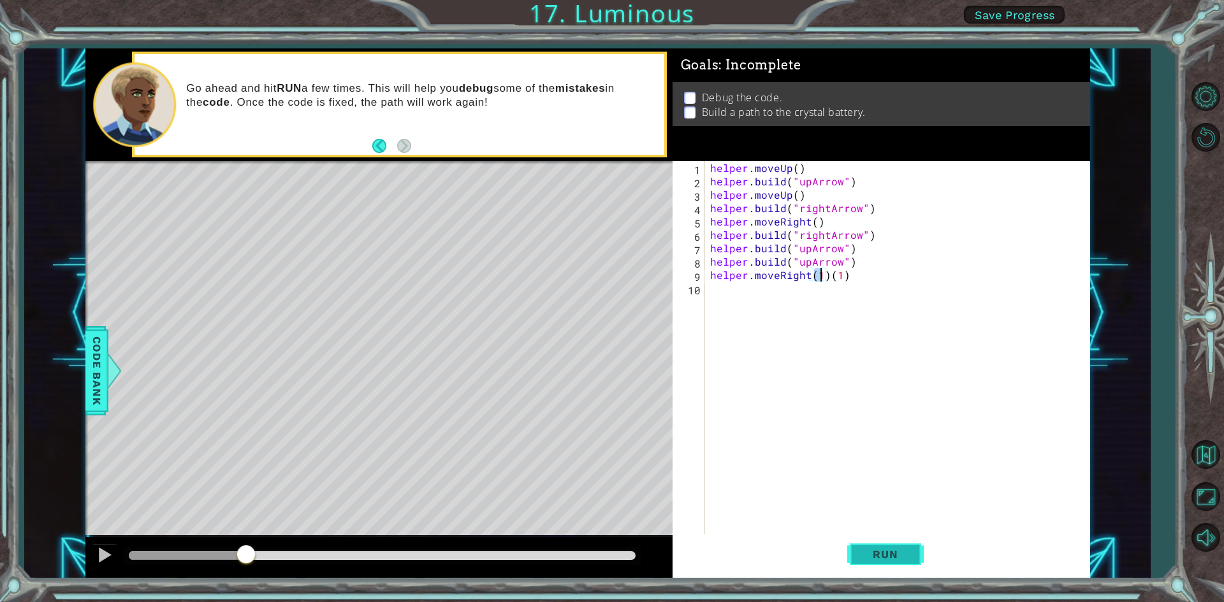
click at [879, 551] on span "Run" at bounding box center [885, 554] width 50 height 13
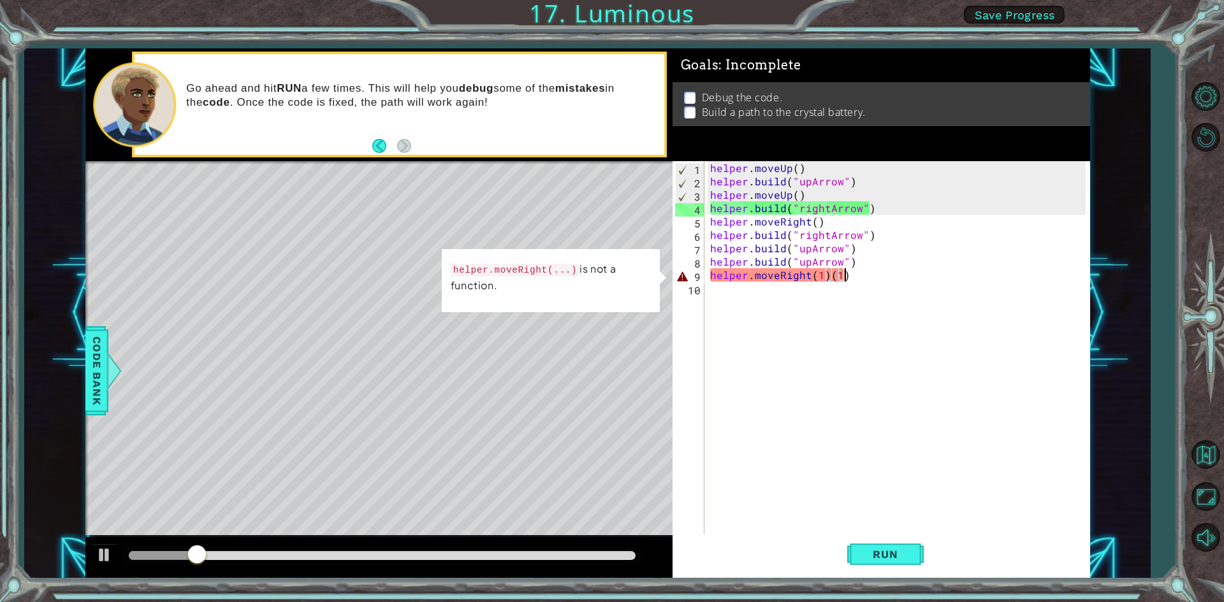
click at [844, 279] on div "helper . moveUp ( ) helper . build ( "upArrow" ) helper . moveUp ( ) helper . b…" at bounding box center [899, 362] width 384 height 402
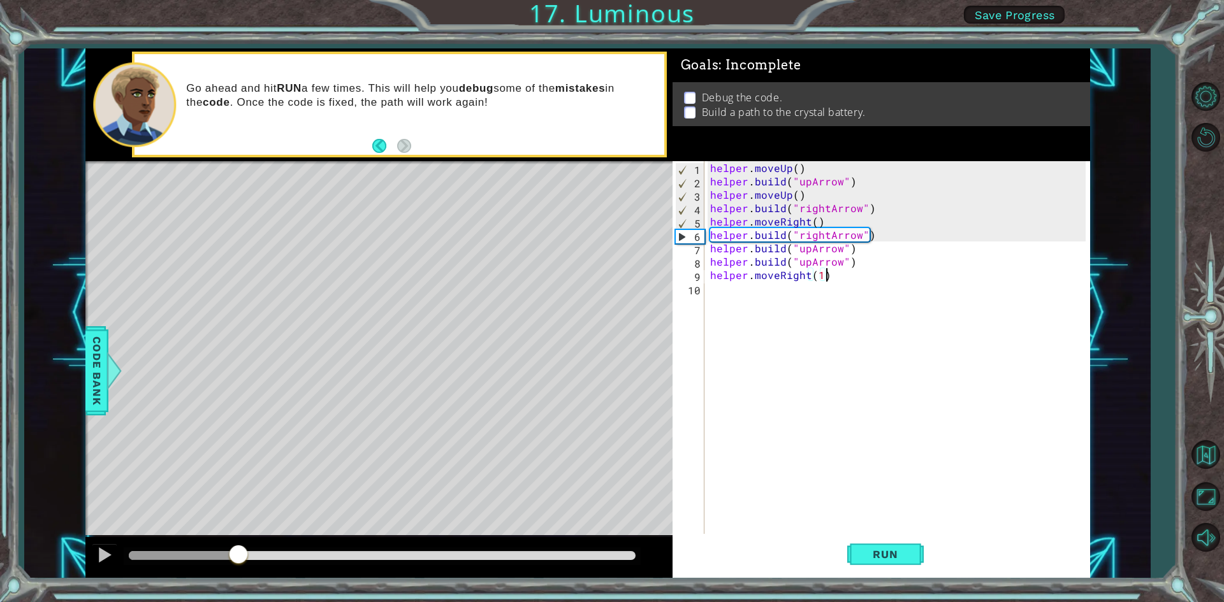
drag, startPoint x: 324, startPoint y: 553, endPoint x: 239, endPoint y: 563, distance: 85.4
click at [239, 563] on div at bounding box center [238, 555] width 23 height 23
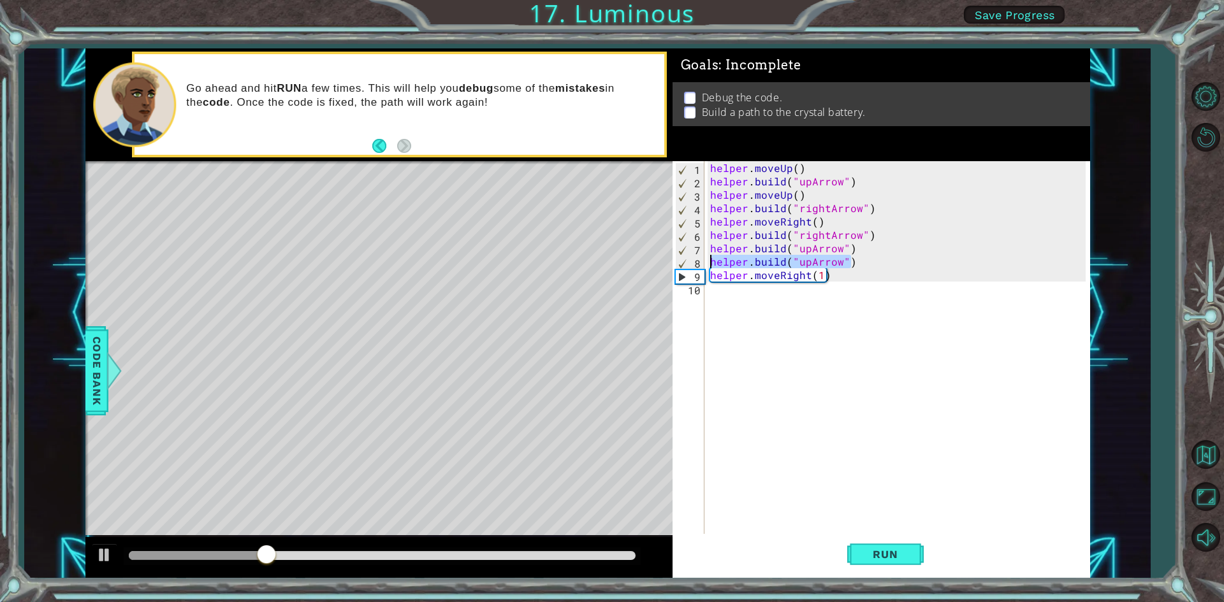
drag, startPoint x: 864, startPoint y: 262, endPoint x: 704, endPoint y: 266, distance: 159.4
click at [708, 266] on div "helper . moveUp ( ) helper . build ( "upArrow" ) helper . moveUp ( ) helper . b…" at bounding box center [899, 362] width 384 height 402
type textarea "[DOMAIN_NAME]("upArrow")"
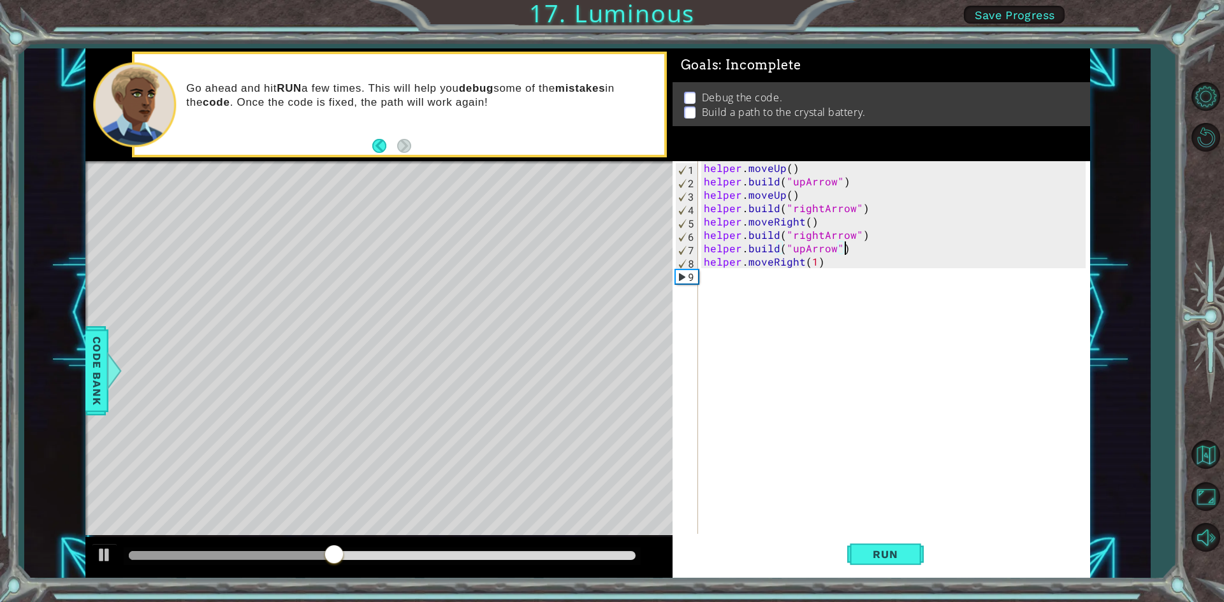
drag, startPoint x: 882, startPoint y: 551, endPoint x: 709, endPoint y: 540, distance: 173.7
click at [878, 551] on span "Run" at bounding box center [885, 554] width 50 height 13
drag, startPoint x: 264, startPoint y: 556, endPoint x: 322, endPoint y: 542, distance: 59.7
click at [322, 542] on div at bounding box center [378, 557] width 587 height 41
click at [821, 261] on div "helper . moveUp ( ) helper . build ( "upArrow" ) helper . moveUp ( ) helper . b…" at bounding box center [896, 362] width 390 height 402
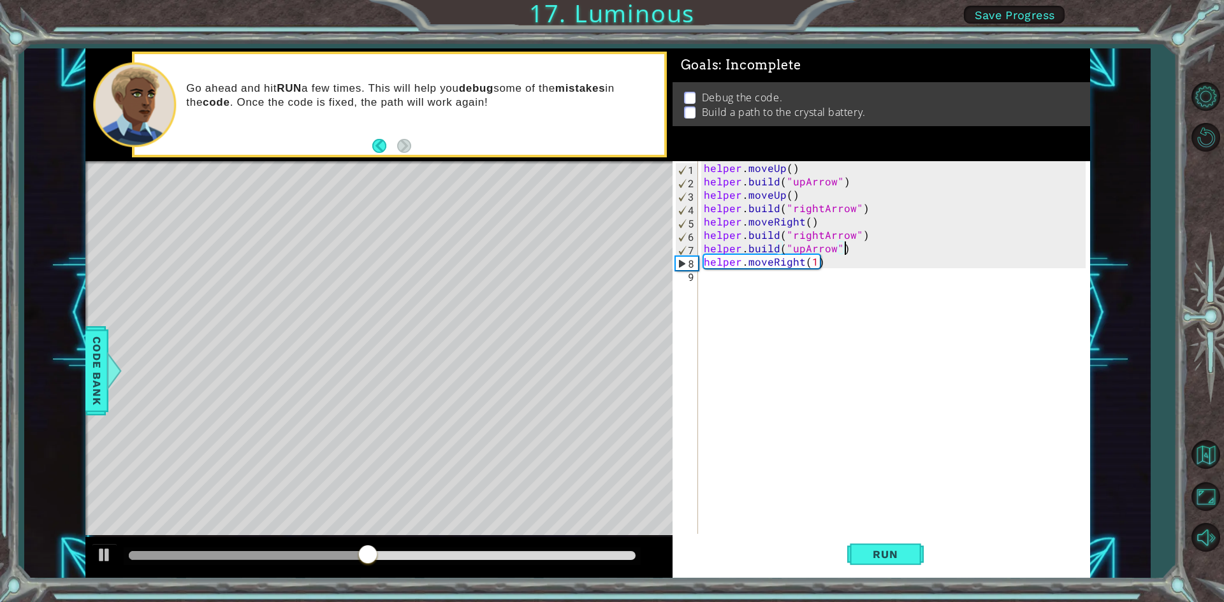
type textarea "helper.moveRight(1)"
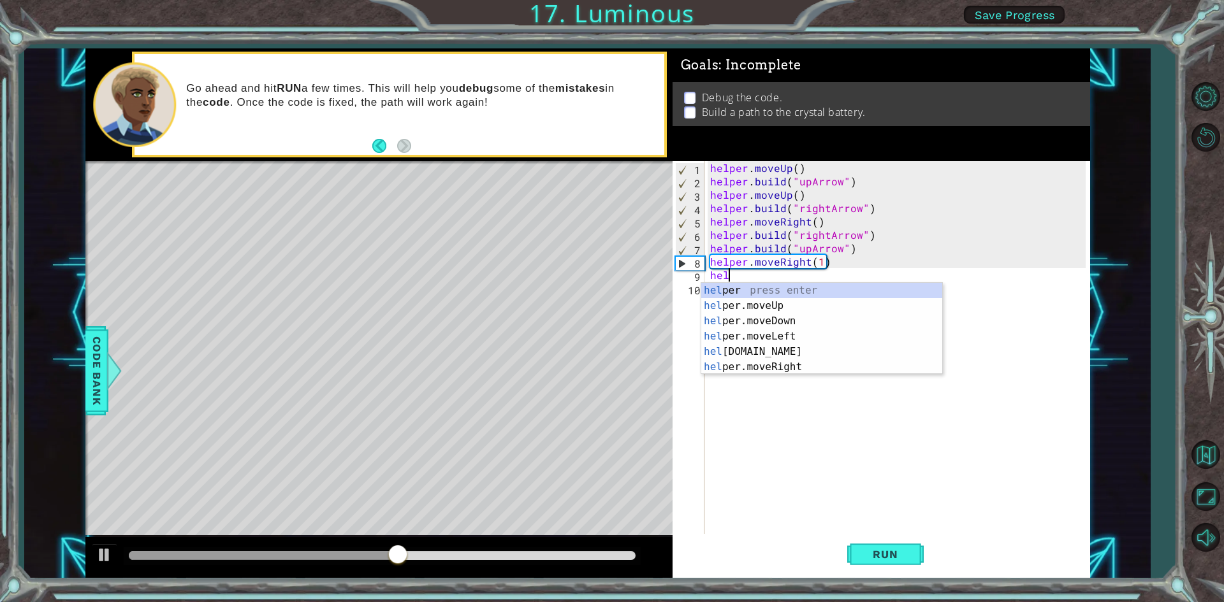
scroll to position [0, 1]
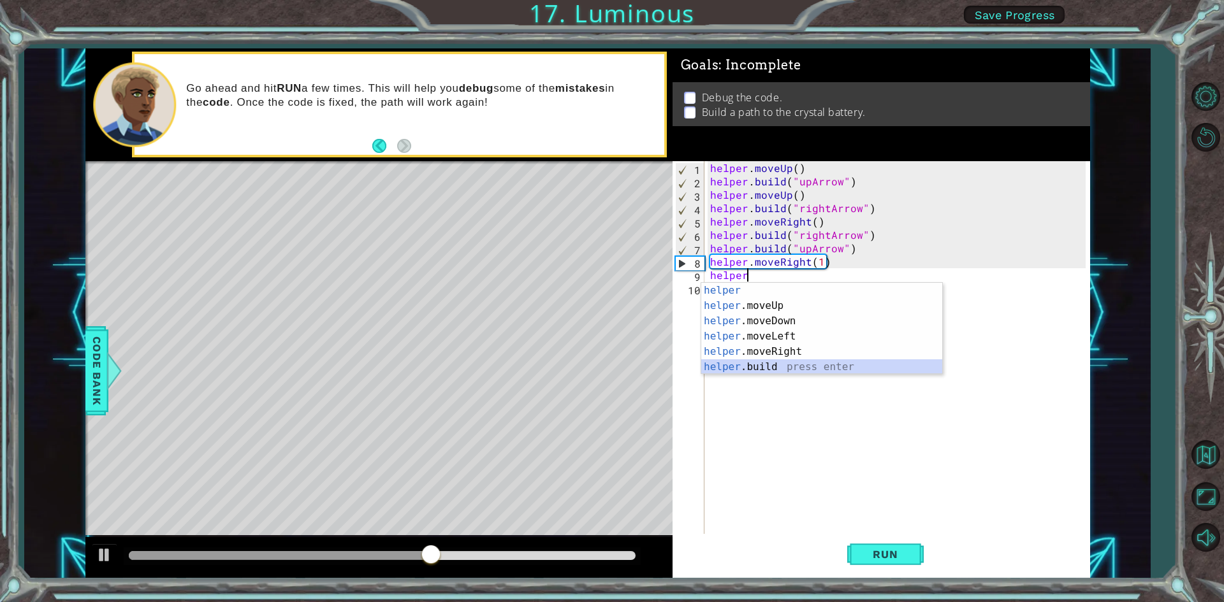
click at [781, 368] on div "helper press enter helper .moveUp press enter helper .moveDown press enter help…" at bounding box center [821, 344] width 241 height 122
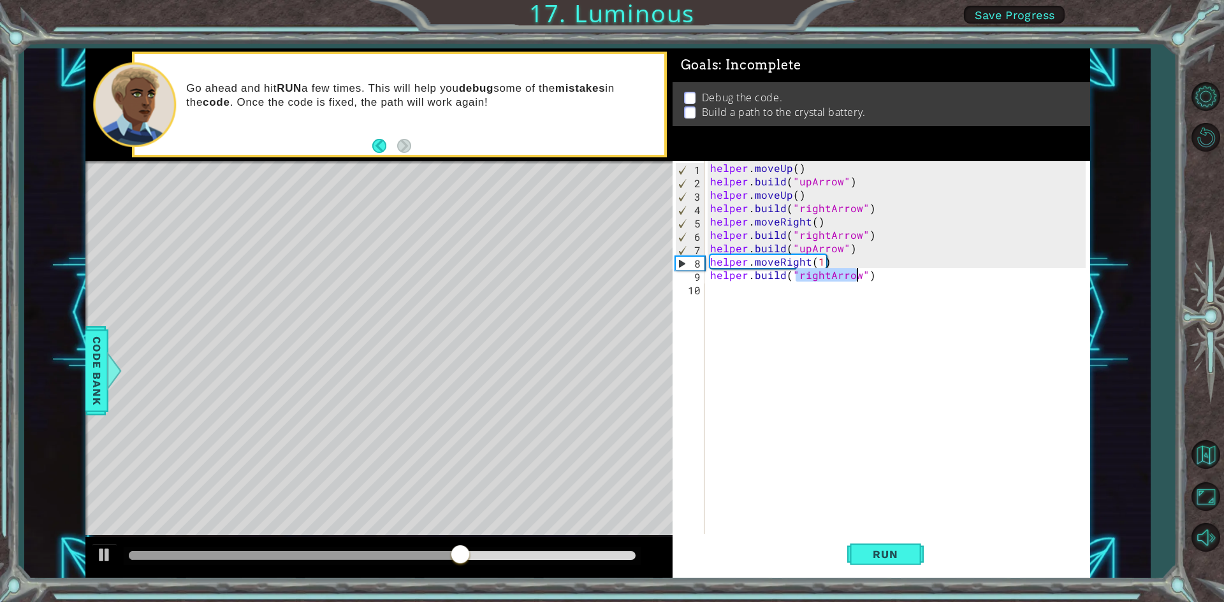
scroll to position [0, 6]
click at [834, 293] on div ""u [PERSON_NAME]" press enter" at bounding box center [901, 306] width 241 height 46
type textarea "[DOMAIN_NAME]("upArrow")"
click at [883, 561] on span "Run" at bounding box center [885, 554] width 50 height 13
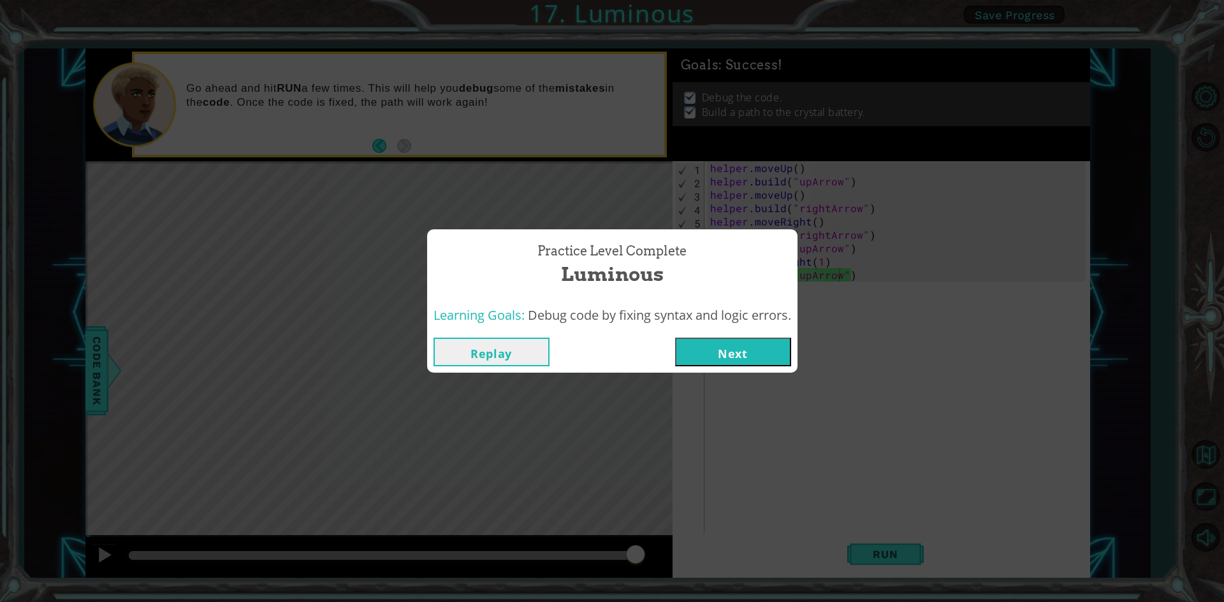
drag, startPoint x: 402, startPoint y: 556, endPoint x: 736, endPoint y: 521, distance: 335.7
click at [719, 530] on body "1 ההההההההההההההההההההההההההההההההההההההההההההההההההההההההההההההההההההההההההההה…" at bounding box center [612, 301] width 1224 height 602
click at [480, 359] on button "Replay" at bounding box center [491, 352] width 116 height 29
click at [707, 345] on button "Next" at bounding box center [733, 352] width 116 height 29
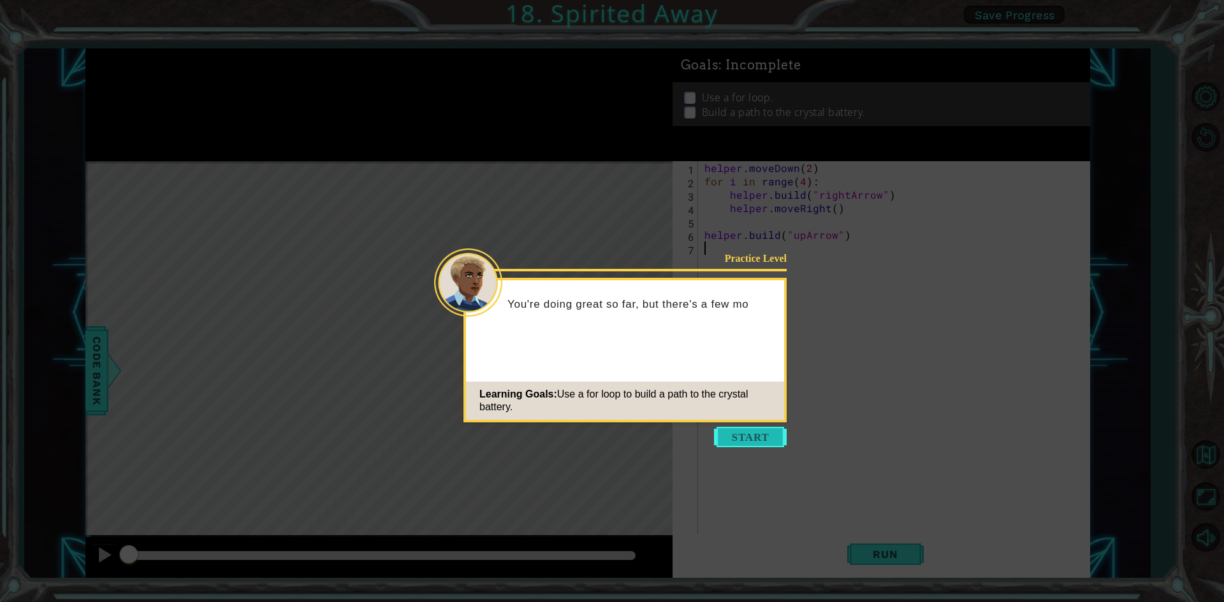
click at [721, 440] on button "Start" at bounding box center [750, 437] width 73 height 20
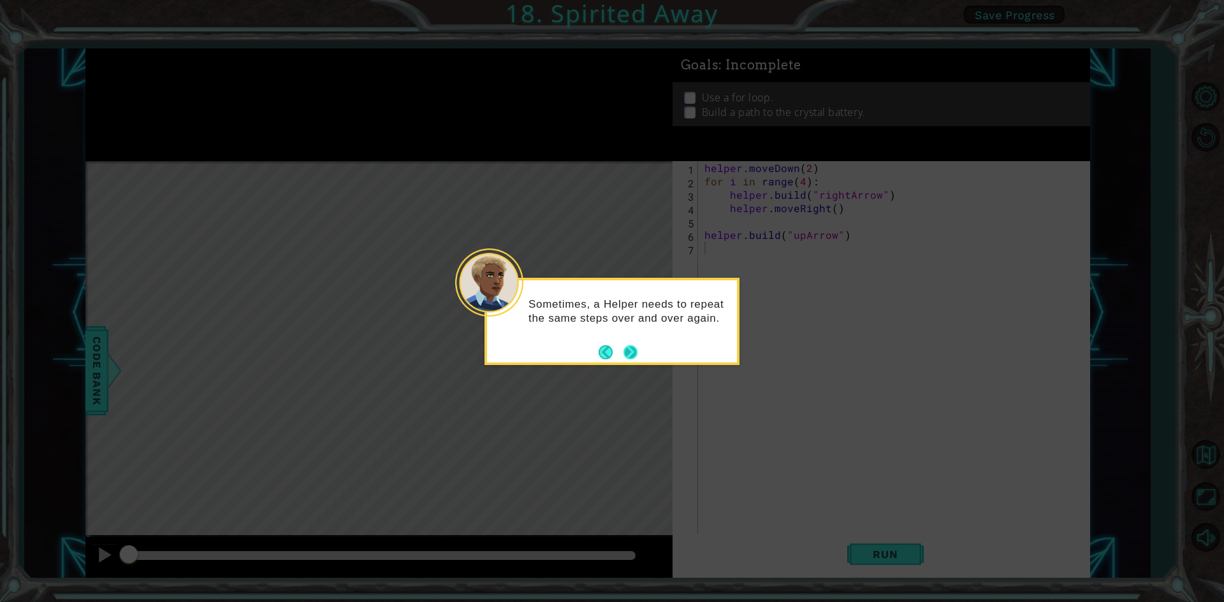
click at [635, 356] on button "Next" at bounding box center [630, 352] width 19 height 19
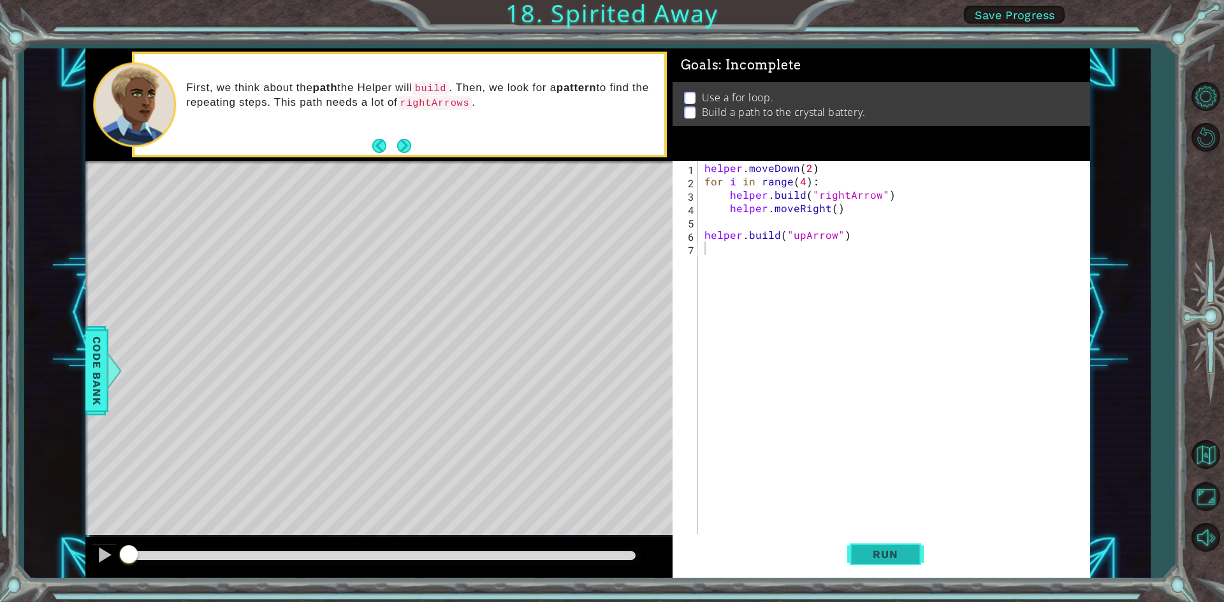
click at [892, 548] on span "Run" at bounding box center [885, 554] width 50 height 13
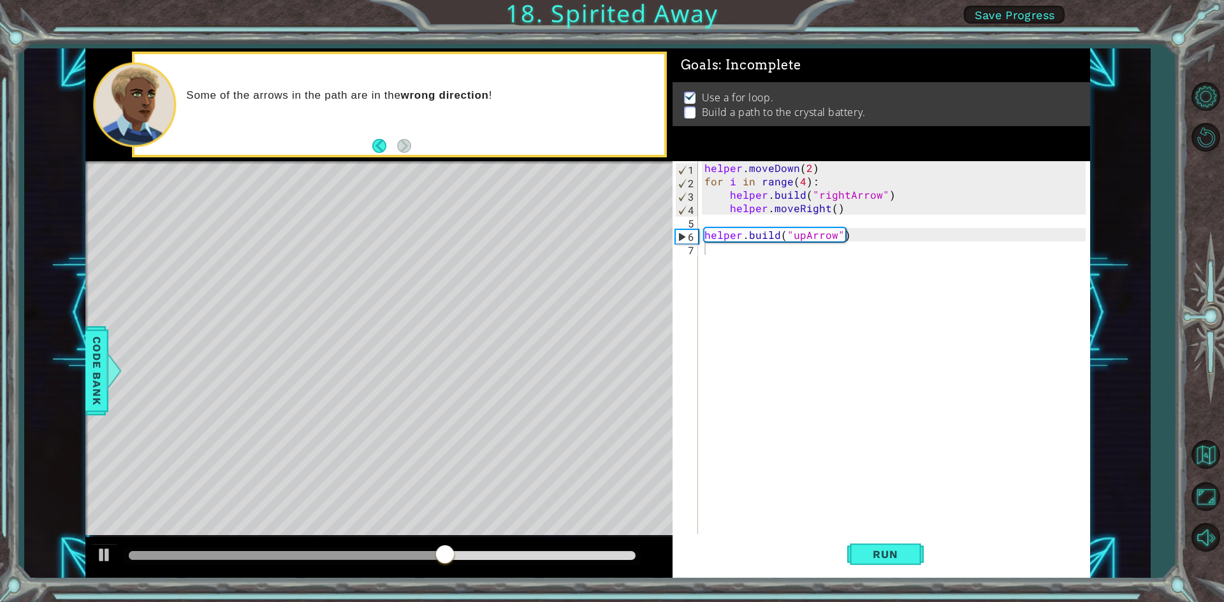
click at [117, 551] on div at bounding box center [378, 557] width 587 height 41
click at [704, 219] on div "helper . moveDown ( 2 ) for i in range ( 4 ) : helper . build ( "rightArrow" ) …" at bounding box center [897, 362] width 390 height 402
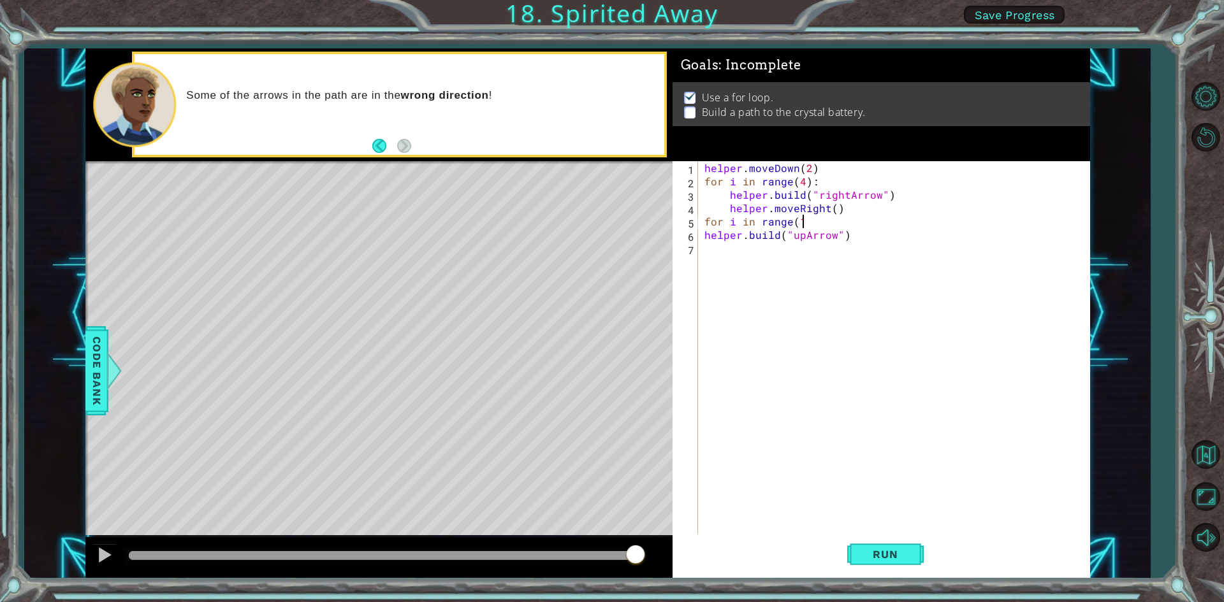
scroll to position [0, 6]
click at [878, 544] on button "Run" at bounding box center [885, 554] width 76 height 41
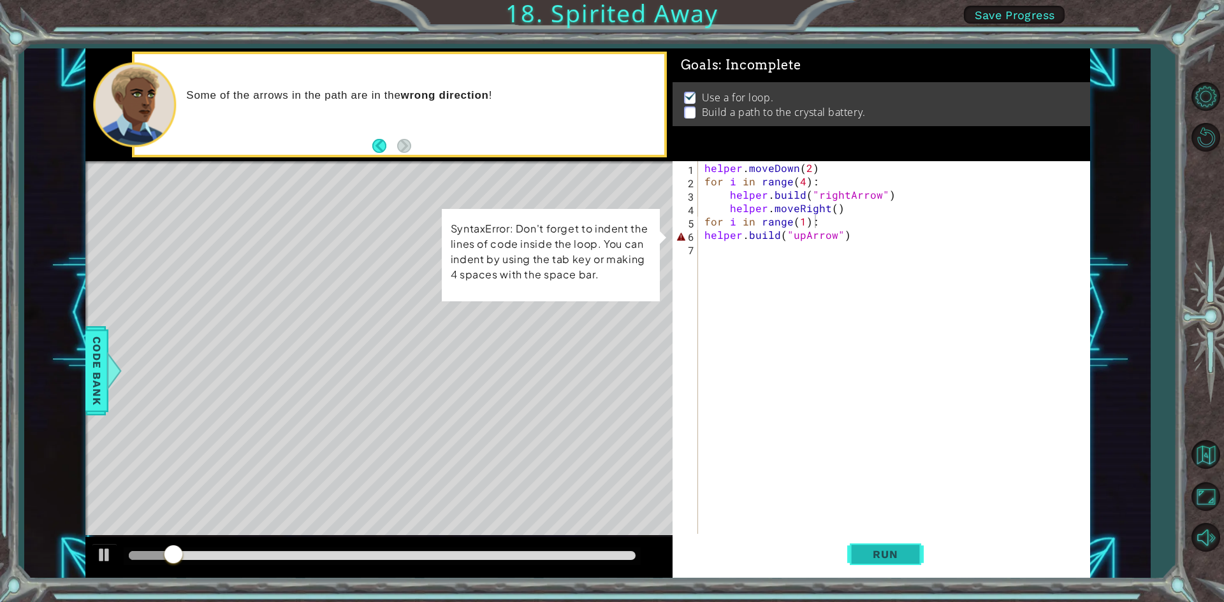
click at [876, 556] on span "Run" at bounding box center [885, 554] width 50 height 13
click at [96, 557] on div at bounding box center [104, 555] width 17 height 17
drag, startPoint x: 857, startPoint y: 235, endPoint x: 695, endPoint y: 236, distance: 161.9
click at [695, 236] on div "for i in range(1): 1 2 3 4 5 6 7 helper . moveDown ( 2 ) for i in range ( 4 ) :…" at bounding box center [878, 348] width 413 height 375
type textarea "[DOMAIN_NAME]("upArrow")"
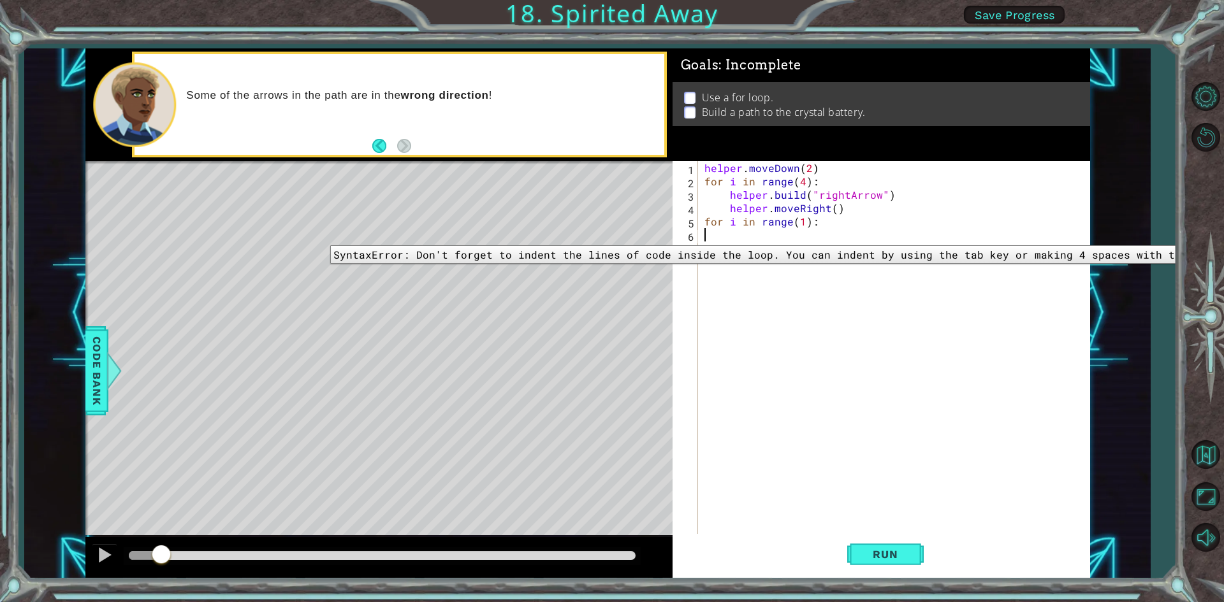
scroll to position [0, 0]
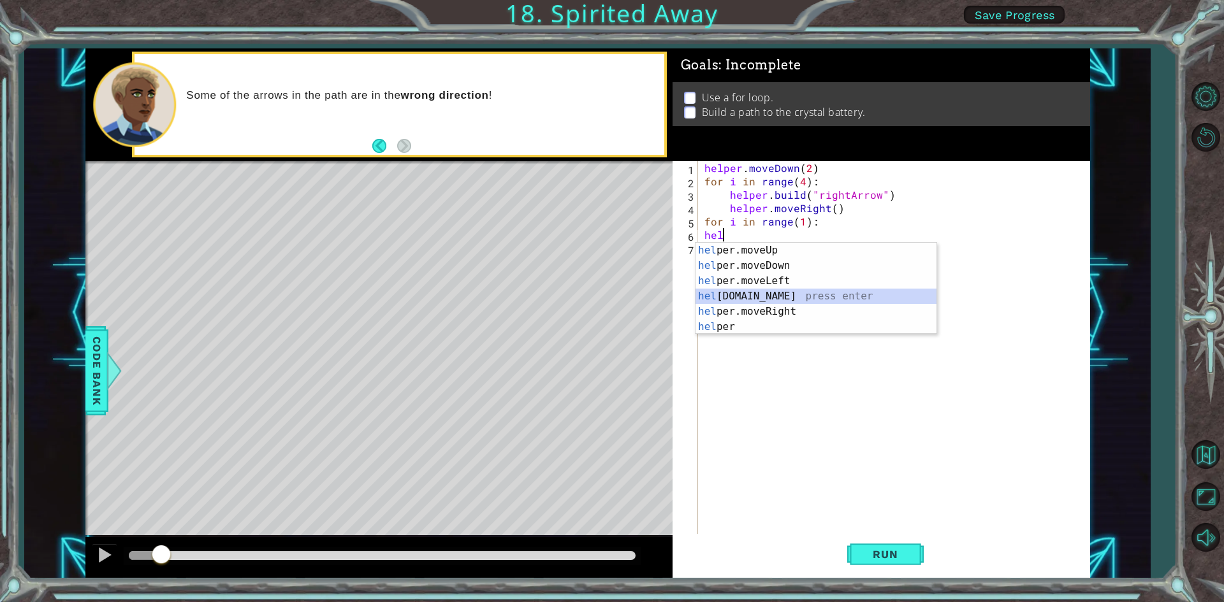
click at [811, 300] on div "hel per.moveUp press enter hel per.moveDown press enter hel per.moveLeft press …" at bounding box center [815, 304] width 241 height 122
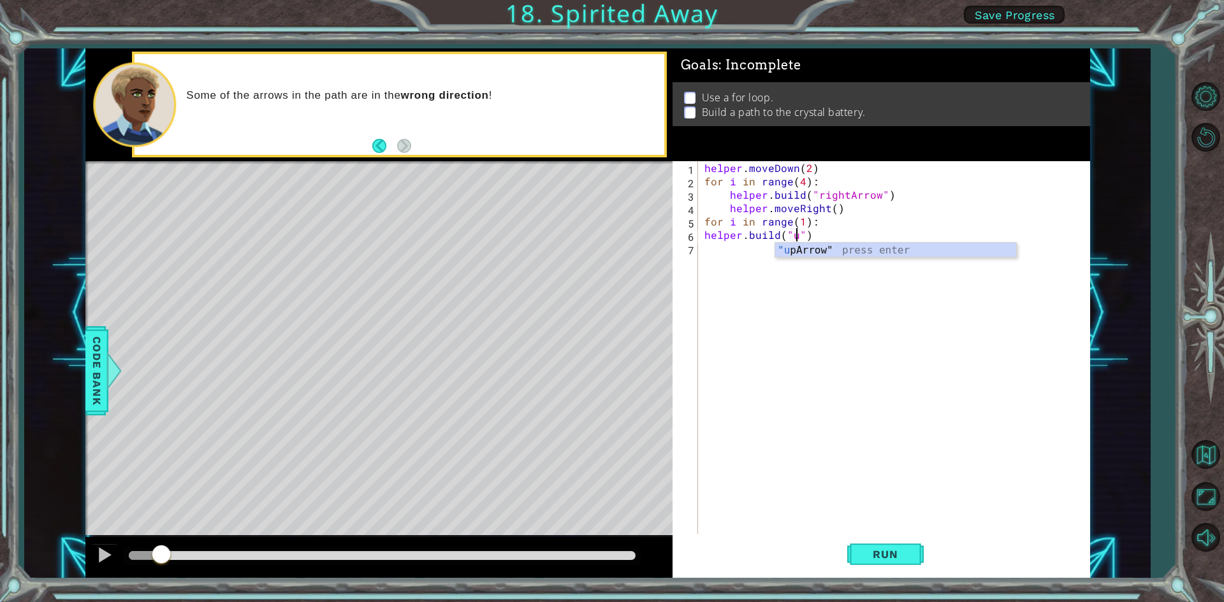
scroll to position [0, 6]
click at [826, 244] on div ""up Arrow" press enter" at bounding box center [895, 266] width 241 height 46
click at [888, 573] on button "Run" at bounding box center [885, 554] width 76 height 41
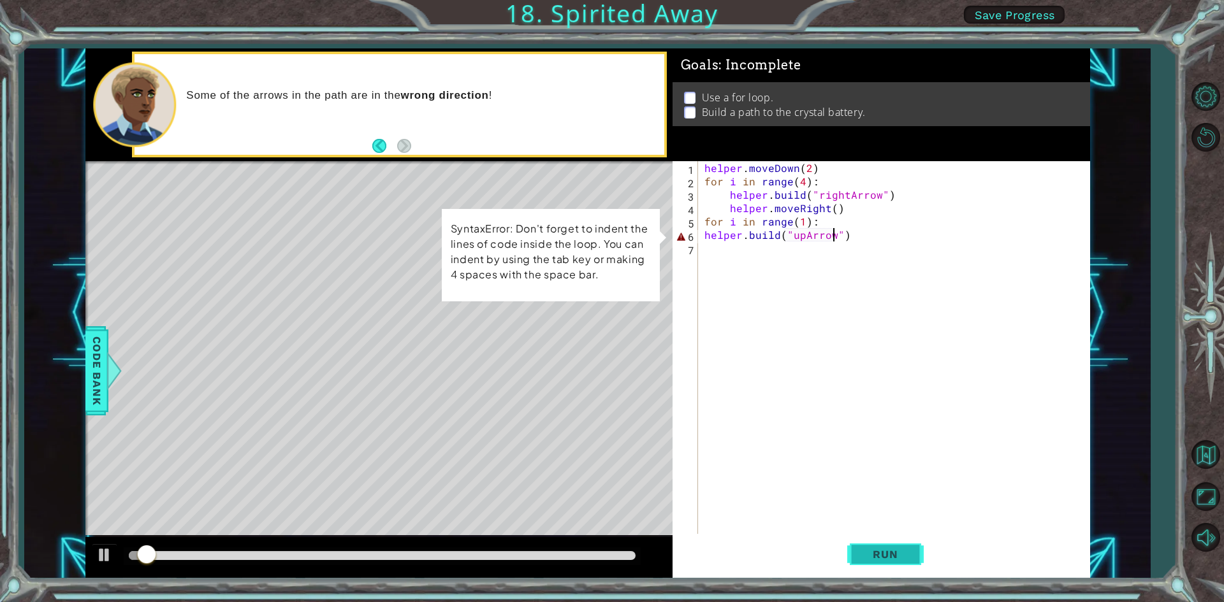
click at [886, 563] on button "Run" at bounding box center [885, 554] width 76 height 41
click at [704, 221] on div "helper . moveDown ( 2 ) for i in range ( 4 ) : helper . build ( "rightArrow" ) …" at bounding box center [897, 362] width 390 height 402
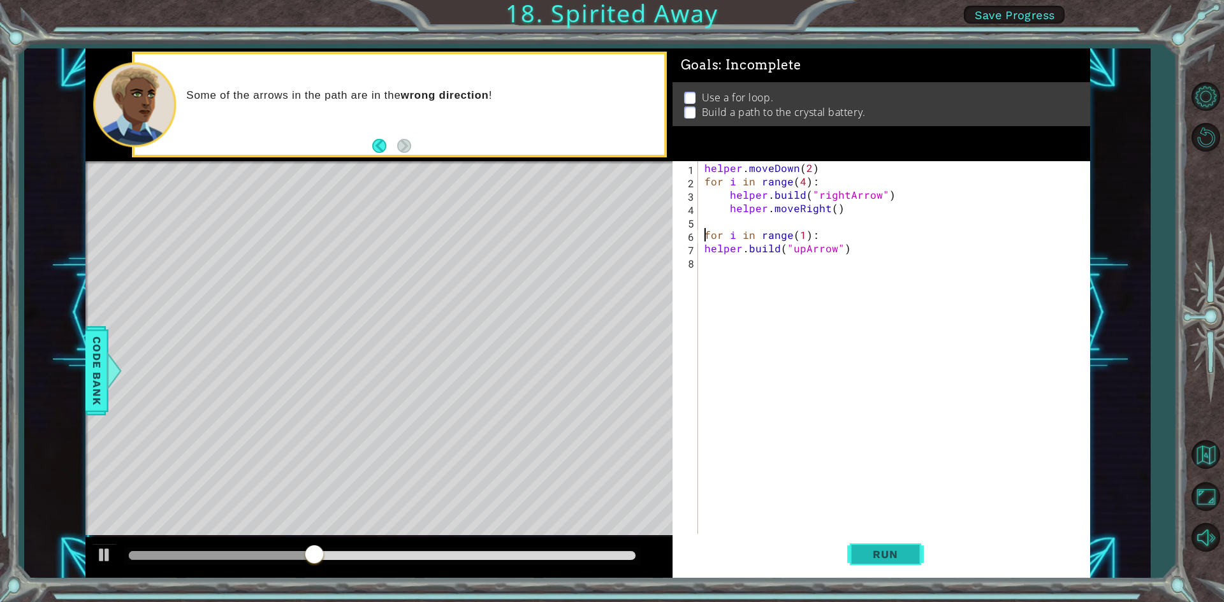
click at [885, 546] on button "Run" at bounding box center [885, 554] width 76 height 41
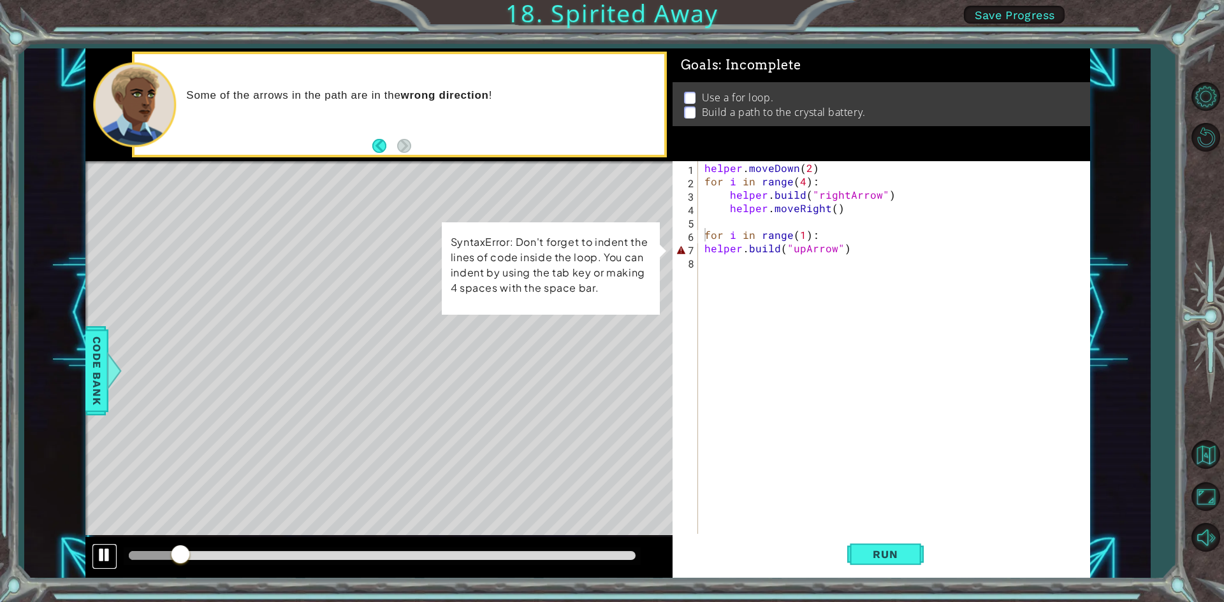
click at [104, 554] on div at bounding box center [104, 555] width 17 height 17
drag, startPoint x: 806, startPoint y: 235, endPoint x: 701, endPoint y: 232, distance: 104.5
click at [702, 232] on div "helper . moveDown ( 2 ) for i in range ( 4 ) : helper . build ( "rightArrow" ) …" at bounding box center [894, 348] width 384 height 375
type textarea ":"
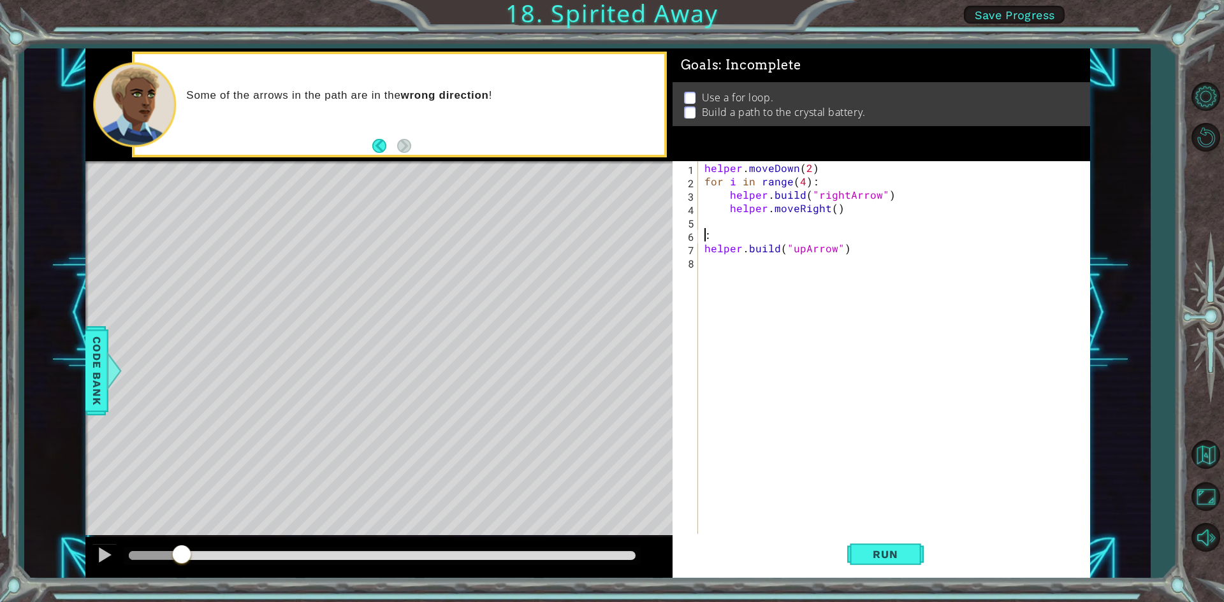
click at [718, 236] on div "helper . moveDown ( 2 ) for i in range ( 4 ) : helper . build ( "rightArrow" ) …" at bounding box center [897, 362] width 390 height 402
click at [881, 571] on button "Run" at bounding box center [885, 554] width 76 height 41
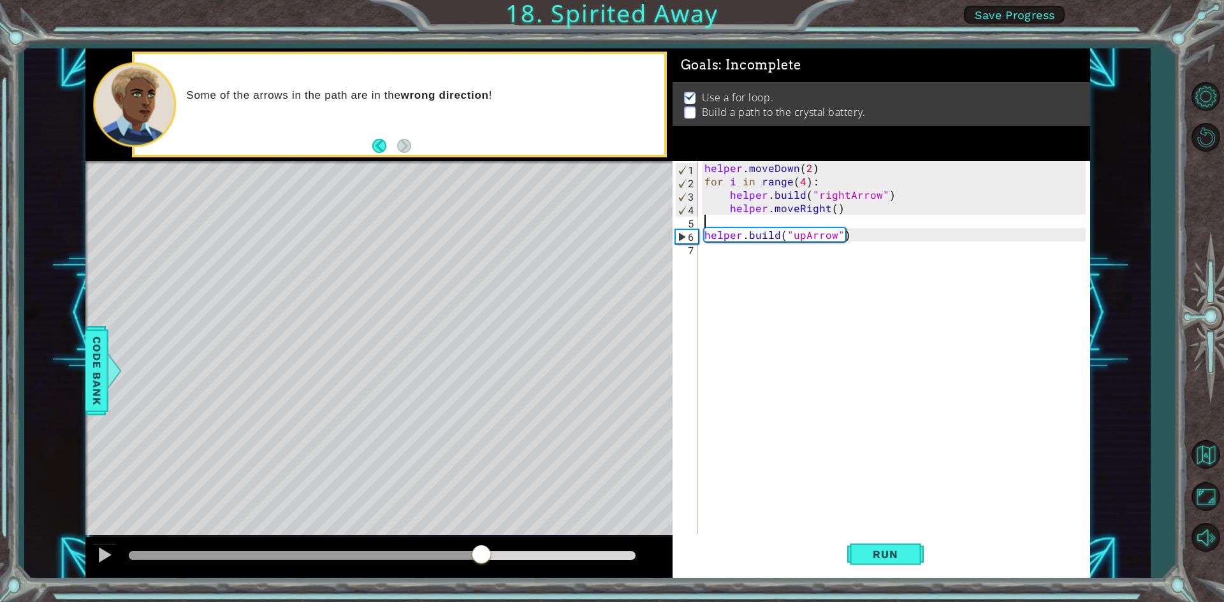
click at [482, 533] on div "methods helper moveUp() moveDown() moveLeft() moveRight() build(item) tools for…" at bounding box center [587, 313] width 1004 height 530
click at [858, 235] on div "helper . moveDown ( 2 ) for i in range ( 4 ) : helper . build ( "rightArrow" ) …" at bounding box center [897, 362] width 390 height 402
type textarea "[DOMAIN_NAME]("upArrow")"
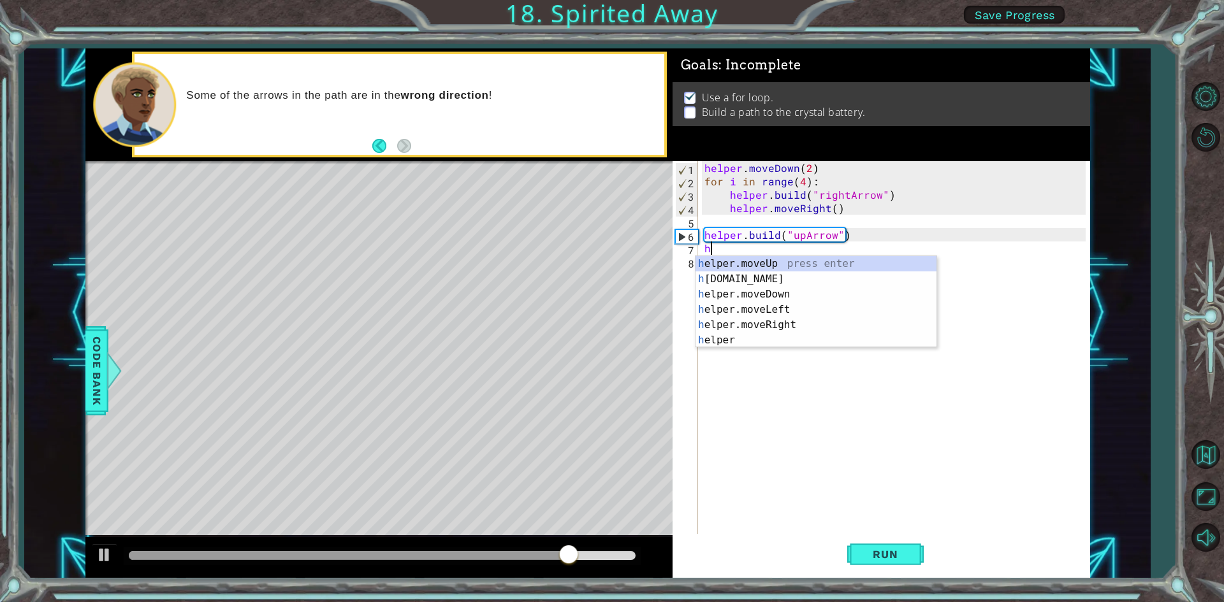
type textarea "he"
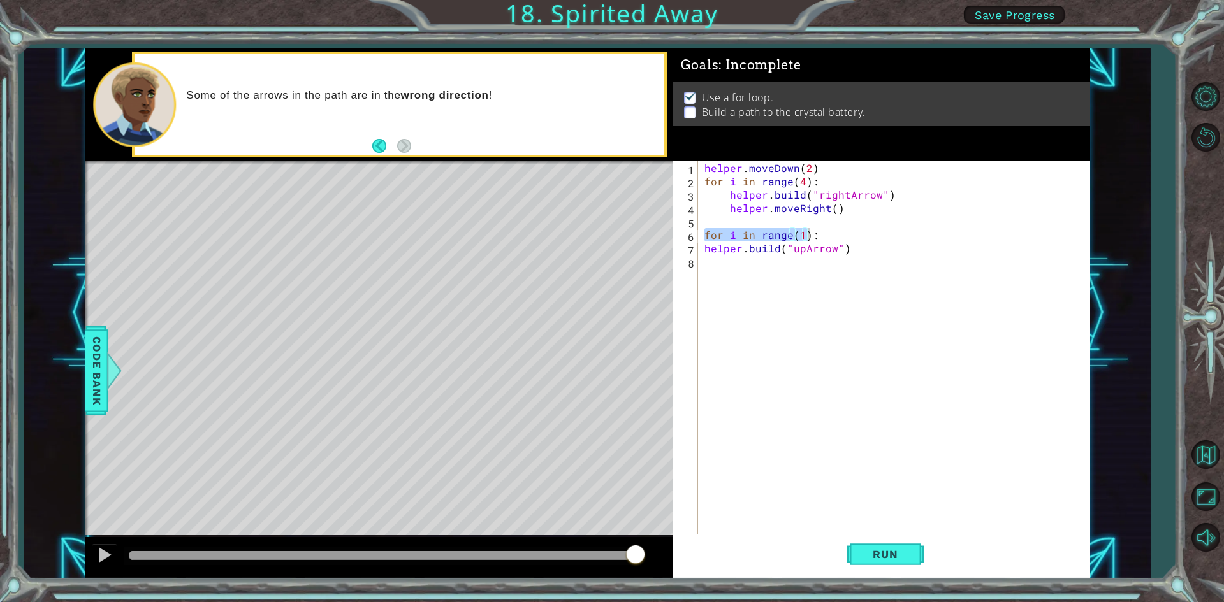
click at [799, 238] on div "helper . moveDown ( 2 ) for i in range ( 4 ) : helper . build ( "rightArrow" ) …" at bounding box center [894, 348] width 384 height 375
click at [895, 550] on span "Run" at bounding box center [885, 554] width 50 height 13
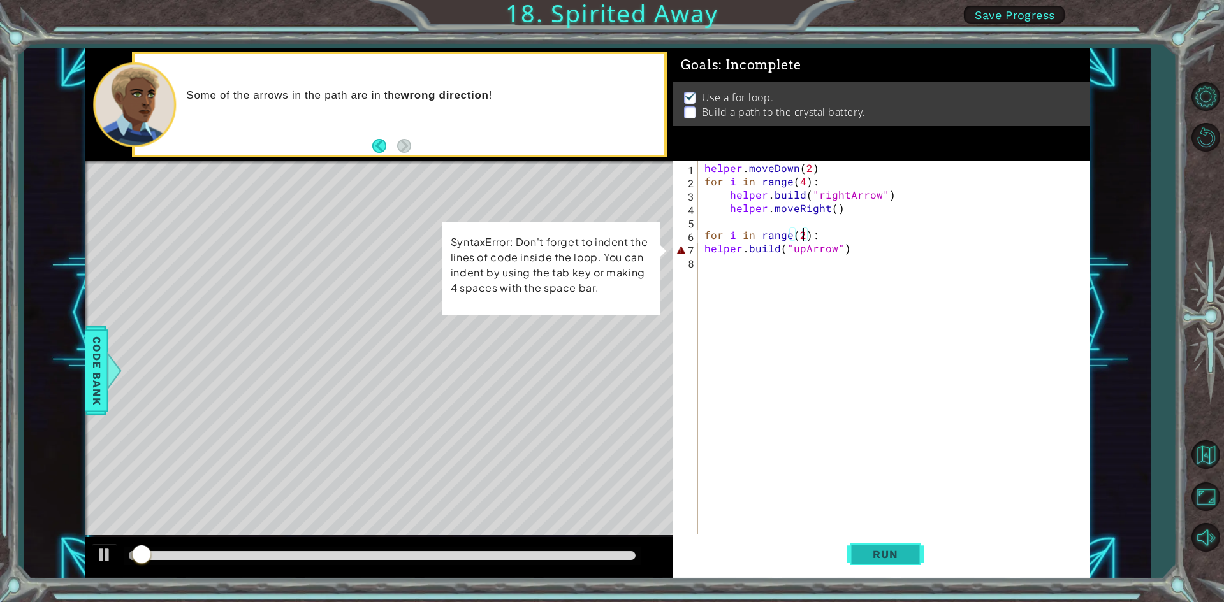
click at [895, 550] on span "Run" at bounding box center [885, 554] width 50 height 13
click at [866, 248] on div "helper . moveDown ( 2 ) for i in range ( 4 ) : helper . build ( "rightArrow" ) …" at bounding box center [897, 362] width 390 height 402
type textarea "[DOMAIN_NAME]("upArrow")"
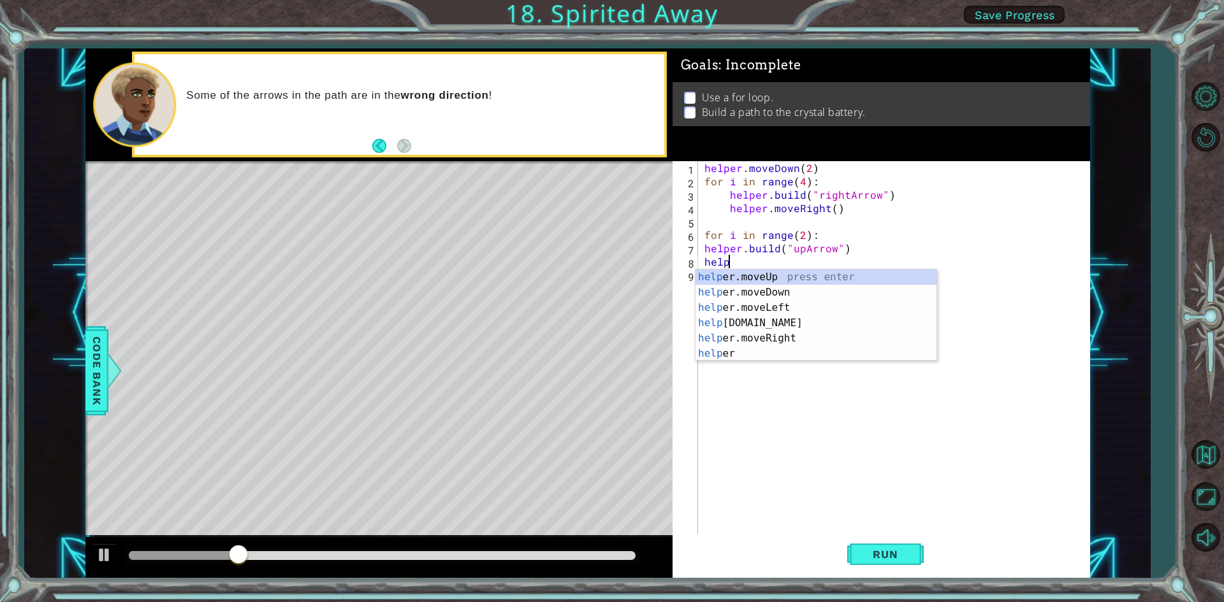
scroll to position [0, 1]
click at [785, 295] on div "helper press enter helper .moveUp press enter helper .moveDown press enter help…" at bounding box center [815, 331] width 241 height 122
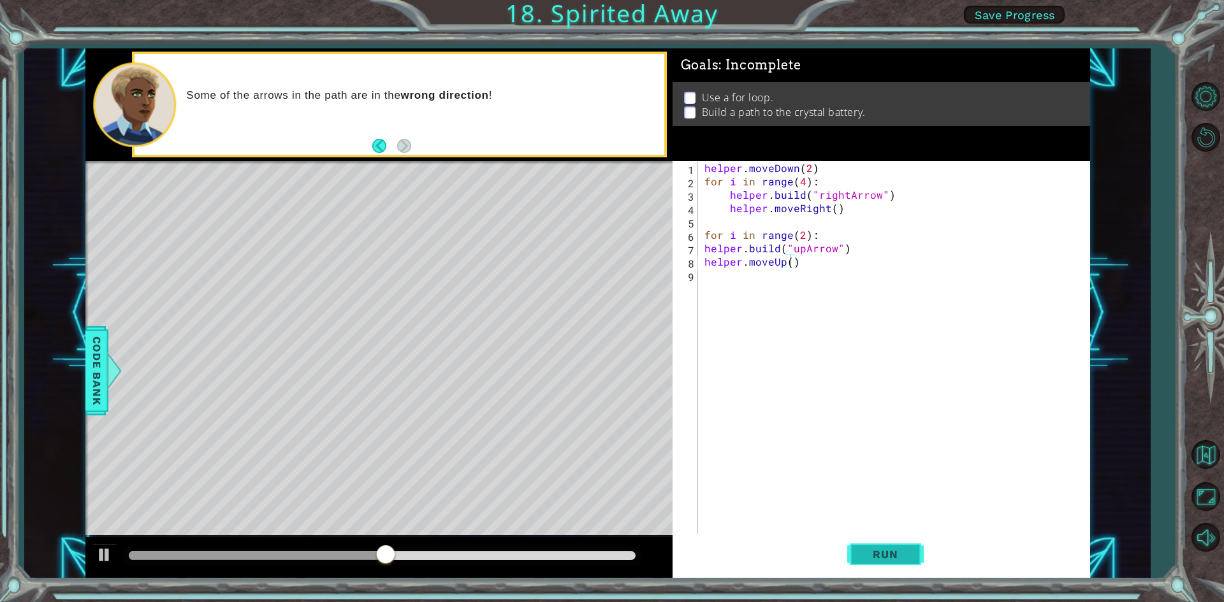
click at [886, 556] on span "Run" at bounding box center [885, 554] width 50 height 13
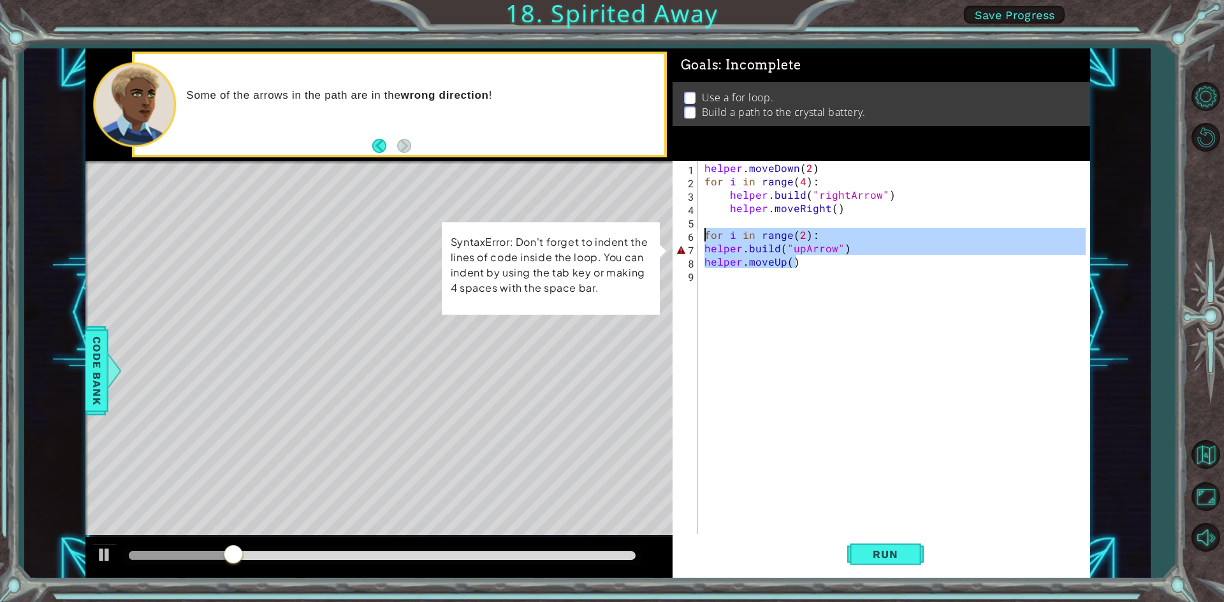
drag, startPoint x: 813, startPoint y: 268, endPoint x: 693, endPoint y: 238, distance: 123.5
click at [695, 238] on div "helper.moveUp() 1 2 3 4 5 6 7 8 9 helper . moveDown ( 2 ) for i in range ( 4 ) …" at bounding box center [878, 348] width 413 height 375
type textarea "for i in range(2): [DOMAIN_NAME]("upArrow")"
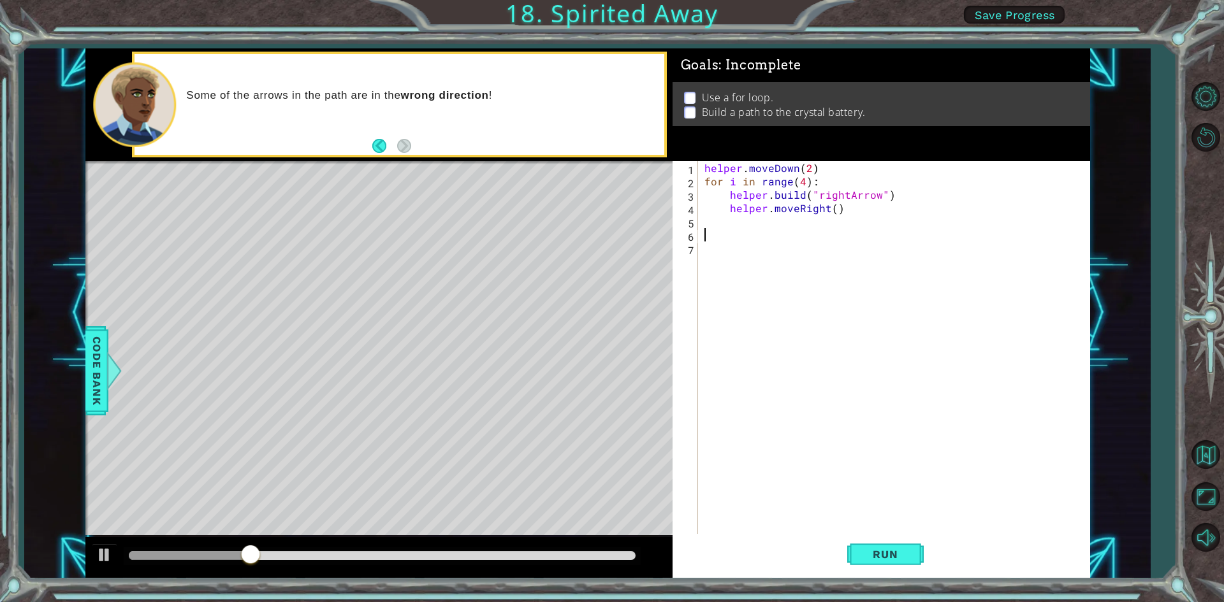
scroll to position [0, 0]
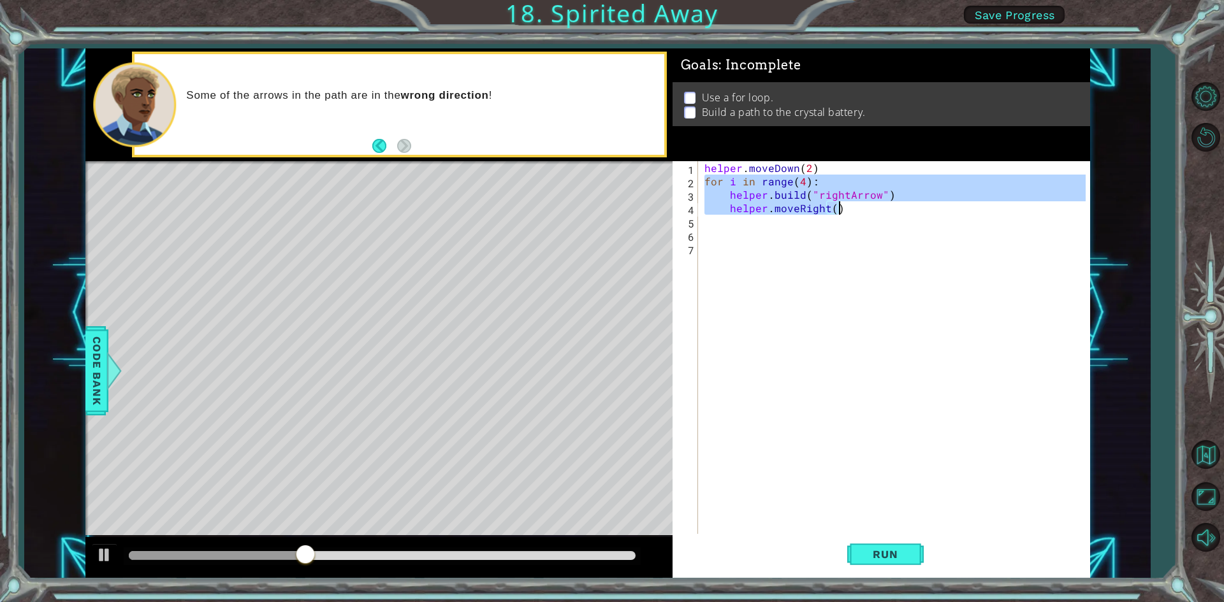
drag, startPoint x: 705, startPoint y: 182, endPoint x: 853, endPoint y: 212, distance: 151.6
click at [853, 212] on div "helper . moveDown ( 2 ) for i in range ( 4 ) : helper . build ( "rightArrow" ) …" at bounding box center [897, 362] width 390 height 402
type textarea "[DOMAIN_NAME]("rightArrow") helper.moveRight()"
click at [827, 235] on div "helper . moveDown ( 2 ) for i in range ( 4 ) : helper . build ( "rightArrow" ) …" at bounding box center [897, 362] width 390 height 402
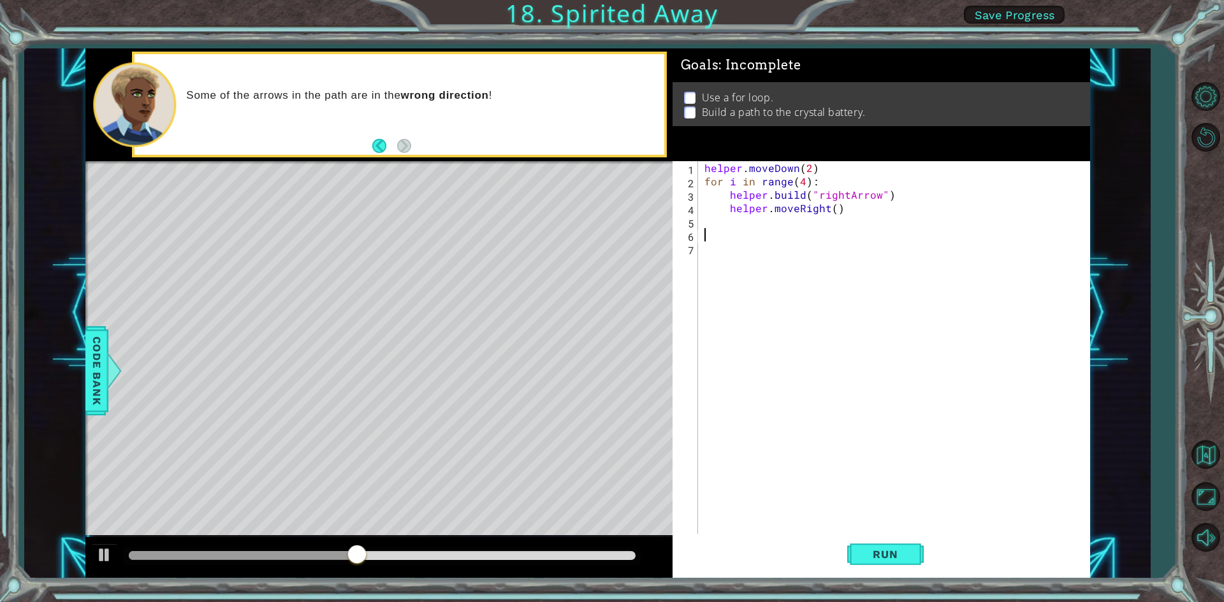
paste textarea "helper.moveRight()"
click at [800, 235] on div "helper . moveDown ( 2 ) for i in range ( 4 ) : helper . build ( "rightArrow" ) …" at bounding box center [897, 362] width 390 height 402
click at [876, 252] on div "helper . moveDown ( 2 ) for i in range ( 4 ) : helper . build ( "rightArrow" ) …" at bounding box center [897, 362] width 390 height 402
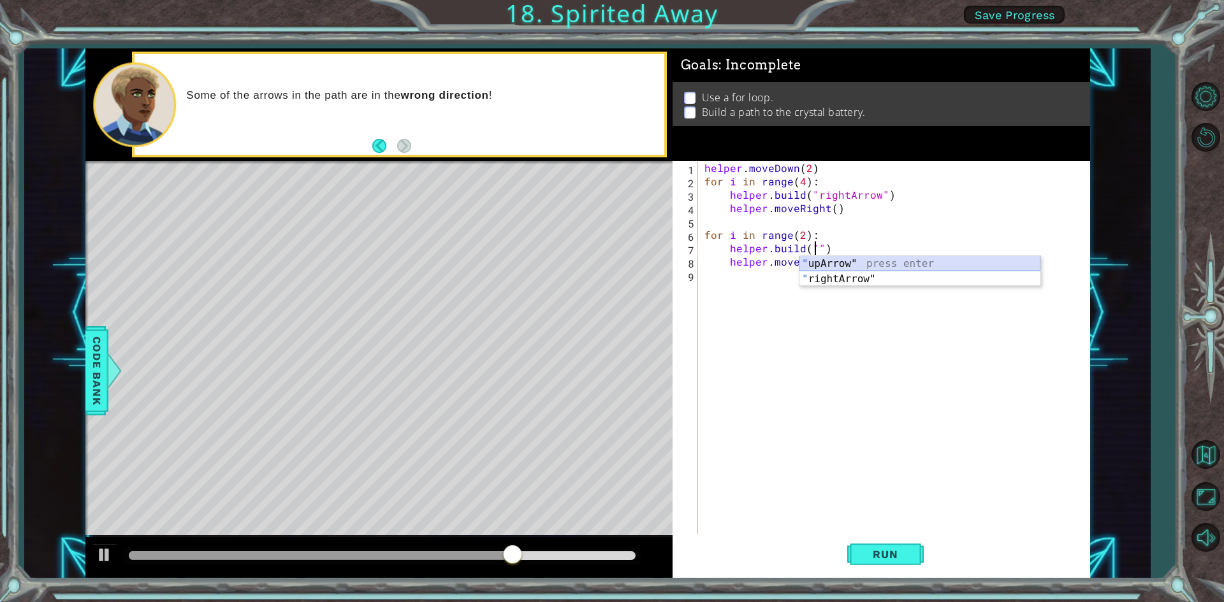
click at [868, 264] on div "" upArrow" press enter " rightArrow" press enter" at bounding box center [919, 286] width 241 height 61
click at [831, 264] on div "helper . moveDown ( 2 ) for i in range ( 4 ) : helper . build ( "rightArrow" ) …" at bounding box center [897, 362] width 390 height 402
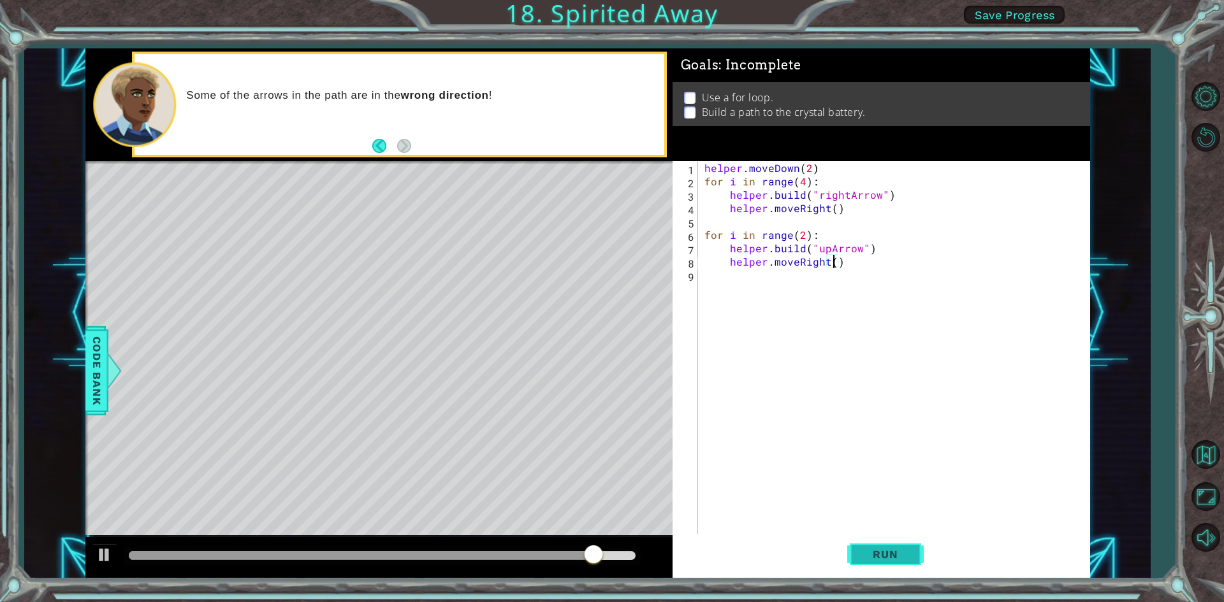
click at [899, 543] on button "Run" at bounding box center [885, 554] width 76 height 41
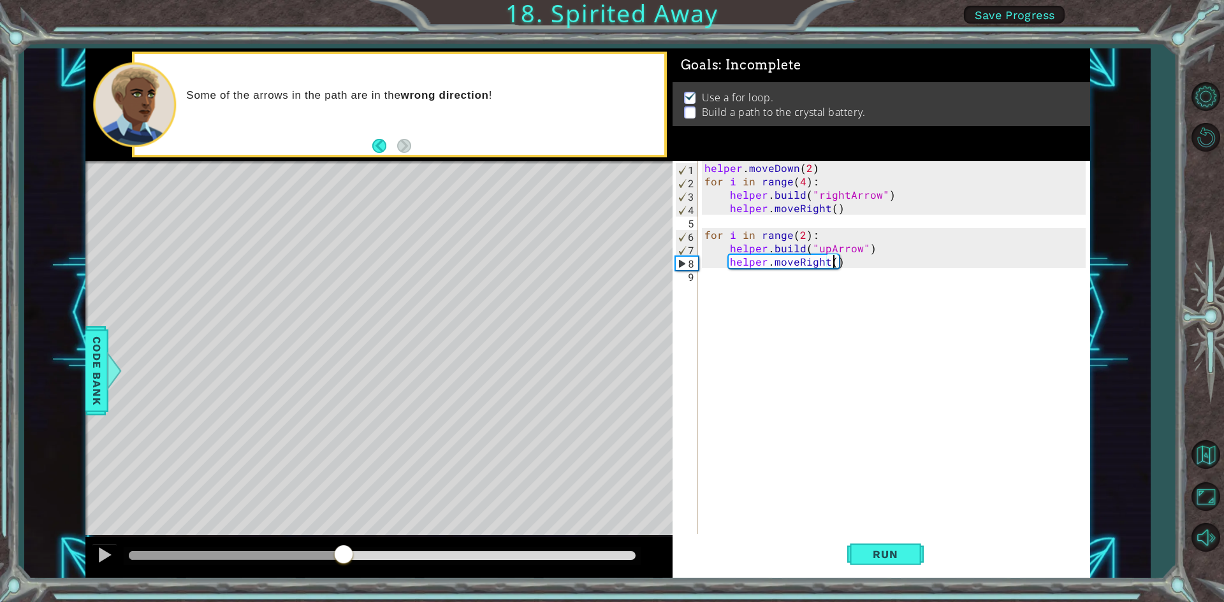
click at [343, 517] on div "methods helper moveUp() moveDown() moveLeft() moveRight() build(item) tools for…" at bounding box center [587, 313] width 1004 height 530
click at [104, 565] on button at bounding box center [104, 557] width 25 height 26
click at [825, 266] on div "helper . moveDown ( 2 ) for i in range ( 4 ) : helper . build ( "rightArrow" ) …" at bounding box center [897, 362] width 390 height 402
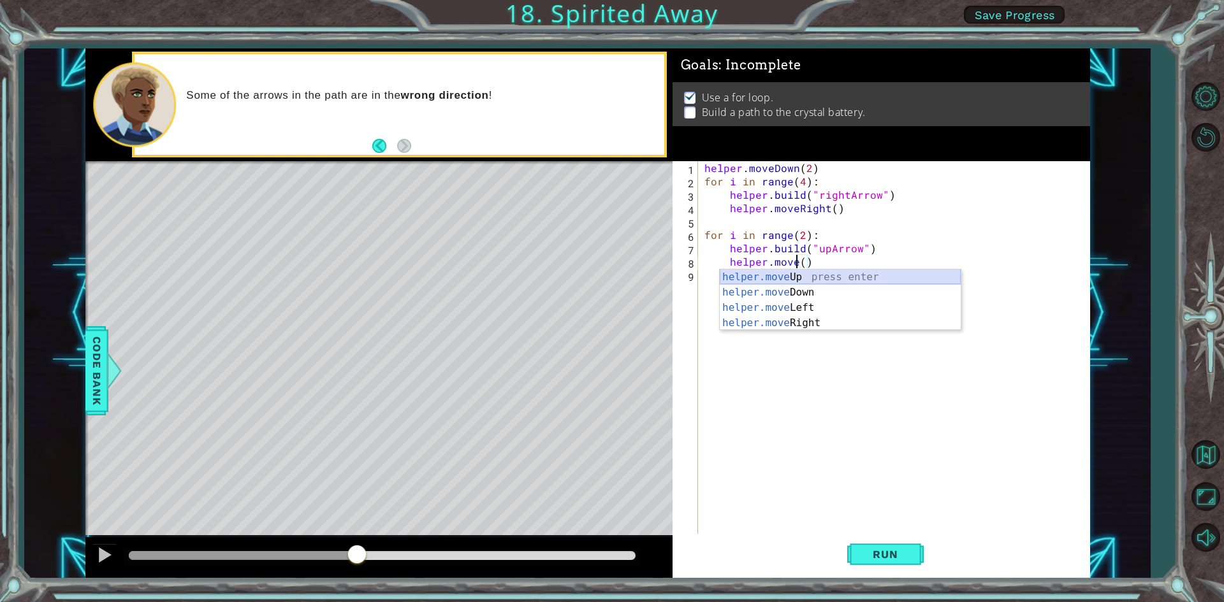
click at [803, 275] on div "helper.move Up press enter helper.move Down press enter helper.move Left press …" at bounding box center [840, 316] width 241 height 92
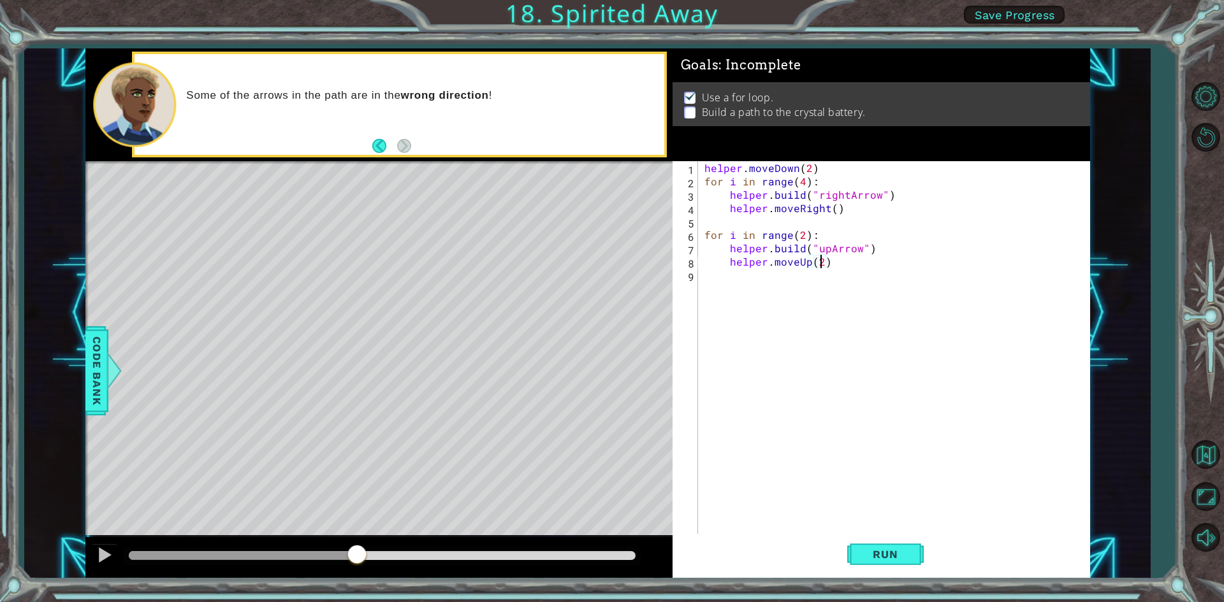
scroll to position [0, 7]
type textarea "helper.moveUp(2)"
click at [885, 556] on span "Run" at bounding box center [885, 554] width 50 height 13
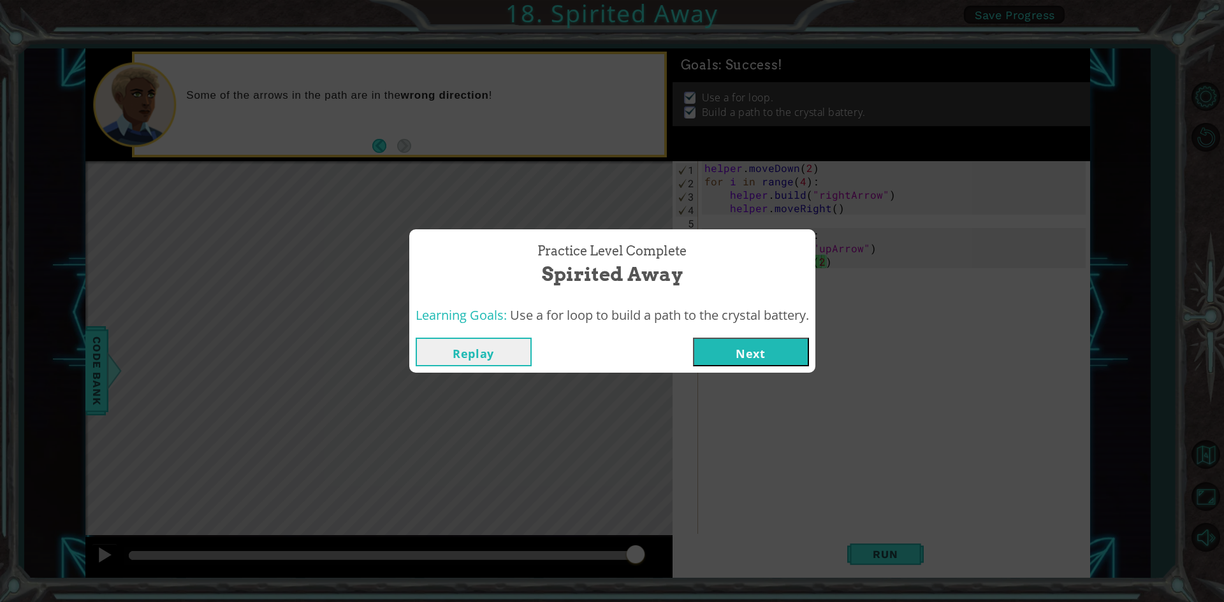
drag, startPoint x: 160, startPoint y: 556, endPoint x: 710, endPoint y: 509, distance: 552.0
click at [697, 517] on body "1 ההההההההההההההההההההההההההההההההההההההההההההההההההההההההההההההההההההההההההההה…" at bounding box center [612, 301] width 1224 height 602
click at [495, 361] on button "Replay" at bounding box center [474, 352] width 116 height 29
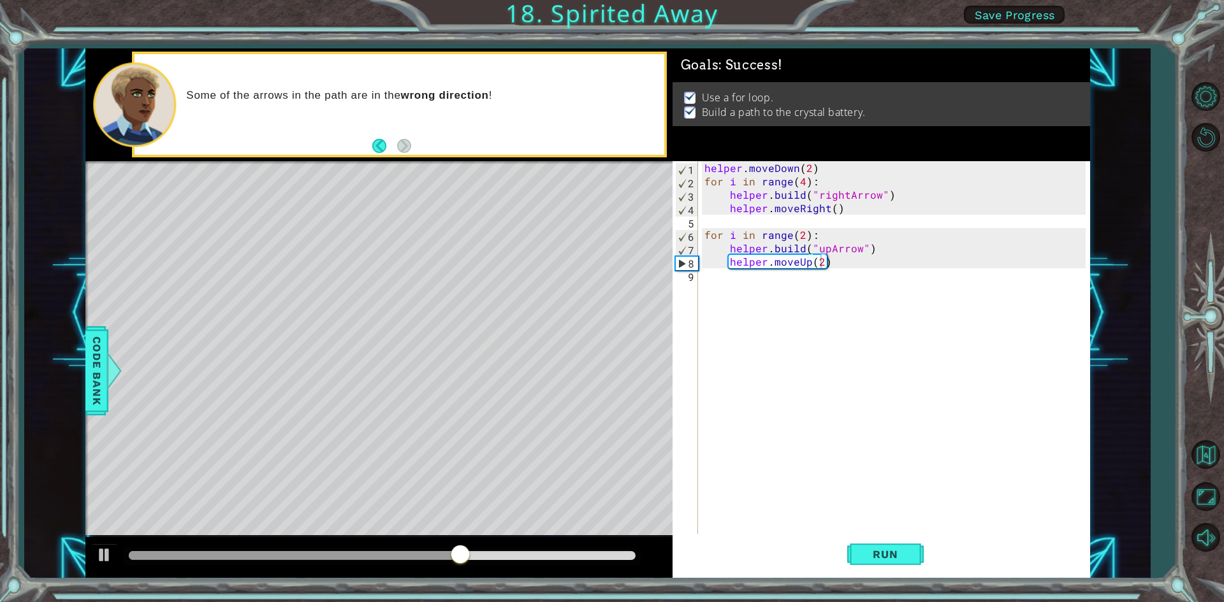
drag, startPoint x: 632, startPoint y: 552, endPoint x: 691, endPoint y: 553, distance: 59.3
click at [689, 553] on div "1 ההההההההההההההההההההההההההההההההההההההההההההההההההההההההההההההההההההההההההההה…" at bounding box center [587, 313] width 1004 height 530
drag, startPoint x: 633, startPoint y: 555, endPoint x: 722, endPoint y: 553, distance: 88.6
click at [655, 553] on div at bounding box center [378, 557] width 587 height 41
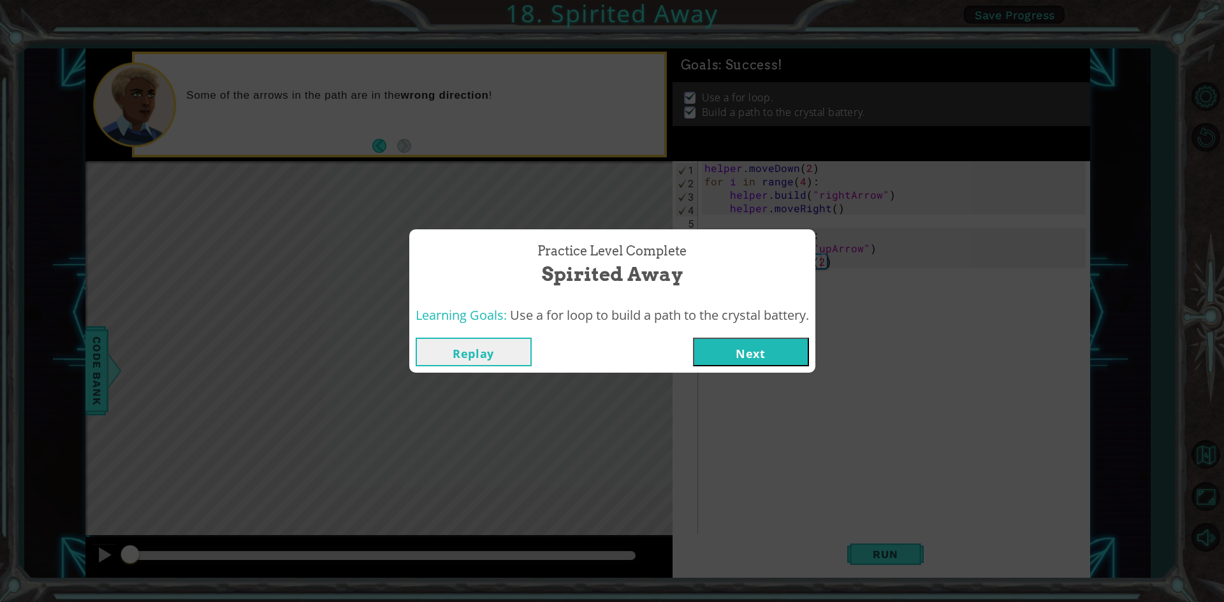
click at [734, 348] on button "Next" at bounding box center [751, 352] width 116 height 29
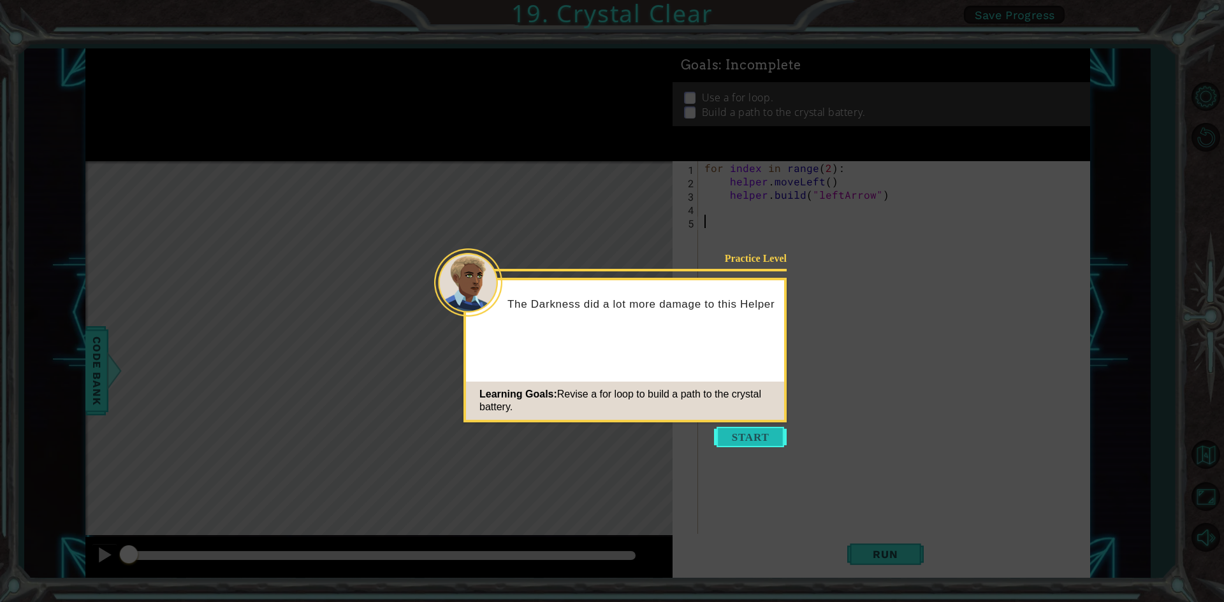
click at [765, 438] on button "Start" at bounding box center [750, 437] width 73 height 20
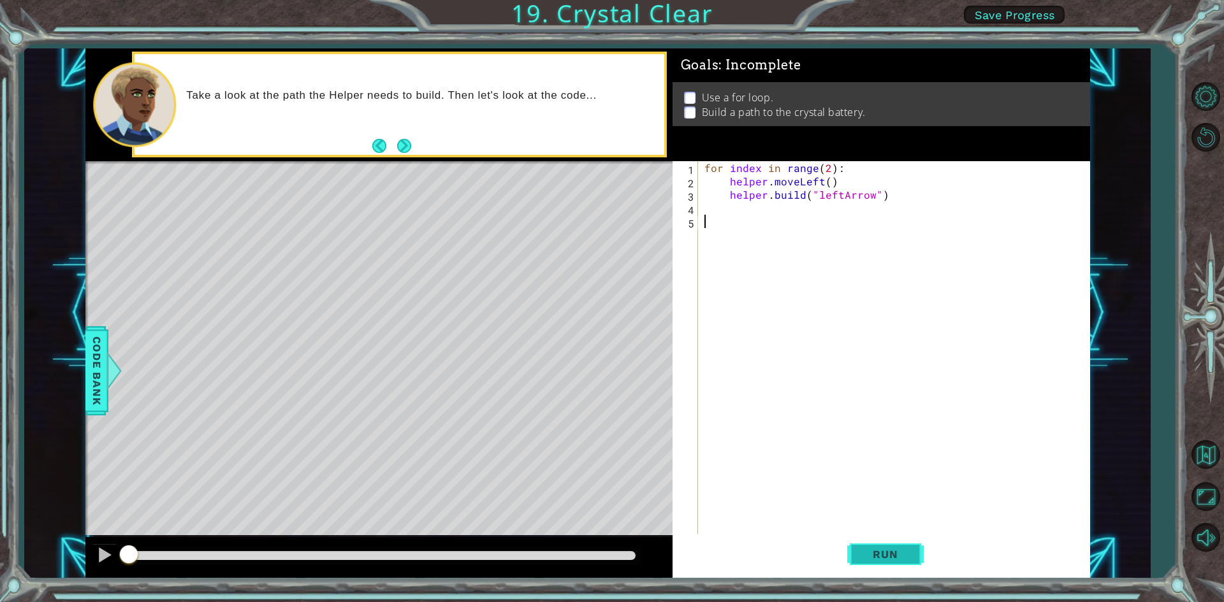
click at [858, 553] on button "Run" at bounding box center [885, 554] width 76 height 41
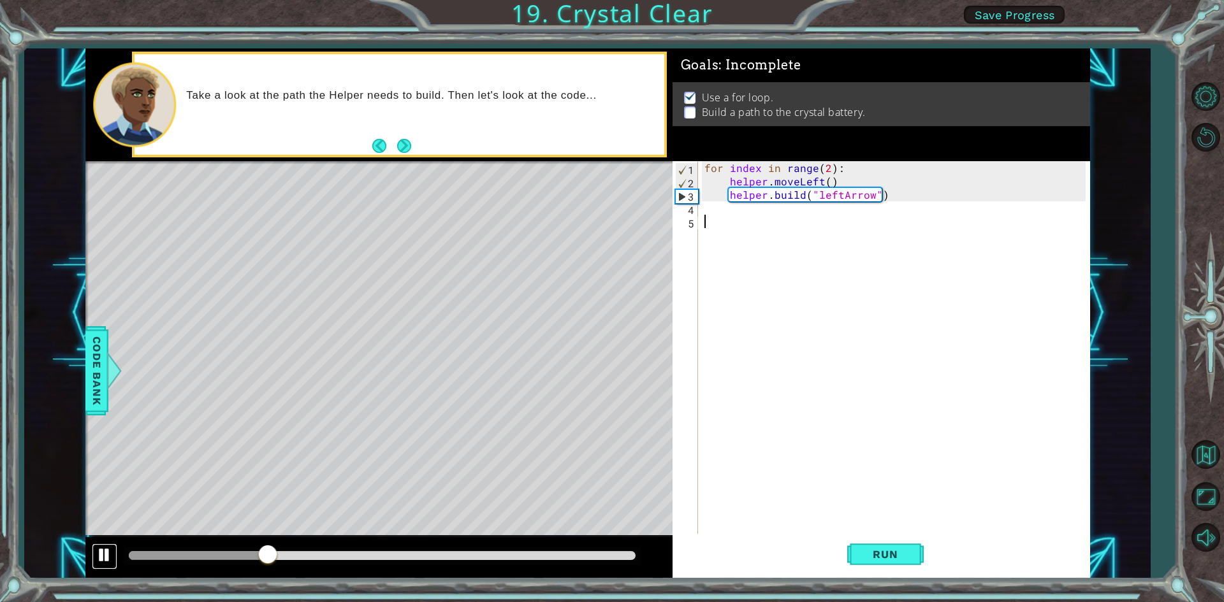
click at [99, 568] on button at bounding box center [104, 557] width 25 height 26
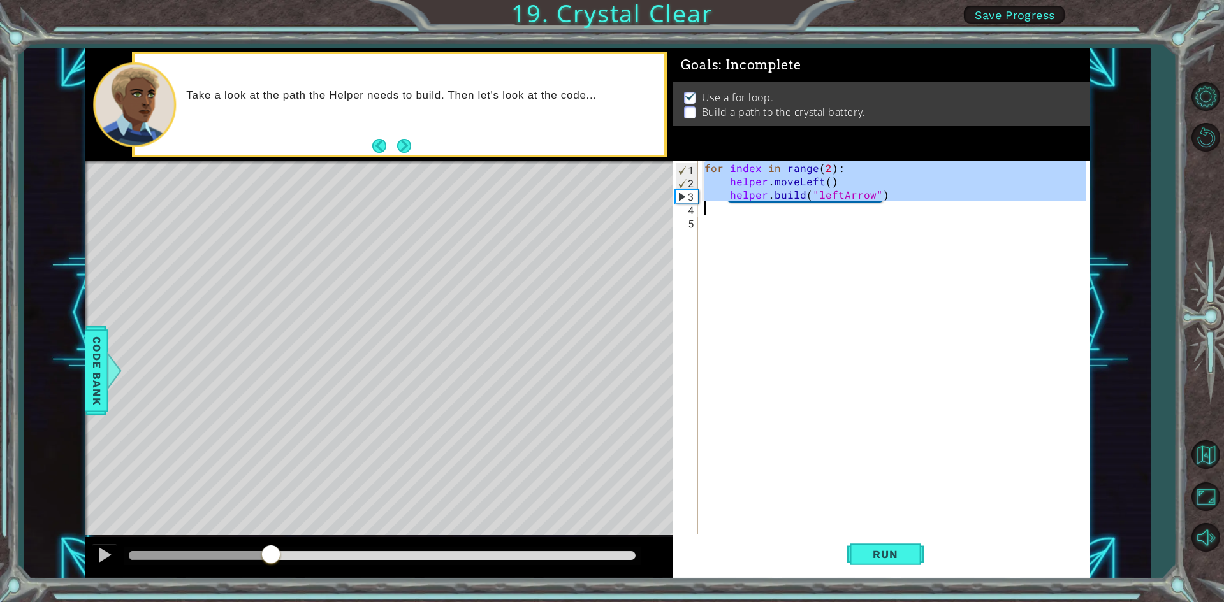
drag, startPoint x: 702, startPoint y: 168, endPoint x: 886, endPoint y: 203, distance: 188.1
click at [886, 203] on div "for index in range ( 2 ) : helper . moveLeft ( ) helper . build ( "leftArrow" )" at bounding box center [897, 362] width 390 height 402
click at [894, 198] on div "for index in range ( 2 ) : helper . moveLeft ( ) helper . build ( "leftArrow" )" at bounding box center [894, 348] width 384 height 375
type textarea "[DOMAIN_NAME]("leftArrow")"
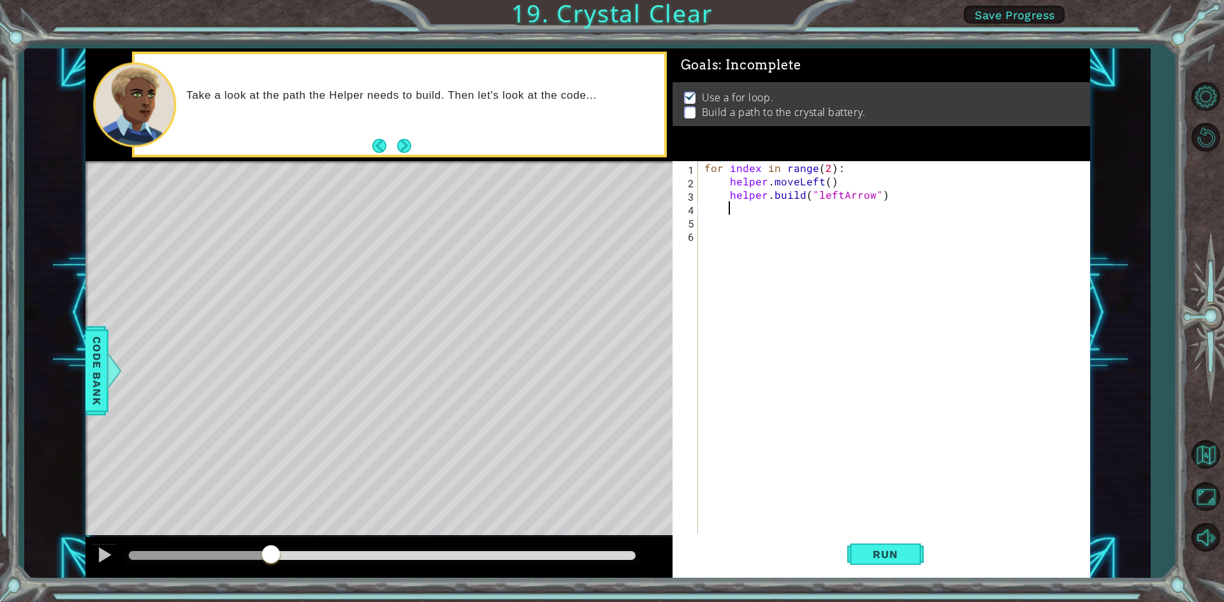
paste textarea "Code Area"
click at [888, 567] on button "Run" at bounding box center [885, 554] width 76 height 41
paste textarea "Code Area"
click at [909, 555] on span "Run" at bounding box center [885, 554] width 50 height 13
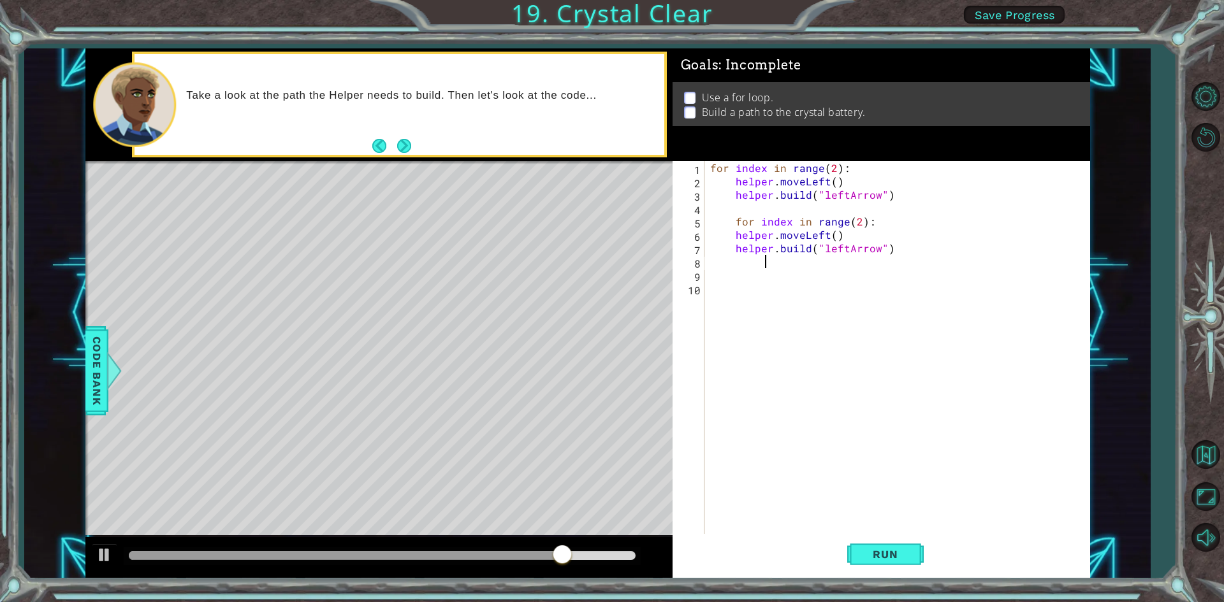
click at [749, 205] on div "for index in range ( 2 ) : helper . moveLeft ( ) helper . build ( "leftArrow" )…" at bounding box center [899, 362] width 384 height 402
click at [897, 561] on span "Run" at bounding box center [885, 554] width 50 height 13
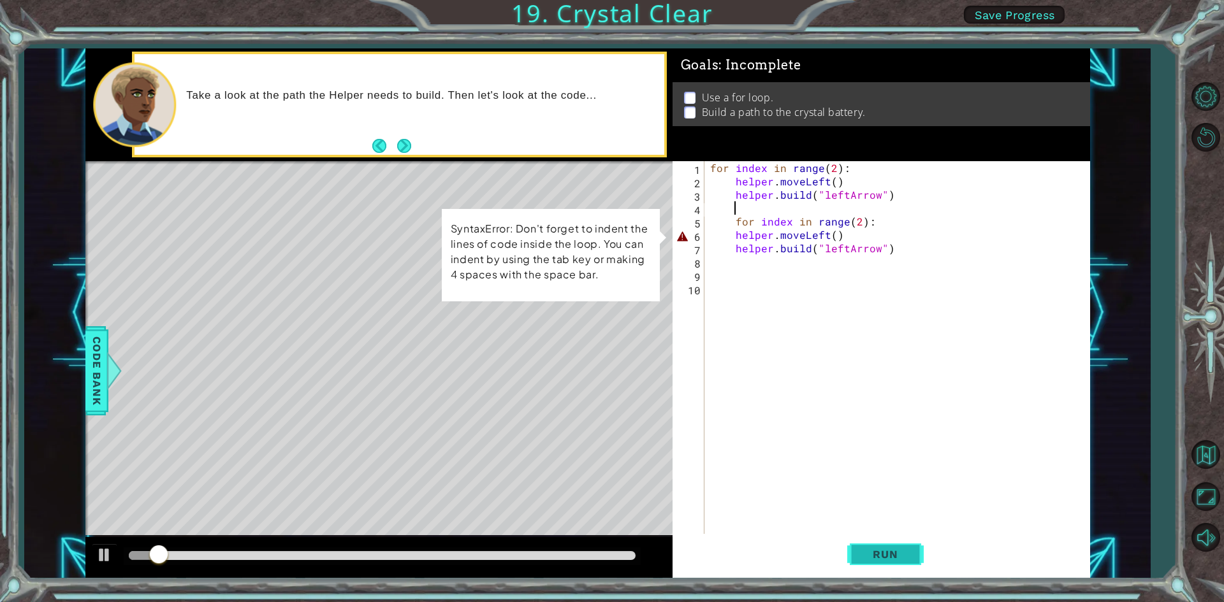
type textarea "-"
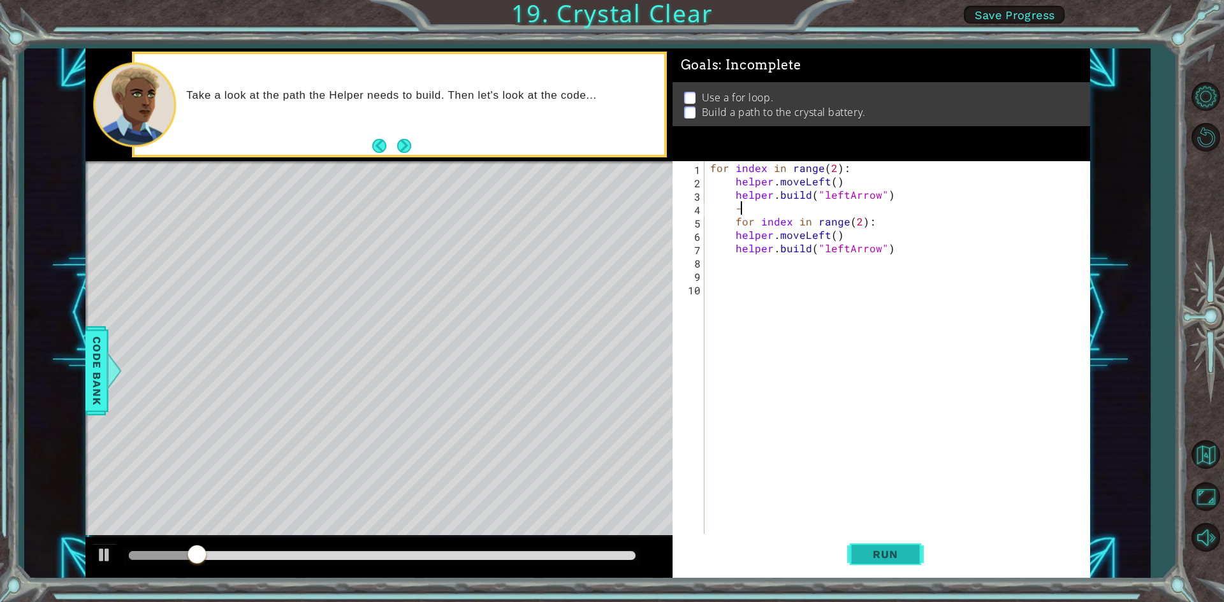
scroll to position [0, 1]
click at [894, 553] on span "Run" at bounding box center [885, 554] width 50 height 13
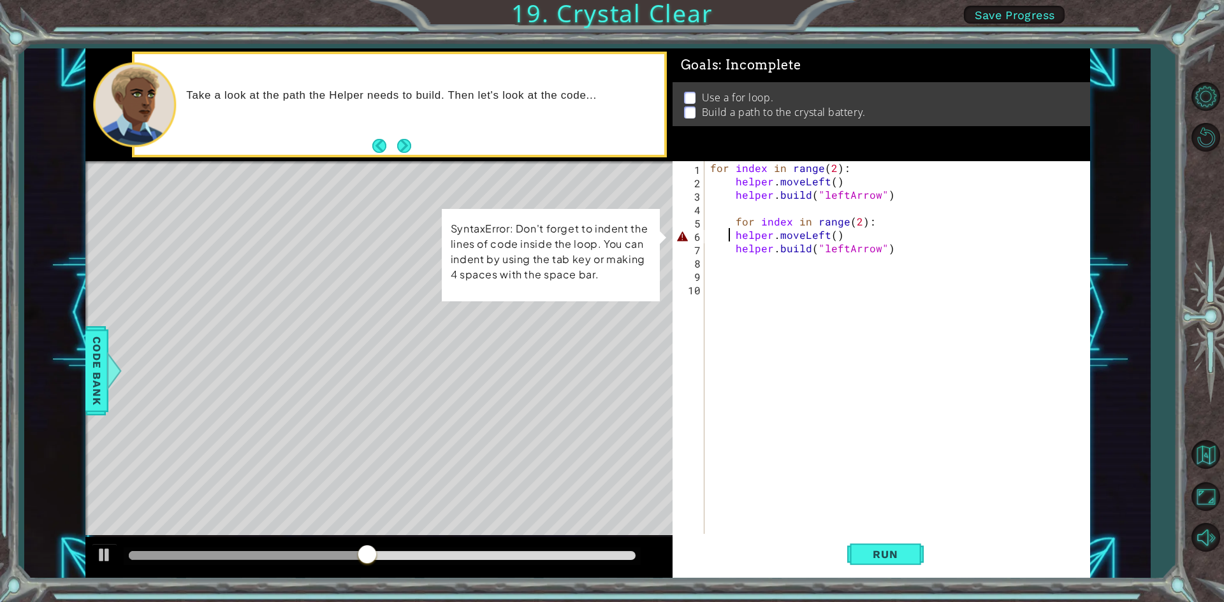
click at [730, 233] on div "for index in range ( 2 ) : helper . moveLeft ( ) helper . build ( "leftArrow" )…" at bounding box center [899, 362] width 384 height 402
click at [736, 235] on div "for index in range ( 2 ) : helper . moveLeft ( ) helper . build ( "leftArrow" )…" at bounding box center [899, 362] width 384 height 402
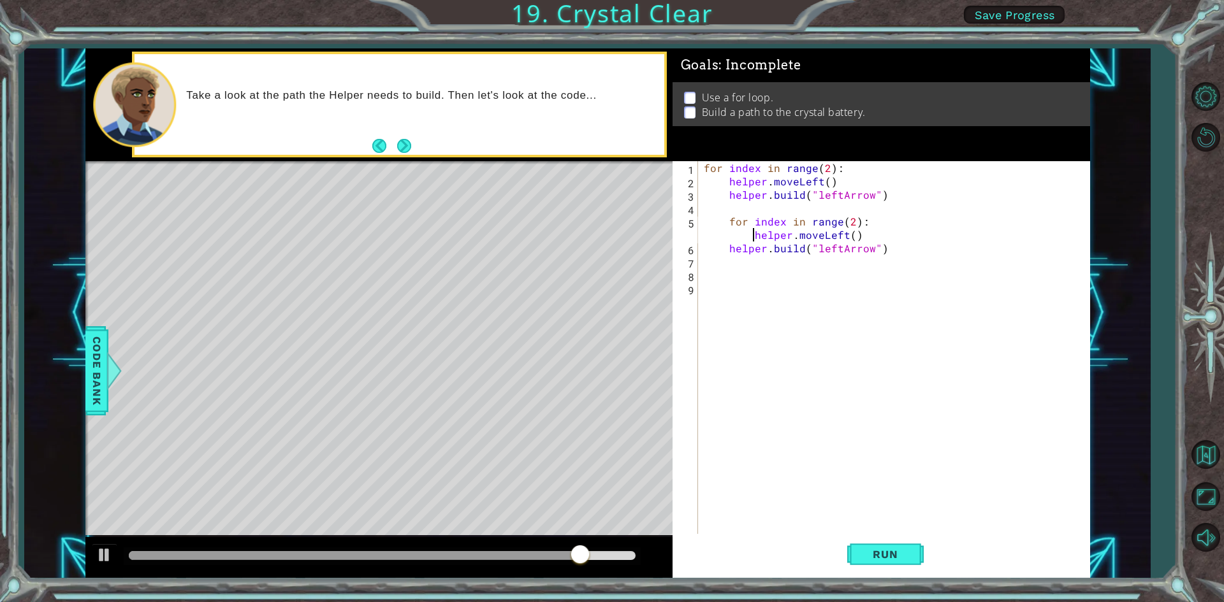
click at [713, 238] on div "for index in range ( 2 ) : helper . moveLeft ( ) helper . build ( "leftArrow" )…" at bounding box center [896, 362] width 390 height 402
click at [703, 240] on div "for index in range ( 2 ) : helper . moveLeft ( ) helper . build ( "leftArrow" )…" at bounding box center [896, 362] width 390 height 402
click at [862, 239] on div "for index in range ( 2 ) : helper . moveLeft ( ) helper . build ( "leftArrow" )…" at bounding box center [896, 362] width 390 height 402
drag, startPoint x: 857, startPoint y: 237, endPoint x: 757, endPoint y: 240, distance: 99.5
click at [760, 240] on div "for index in range ( 2 ) : helper . moveLeft ( ) helper . build ( "leftArrow" )…" at bounding box center [896, 362] width 390 height 402
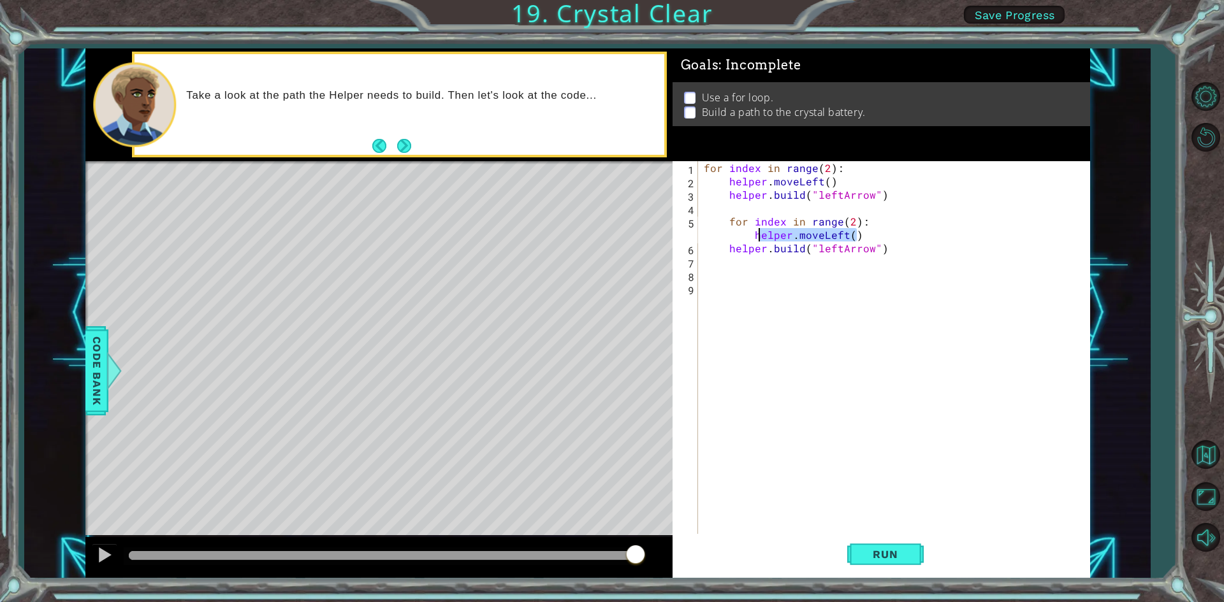
click at [752, 242] on div "for index in range ( 2 ) : helper . moveLeft ( ) helper . build ( "leftArrow" )…" at bounding box center [896, 362] width 390 height 402
click at [860, 235] on div "for index in range ( 2 ) : helper . moveLeft ( ) helper . build ( "leftArrow" )…" at bounding box center [896, 362] width 390 height 402
drag, startPoint x: 860, startPoint y: 235, endPoint x: 752, endPoint y: 233, distance: 107.7
click at [752, 233] on div "for index in range ( 2 ) : helper . moveLeft ( ) helper . build ( "leftArrow" )…" at bounding box center [896, 362] width 390 height 402
type textarea "for index in range(2):"
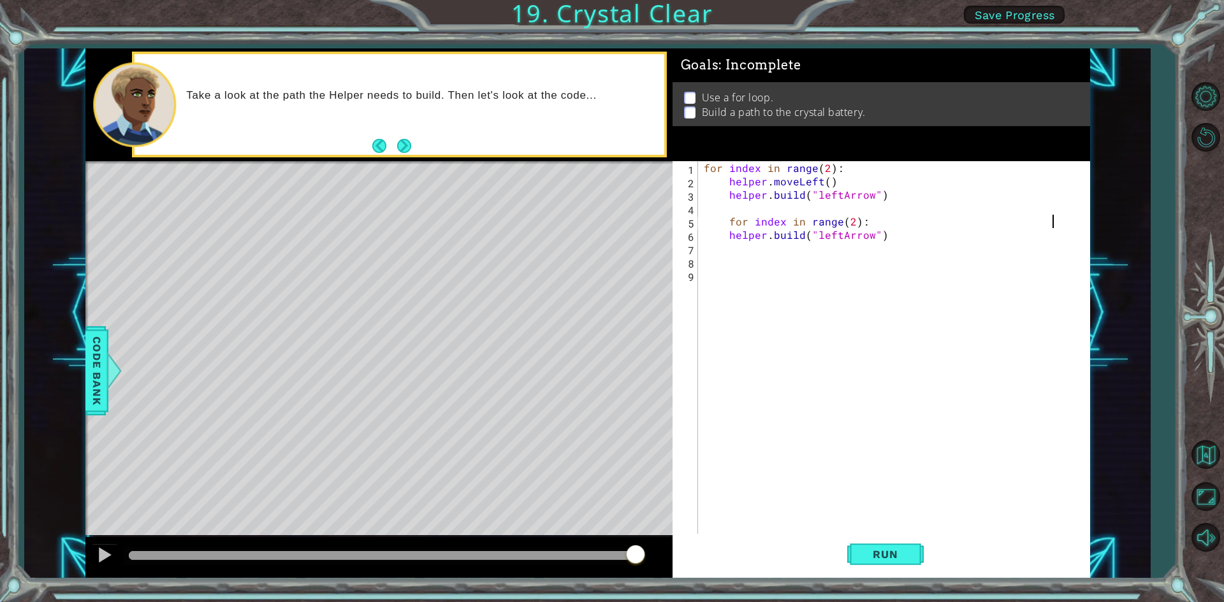
click at [863, 219] on div "for index in range ( 2 ) : helper . moveLeft ( ) helper . build ( "leftArrow" )…" at bounding box center [896, 362] width 390 height 402
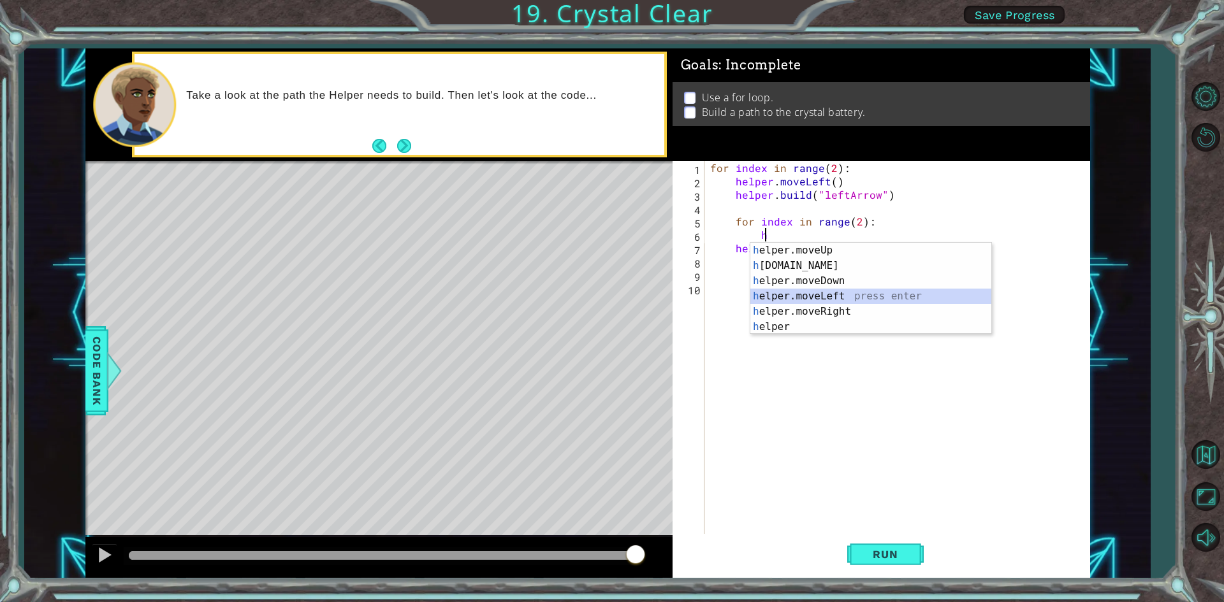
click at [855, 291] on div "h elper.moveUp press enter h [DOMAIN_NAME] press enter h elper.moveDown press e…" at bounding box center [870, 304] width 241 height 122
type textarea "helper.moveLeft(1)"
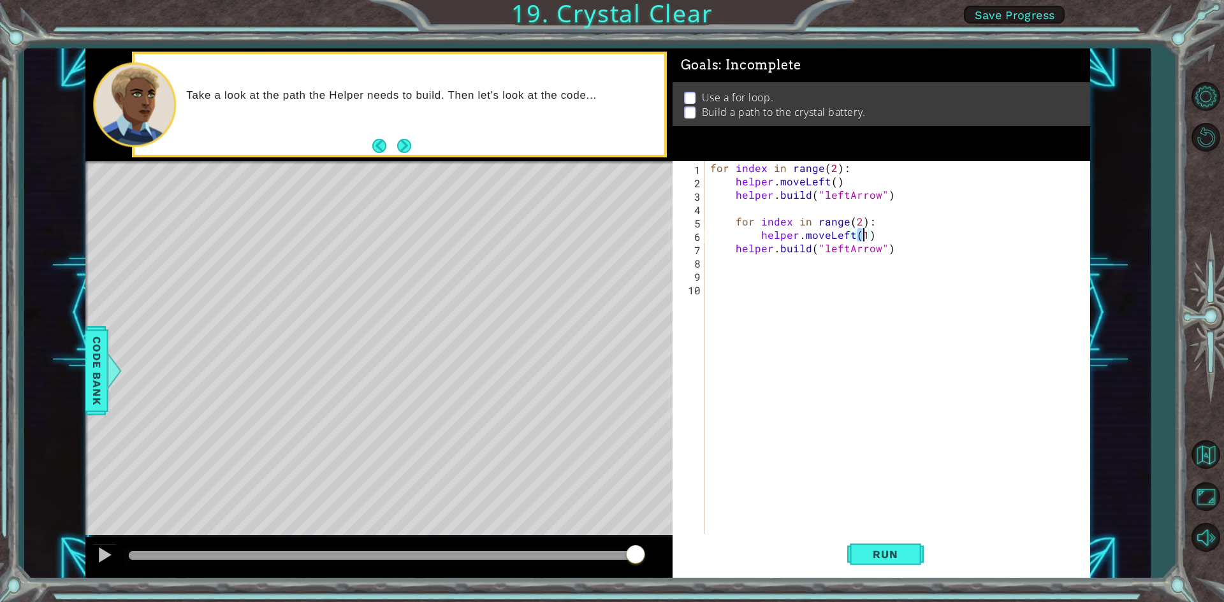
click at [860, 307] on div "for index in range ( 2 ) : helper . moveLeft ( ) helper . build ( "leftArrow" )…" at bounding box center [899, 362] width 384 height 402
click at [868, 547] on button "Run" at bounding box center [885, 554] width 76 height 41
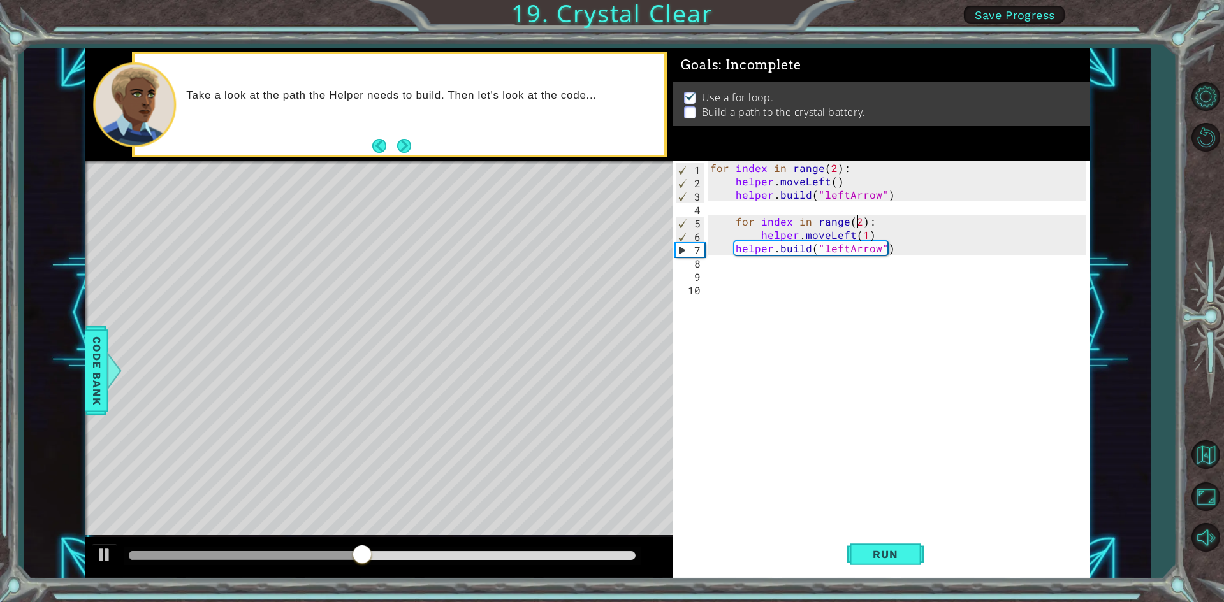
click at [857, 222] on div "for index in range ( 2 ) : helper . moveLeft ( ) helper . build ( "leftArrow" )…" at bounding box center [899, 362] width 384 height 402
type textarea "for index in range(1):"
click at [878, 558] on span "Run" at bounding box center [885, 554] width 50 height 13
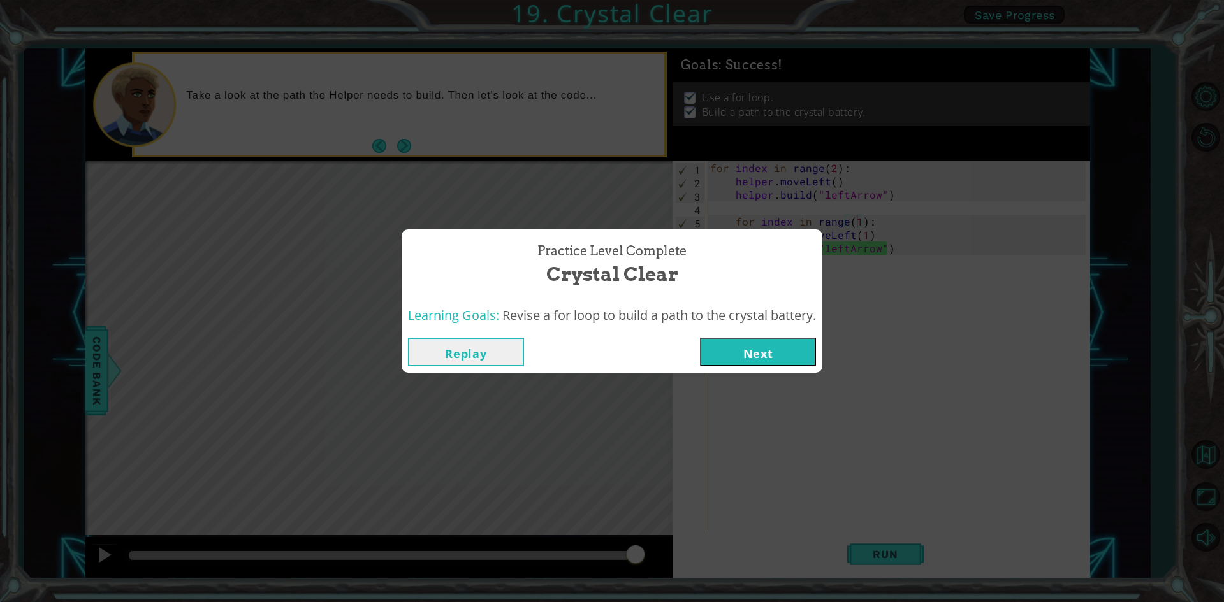
click at [470, 360] on button "Replay" at bounding box center [466, 352] width 116 height 29
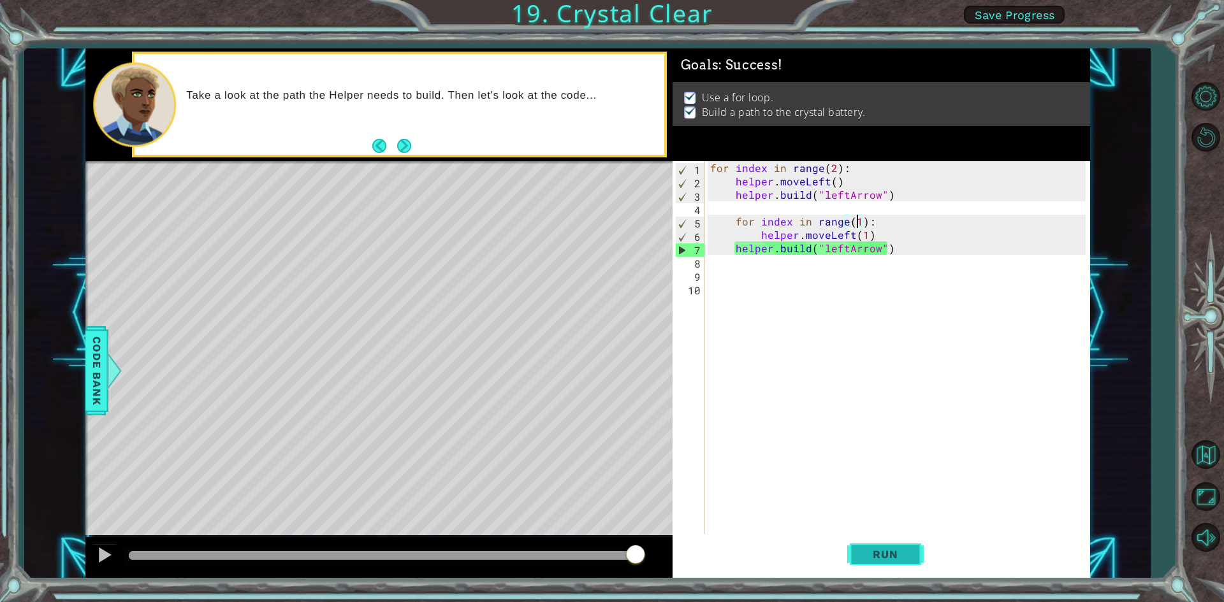
click at [872, 556] on span "Run" at bounding box center [885, 554] width 50 height 13
drag, startPoint x: 611, startPoint y: 551, endPoint x: 734, endPoint y: 556, distance: 123.1
click at [660, 552] on div at bounding box center [378, 557] width 587 height 41
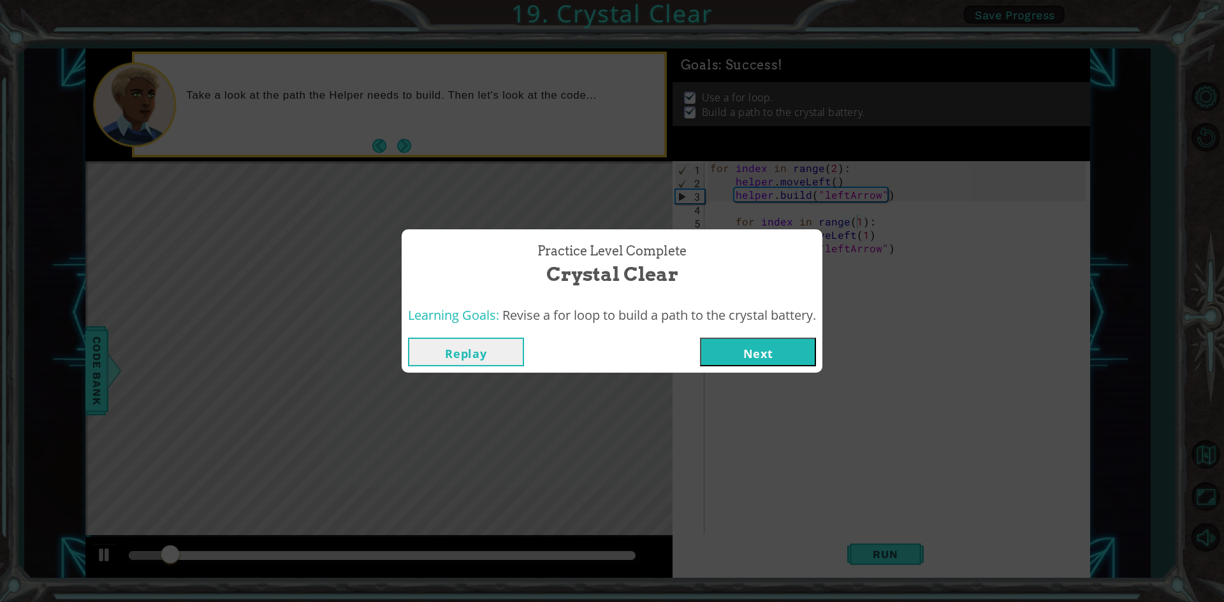
click at [807, 335] on div "Replay Next" at bounding box center [612, 351] width 421 height 41
click at [799, 356] on button "Next" at bounding box center [758, 352] width 116 height 29
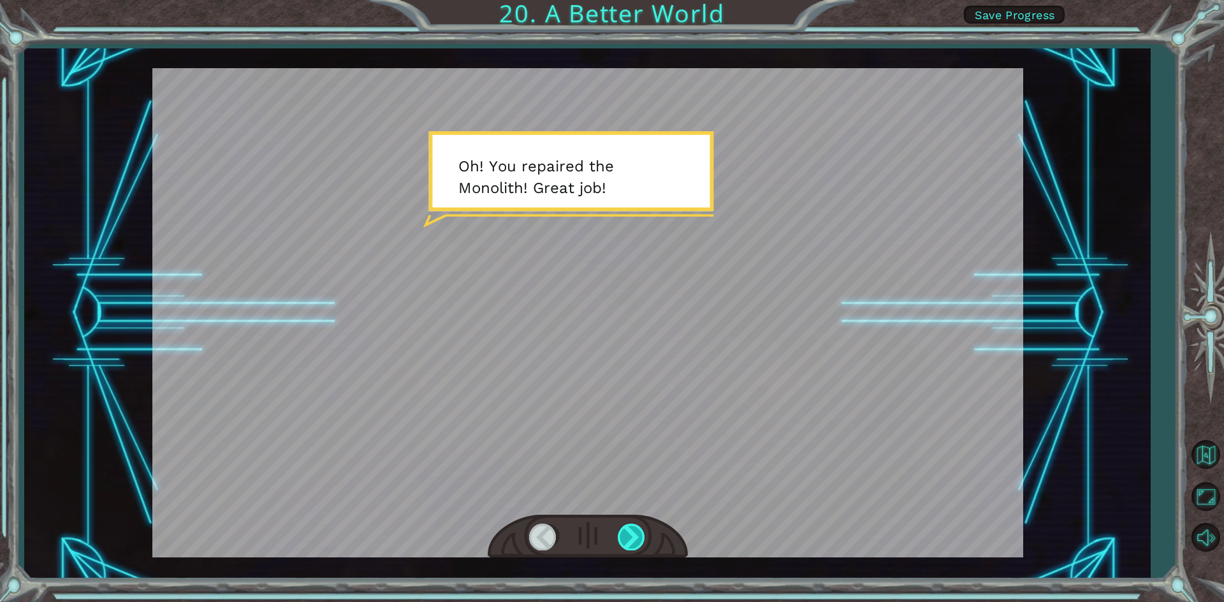
click at [634, 528] on div at bounding box center [632, 537] width 29 height 26
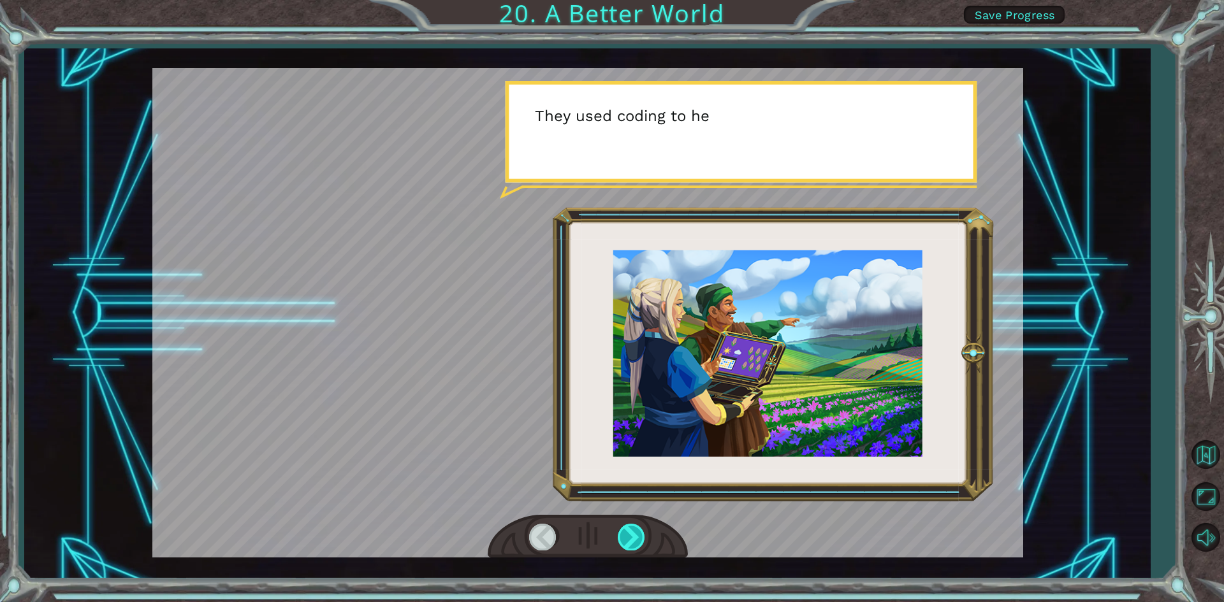
click at [634, 528] on div at bounding box center [632, 537] width 29 height 26
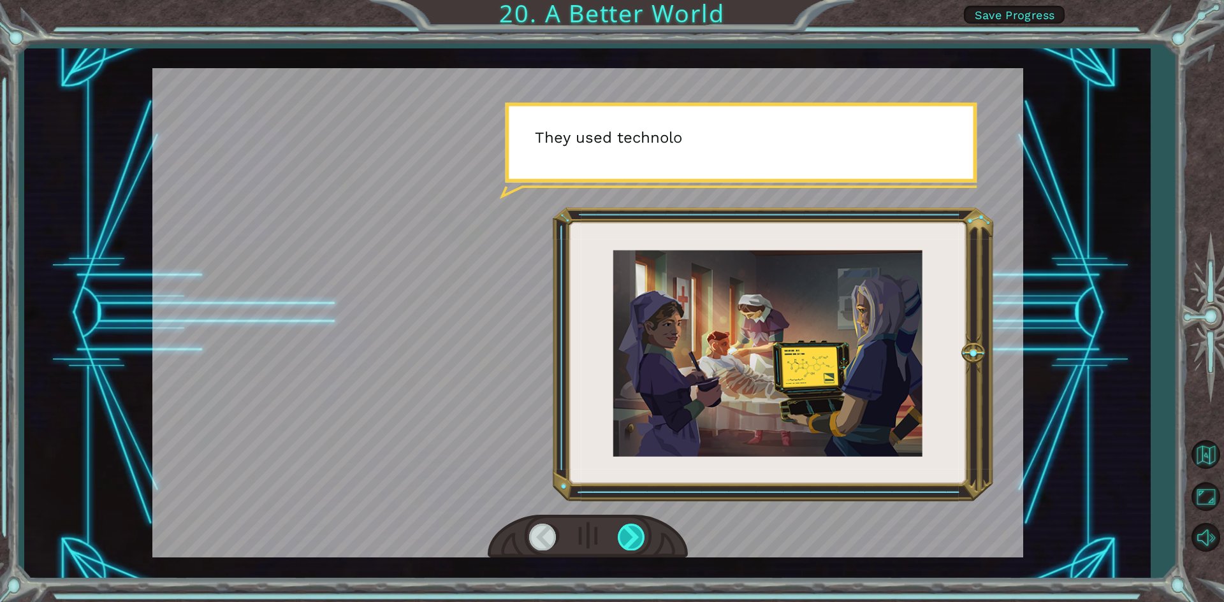
click at [634, 528] on div at bounding box center [632, 537] width 29 height 26
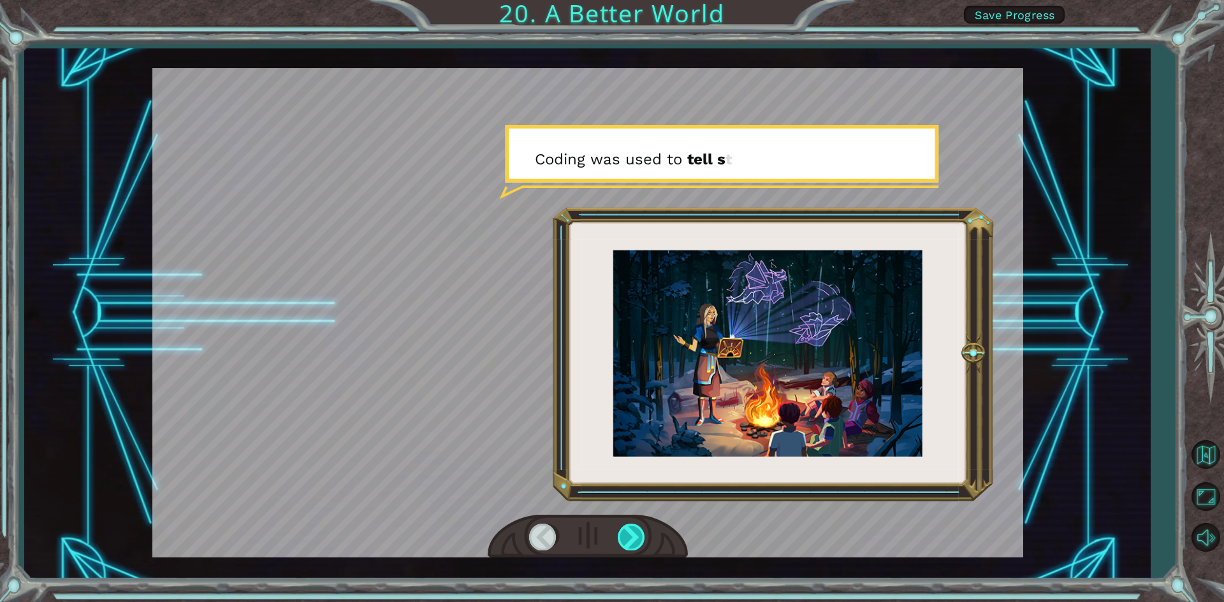
click at [634, 528] on div at bounding box center [632, 537] width 29 height 26
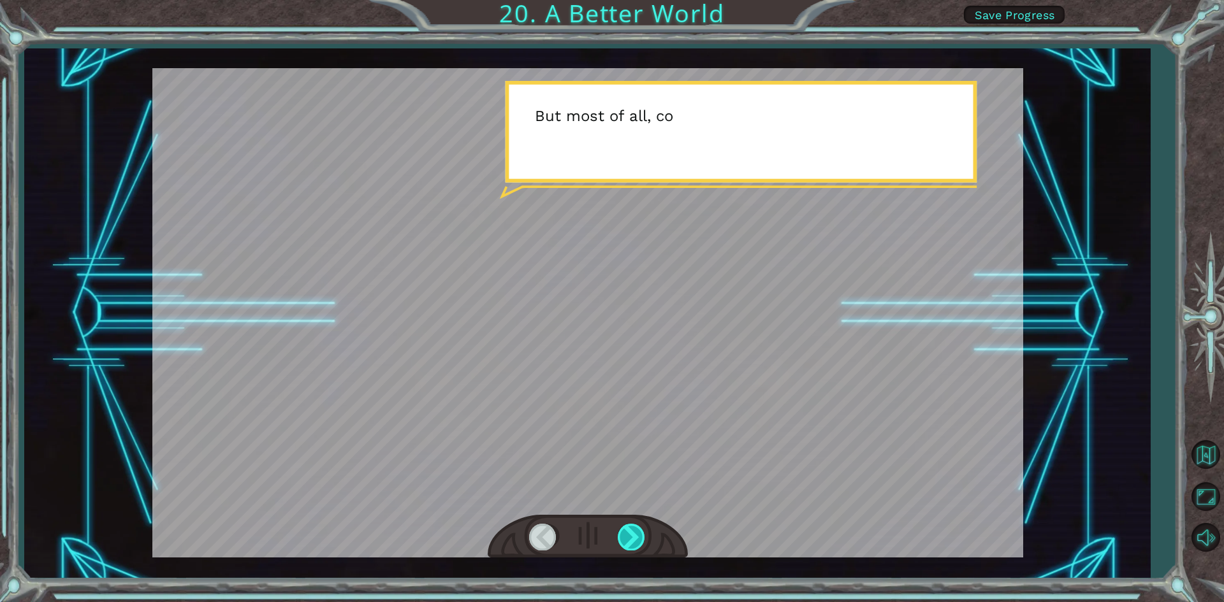
click at [634, 528] on div at bounding box center [632, 537] width 29 height 26
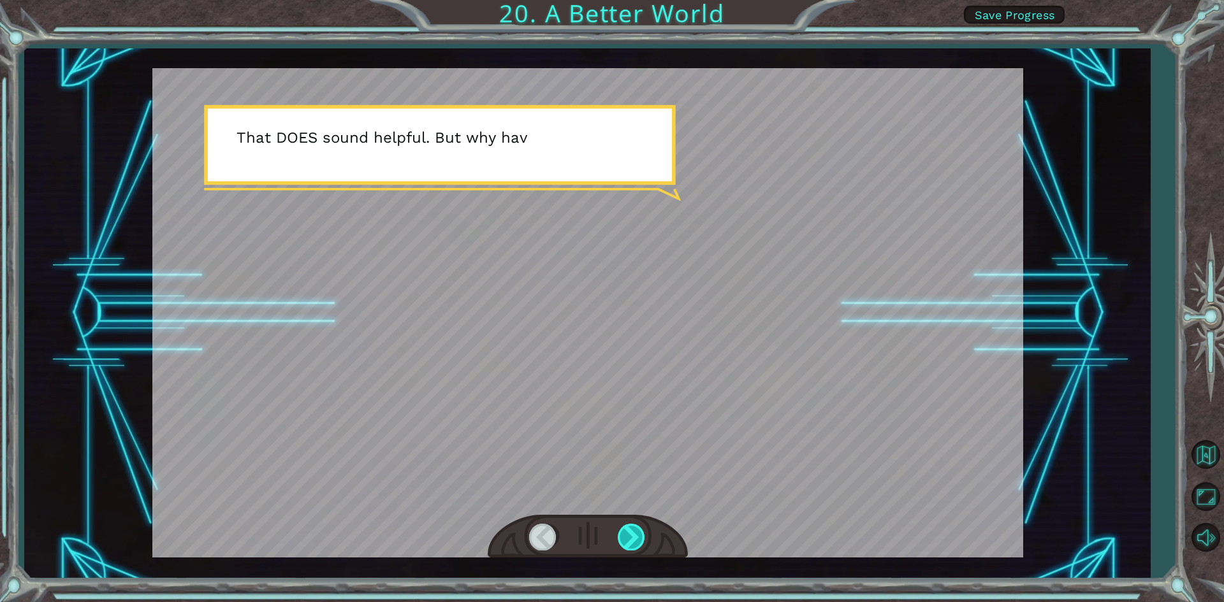
click at [634, 528] on div at bounding box center [632, 537] width 29 height 26
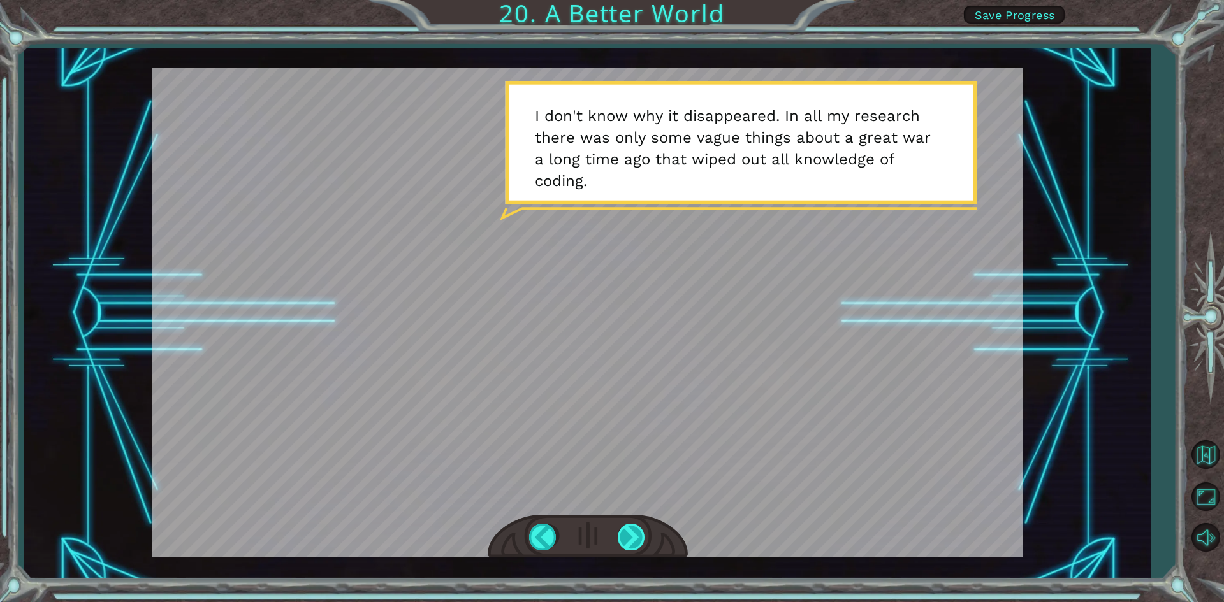
click at [619, 532] on div at bounding box center [632, 537] width 29 height 26
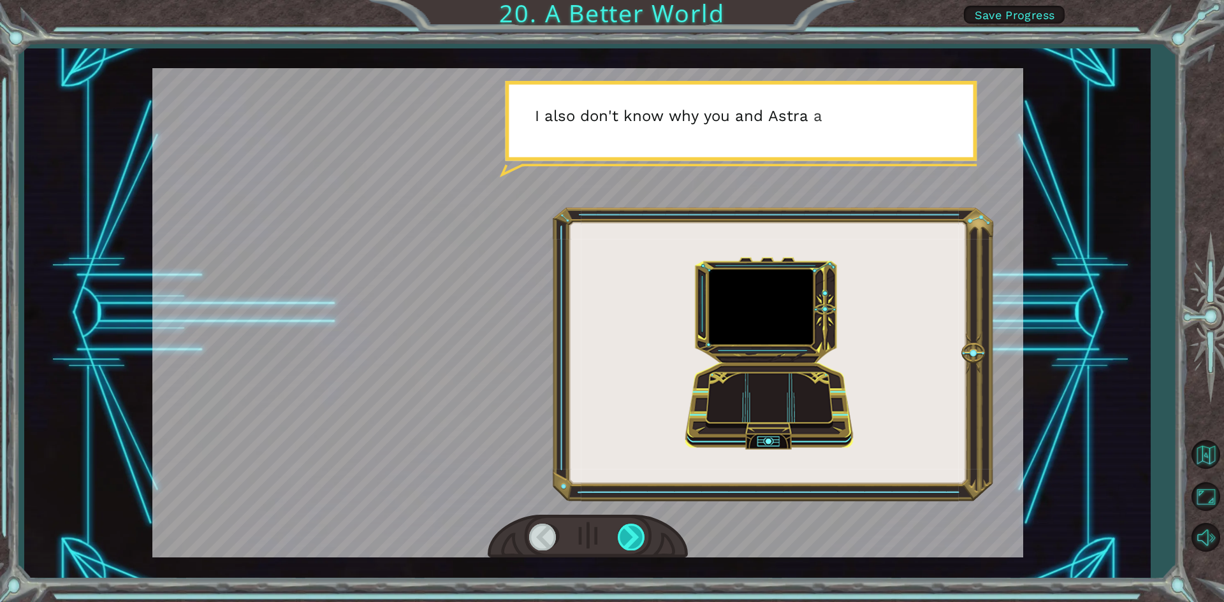
click at [633, 546] on div at bounding box center [632, 537] width 29 height 26
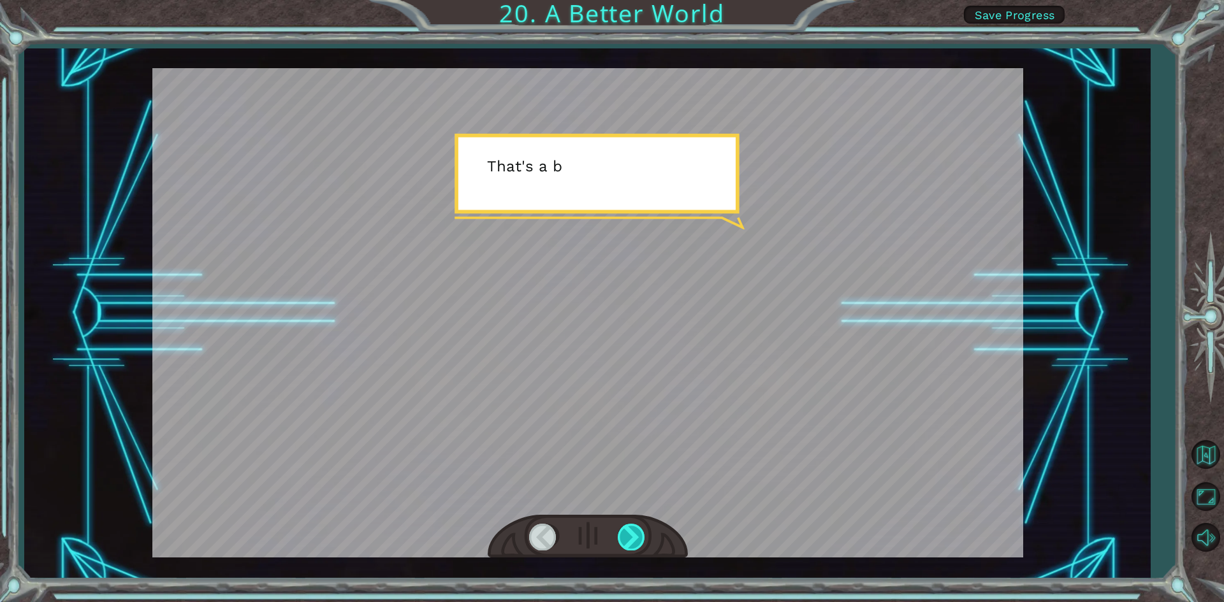
click at [633, 546] on div at bounding box center [632, 537] width 29 height 26
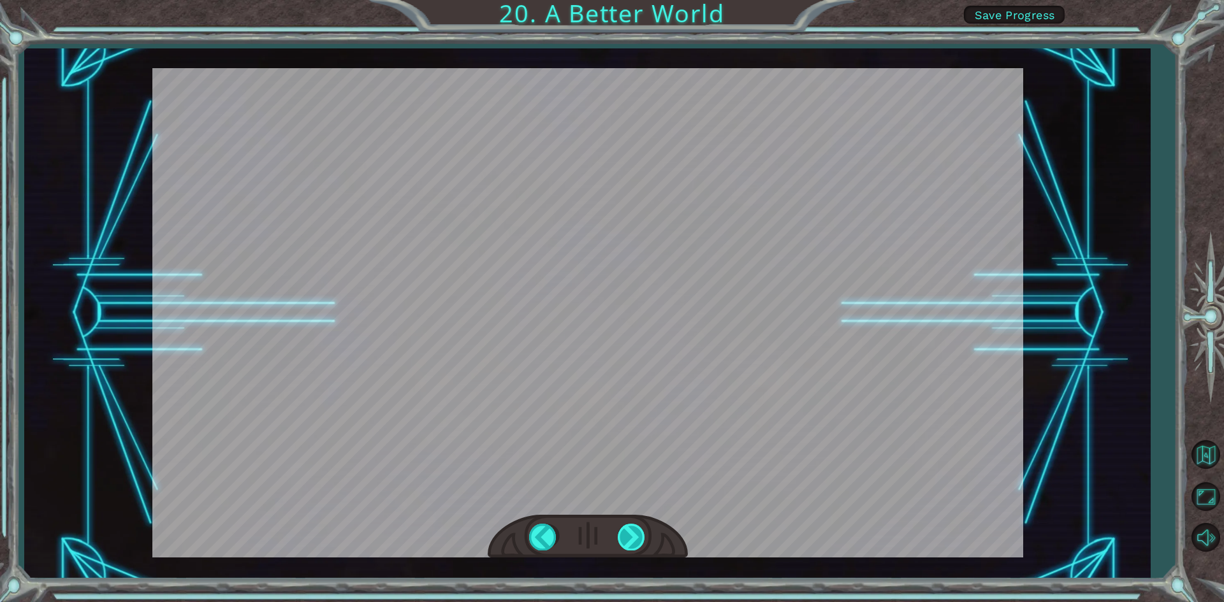
click at [633, 546] on div at bounding box center [632, 537] width 29 height 26
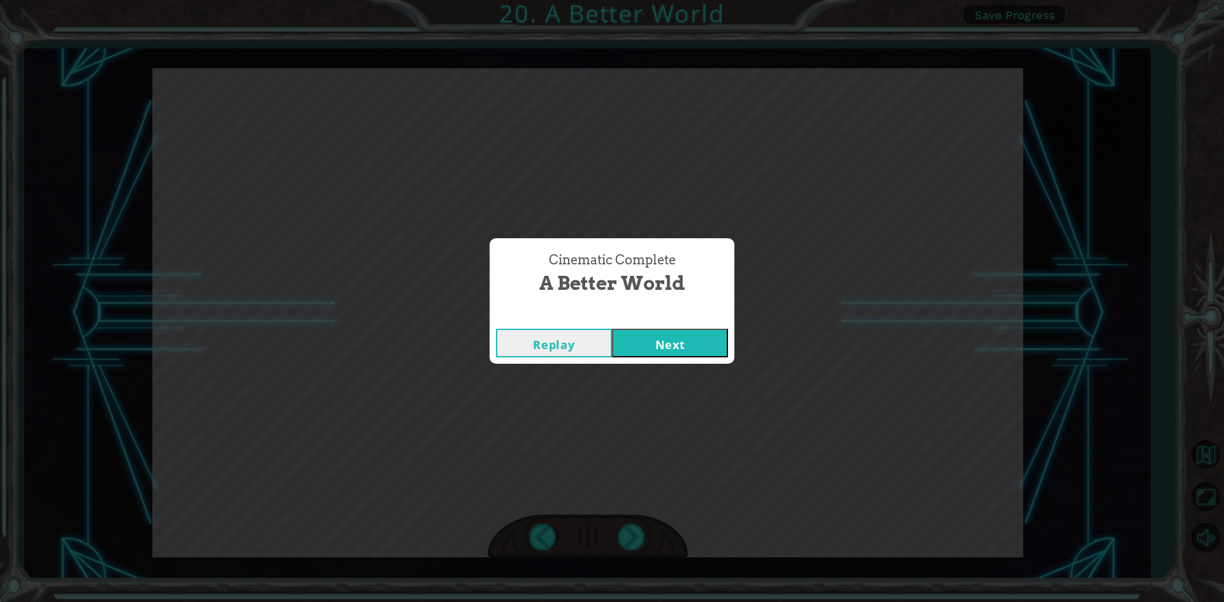
click at [663, 338] on button "Next" at bounding box center [670, 343] width 116 height 29
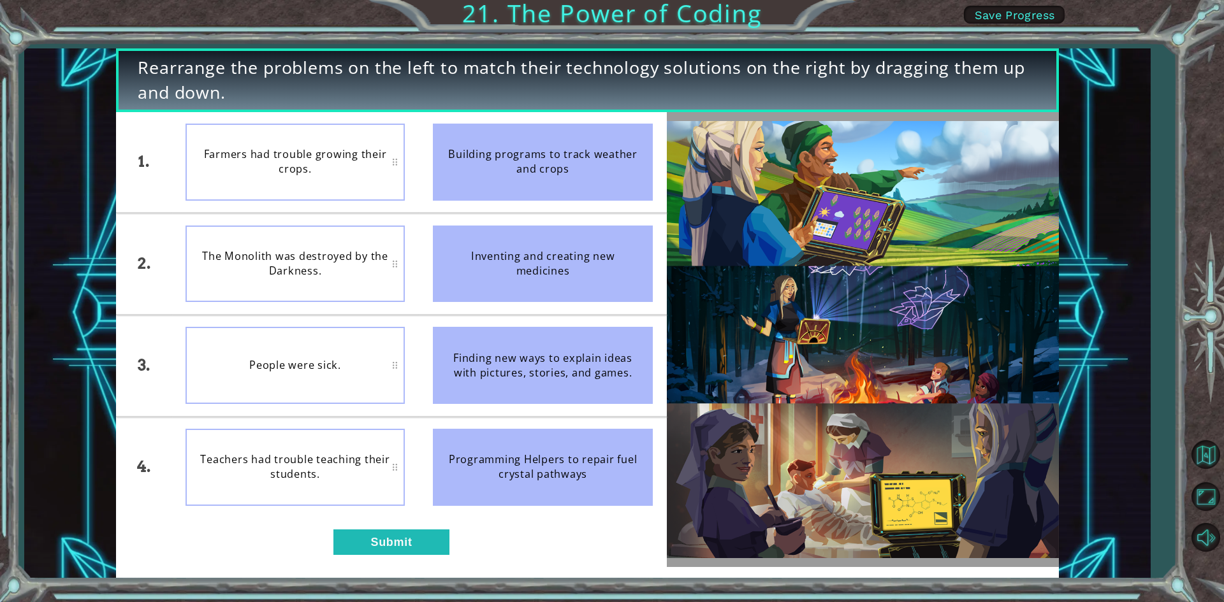
drag, startPoint x: 516, startPoint y: 176, endPoint x: 324, endPoint y: 182, distance: 191.9
click at [318, 183] on div "1. 2. 3. 4. Farmers had trouble growing their crops. The Monolith was destroyed…" at bounding box center [391, 315] width 550 height 406
drag, startPoint x: 556, startPoint y: 282, endPoint x: 380, endPoint y: 226, distance: 184.4
click at [381, 226] on div "1. 2. 3. 4. The Monolith was destroyed by the Darkness. Farmers had trouble gro…" at bounding box center [391, 315] width 550 height 406
drag, startPoint x: 525, startPoint y: 475, endPoint x: 560, endPoint y: 309, distance: 169.2
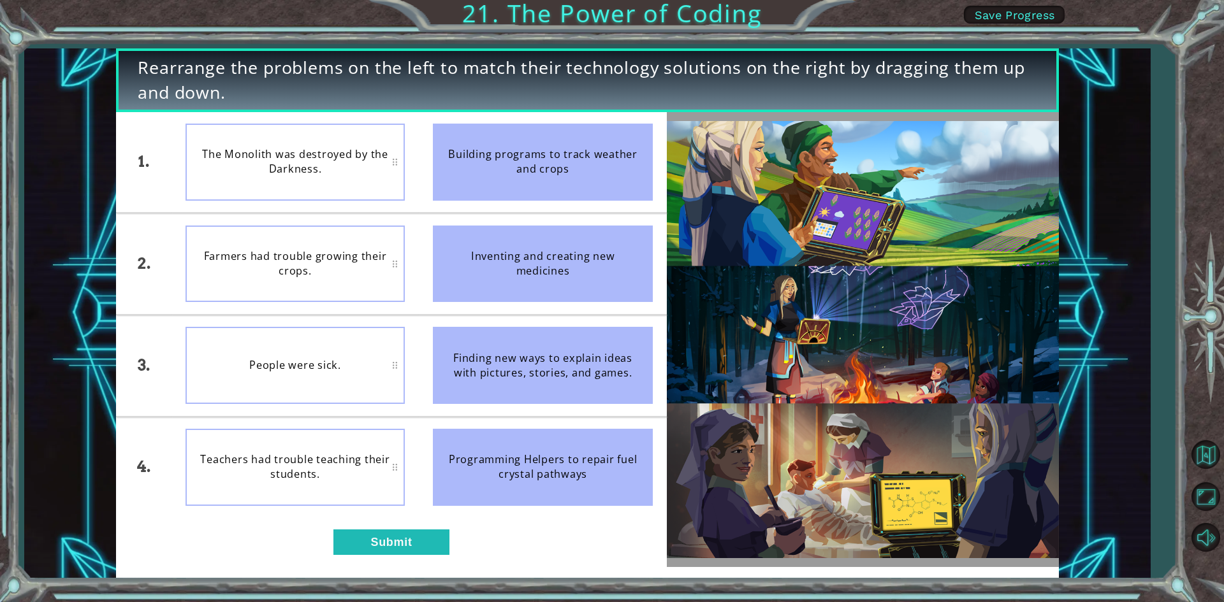
click at [561, 331] on ul "Building programs to track weather and crops Inventing and creating new medicin…" at bounding box center [543, 315] width 248 height 406
drag, startPoint x: 550, startPoint y: 324, endPoint x: 442, endPoint y: 365, distance: 115.2
click at [452, 479] on ul "Building programs to track weather and crops Inventing and creating new medicin…" at bounding box center [543, 315] width 248 height 406
drag, startPoint x: 1039, startPoint y: 137, endPoint x: 776, endPoint y: 207, distance: 272.4
click at [785, 206] on div "Rearrange the problems on the left to match their technology solutions on the r…" at bounding box center [586, 313] width 1125 height 530
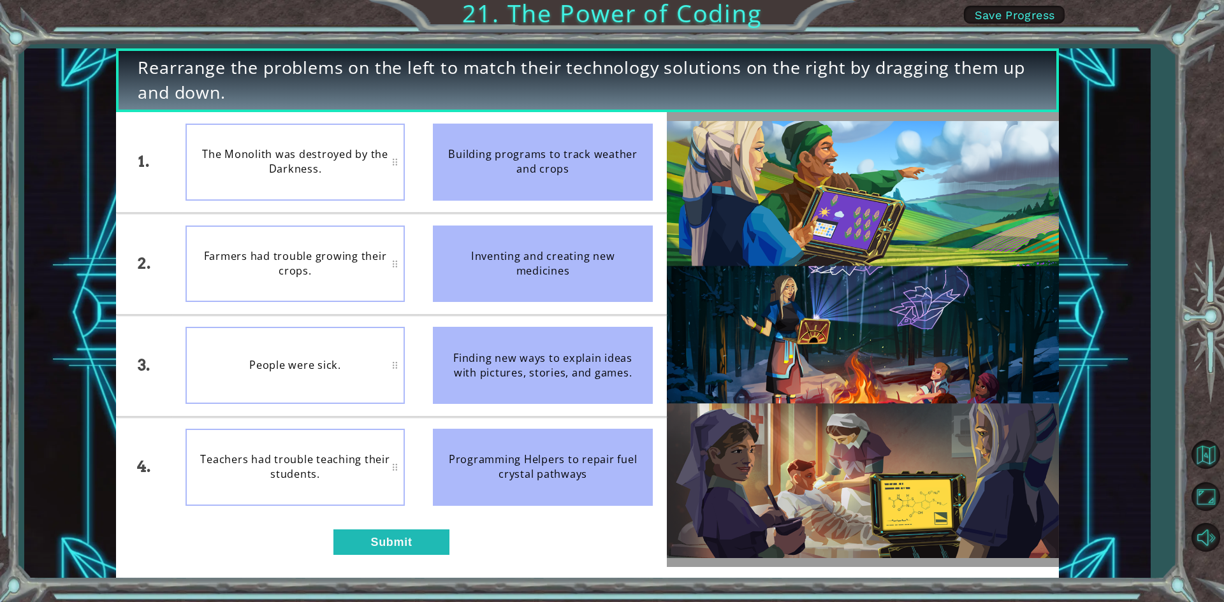
click at [787, 299] on img at bounding box center [863, 339] width 392 height 437
click at [868, 299] on img at bounding box center [863, 339] width 392 height 437
drag, startPoint x: 605, startPoint y: 163, endPoint x: 289, endPoint y: 221, distance: 321.4
click at [289, 229] on div "1. 2. 3. 4. Farmers had trouble growing their crops. The Monolith was destroyed…" at bounding box center [391, 315] width 550 height 406
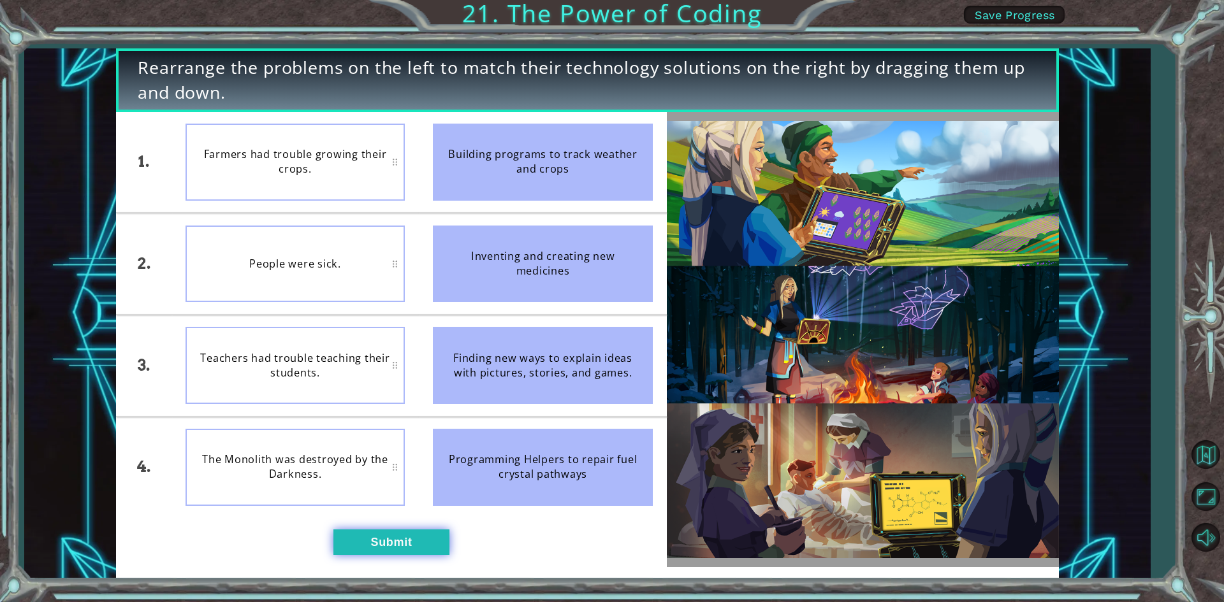
click at [422, 554] on button "Submit" at bounding box center [391, 542] width 116 height 25
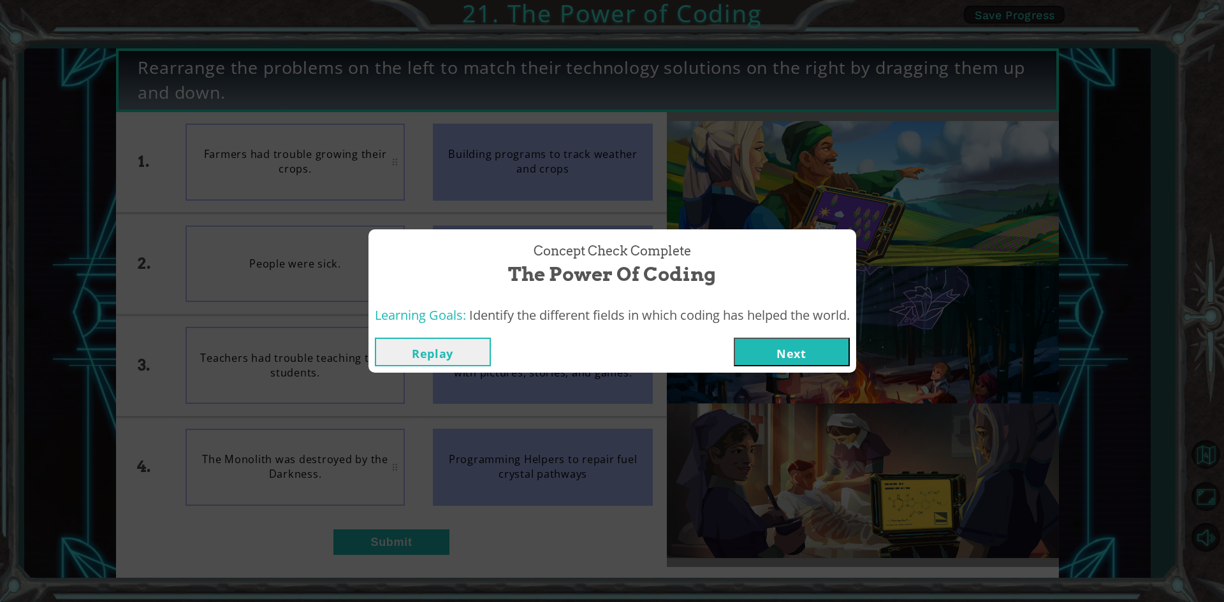
click at [459, 347] on button "Replay" at bounding box center [433, 352] width 116 height 29
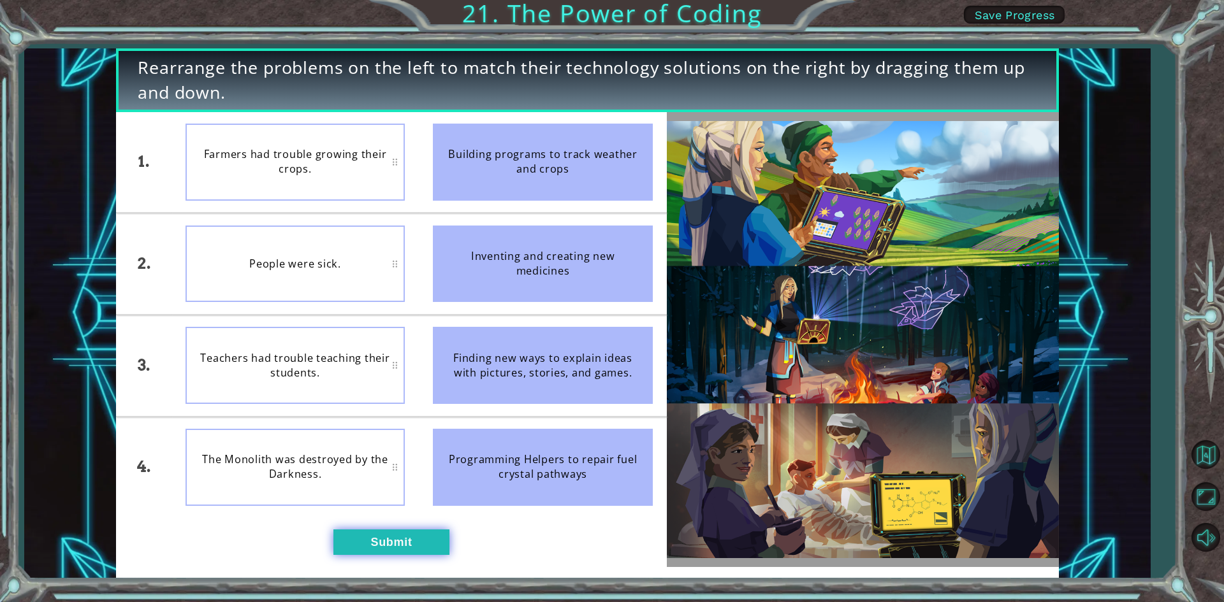
click at [433, 540] on button "Submit" at bounding box center [391, 542] width 116 height 25
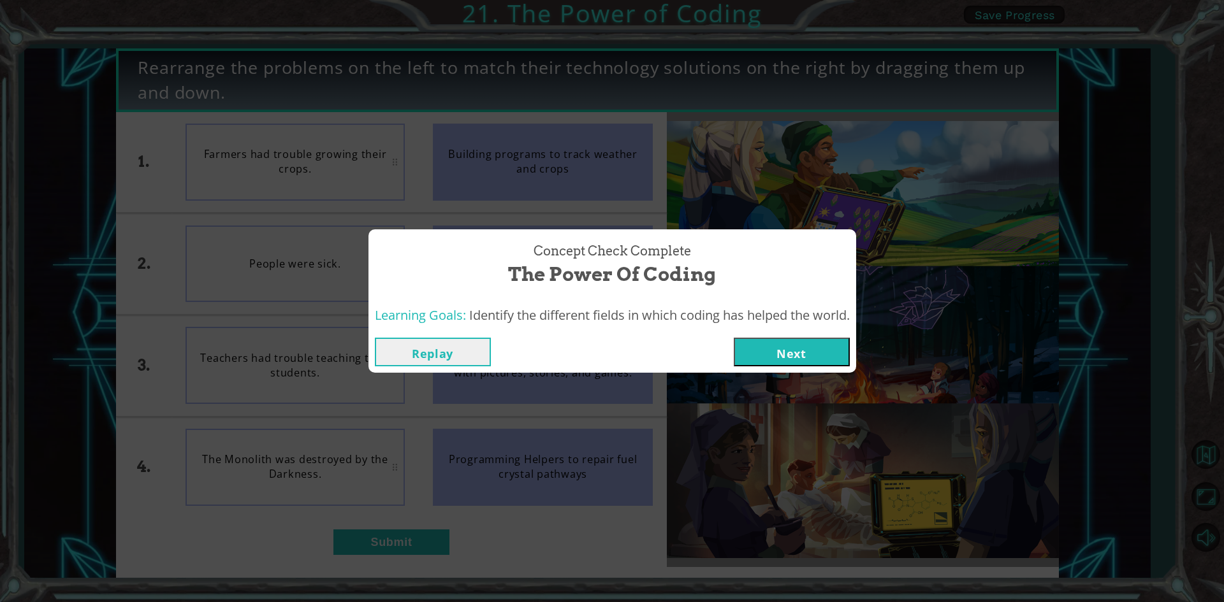
click at [774, 349] on button "Next" at bounding box center [792, 352] width 116 height 29
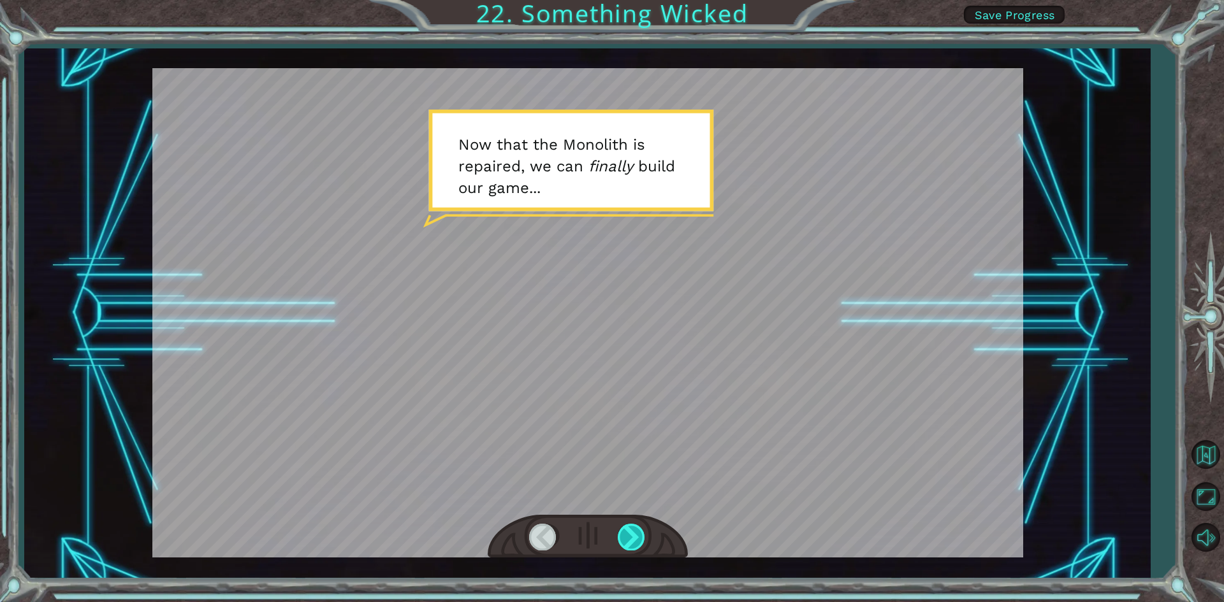
click at [626, 541] on div at bounding box center [632, 537] width 29 height 26
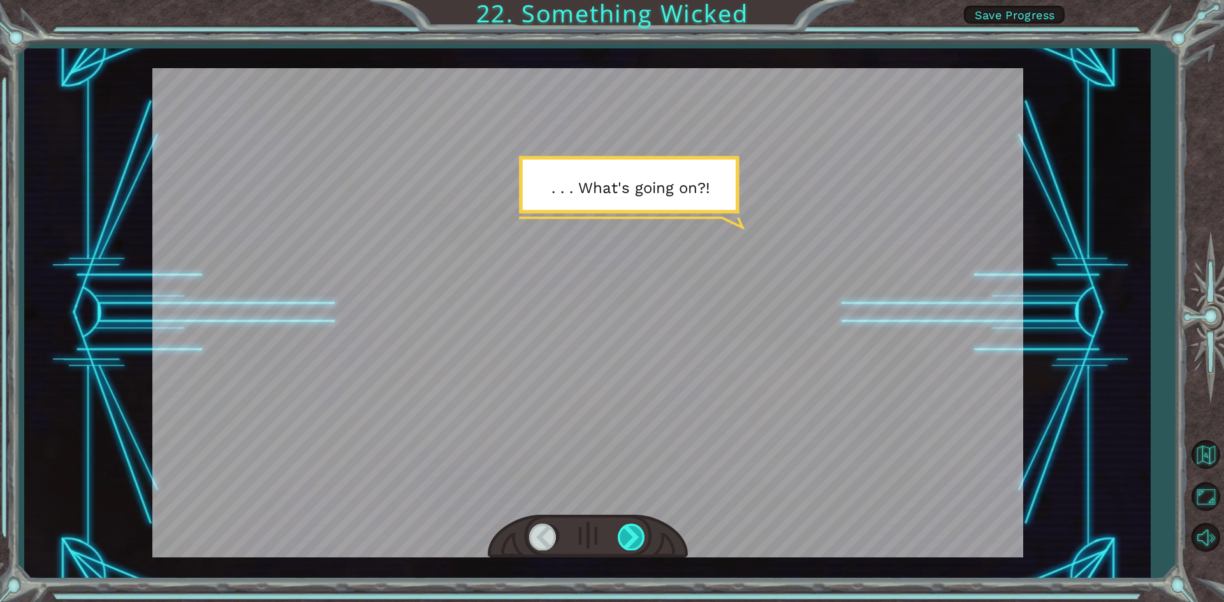
click at [626, 541] on div at bounding box center [632, 537] width 29 height 26
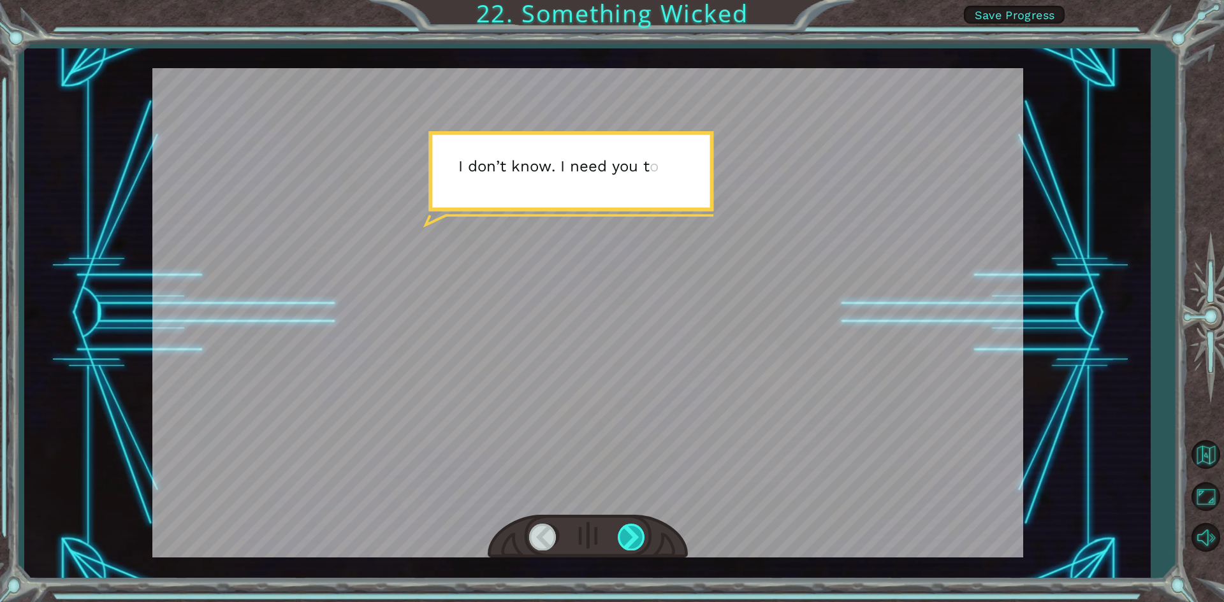
click at [626, 541] on div at bounding box center [632, 537] width 29 height 26
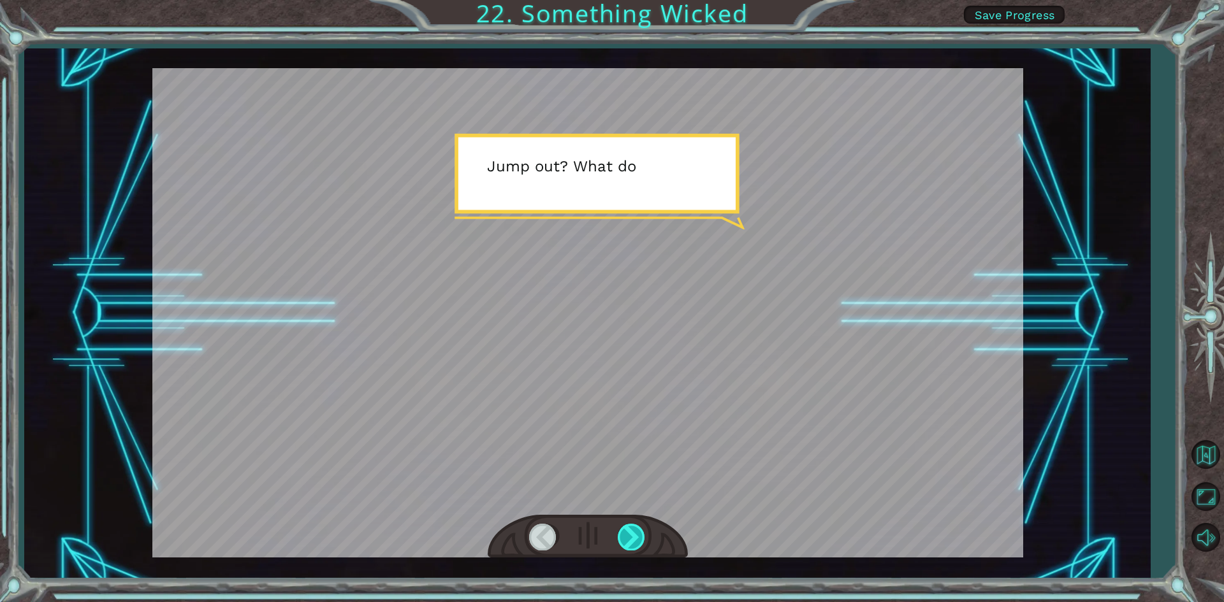
click at [626, 541] on div at bounding box center [632, 537] width 29 height 26
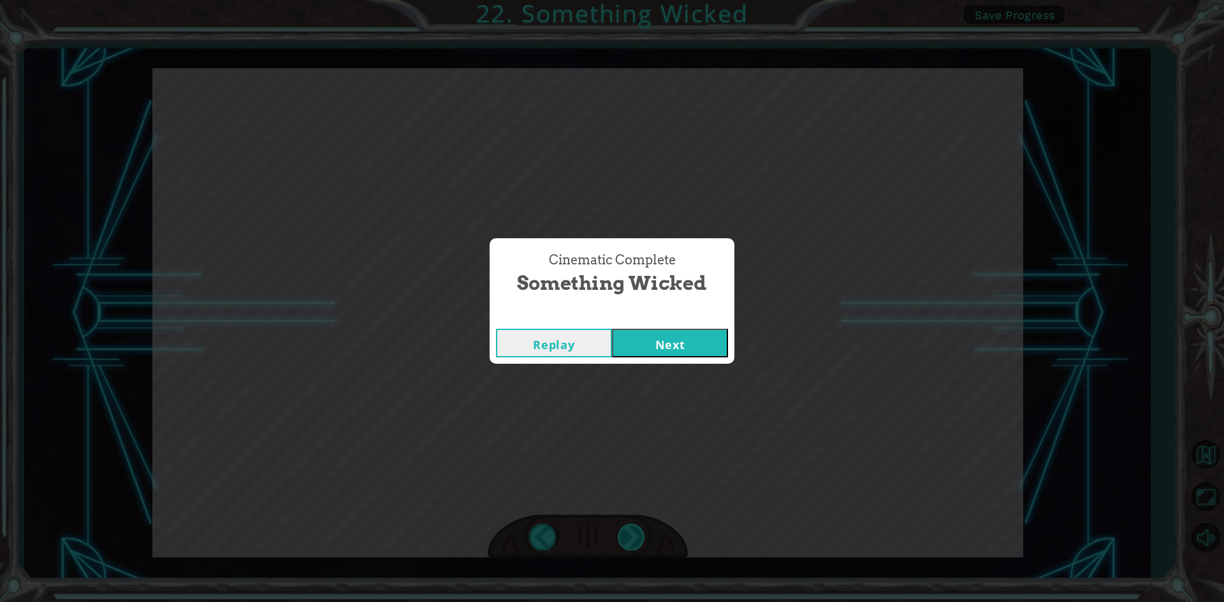
click at [626, 541] on div "Cinematic Complete Something Wicked Replay Next" at bounding box center [612, 301] width 1224 height 602
click at [654, 340] on button "Next" at bounding box center [670, 343] width 116 height 29
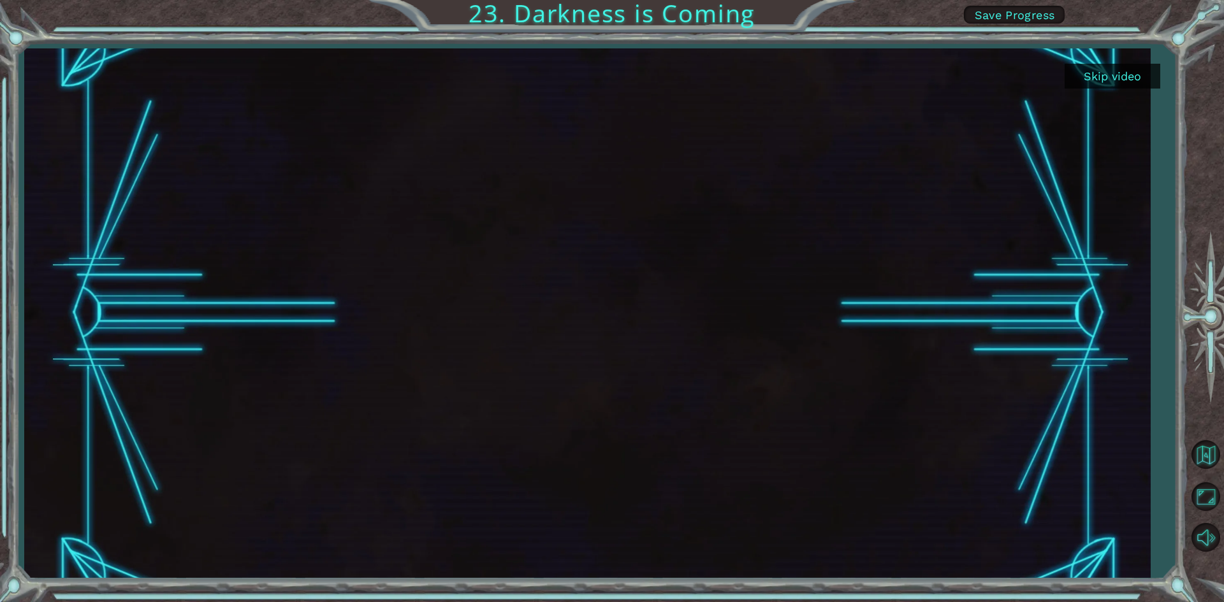
click at [1119, 82] on button "Skip video" at bounding box center [1112, 76] width 96 height 25
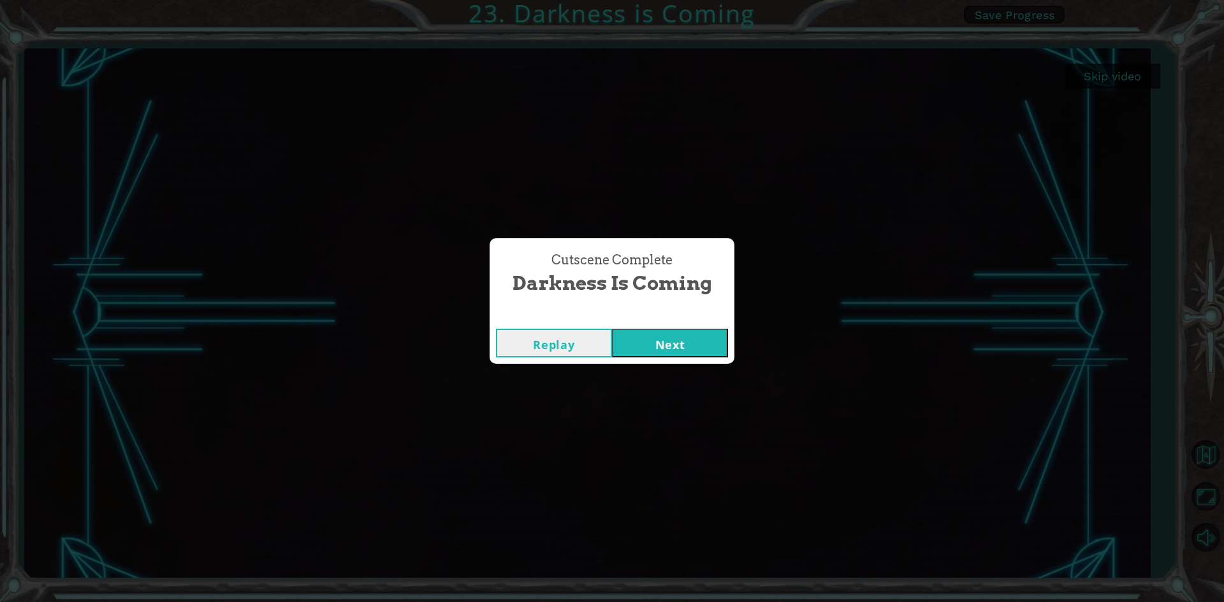
click at [711, 344] on button "Next" at bounding box center [670, 343] width 116 height 29
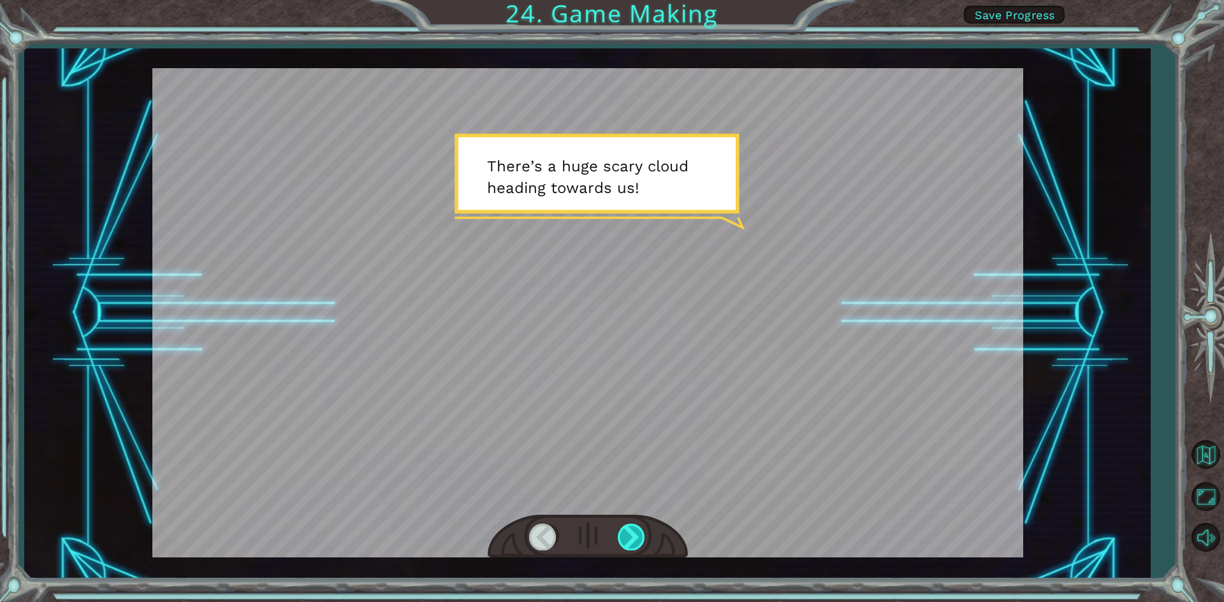
click at [637, 539] on div at bounding box center [632, 537] width 29 height 26
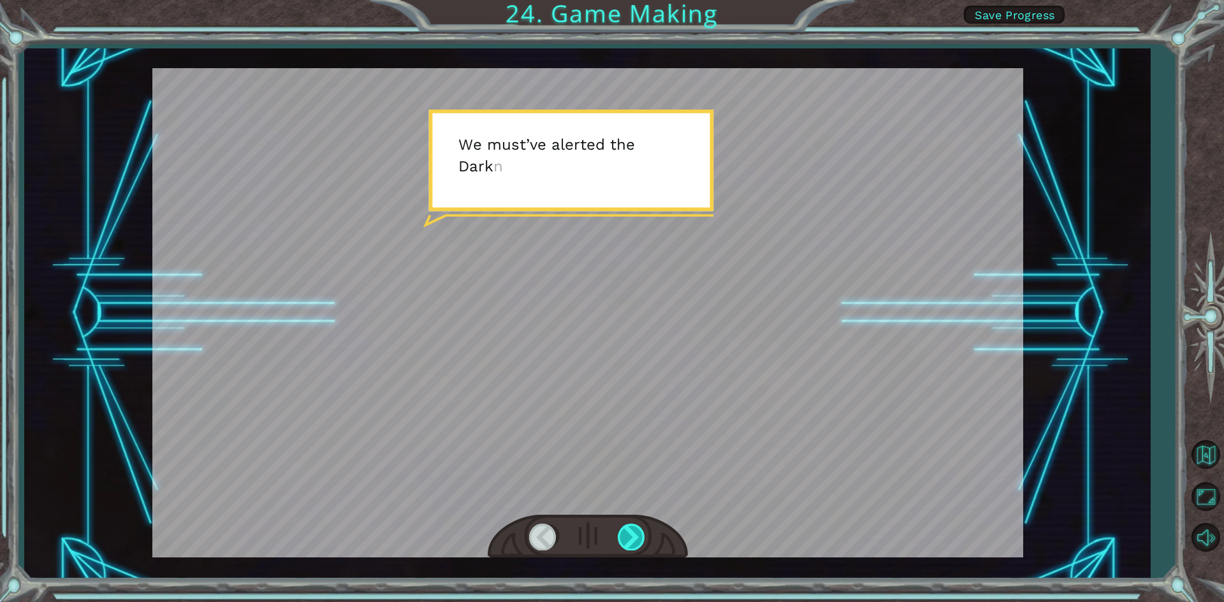
click at [637, 533] on div at bounding box center [632, 537] width 29 height 26
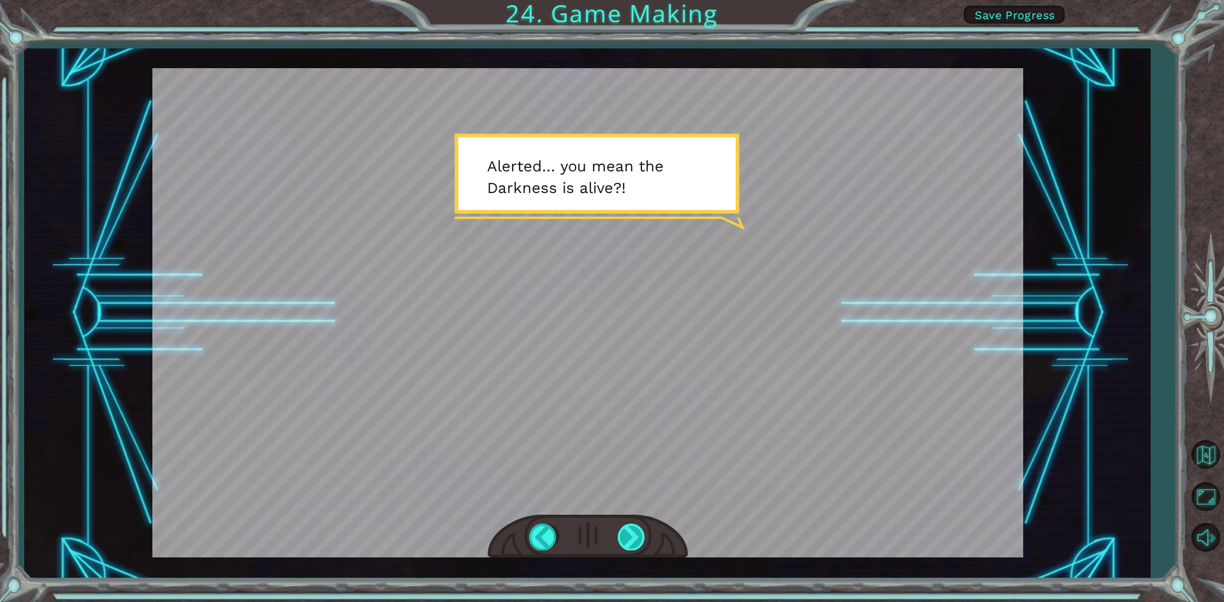
click at [637, 533] on div at bounding box center [632, 537] width 29 height 26
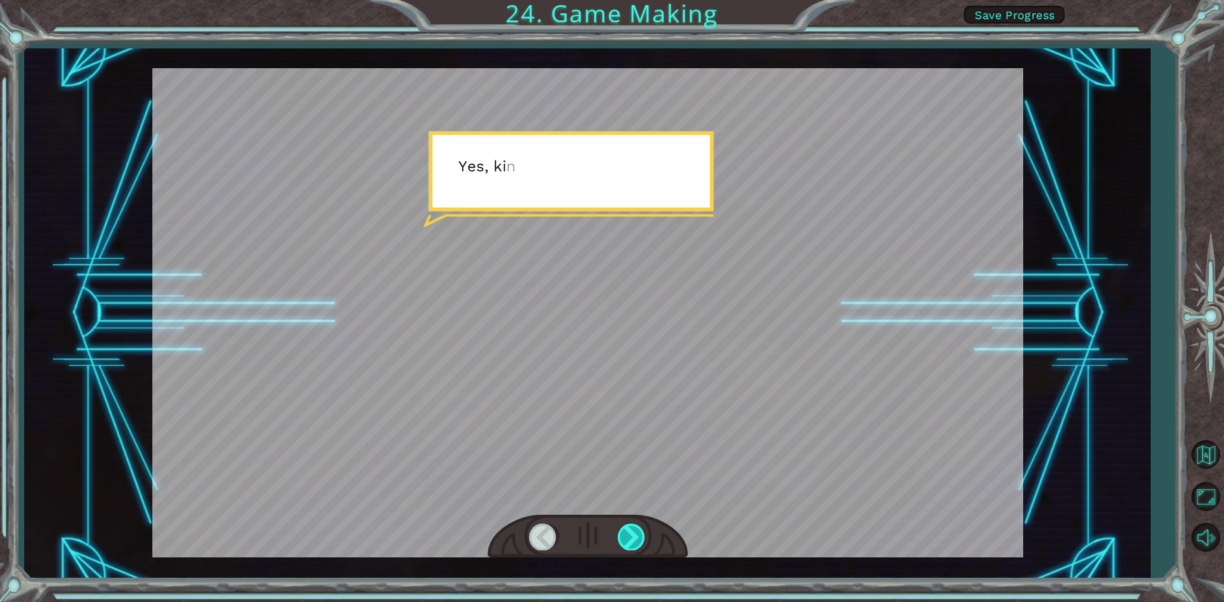
click at [637, 533] on div at bounding box center [632, 537] width 29 height 26
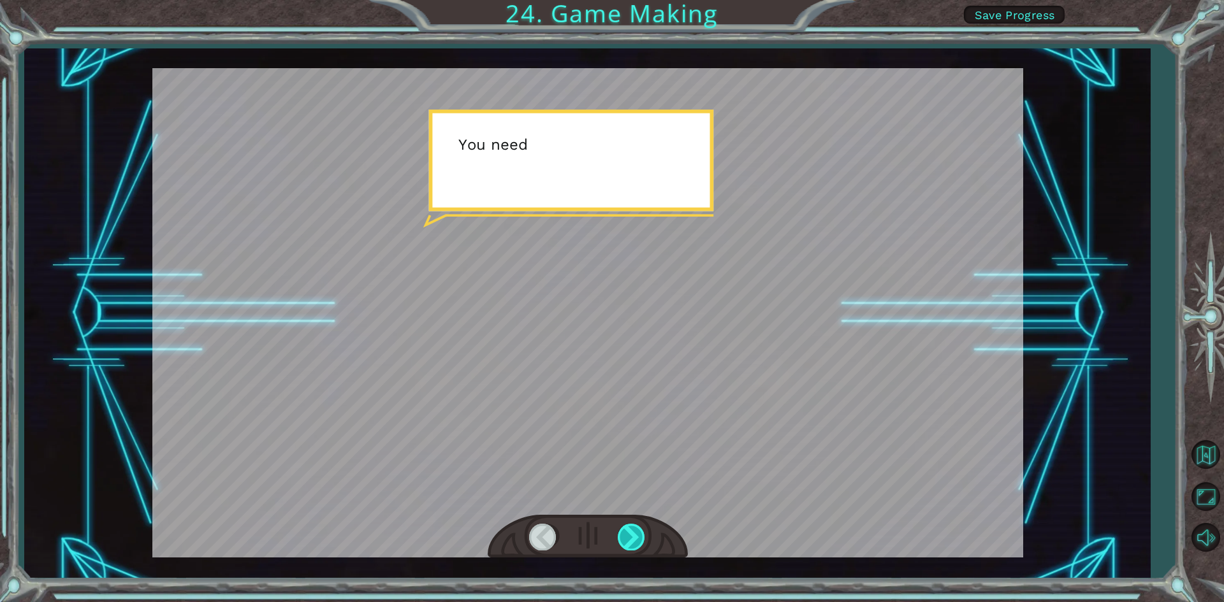
click at [637, 533] on div at bounding box center [632, 537] width 29 height 26
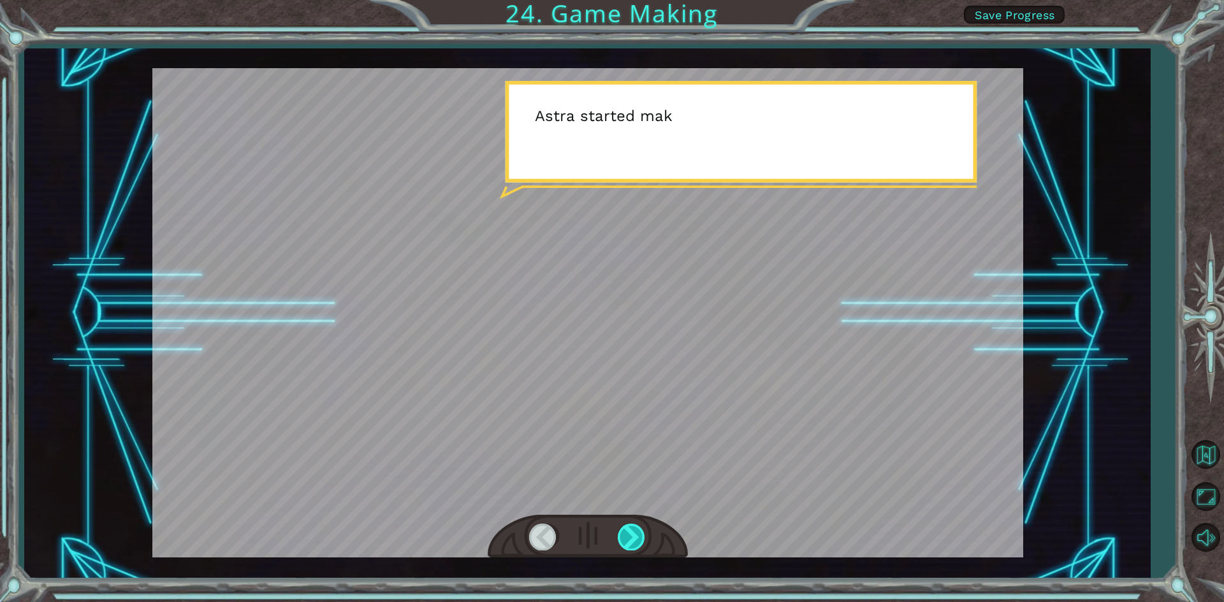
click at [637, 533] on div at bounding box center [632, 537] width 29 height 26
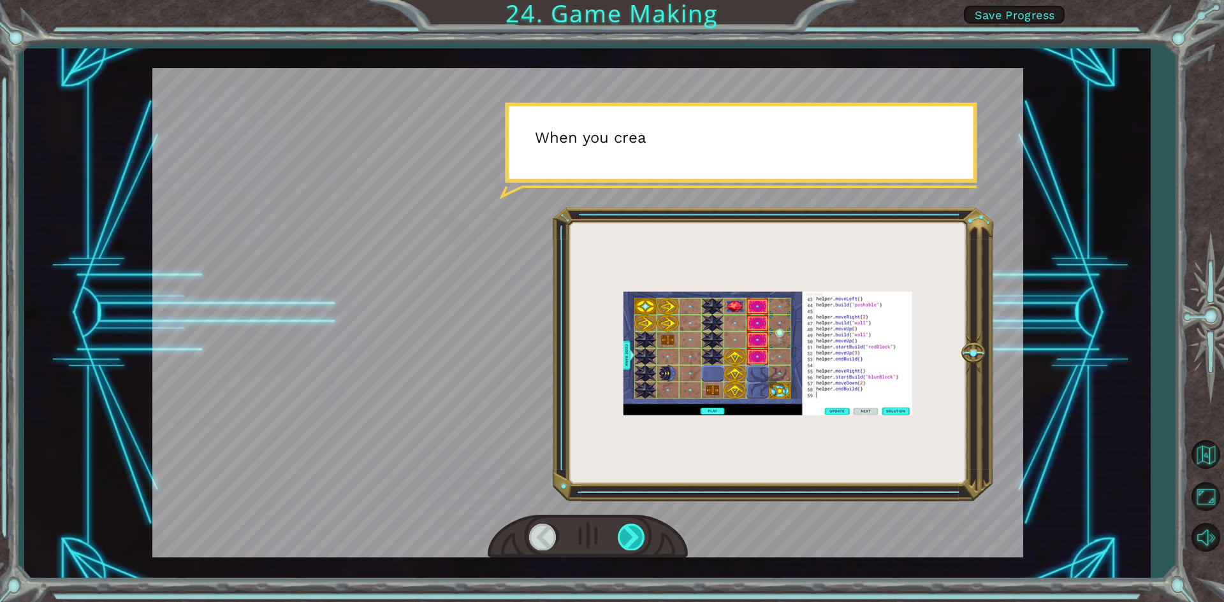
click at [637, 533] on div at bounding box center [632, 537] width 29 height 26
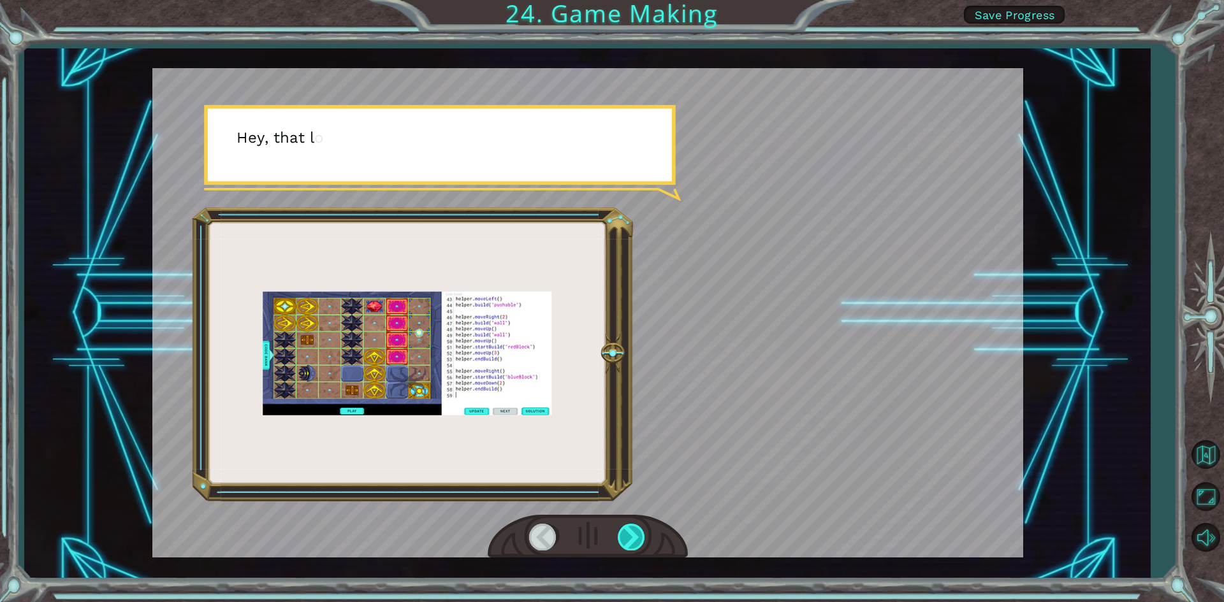
click at [637, 533] on div at bounding box center [632, 537] width 29 height 26
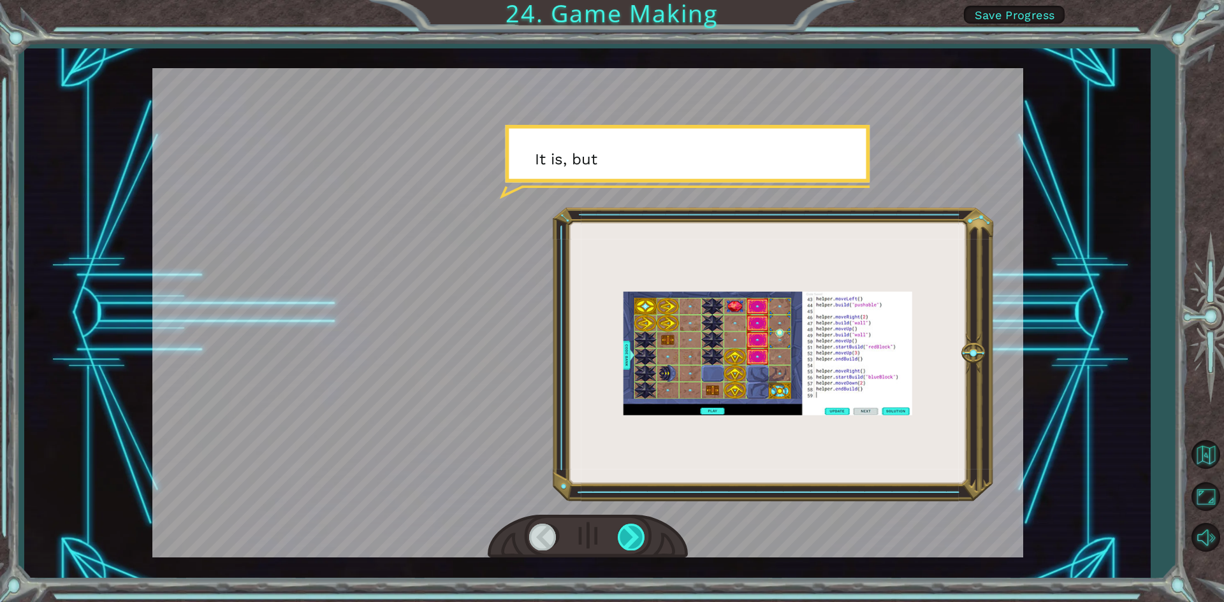
click at [642, 532] on div at bounding box center [632, 537] width 29 height 26
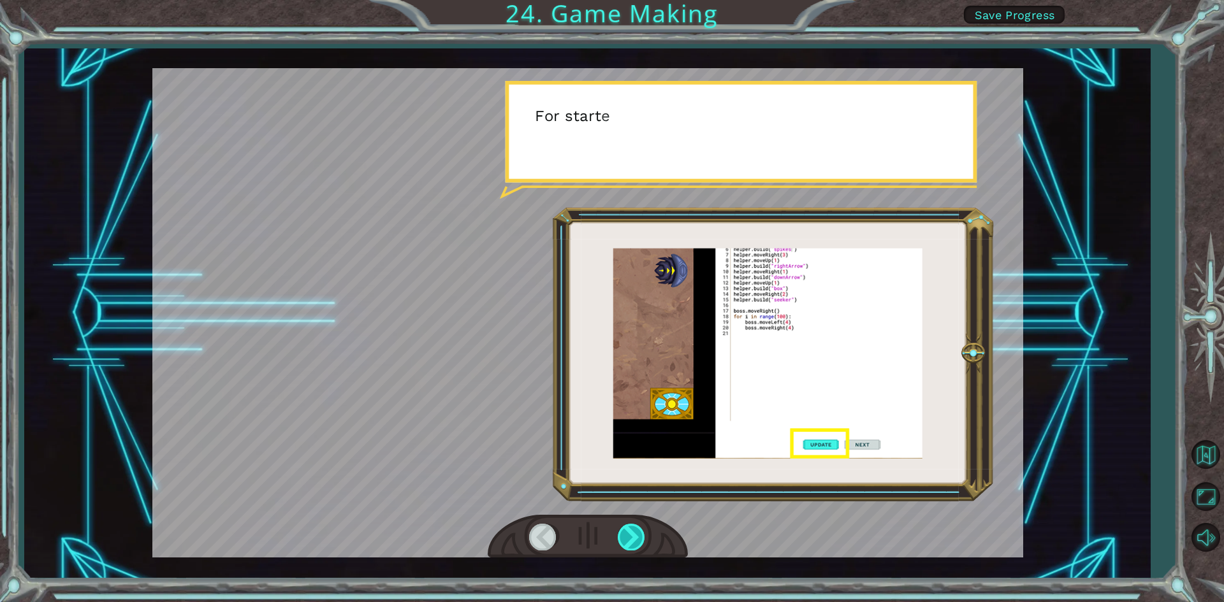
click at [642, 532] on div at bounding box center [632, 537] width 29 height 26
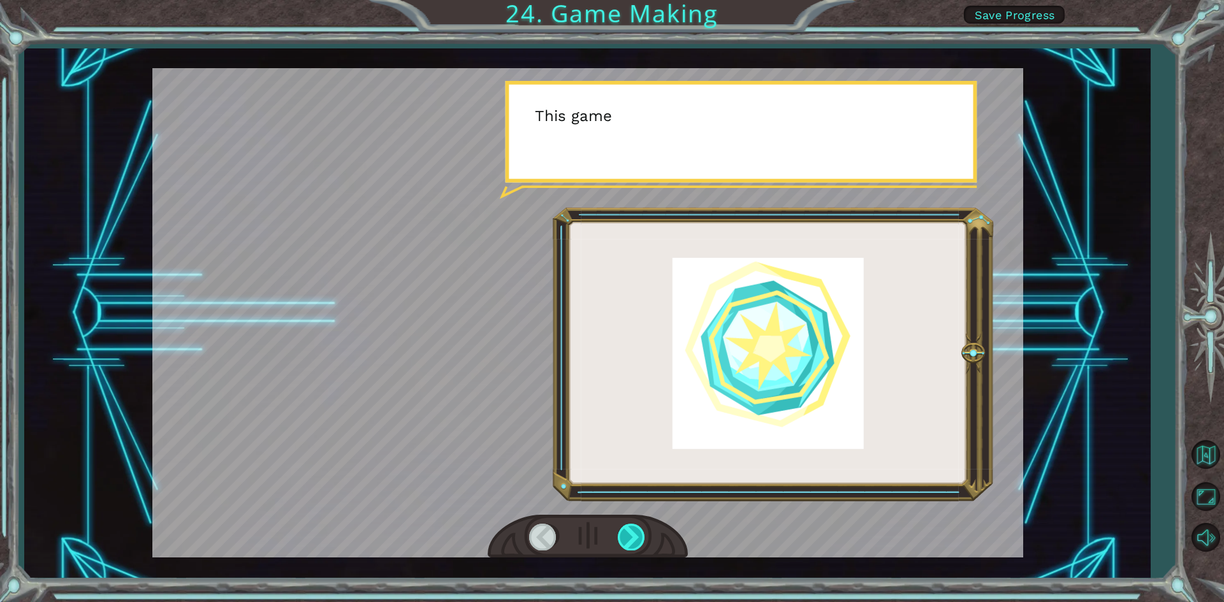
click at [642, 532] on div at bounding box center [632, 537] width 29 height 26
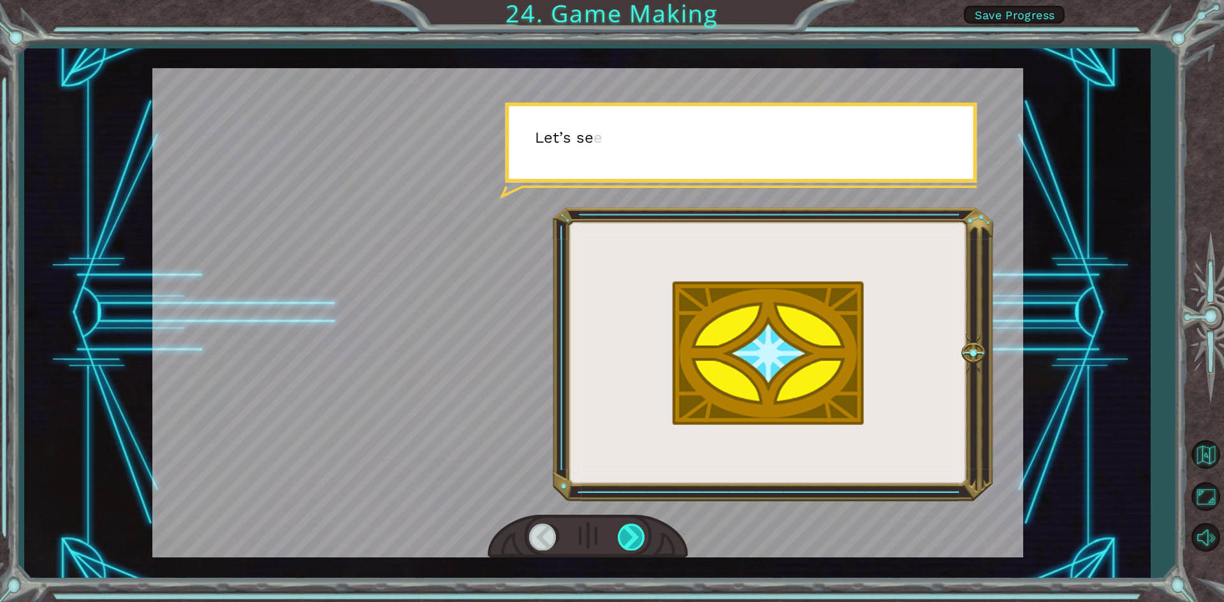
click at [639, 532] on div at bounding box center [632, 537] width 29 height 26
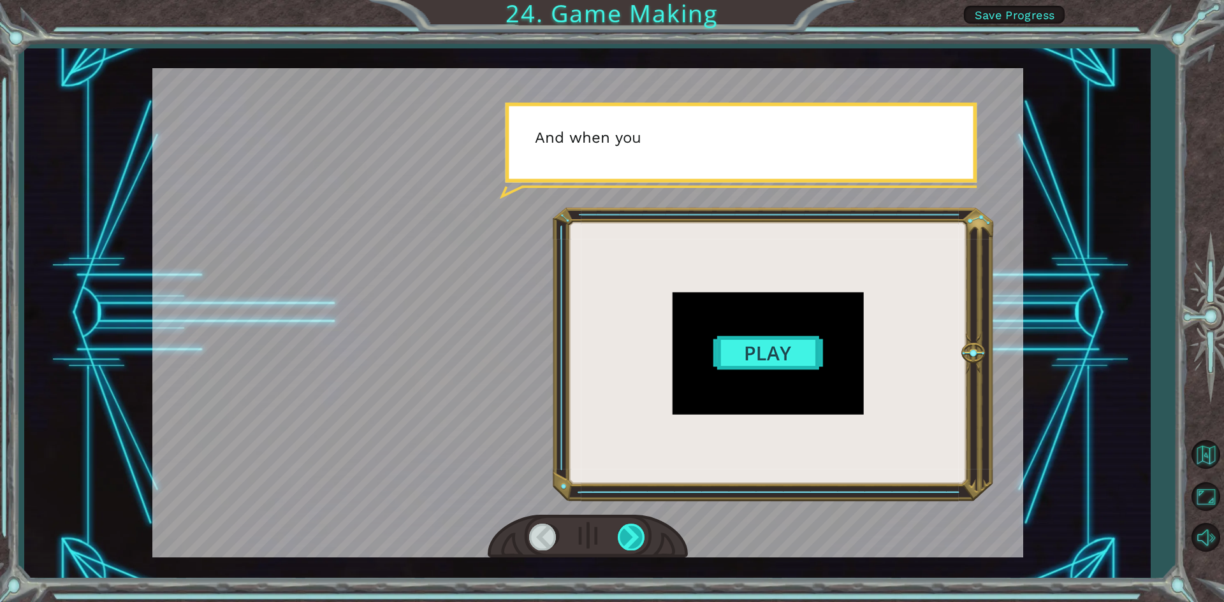
click at [637, 532] on div at bounding box center [632, 537] width 29 height 26
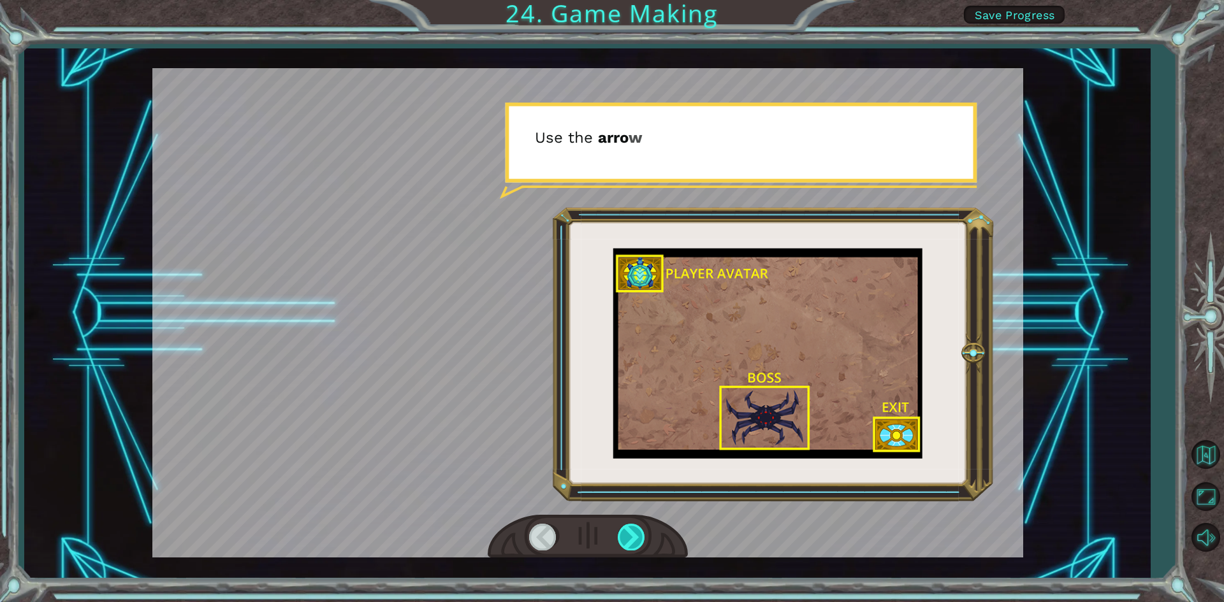
click at [637, 532] on div at bounding box center [632, 537] width 29 height 26
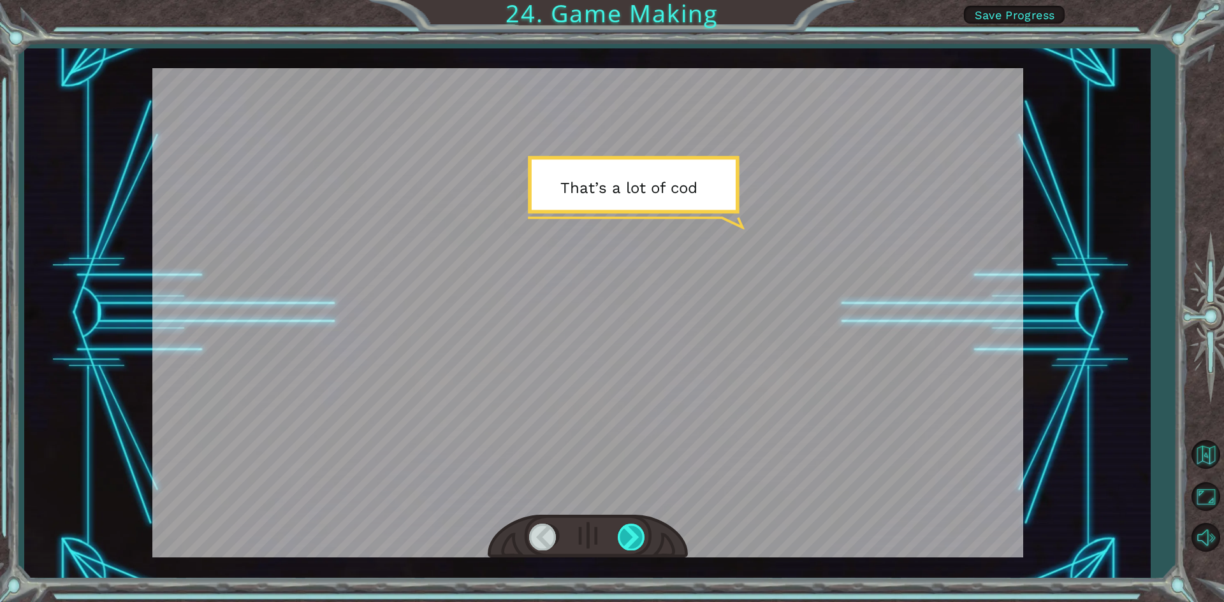
click at [637, 532] on div at bounding box center [632, 537] width 29 height 26
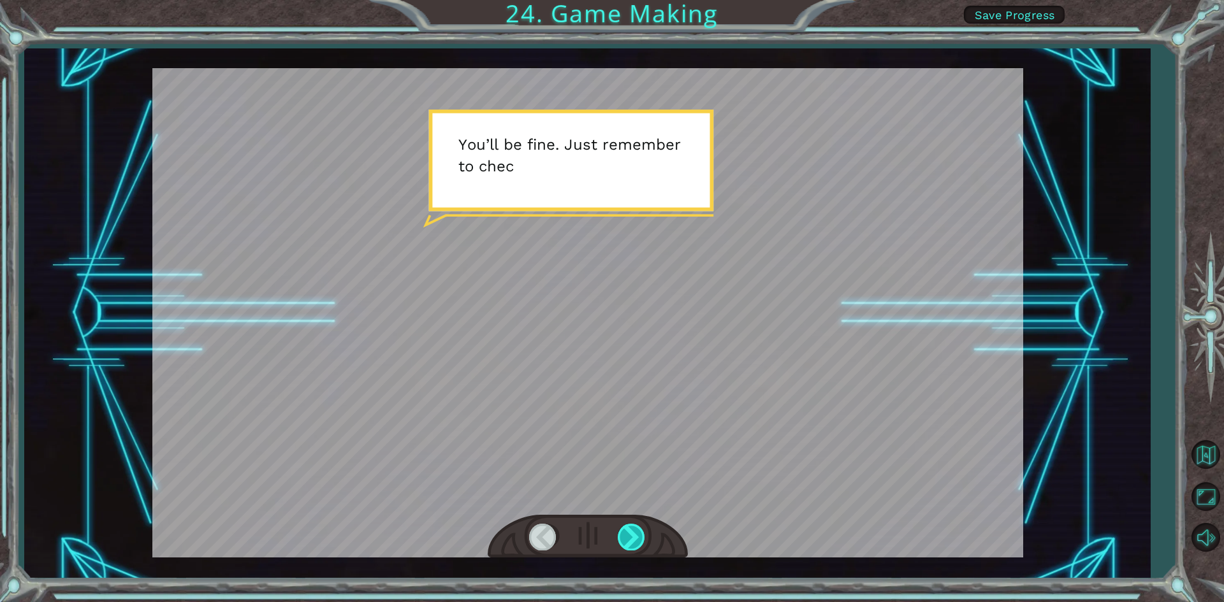
click at [637, 532] on div at bounding box center [632, 537] width 29 height 26
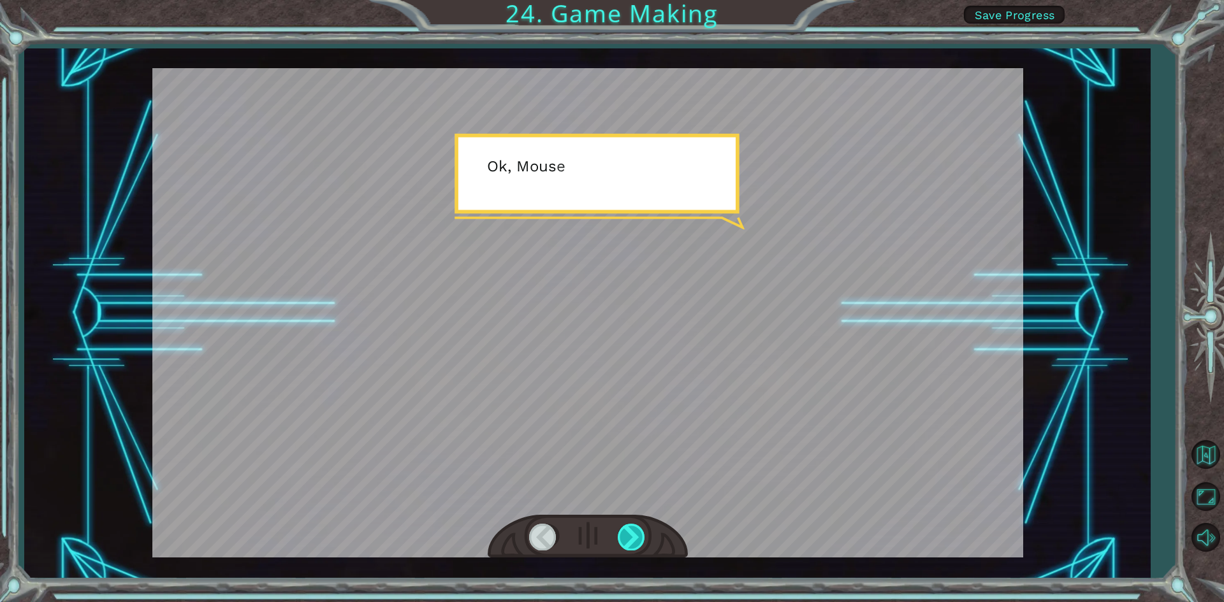
click at [637, 532] on div at bounding box center [632, 537] width 29 height 26
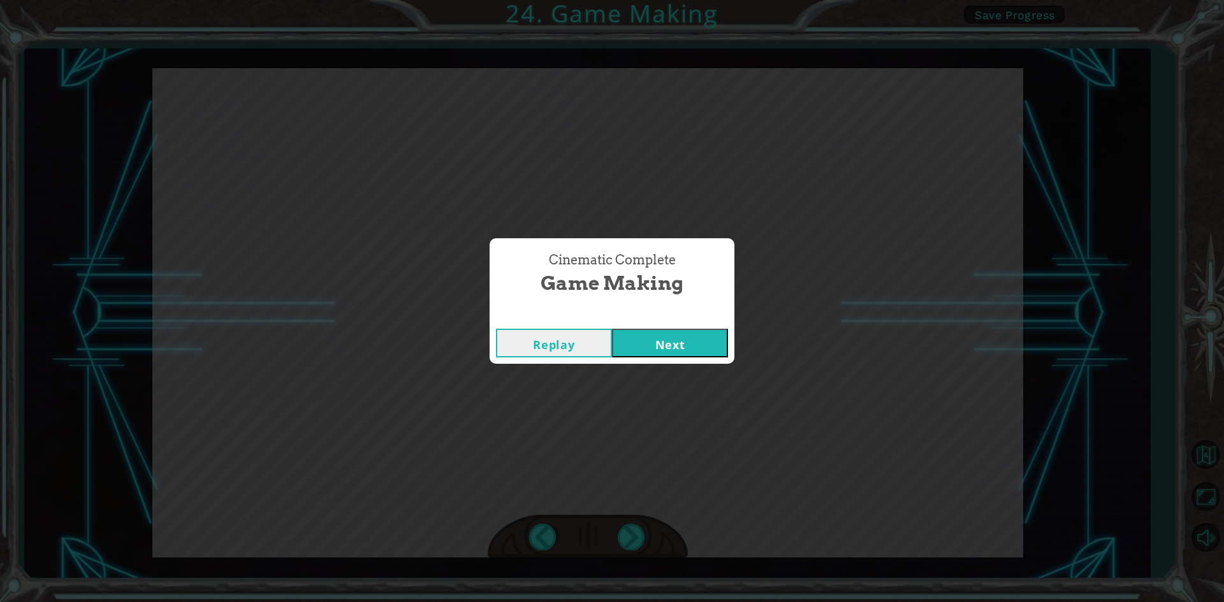
click at [661, 352] on button "Next" at bounding box center [670, 343] width 116 height 29
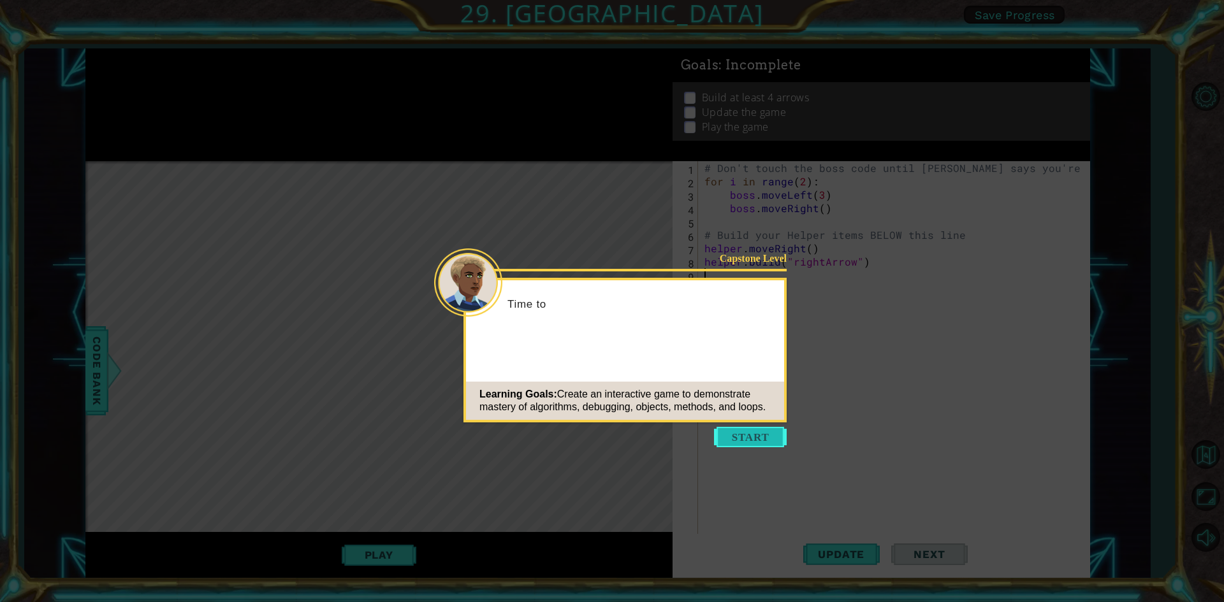
click at [778, 437] on button "Start" at bounding box center [750, 437] width 73 height 20
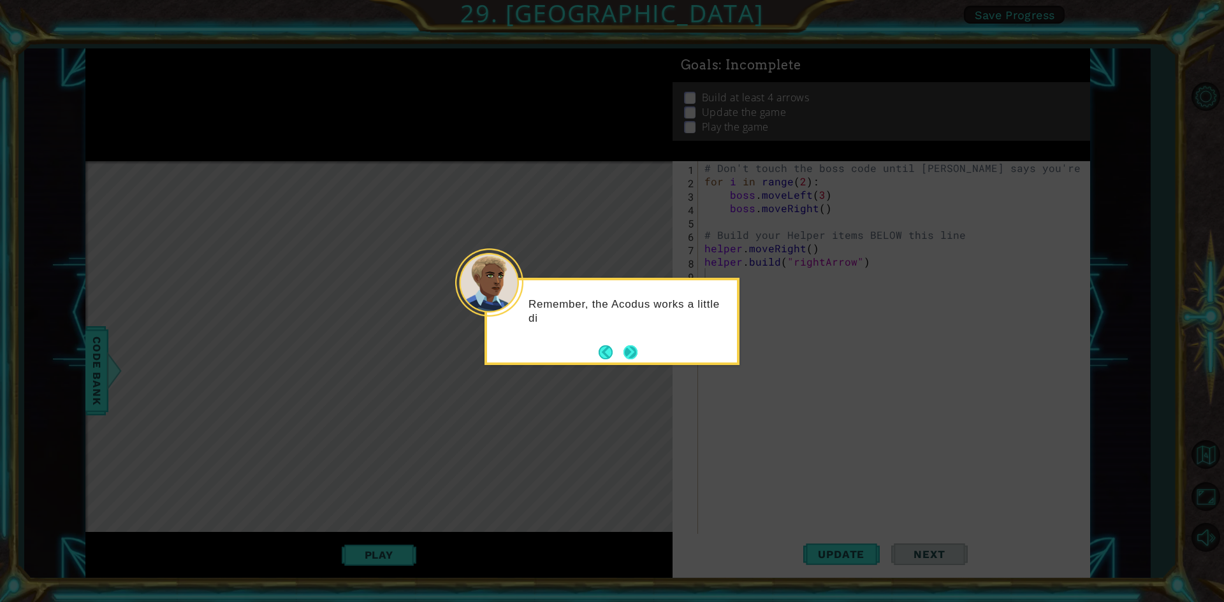
click at [630, 360] on button "Next" at bounding box center [630, 352] width 16 height 16
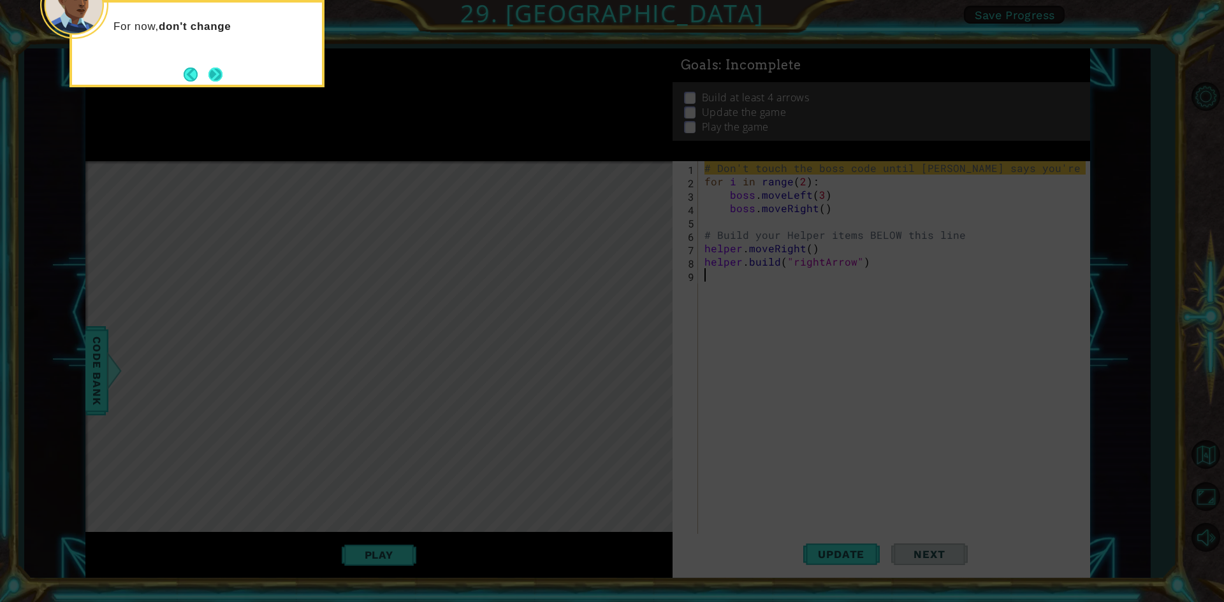
click at [208, 69] on button "Next" at bounding box center [215, 74] width 20 height 20
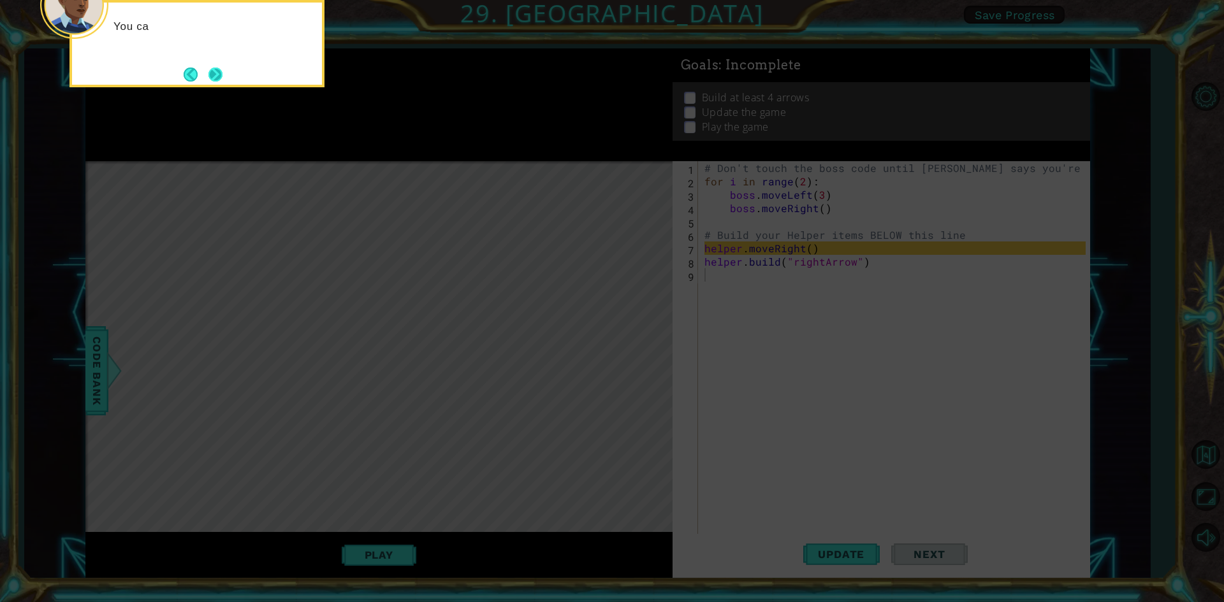
click at [225, 75] on button "Next" at bounding box center [216, 75] width 22 height 22
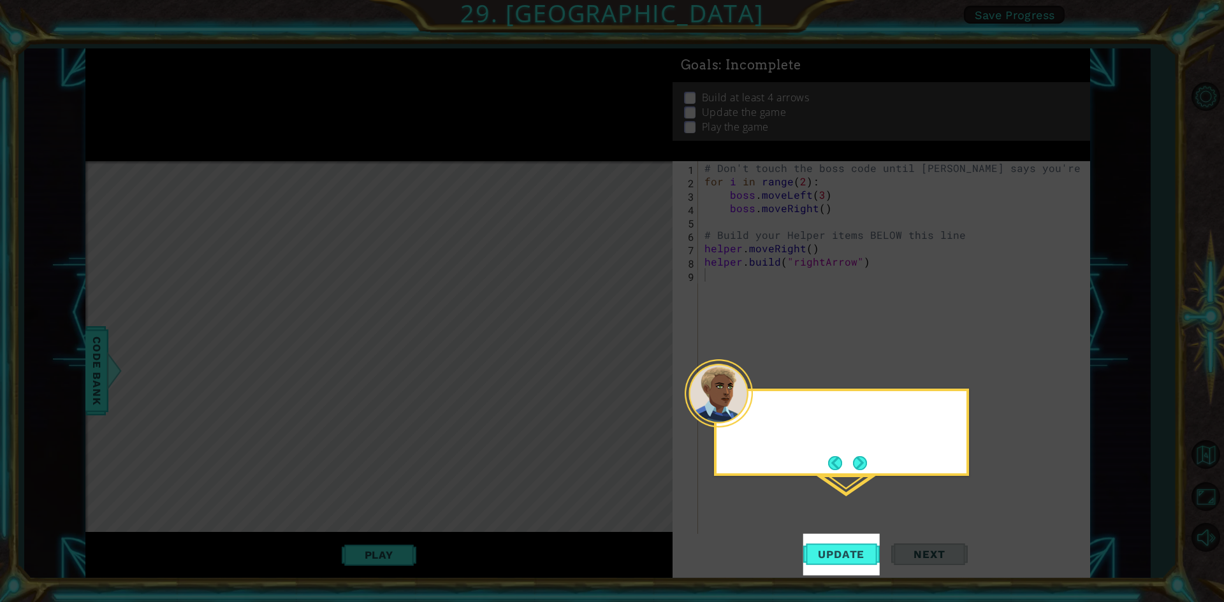
click at [225, 75] on icon at bounding box center [612, 301] width 1224 height 602
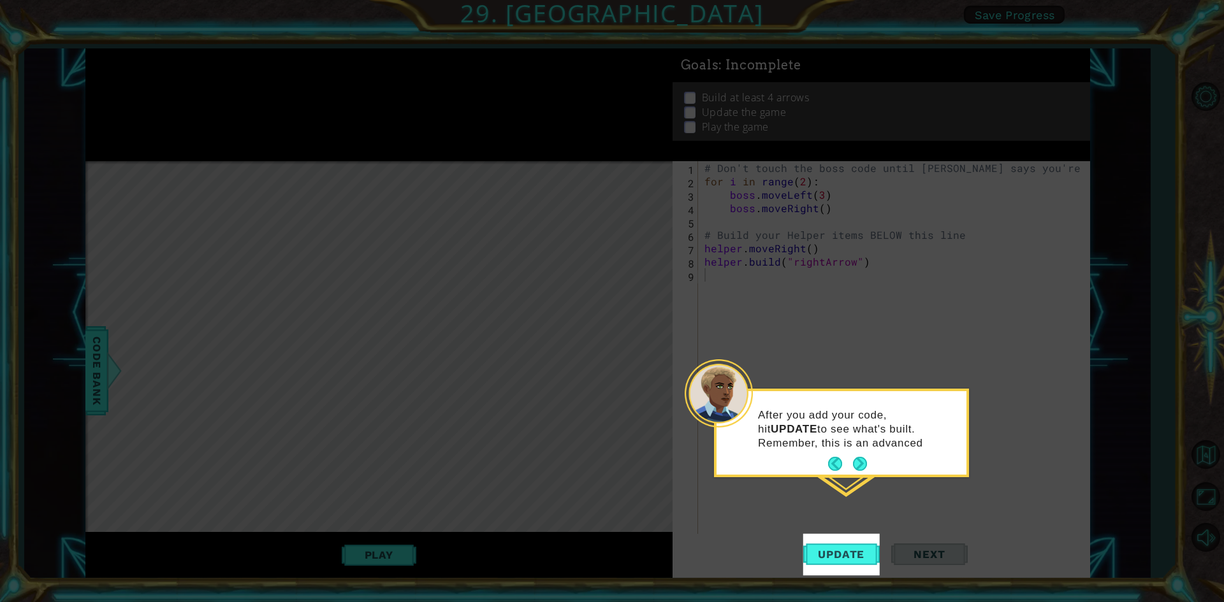
drag, startPoint x: 481, startPoint y: 408, endPoint x: 862, endPoint y: 465, distance: 386.0
click at [862, 466] on button "Next" at bounding box center [859, 463] width 23 height 23
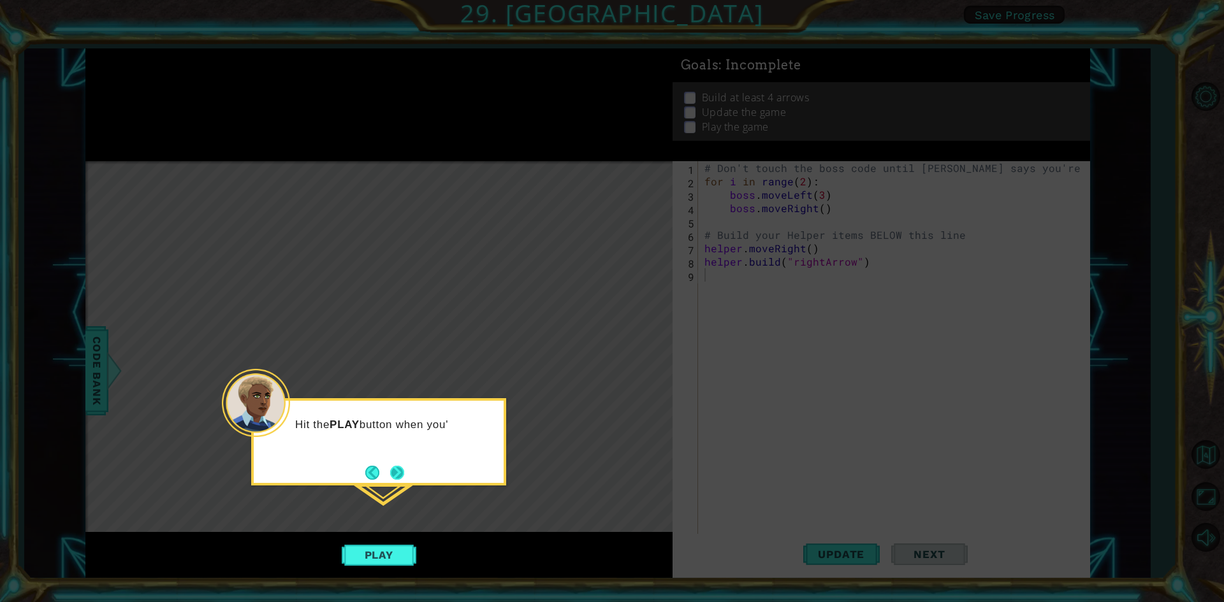
click at [394, 469] on button "Next" at bounding box center [397, 472] width 23 height 23
